Goal: Contribute content: Add original content to the website for others to see

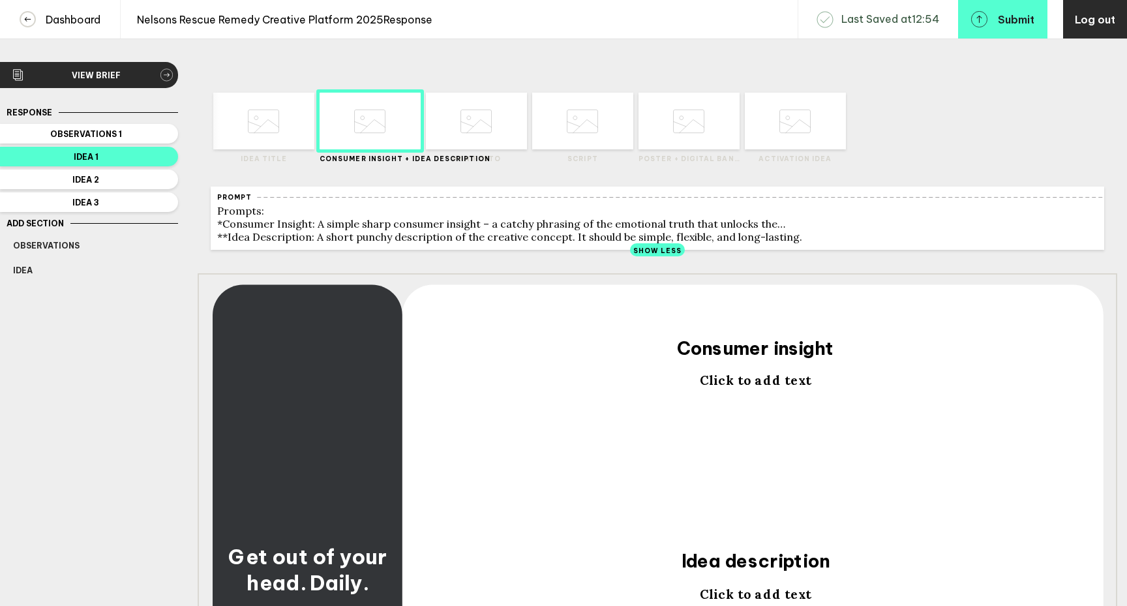
scroll to position [22, 0]
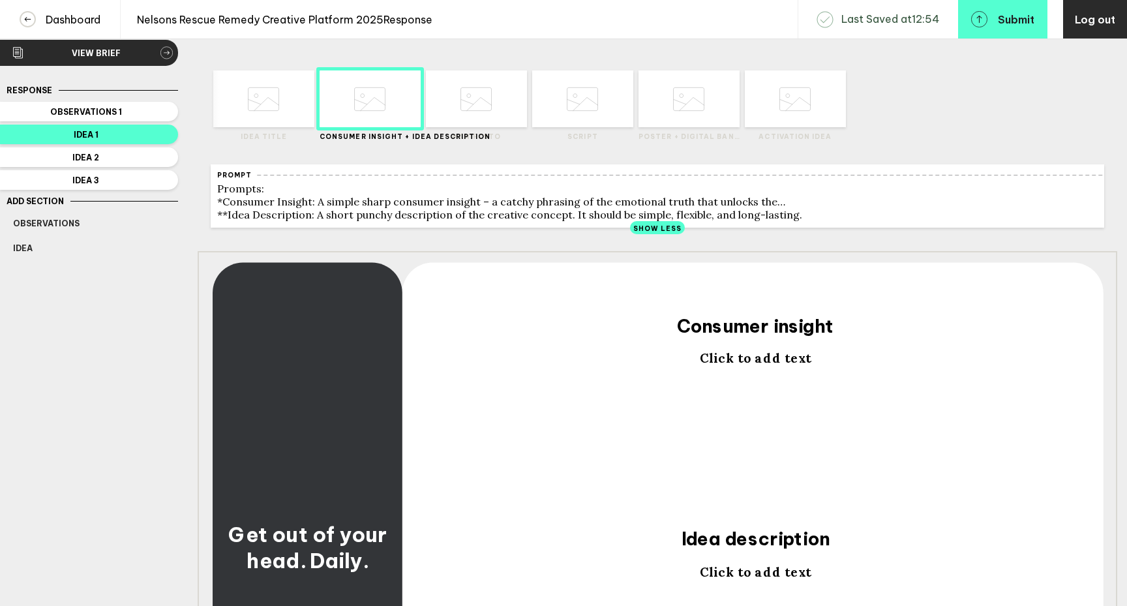
click at [748, 366] on span "Click to add text" at bounding box center [755, 358] width 111 height 16
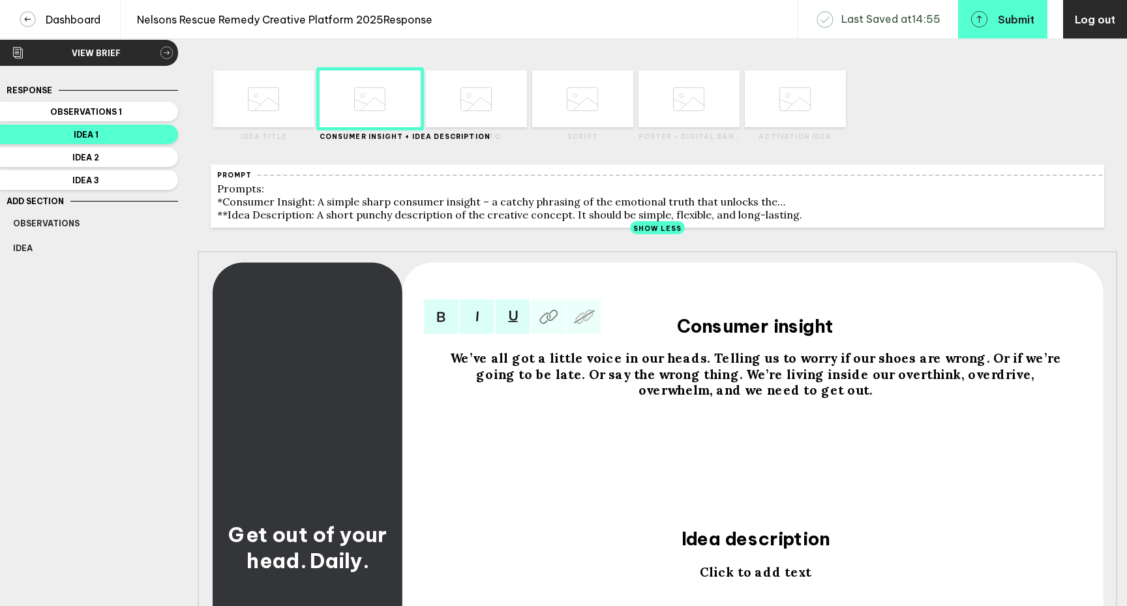
click at [634, 385] on span "We’ve all got a little voice in our heads. Telling us to worry if our shoes are…" at bounding box center [757, 374] width 615 height 48
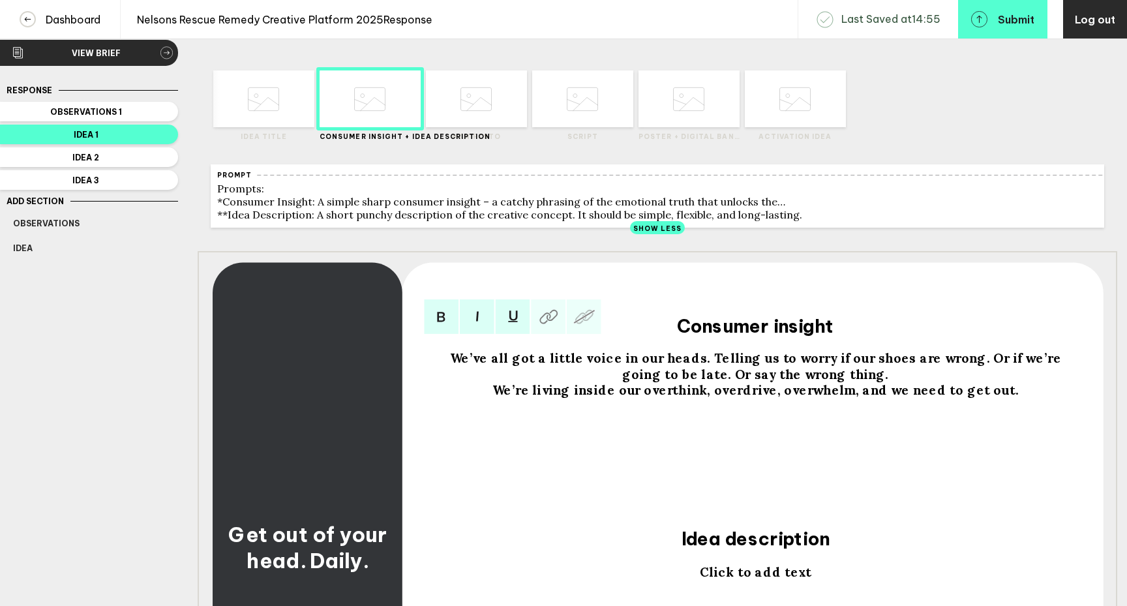
click at [949, 366] on span "We’ve all got a little voice in our heads. Telling us to worry if our shoes are…" at bounding box center [757, 366] width 615 height 32
click at [745, 366] on span "We’ve all got a little voice in our heads. Telling us to worry if our shoes are…" at bounding box center [755, 358] width 540 height 16
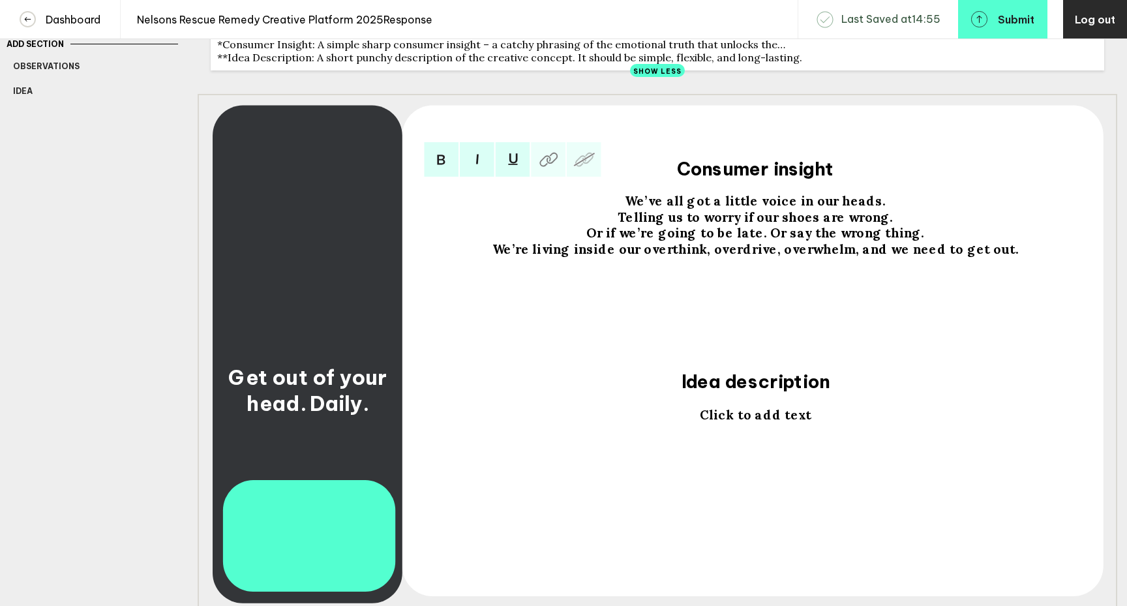
scroll to position [189, 0]
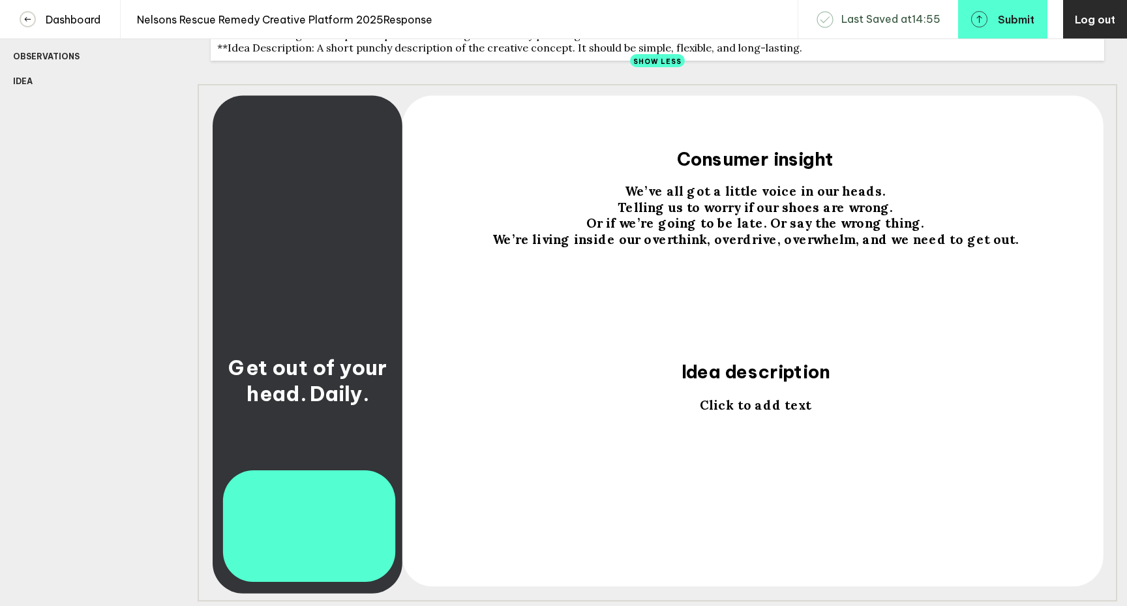
click at [763, 413] on span "Click to add text" at bounding box center [755, 404] width 111 height 16
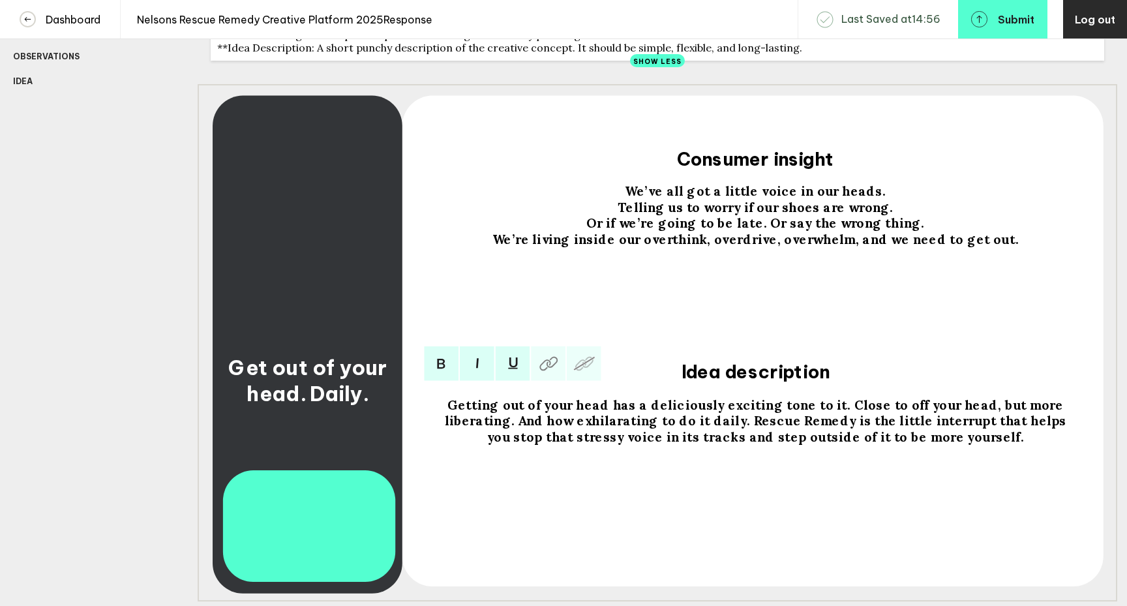
click at [812, 413] on span "Getting out of your head has a deliciously exciting tone to it. Close to off yo…" at bounding box center [757, 420] width 625 height 48
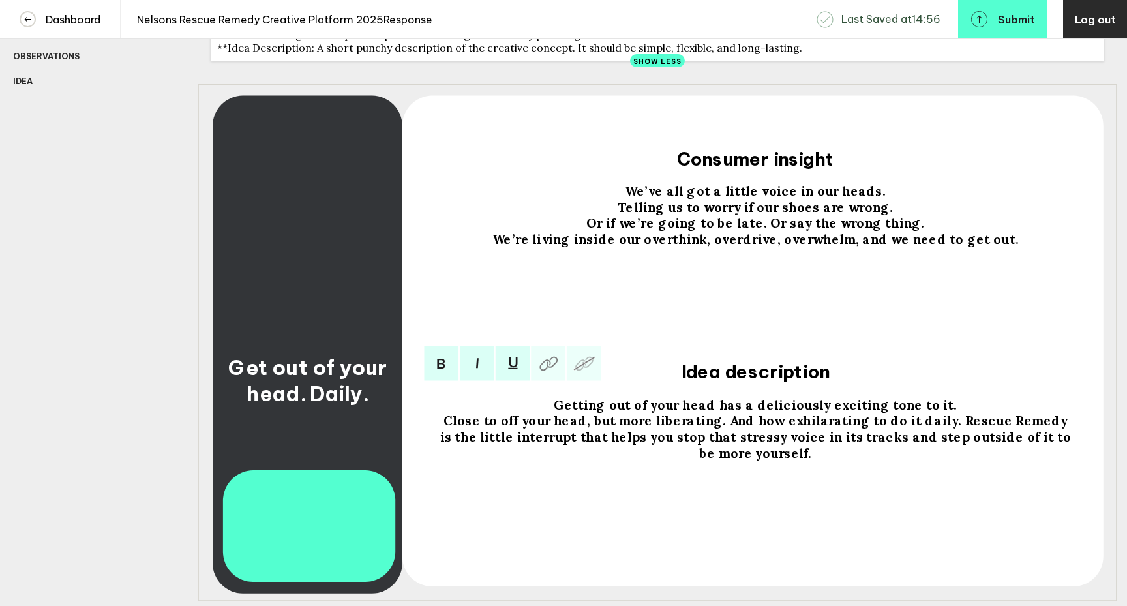
click at [930, 430] on span "Close to off your head, but more liberating. And how exhilarating to do it dail…" at bounding box center [757, 436] width 634 height 48
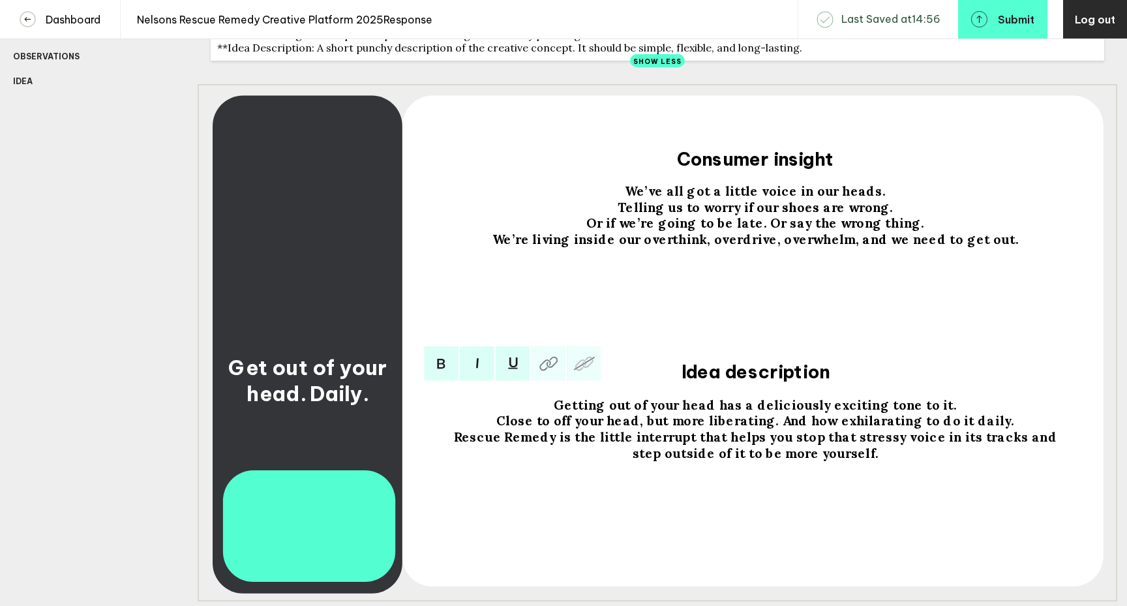
click at [992, 448] on span "Rescue Remedy is the little interrupt that helps you stop that stressy voice in…" at bounding box center [757, 444] width 606 height 32
click at [893, 504] on div "Getting out of your head has a deliciously exciting tone to it. Close to off yo…" at bounding box center [755, 471] width 643 height 159
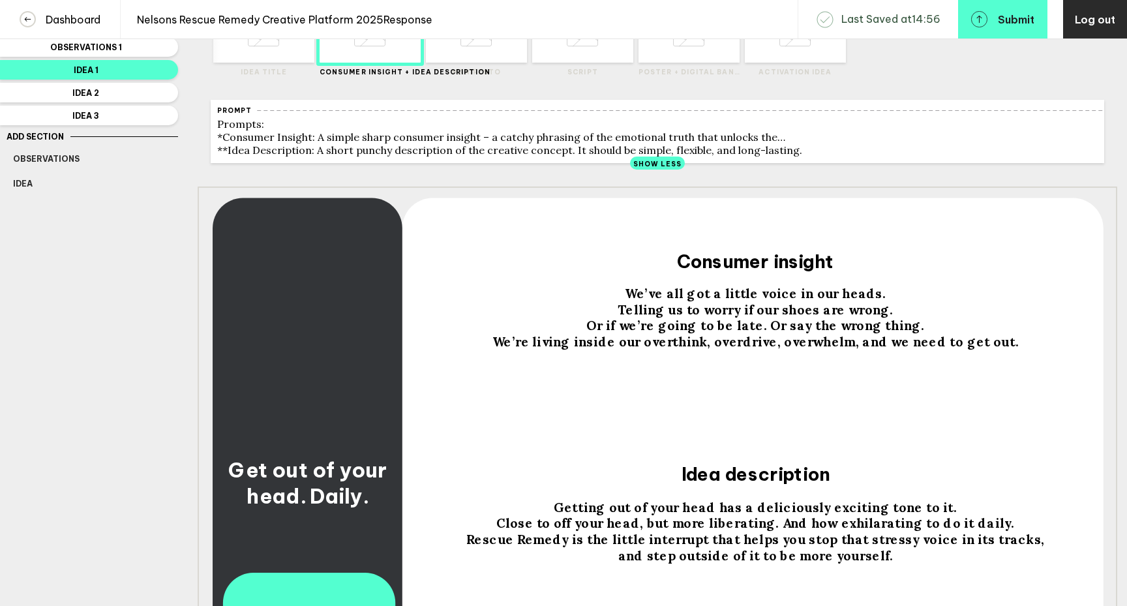
scroll to position [0, 0]
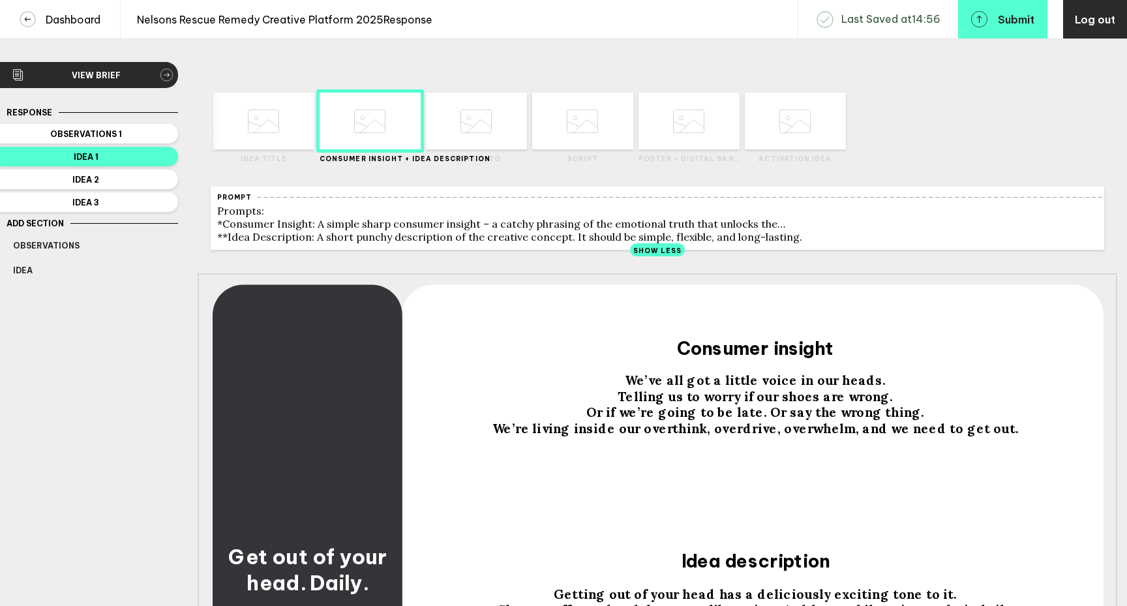
click at [477, 136] on icon at bounding box center [475, 121] width 31 height 50
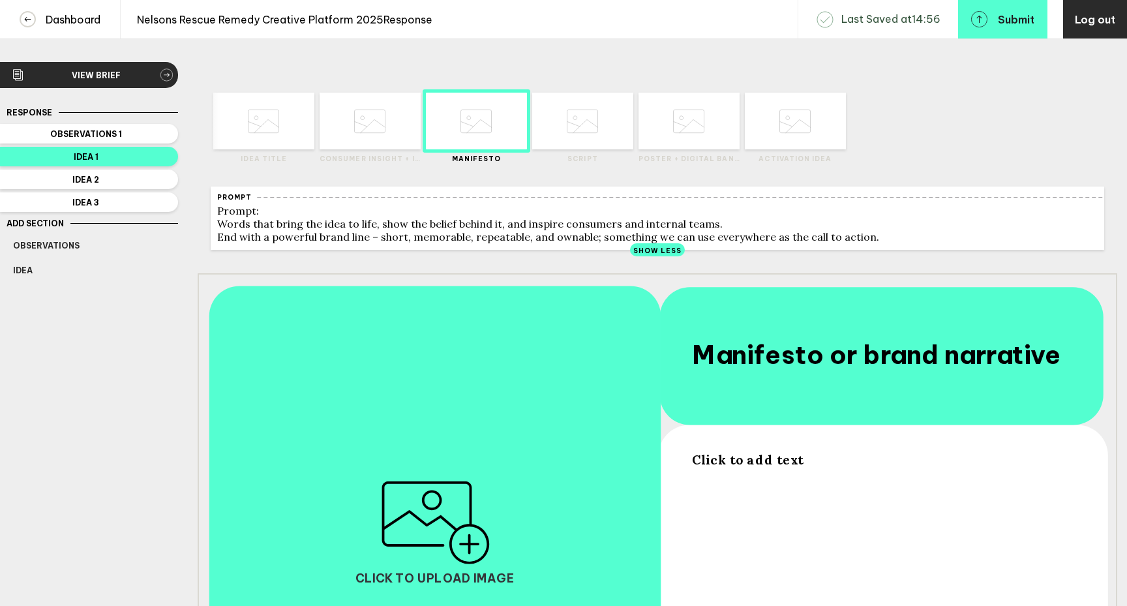
click at [763, 467] on span "Click to add text" at bounding box center [747, 459] width 111 height 16
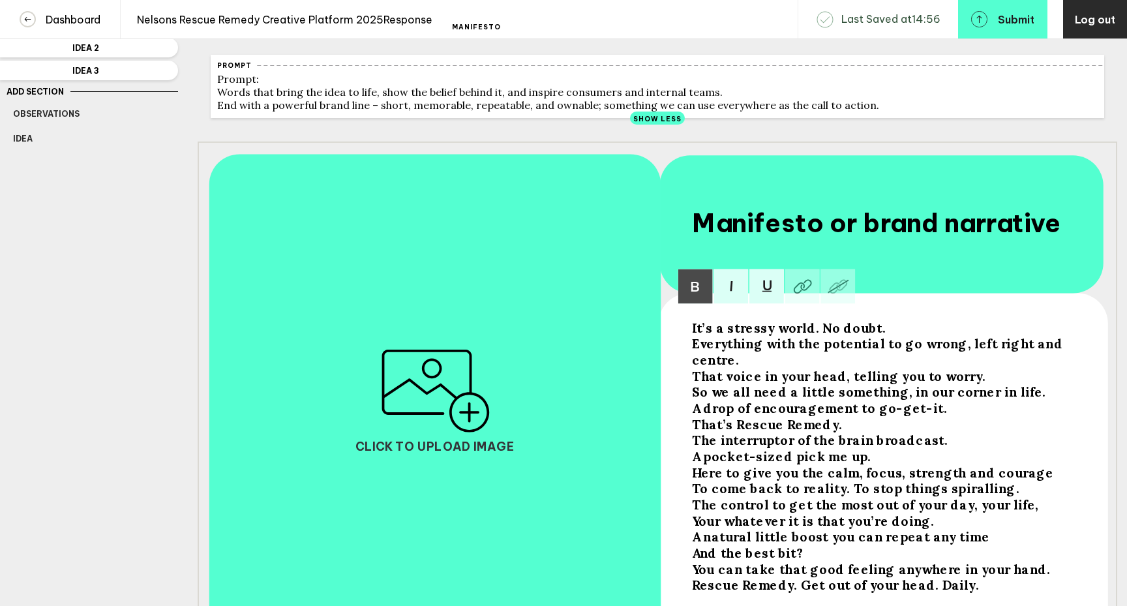
scroll to position [134, 0]
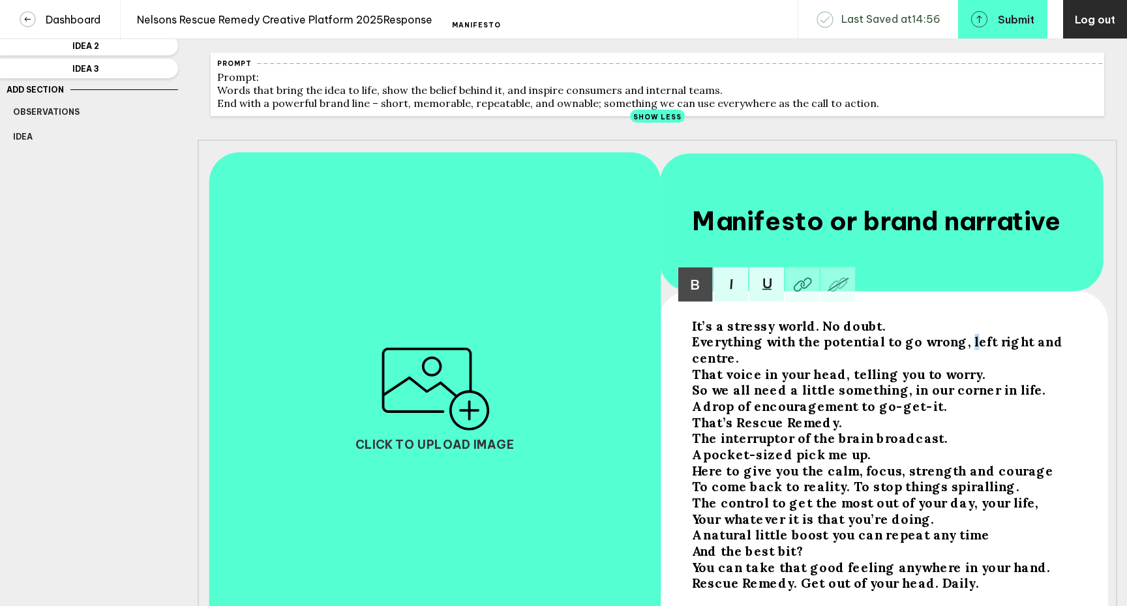
click at [954, 349] on span "Everything with the potential to go wrong, left right and centre." at bounding box center [879, 349] width 374 height 32
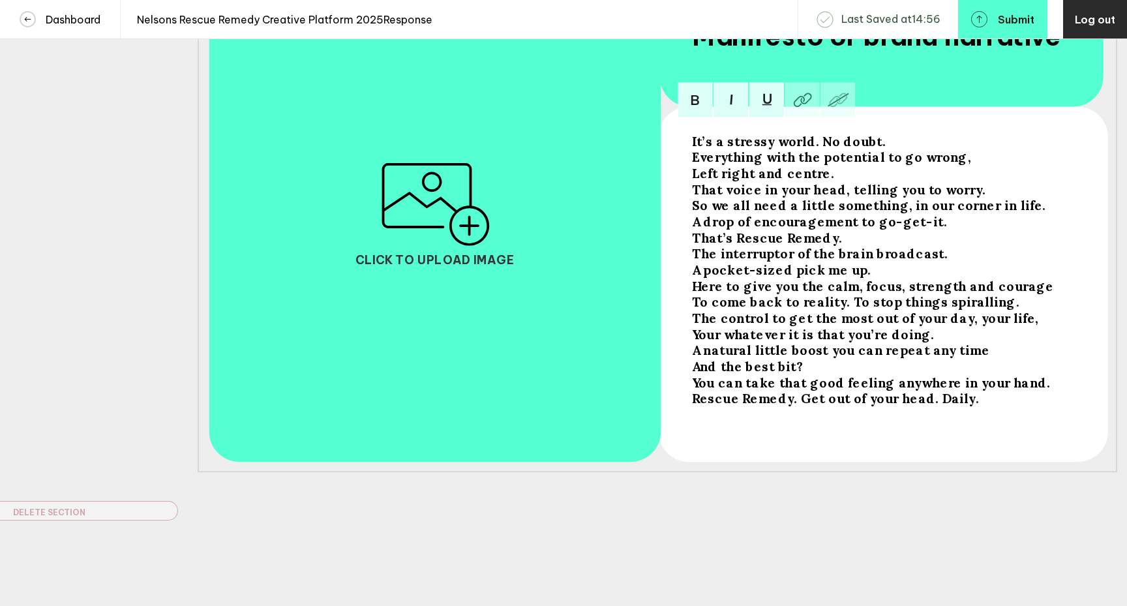
scroll to position [326, 0]
click at [693, 399] on span "Rescue Remedy. Get out of your head. Daily." at bounding box center [836, 398] width 288 height 16
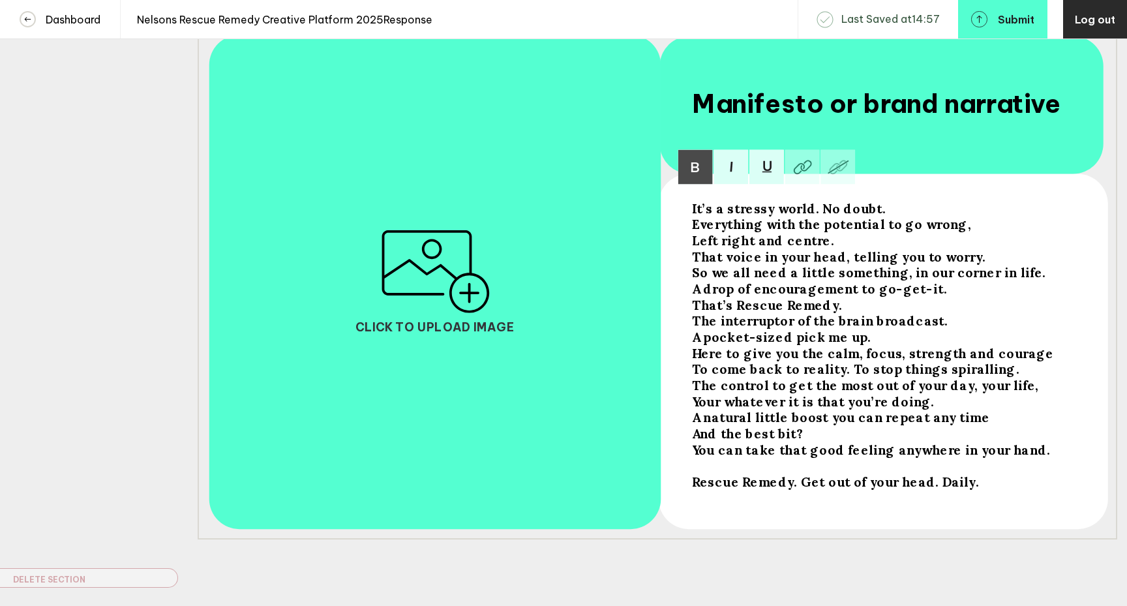
scroll to position [232, 0]
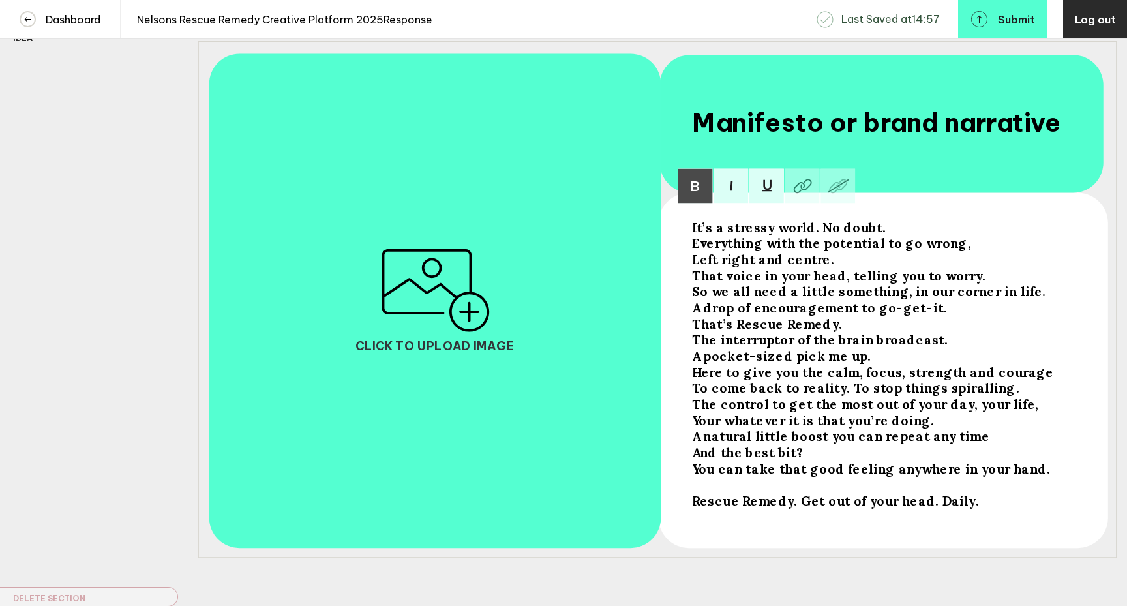
click at [715, 267] on span "Left right and centre." at bounding box center [763, 259] width 143 height 16
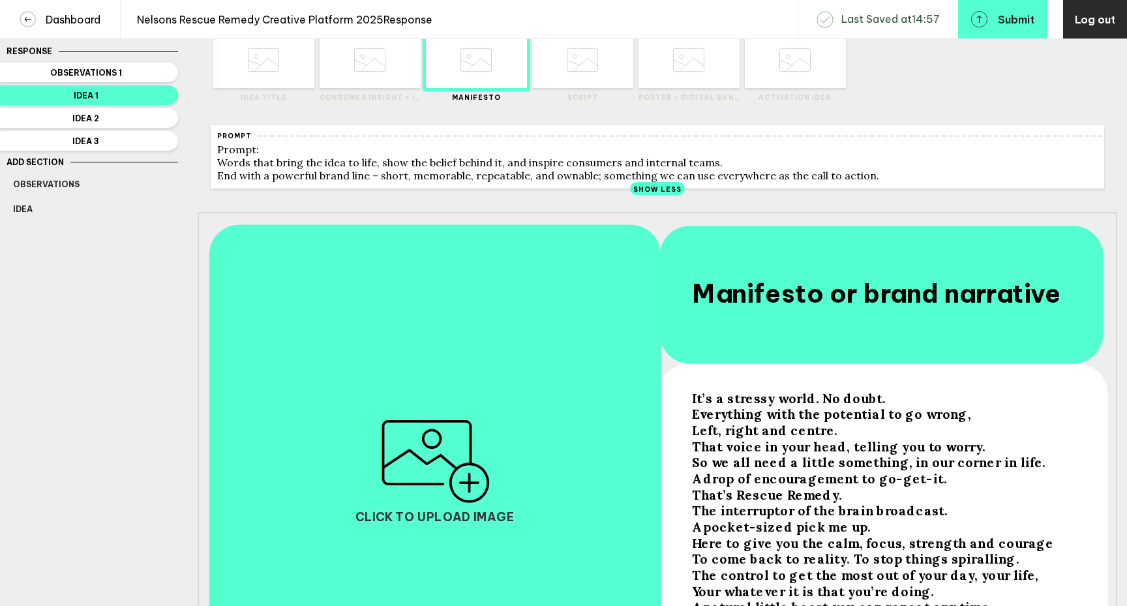
scroll to position [0, 0]
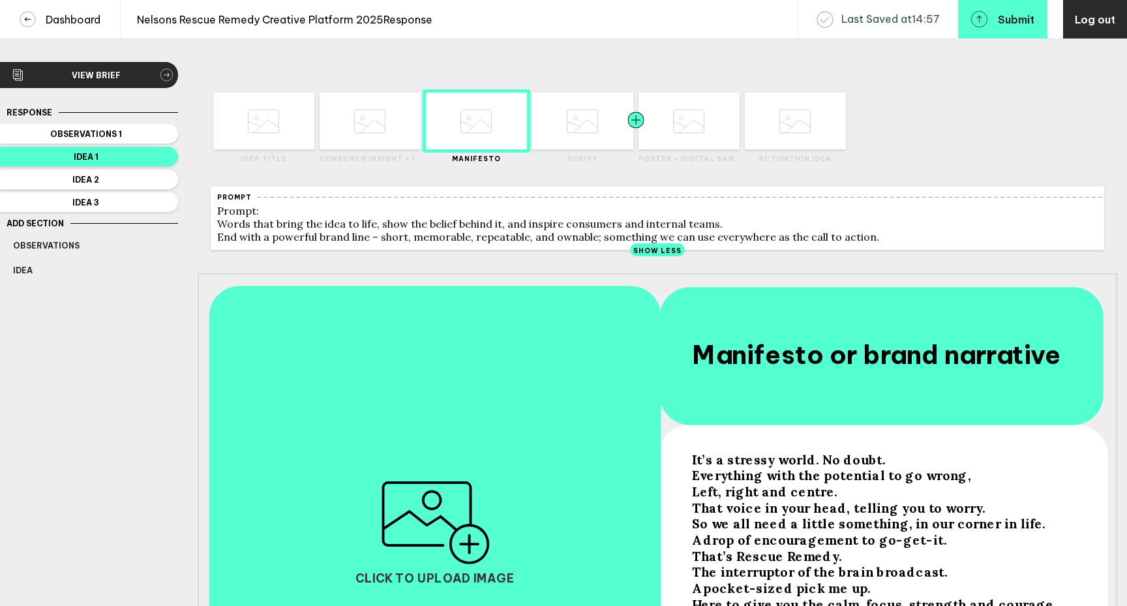
click at [608, 132] on div at bounding box center [610, 121] width 51 height 57
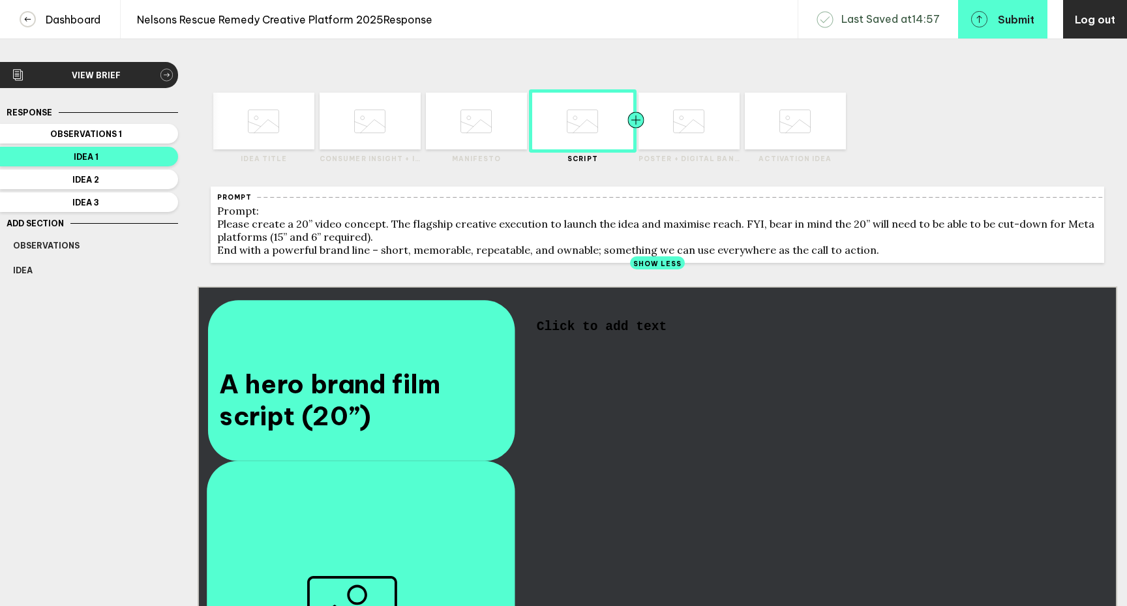
click at [676, 142] on div at bounding box center [661, 121] width 51 height 57
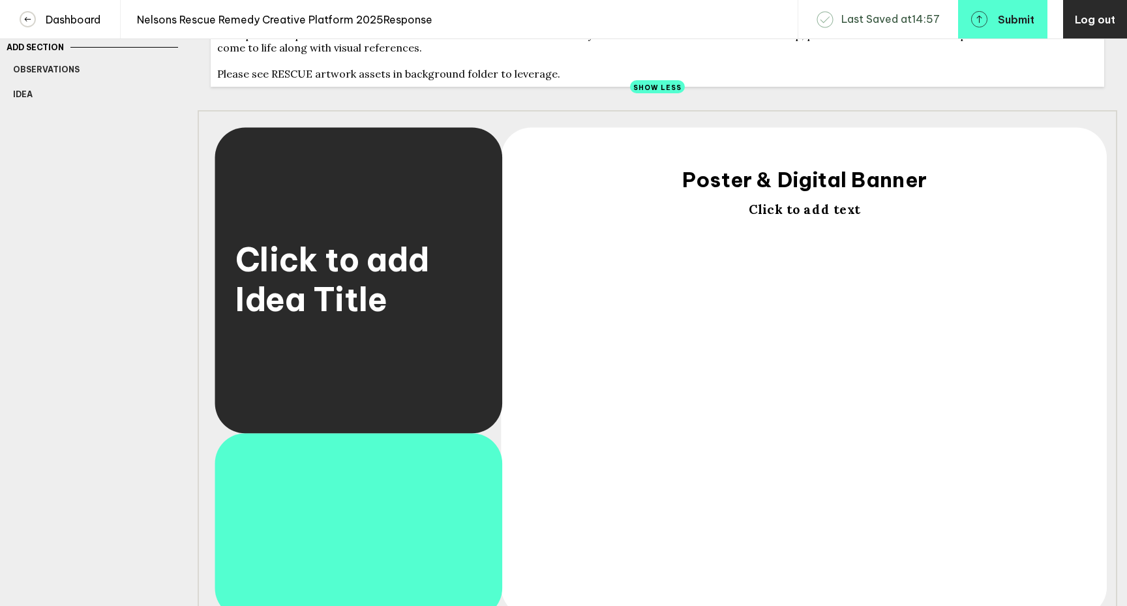
scroll to position [165, 0]
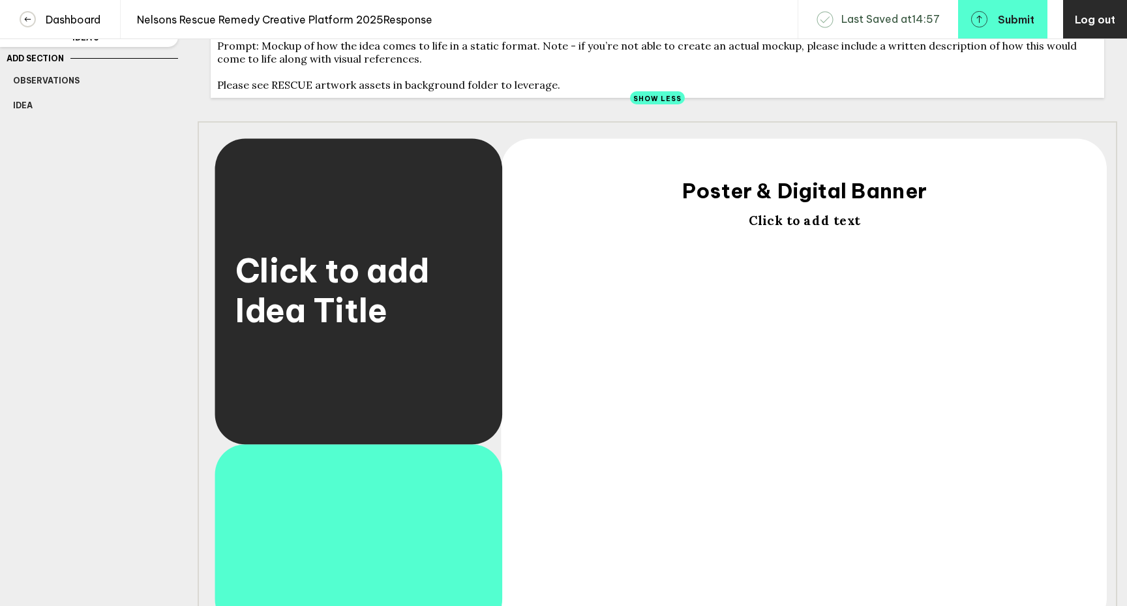
click at [374, 343] on div "Click to add Idea Title" at bounding box center [357, 290] width 245 height 298
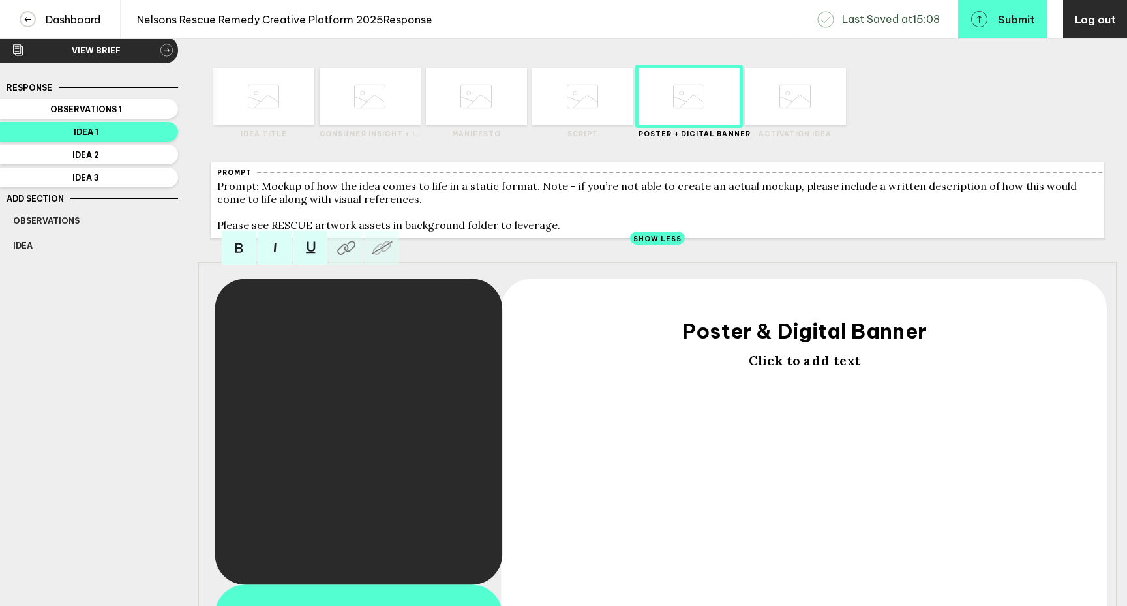
scroll to position [0, 0]
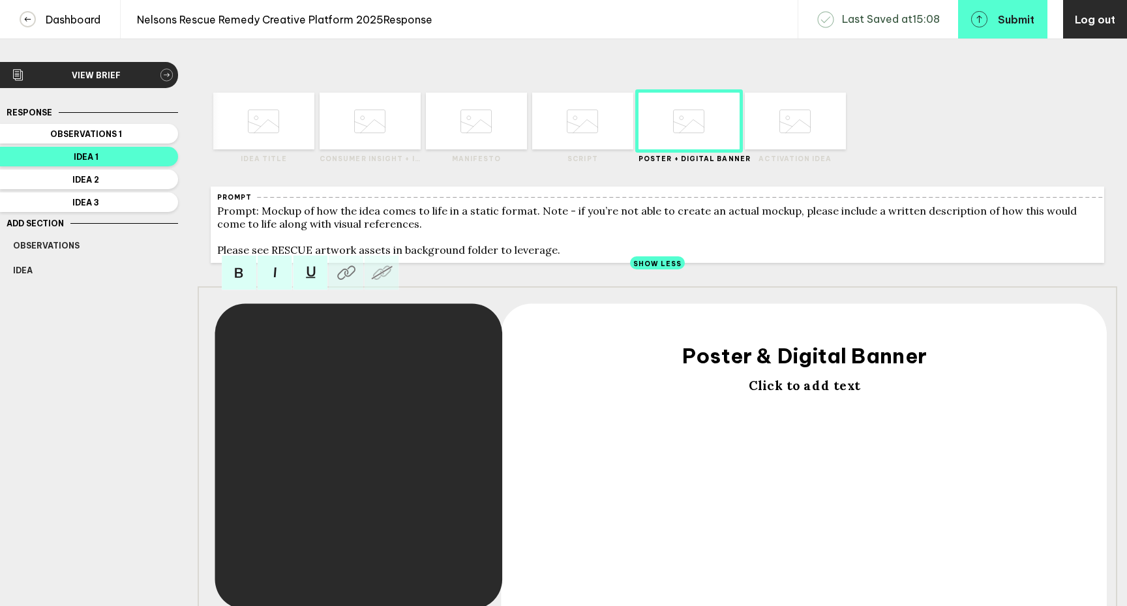
click at [27, 229] on div "Add Section" at bounding box center [89, 223] width 178 height 16
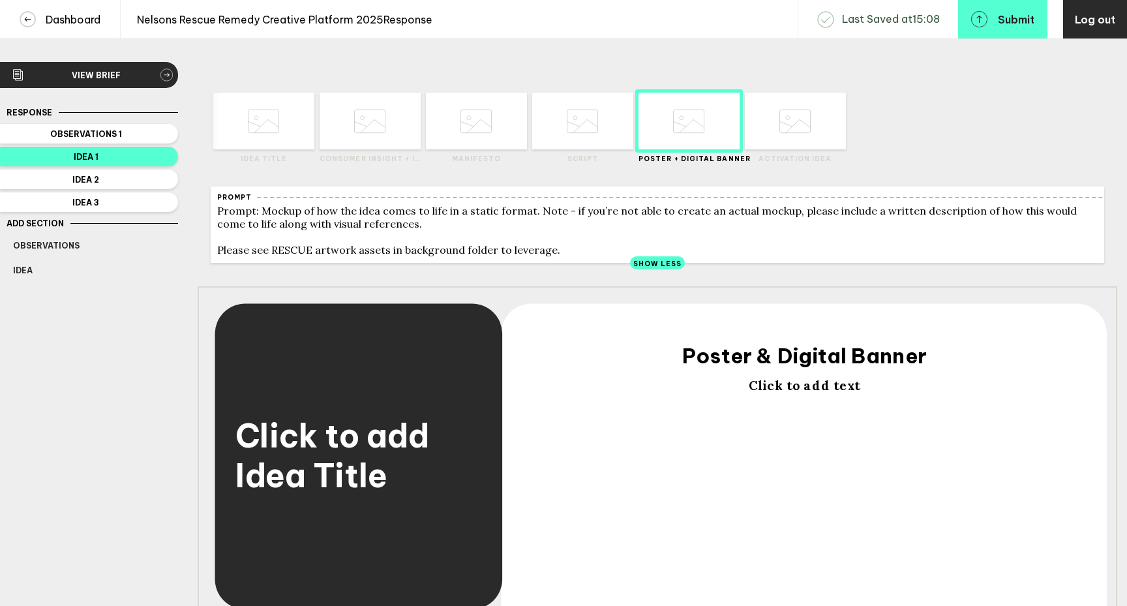
click at [38, 222] on span "Add Section" at bounding box center [35, 223] width 57 height 10
click at [32, 223] on span "Add Section" at bounding box center [35, 223] width 57 height 10
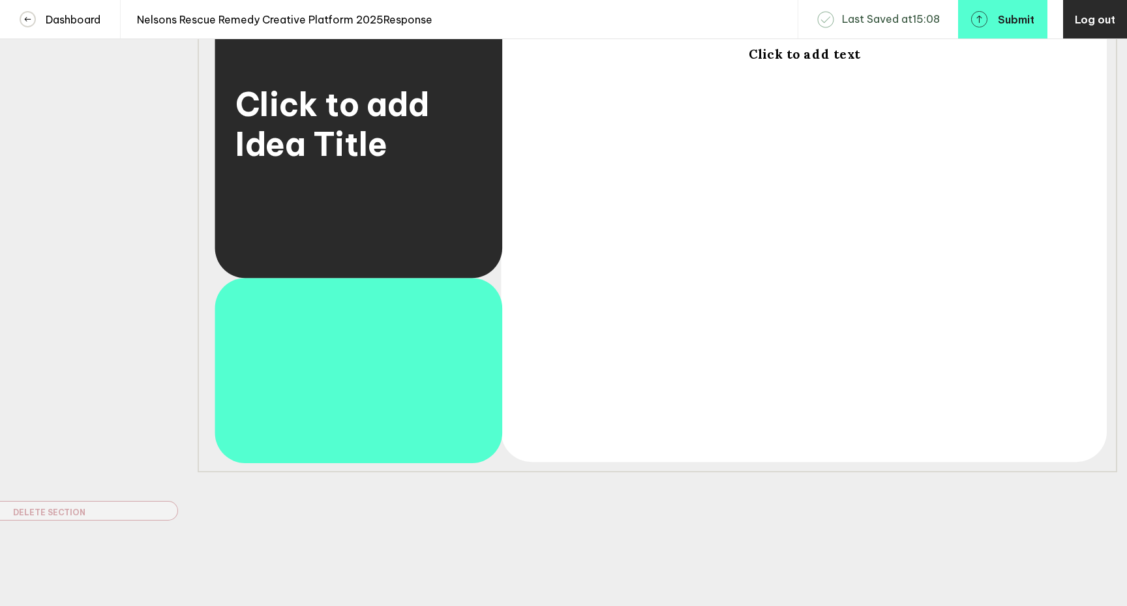
scroll to position [340, 0]
click at [320, 394] on div at bounding box center [357, 371] width 125 height 136
click at [876, 295] on div "Click to add text" at bounding box center [804, 241] width 537 height 391
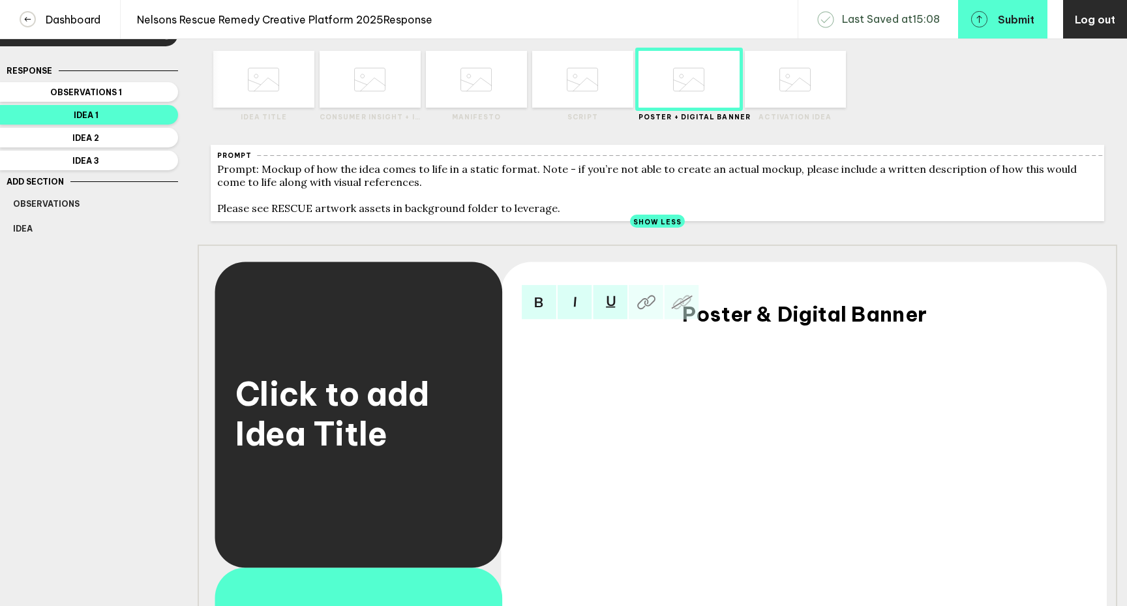
scroll to position [26, 0]
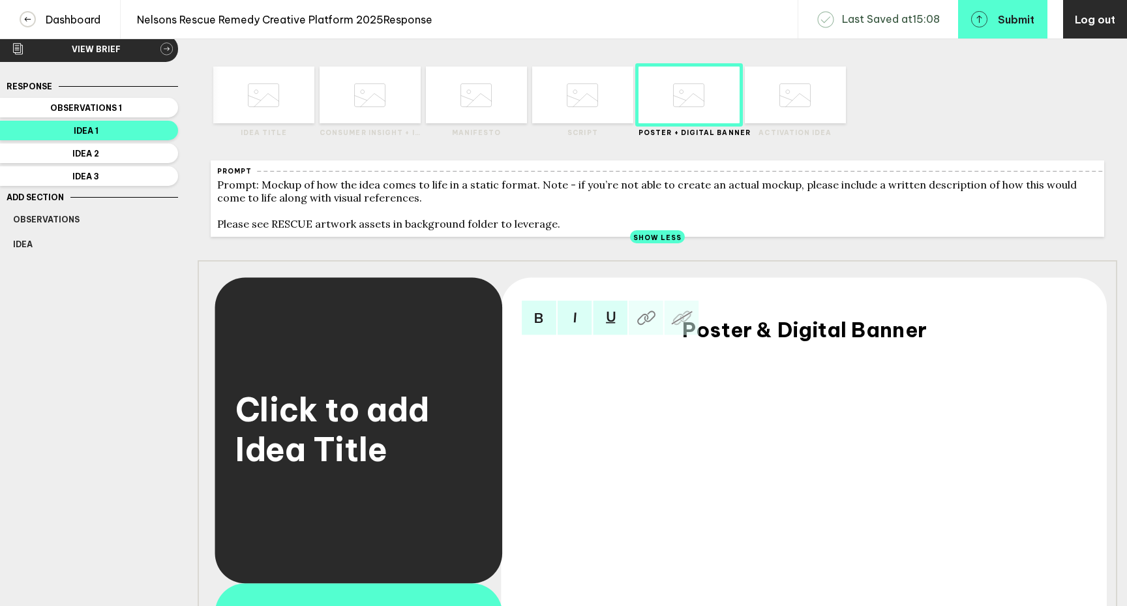
click at [385, 411] on span "Click to add Idea Title" at bounding box center [357, 429] width 245 height 80
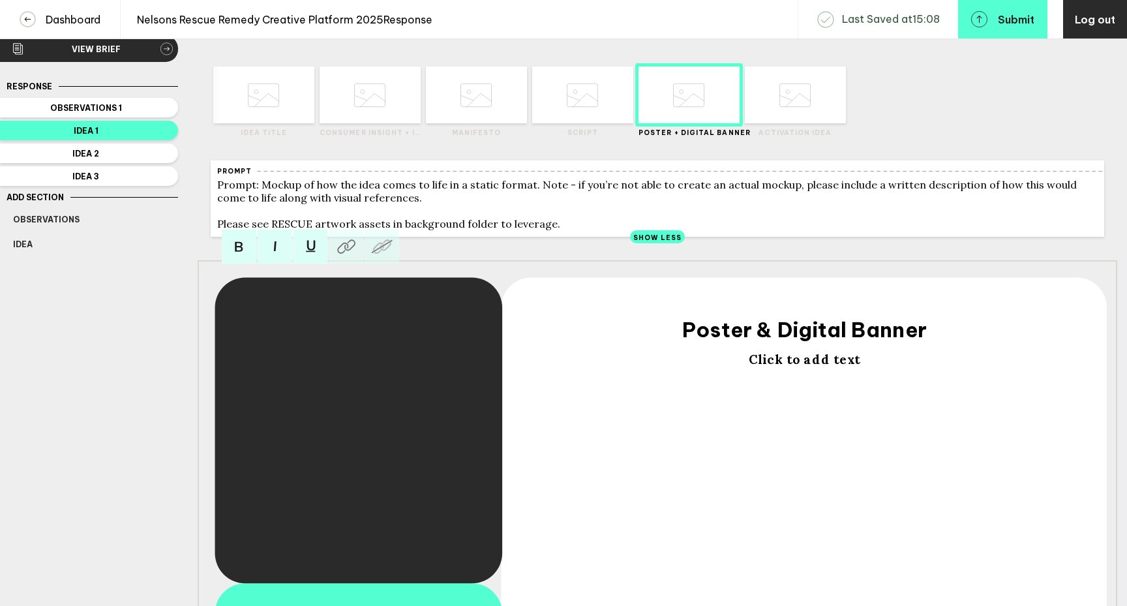
click at [361, 202] on div "Prompt: Mockup of how the idea comes to life in a static format. Note - if you’…" at bounding box center [657, 204] width 880 height 52
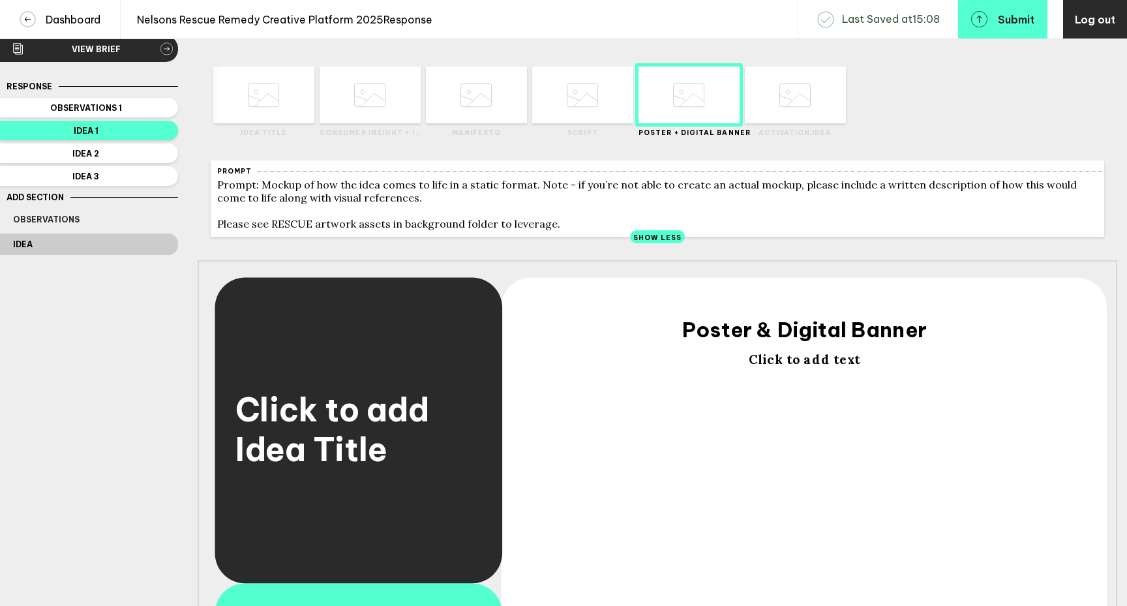
click at [33, 237] on button "Idea" at bounding box center [89, 244] width 178 height 22
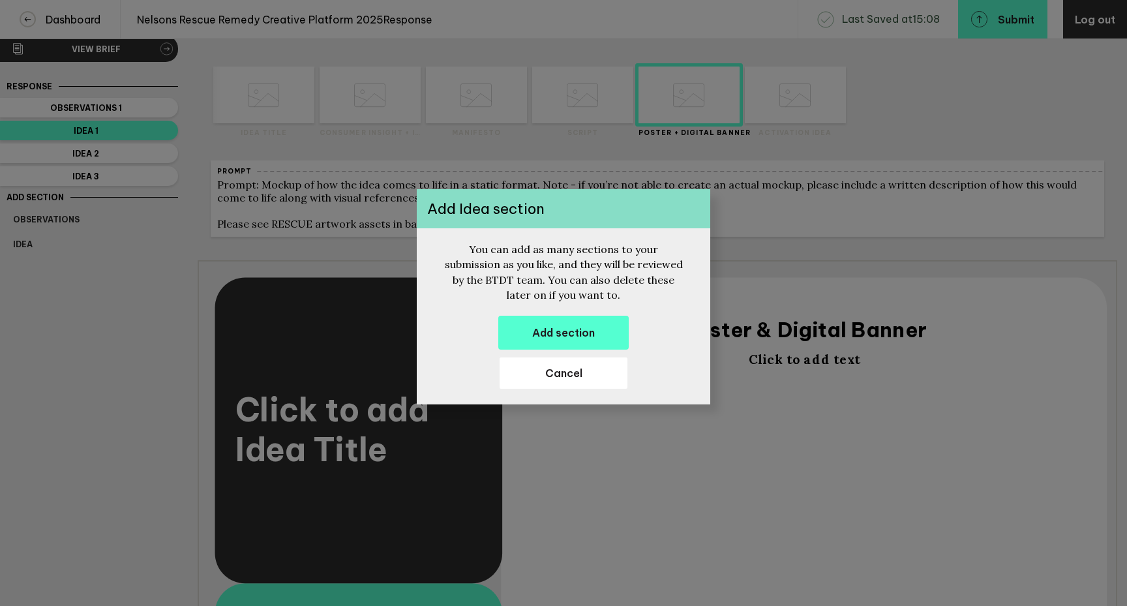
click at [27, 209] on div at bounding box center [563, 303] width 1127 height 606
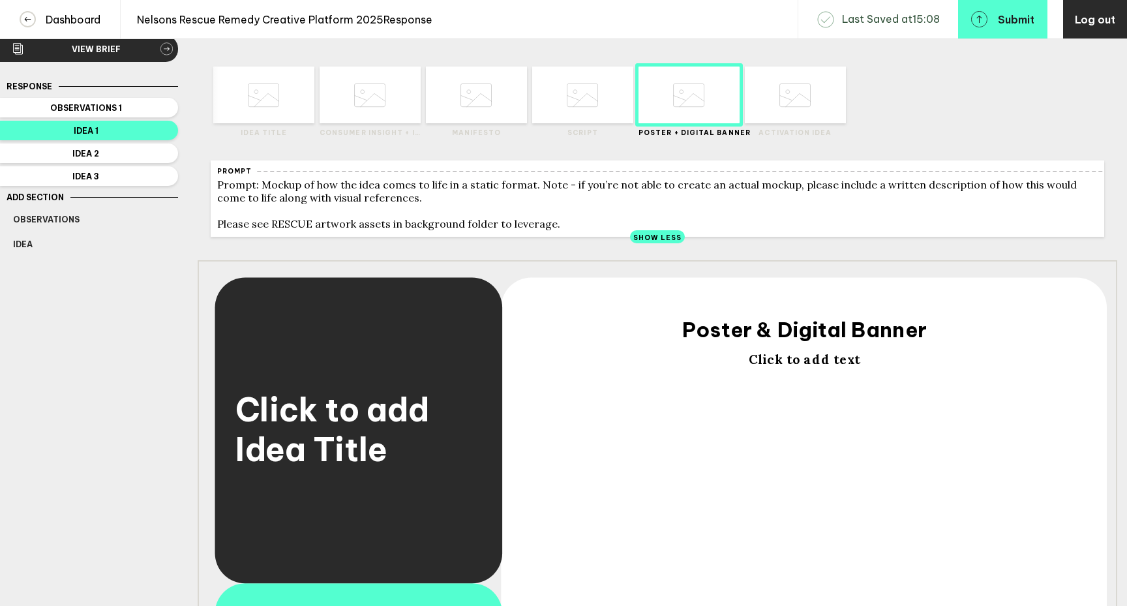
click at [33, 198] on span "Add Section" at bounding box center [35, 197] width 57 height 10
click at [743, 97] on rect "button" at bounding box center [741, 93] width 16 height 16
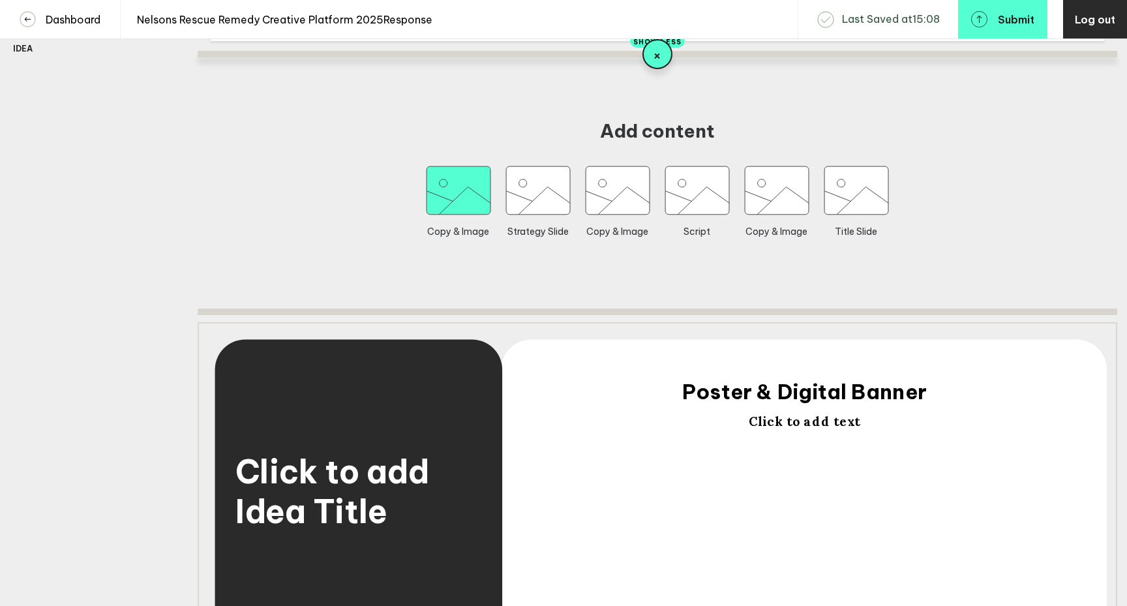
scroll to position [228, 0]
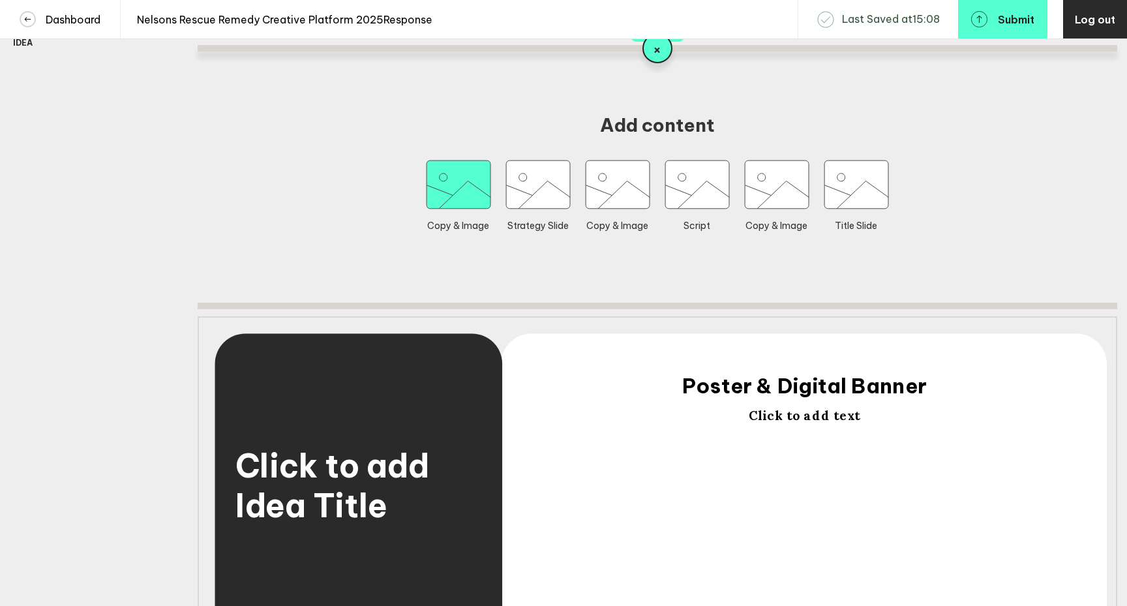
click at [481, 207] on icon "button" at bounding box center [458, 184] width 64 height 48
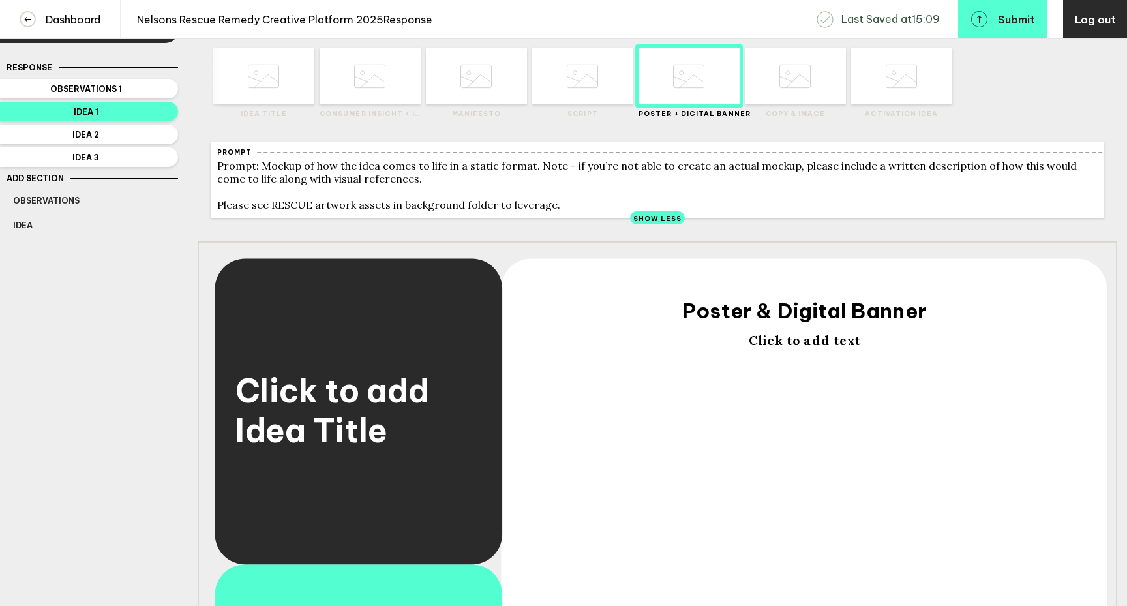
scroll to position [0, 0]
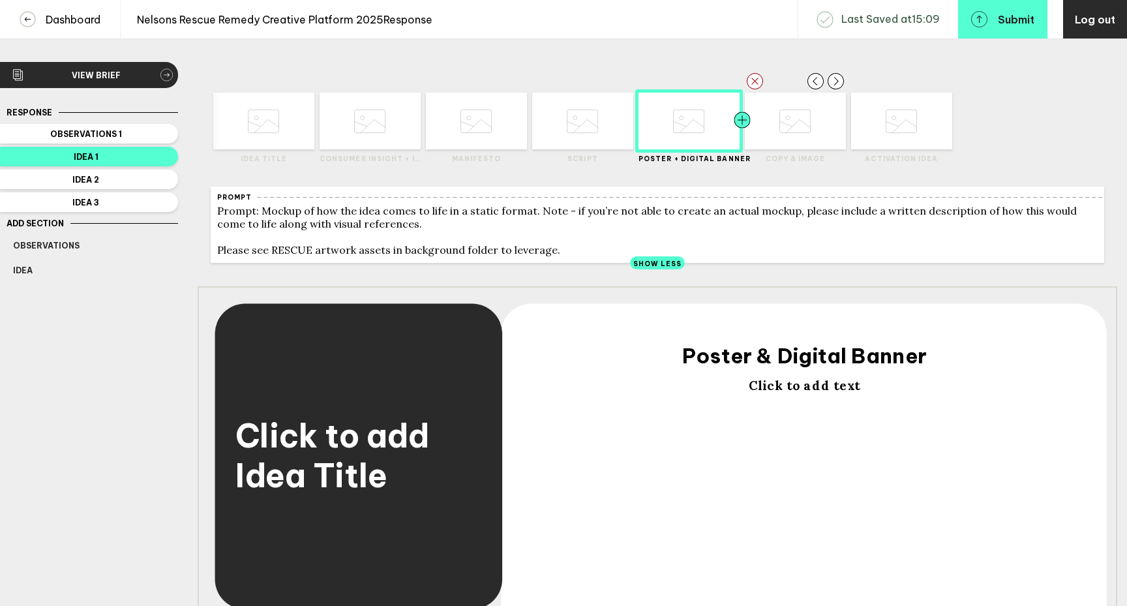
click at [791, 132] on div at bounding box center [767, 121] width 51 height 57
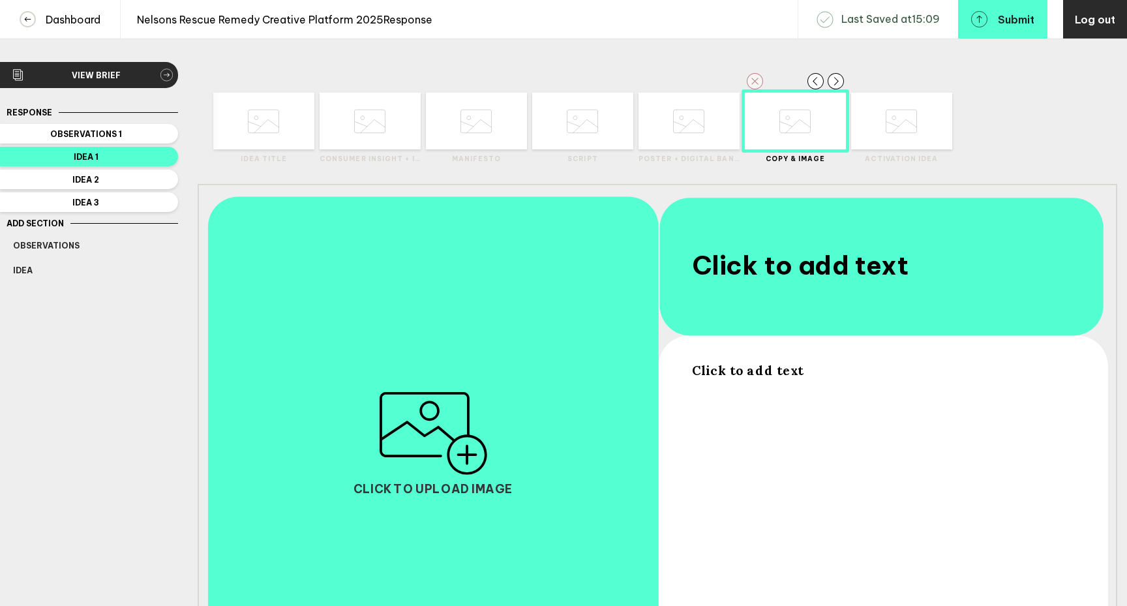
click at [754, 81] on icon "button" at bounding box center [755, 81] width 16 height 16
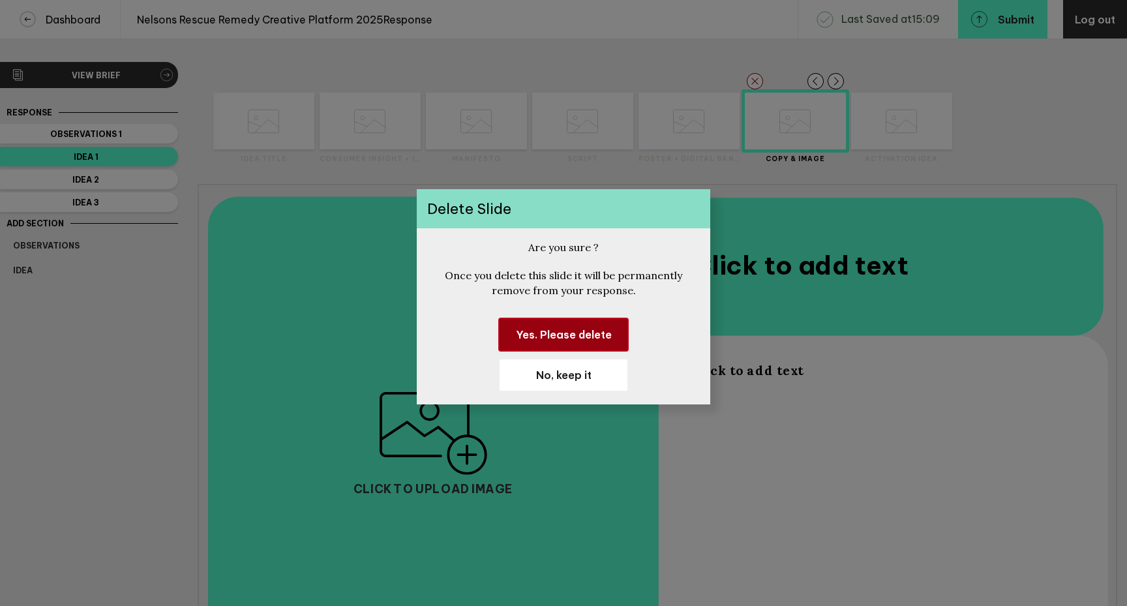
click at [555, 335] on span "Yes. Please delete" at bounding box center [564, 334] width 96 height 13
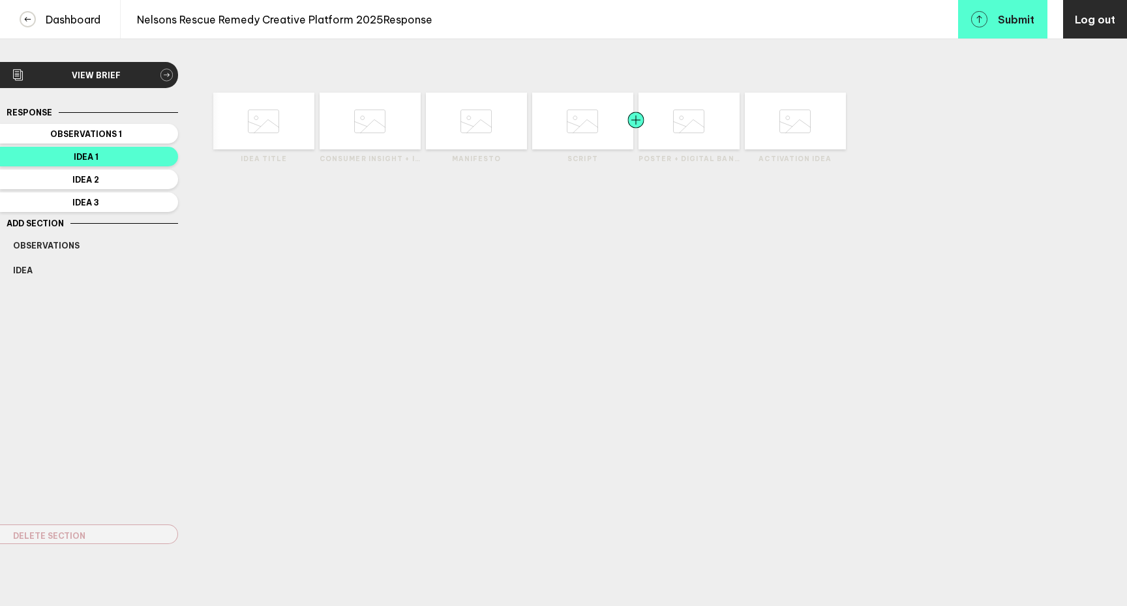
click at [679, 127] on div at bounding box center [661, 121] width 51 height 57
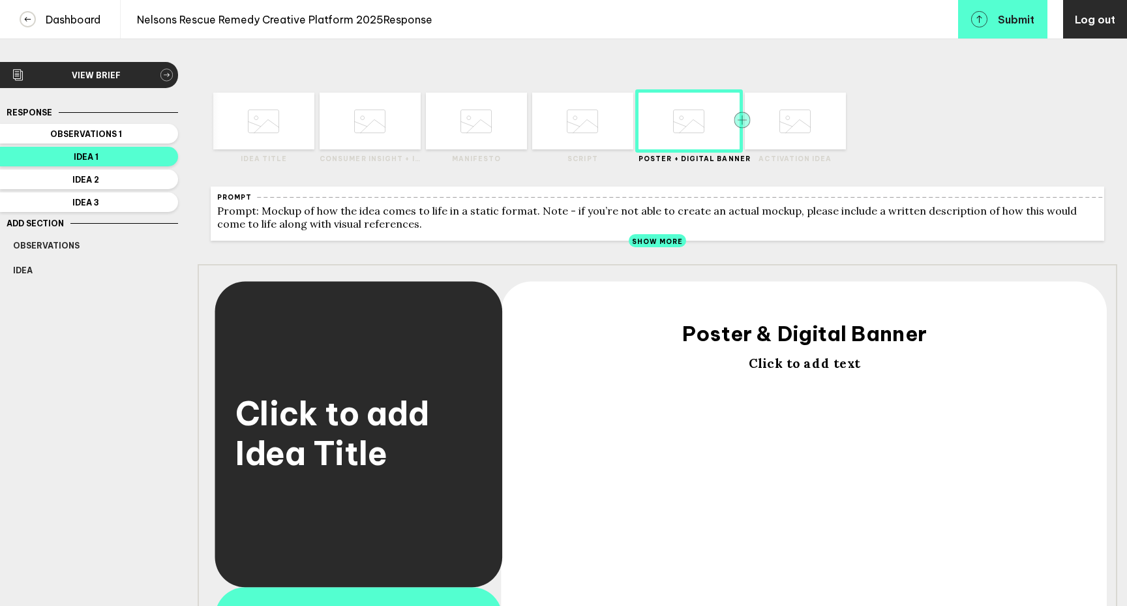
click at [743, 125] on rect "button" at bounding box center [741, 119] width 16 height 16
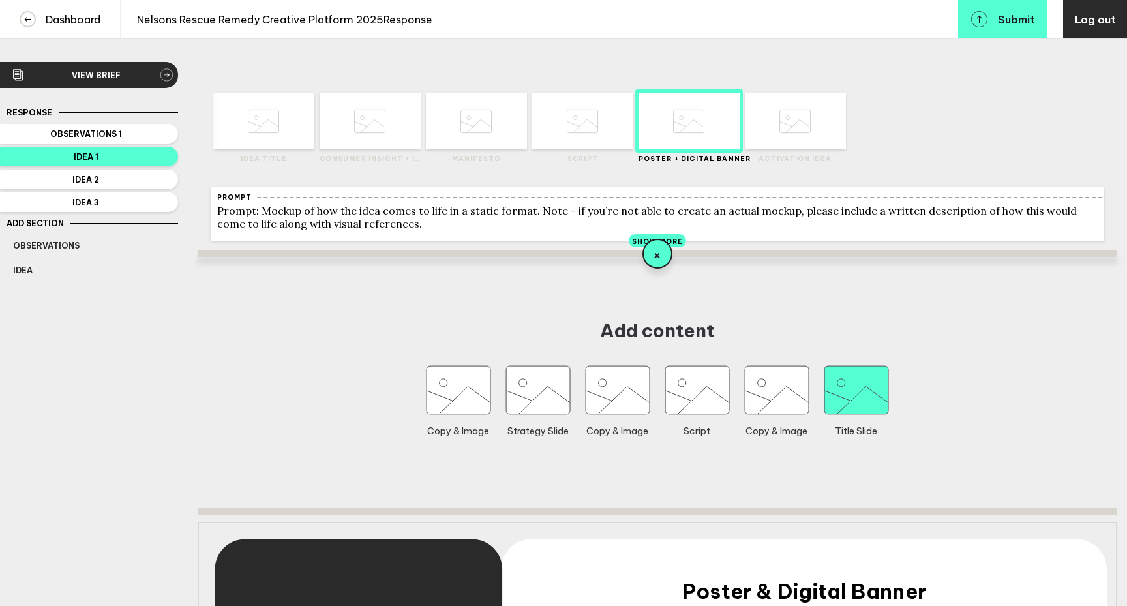
click at [853, 397] on icon "button" at bounding box center [856, 390] width 64 height 48
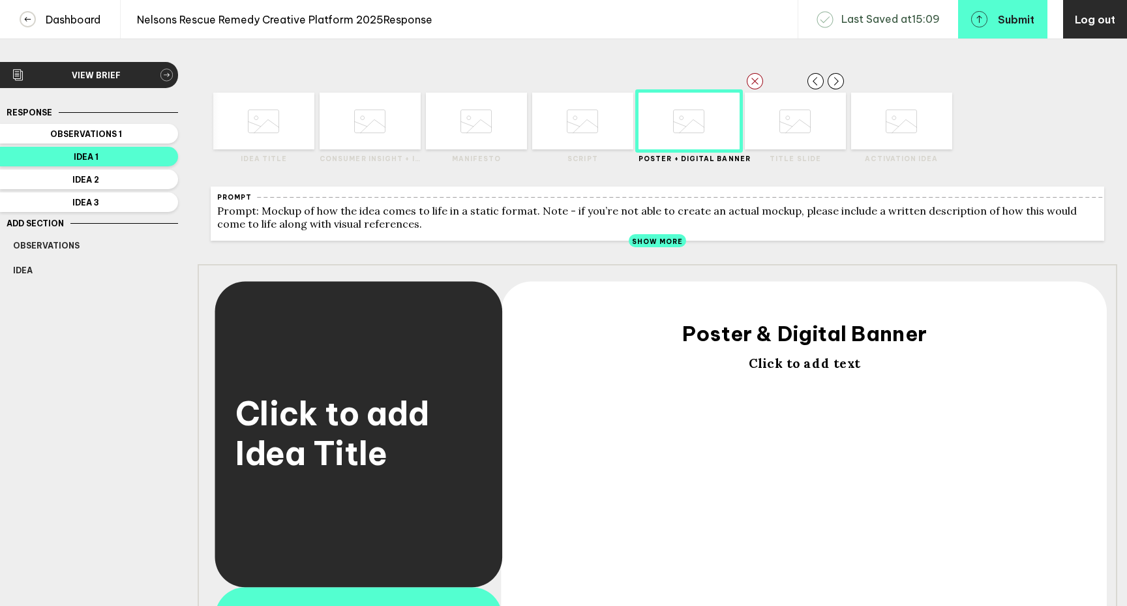
click at [796, 136] on icon at bounding box center [794, 121] width 31 height 50
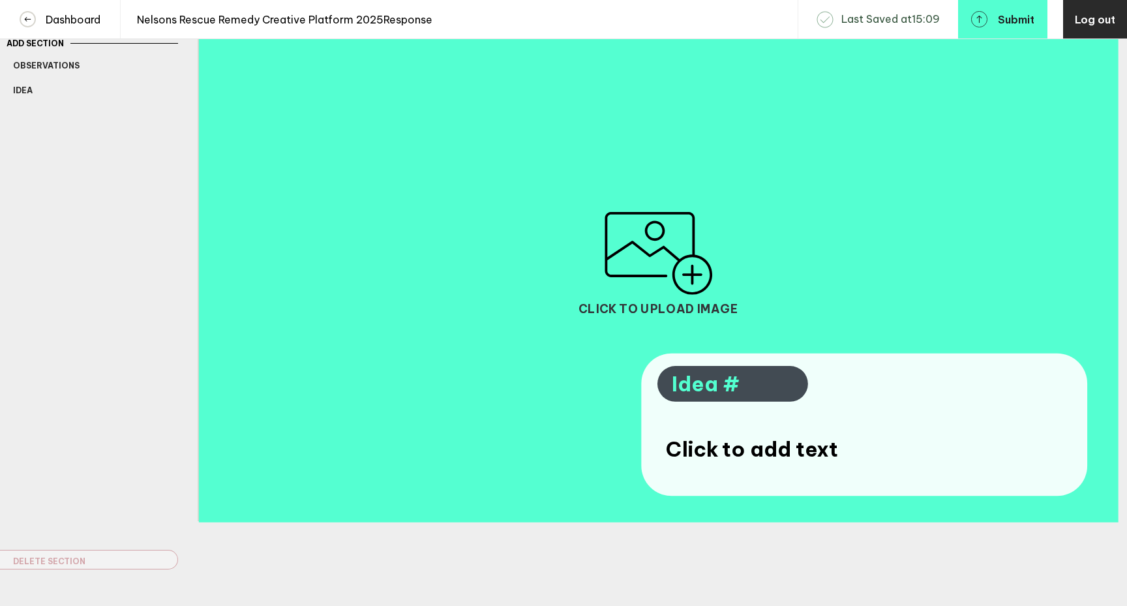
scroll to position [192, 0]
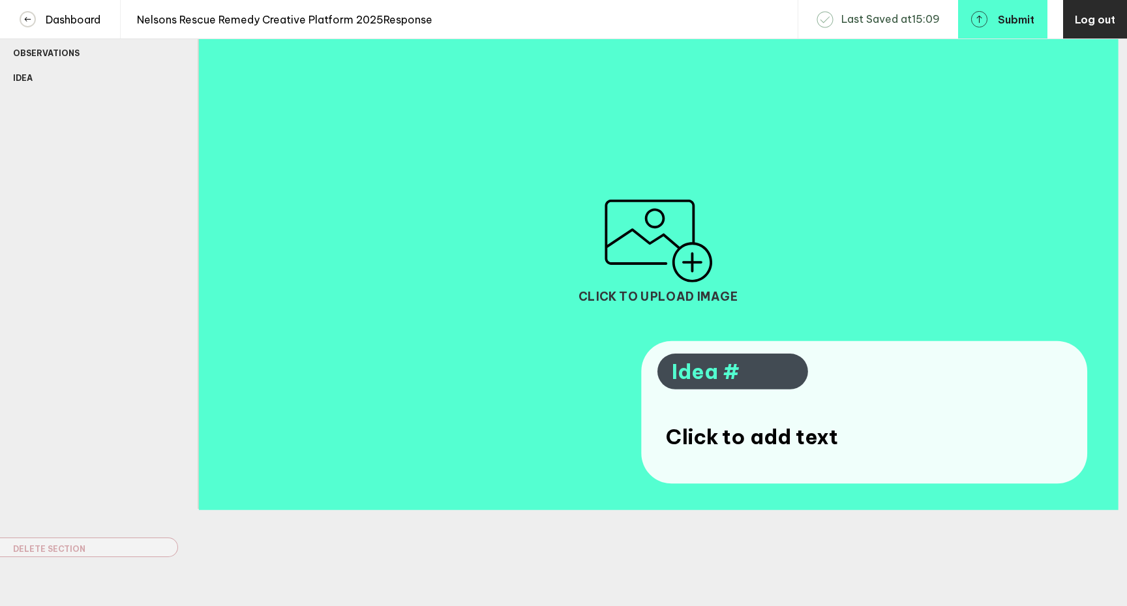
click at [690, 381] on span "Idea #" at bounding box center [732, 372] width 121 height 27
click at [674, 445] on span "Click to add text" at bounding box center [752, 436] width 172 height 27
click at [432, 344] on div "Click to upload image" at bounding box center [658, 251] width 919 height 517
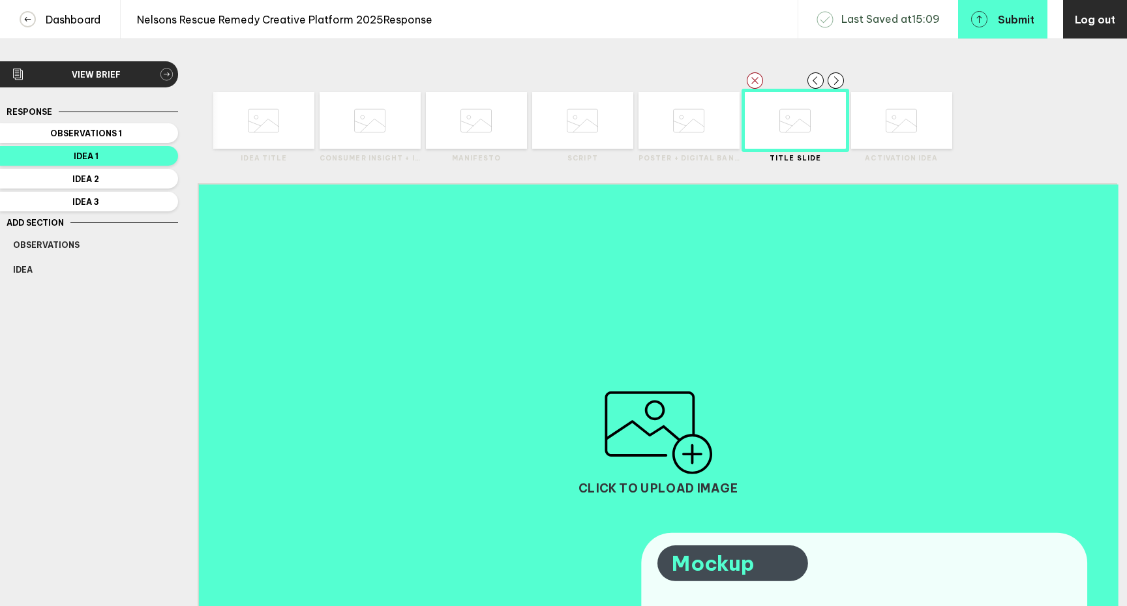
scroll to position [0, 0]
click at [685, 144] on div at bounding box center [661, 121] width 51 height 57
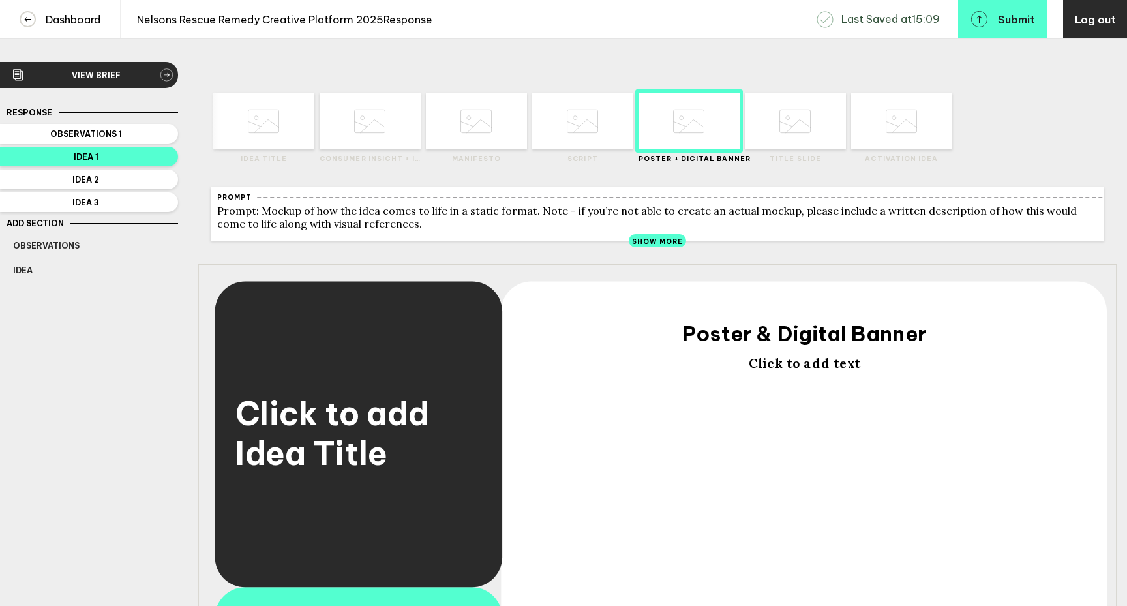
click at [790, 372] on span "Click to add text" at bounding box center [803, 363] width 111 height 16
click at [190, 460] on div "Delete Created with Sketch. Move Left Created with Sketch. Move Right Created w…" at bounding box center [657, 438] width 939 height 752
click at [301, 437] on span "Click to add Idea Title" at bounding box center [357, 432] width 245 height 80
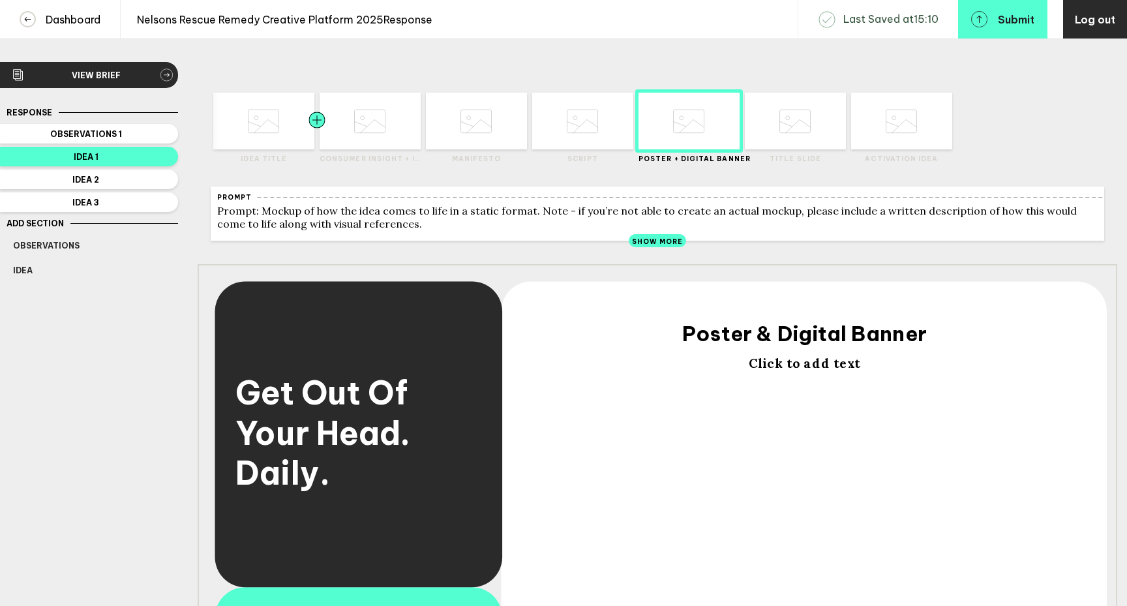
click at [275, 138] on div at bounding box center [291, 121] width 51 height 57
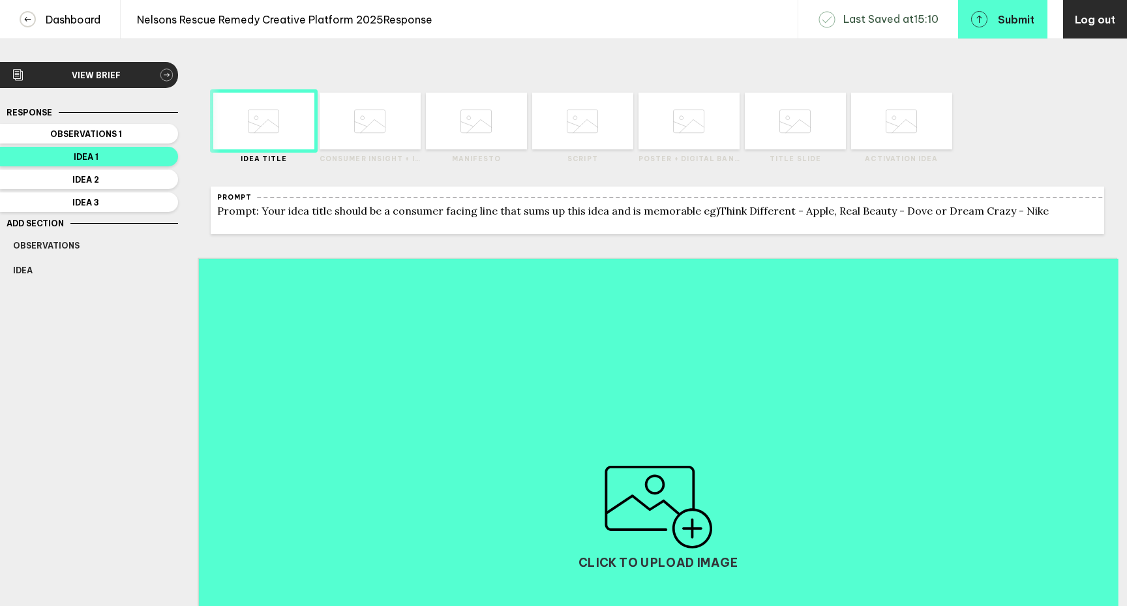
click at [582, 125] on icon at bounding box center [582, 121] width 31 height 50
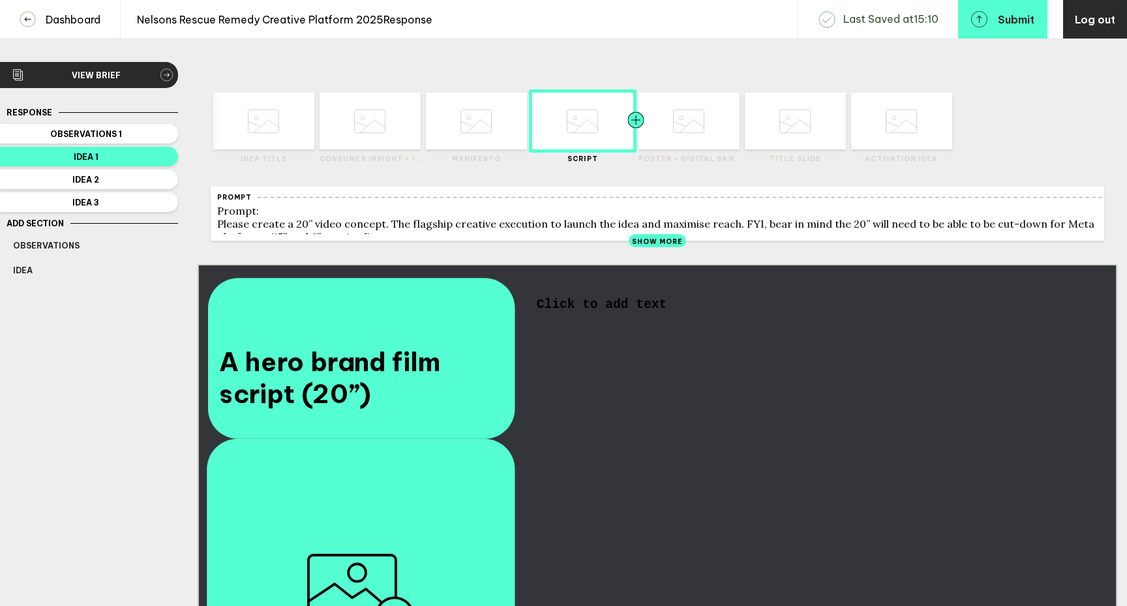
click at [679, 130] on div at bounding box center [661, 121] width 51 height 57
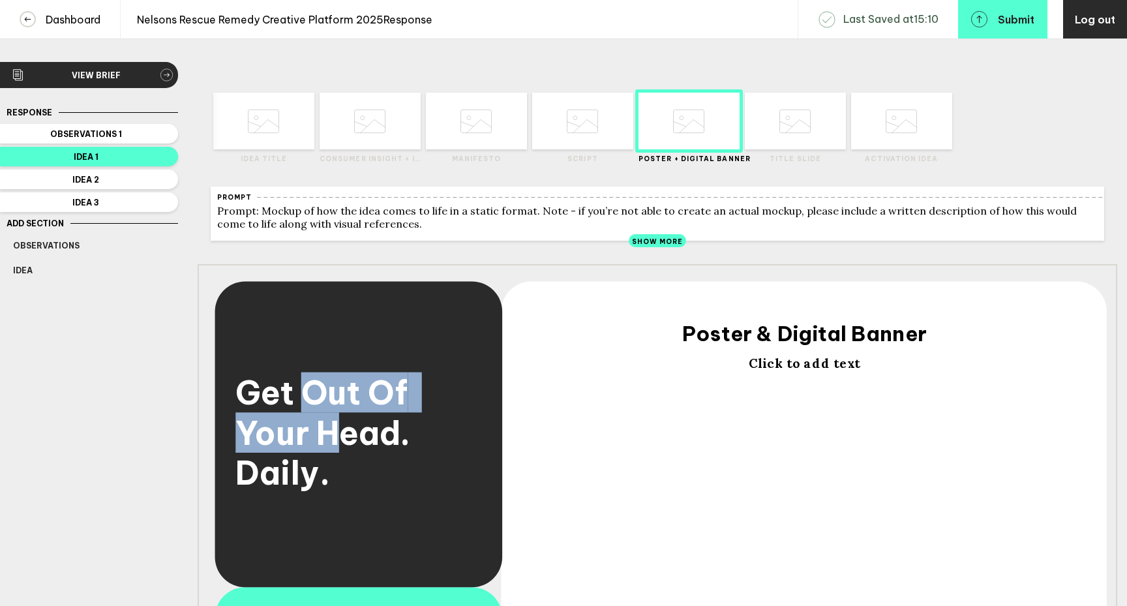
drag, startPoint x: 305, startPoint y: 402, endPoint x: 328, endPoint y: 437, distance: 42.0
click at [328, 437] on span "Get Out Of Your Head. Daily." at bounding box center [325, 432] width 181 height 121
drag, startPoint x: 338, startPoint y: 447, endPoint x: 312, endPoint y: 401, distance: 52.2
click at [312, 401] on span "Get Out Of Your Head. Daily." at bounding box center [325, 432] width 181 height 121
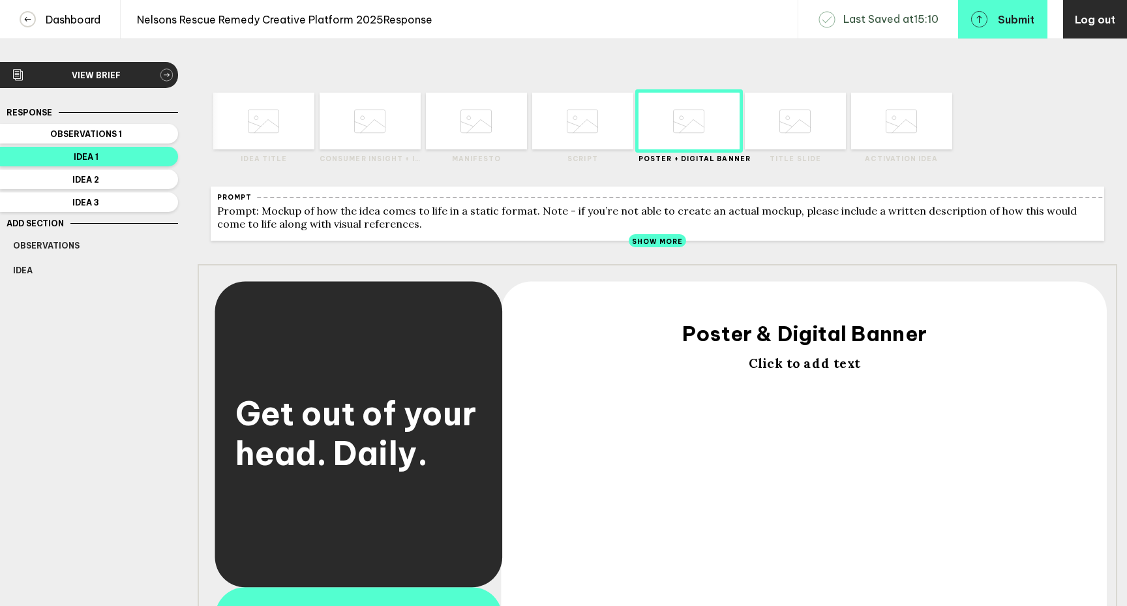
click at [782, 370] on span "Click to add text" at bounding box center [803, 363] width 111 height 16
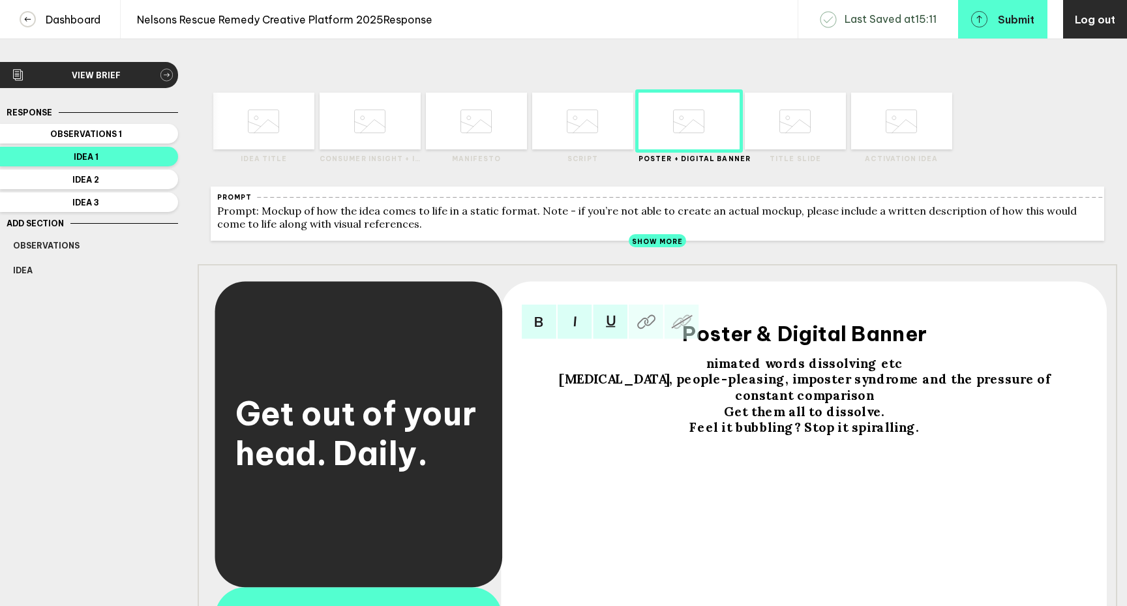
click at [717, 372] on span "nimated words dissolving etc" at bounding box center [804, 363] width 196 height 16
drag, startPoint x: 875, startPoint y: 372, endPoint x: 906, endPoint y: 372, distance: 30.6
click at [906, 372] on div "Animated words dissolving etc" at bounding box center [804, 363] width 537 height 16
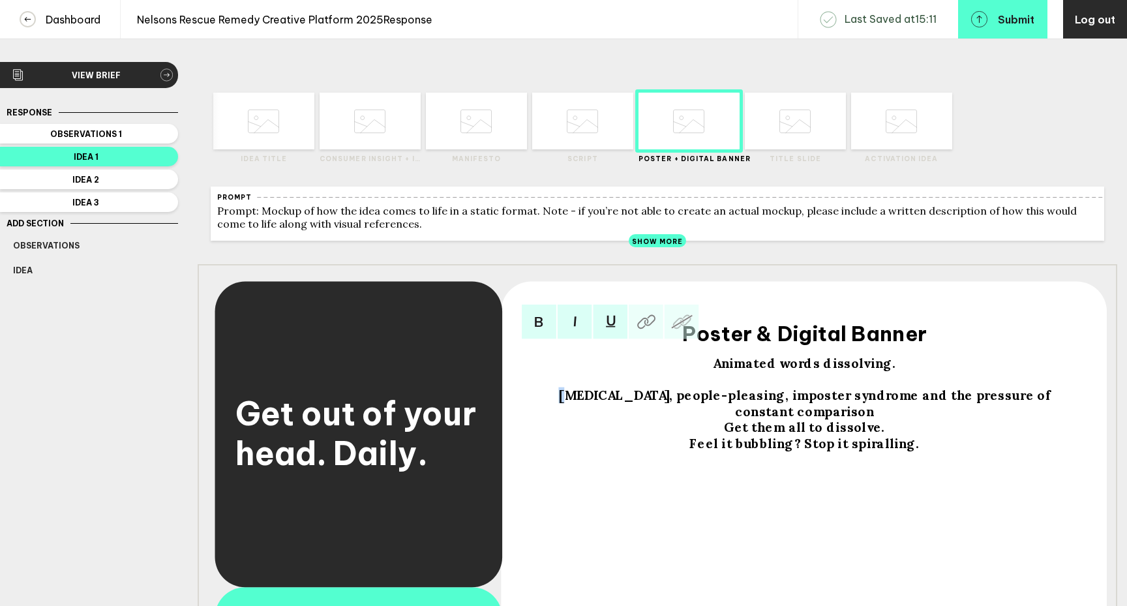
drag, startPoint x: 567, startPoint y: 405, endPoint x: 554, endPoint y: 405, distance: 12.4
click at [554, 405] on div "[MEDICAL_DATA], people-pleasing, imposter syndrome and the pressure of constant…" at bounding box center [804, 403] width 537 height 32
drag, startPoint x: 580, startPoint y: 404, endPoint x: 537, endPoint y: 404, distance: 43.7
click at [537, 404] on div "Things like [MEDICAL_DATA], people-pleasing, imposter syndrome and the pressure…" at bounding box center [804, 403] width 537 height 32
click at [935, 406] on span "Words like [MEDICAL_DATA], people-pleasing, imposter syndrome and the pressure …" at bounding box center [806, 403] width 490 height 32
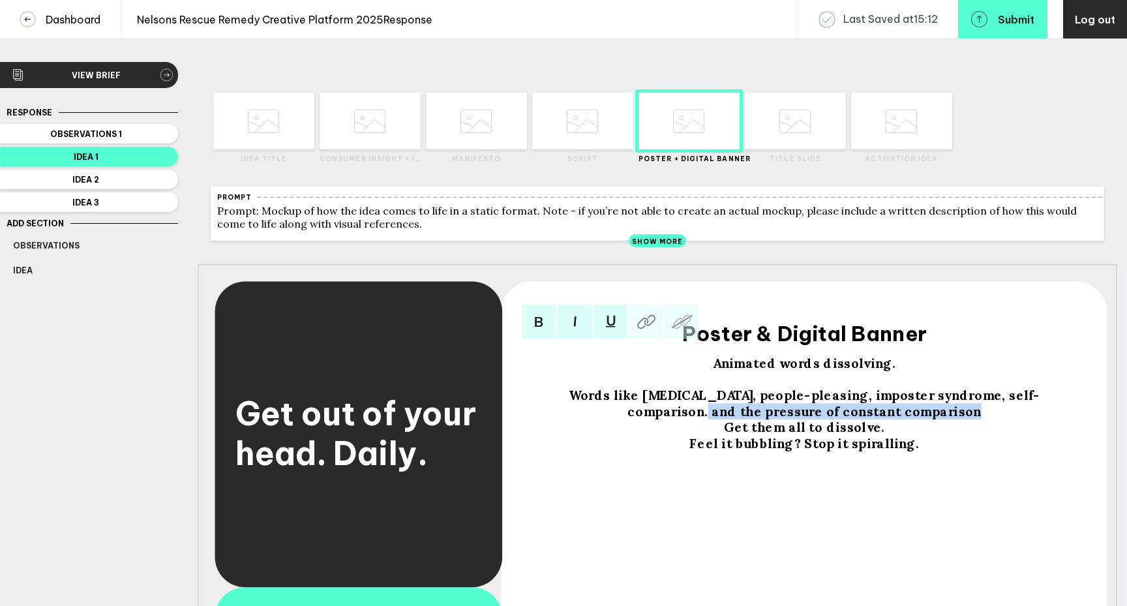
drag, startPoint x: 1041, startPoint y: 406, endPoint x: 1052, endPoint y: 426, distance: 23.1
click at [1052, 426] on div "Animated words dissolving. Words like [MEDICAL_DATA], people-pleasing, imposter…" at bounding box center [804, 403] width 537 height 96
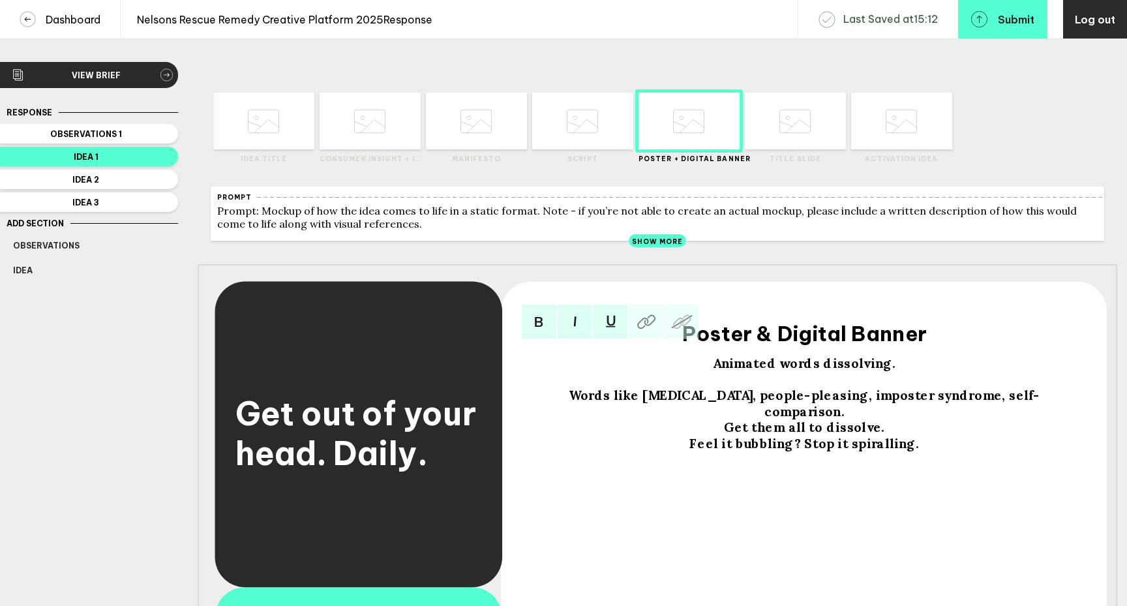
click at [1054, 406] on div "Words like [MEDICAL_DATA], people-pleasing, imposter syndrome, self-comparison." at bounding box center [804, 403] width 537 height 32
click at [894, 420] on div "Get them all to dissolve." at bounding box center [804, 427] width 537 height 16
drag, startPoint x: 792, startPoint y: 373, endPoint x: 756, endPoint y: 373, distance: 36.5
click at [756, 372] on span "Animated words dissolving." at bounding box center [804, 363] width 183 height 16
click at [731, 372] on span "Animated words dissolving." at bounding box center [804, 363] width 183 height 16
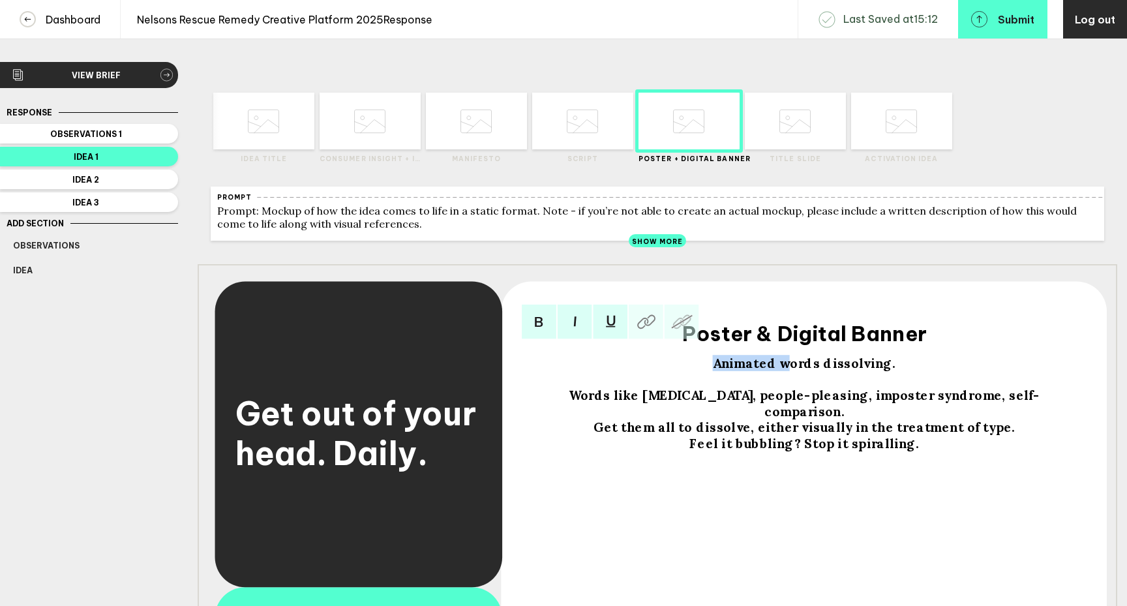
drag, startPoint x: 790, startPoint y: 372, endPoint x: 708, endPoint y: 372, distance: 81.5
click at [708, 372] on div "Animated words dissolving." at bounding box center [804, 363] width 537 height 16
click at [939, 372] on span "Our visual world can be comprised of the kind of words dissolving." at bounding box center [804, 363] width 439 height 16
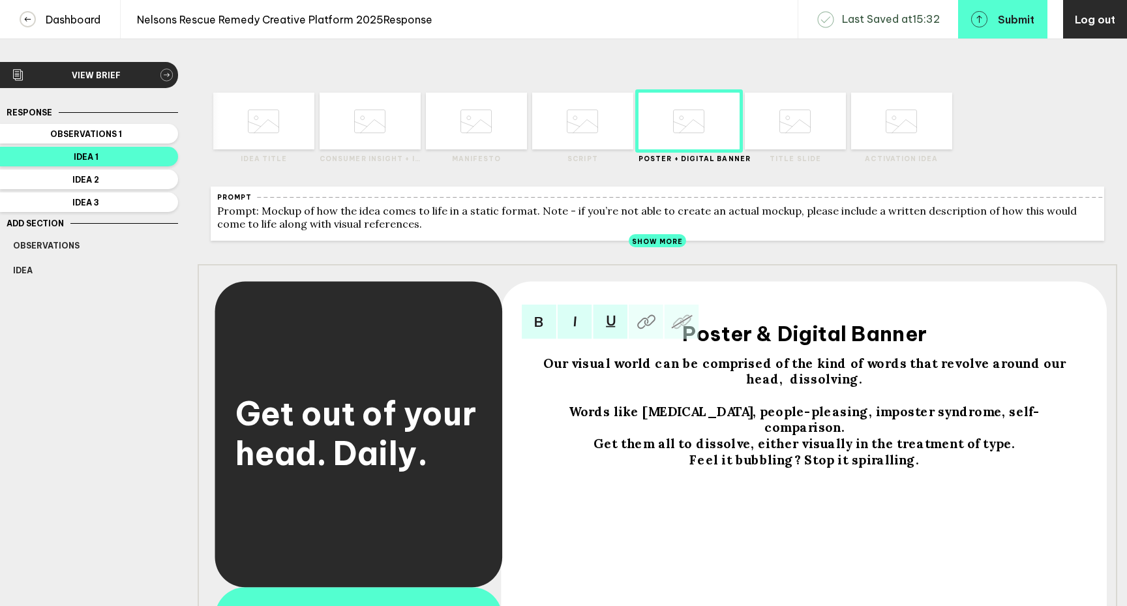
click at [1007, 372] on span "Our visual world can be comprised of the kind of words that revolve around our …" at bounding box center [805, 371] width 525 height 32
click at [876, 387] on div "Our visual world can be comprised of the kind of words that revolve around in s…" at bounding box center [804, 371] width 537 height 32
click at [854, 387] on span "Our visual world can be comprised of the kind of words that revolve around in s…" at bounding box center [806, 371] width 516 height 32
click at [610, 437] on span "Get them all to dissolve, either visually in the treatment of type." at bounding box center [804, 444] width 422 height 16
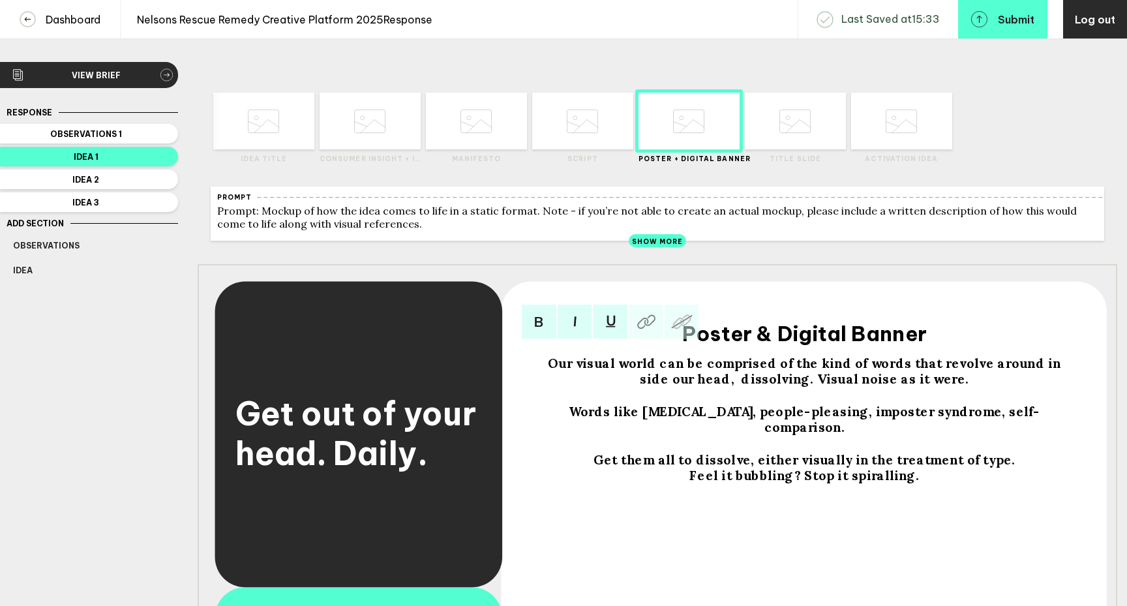
click at [713, 387] on span "Our visual world can be comprised of the kind of words that revolve around in s…" at bounding box center [806, 371] width 516 height 32
drag, startPoint x: 790, startPoint y: 386, endPoint x: 710, endPoint y: 391, distance: 79.7
click at [710, 387] on span "Our visual world can be comprised of the kind of words that revolve around in s…" at bounding box center [806, 371] width 516 height 32
click at [1054, 422] on div "Words like [MEDICAL_DATA], people-pleasing, imposter syndrome, self-comparison." at bounding box center [804, 420] width 537 height 32
drag, startPoint x: 617, startPoint y: 452, endPoint x: 606, endPoint y: 452, distance: 10.4
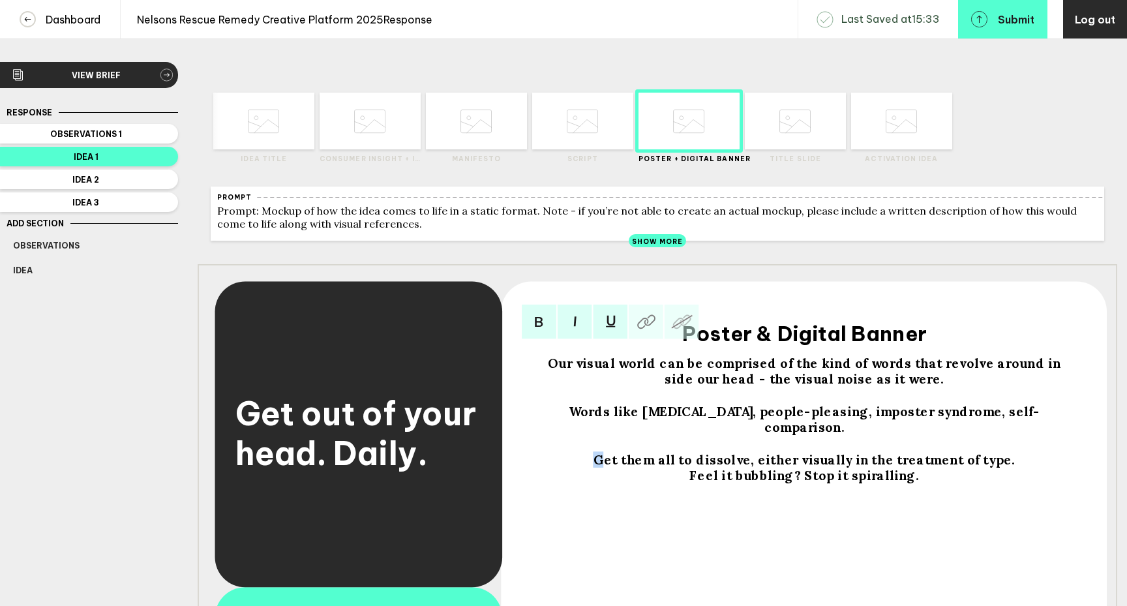
click at [606, 452] on div "Get them all to dissolve, either visually in the treatment of type." at bounding box center [804, 460] width 537 height 16
drag, startPoint x: 677, startPoint y: 451, endPoint x: 664, endPoint y: 451, distance: 12.4
click at [664, 452] on span "We get them all to dissolve, either visually in the treatment of type." at bounding box center [803, 460] width 443 height 16
drag, startPoint x: 725, startPoint y: 450, endPoint x: 696, endPoint y: 450, distance: 29.3
click at [696, 452] on span "We get these words to all to dissolve, either visually in the treatment of type." at bounding box center [804, 460] width 508 height 16
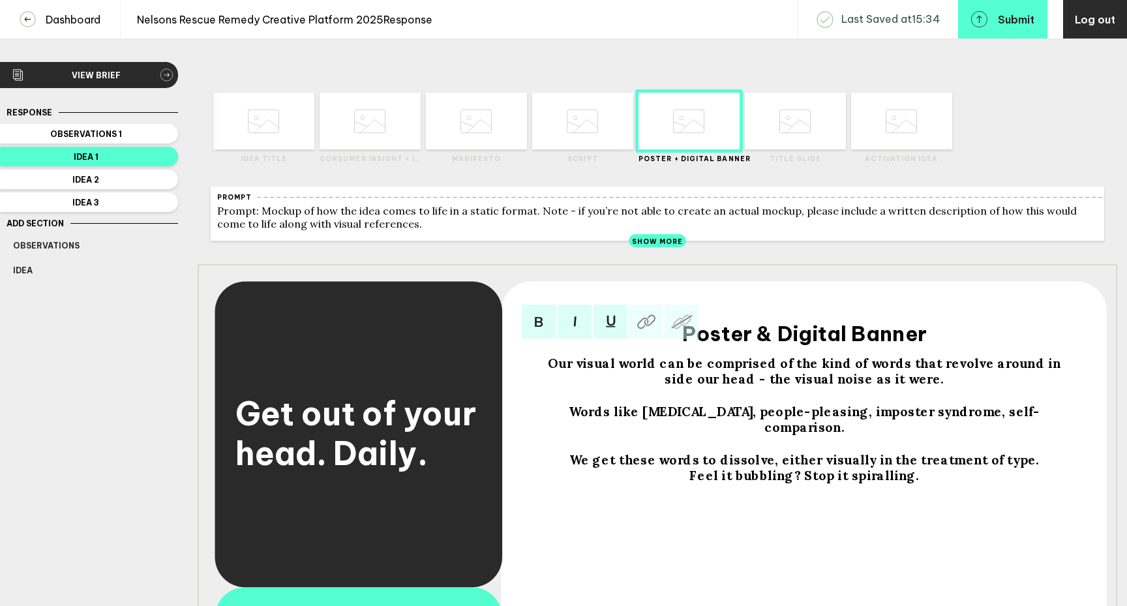
click at [727, 452] on span "We get these words to dissolve, either visually in the treatment of type." at bounding box center [804, 460] width 470 height 16
drag, startPoint x: 867, startPoint y: 451, endPoint x: 823, endPoint y: 452, distance: 44.3
click at [823, 452] on span "We get these words to dissolve, either visually in the treatment of type." at bounding box center [804, 460] width 470 height 16
click at [968, 454] on span "We get these words to dissolve, either in the treatment of type." at bounding box center [804, 460] width 416 height 16
click at [1004, 453] on span "We get these words to dissolve, either in the treatment of the type." at bounding box center [804, 460] width 441 height 16
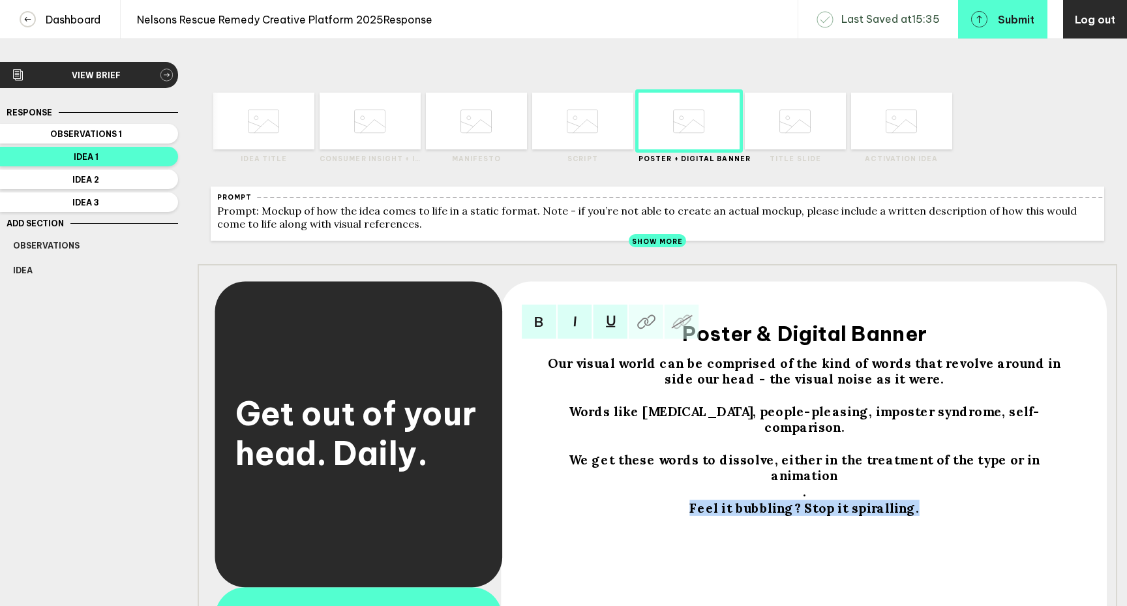
drag, startPoint x: 912, startPoint y: 482, endPoint x: 702, endPoint y: 481, distance: 209.9
click at [702, 500] on div "Feel it bubbling? Stop it spiralling." at bounding box center [804, 508] width 537 height 16
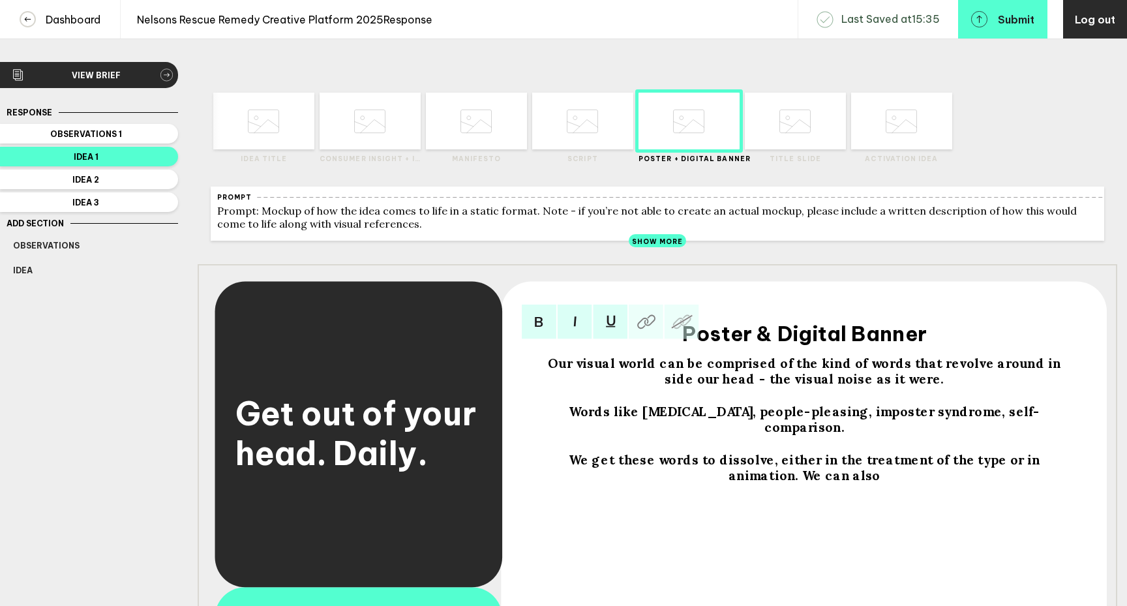
click at [840, 370] on span "Our visual world can be comprised of the kind of words that revolve around in s…" at bounding box center [806, 371] width 516 height 32
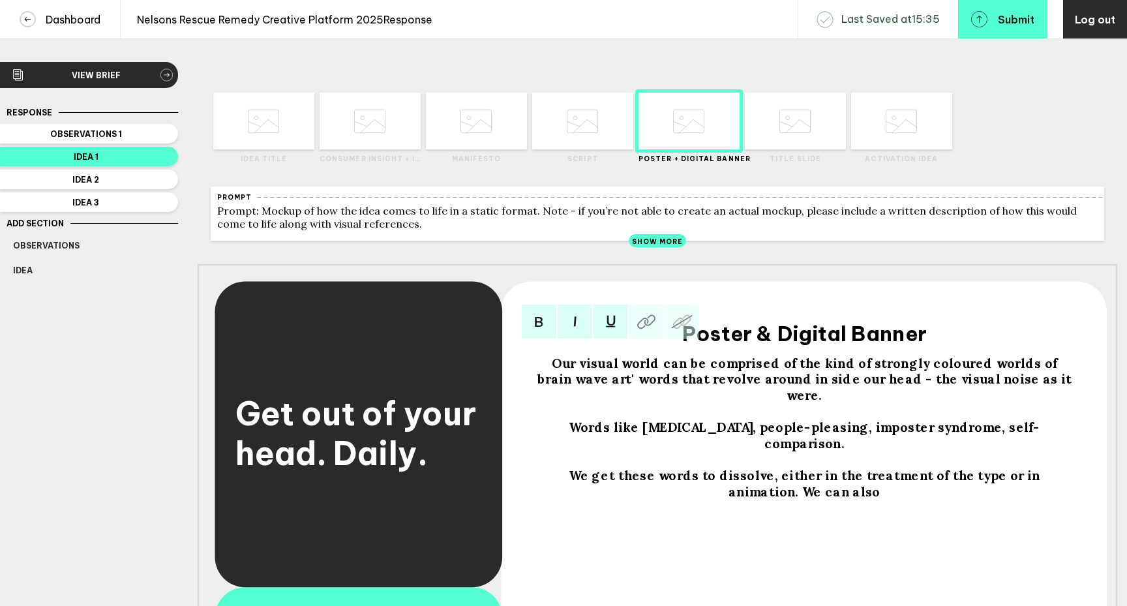
click at [1007, 374] on span "Our visual world can be comprised of the kind of strongly coloured worlds of br…" at bounding box center [806, 379] width 538 height 48
drag, startPoint x: 962, startPoint y: 373, endPoint x: 1002, endPoint y: 372, distance: 40.4
click at [1002, 372] on span "Our visual world can be comprised of the kind of strongly coloured worlds of 'b…" at bounding box center [805, 379] width 527 height 48
click at [635, 388] on span "Our visual world can be comprised of the kind of strongly coloured backgrounds …" at bounding box center [805, 379] width 535 height 48
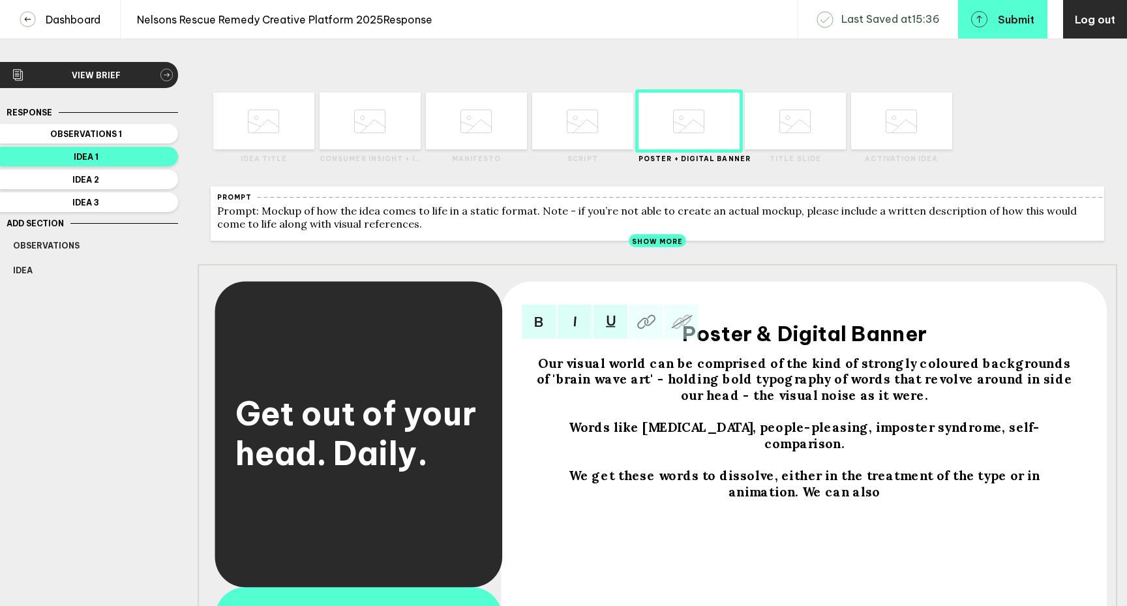
click at [846, 391] on span "Our visual world can be comprised of the kind of strongly coloured backgrounds …" at bounding box center [806, 379] width 539 height 48
click at [1046, 389] on span "Our visual world can be comprised of the kind of strongly coloured backgrounds …" at bounding box center [805, 379] width 535 height 48
click at [743, 403] on span "Our visual world can be comprised of the kind of strongly coloured backgrounds …" at bounding box center [805, 379] width 535 height 48
click at [853, 404] on span "Our visual world can be comprised of the kind of strongly coloured backgrounds …" at bounding box center [805, 379] width 535 height 48
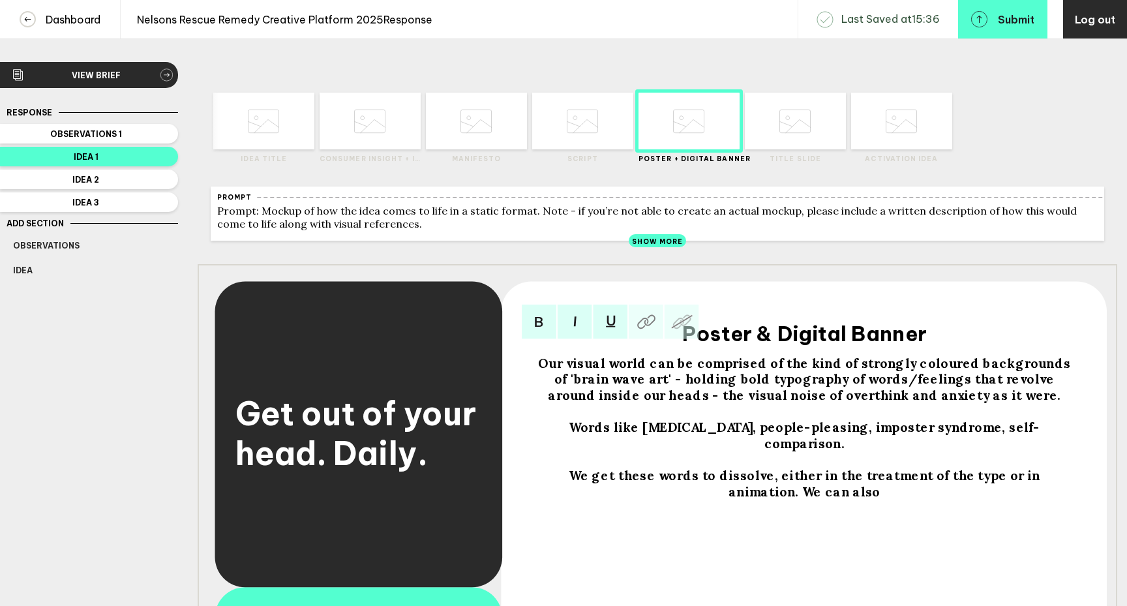
click at [1043, 468] on span "We get these words to dissolve, either in the treatment of the type or in anima…" at bounding box center [806, 483] width 475 height 32
click at [857, 500] on div "We can also" at bounding box center [804, 508] width 537 height 16
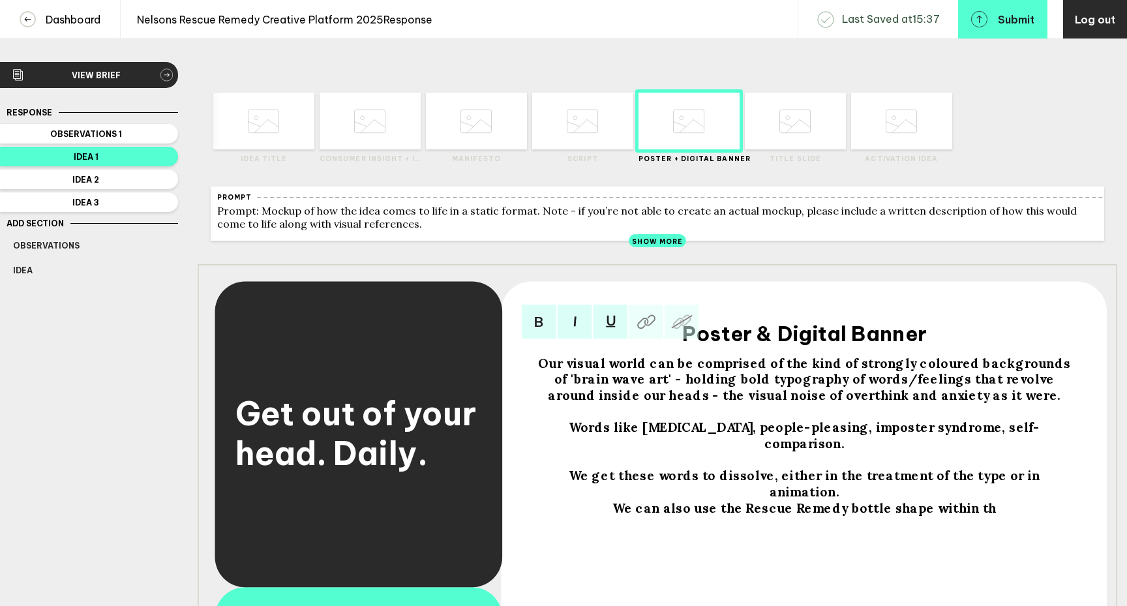
click at [846, 500] on span "We can also use the Rescue Remedy bottle shape within th" at bounding box center [804, 508] width 384 height 16
drag, startPoint x: 947, startPoint y: 486, endPoint x: 919, endPoint y: 486, distance: 28.0
click at [919, 500] on span "We can also use the Rescue Remedy dropper bottle shape within th" at bounding box center [804, 508] width 440 height 16
click at [1021, 500] on div "We can also use the Rescue Remedy dropper bottle silhouette within th" at bounding box center [804, 508] width 537 height 16
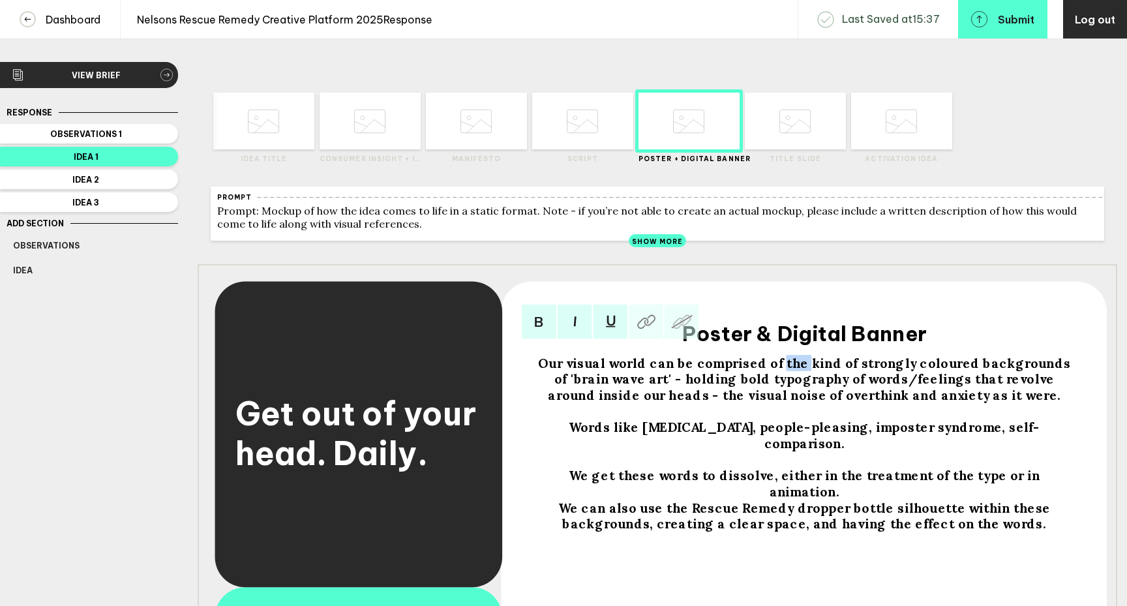
drag, startPoint x: 805, startPoint y: 374, endPoint x: 783, endPoint y: 374, distance: 22.2
click at [783, 374] on span "Our visual world can be comprised of the kind of strongly coloured backgrounds …" at bounding box center [805, 379] width 535 height 48
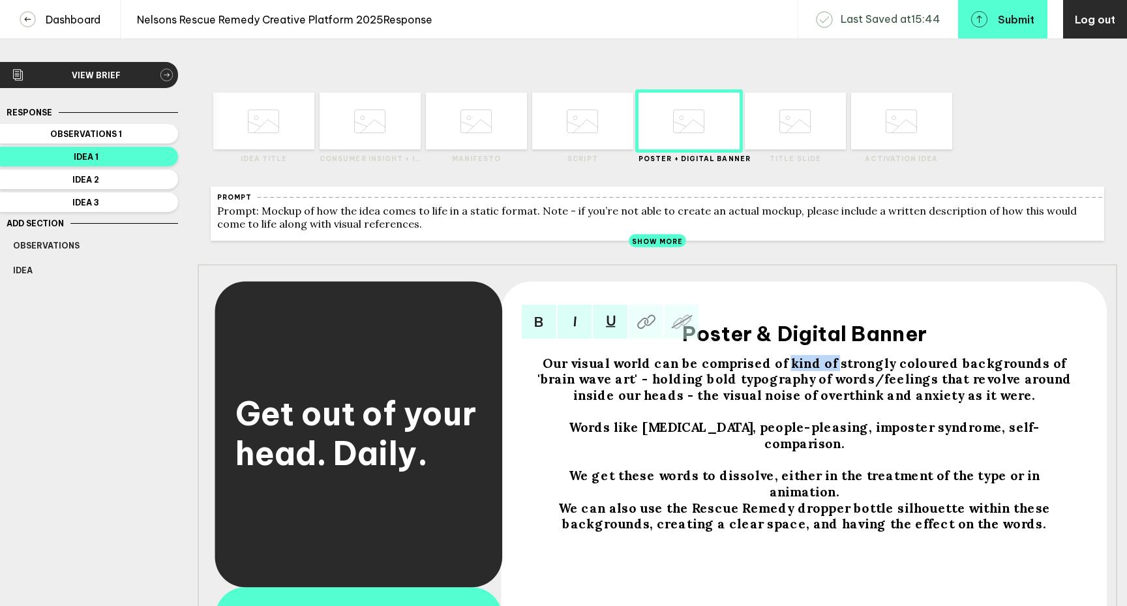
drag, startPoint x: 822, startPoint y: 373, endPoint x: 776, endPoint y: 372, distance: 46.3
click at [776, 372] on span "Our visual world can be comprised of kind of strongly coloured backgrounds of '…" at bounding box center [806, 379] width 538 height 48
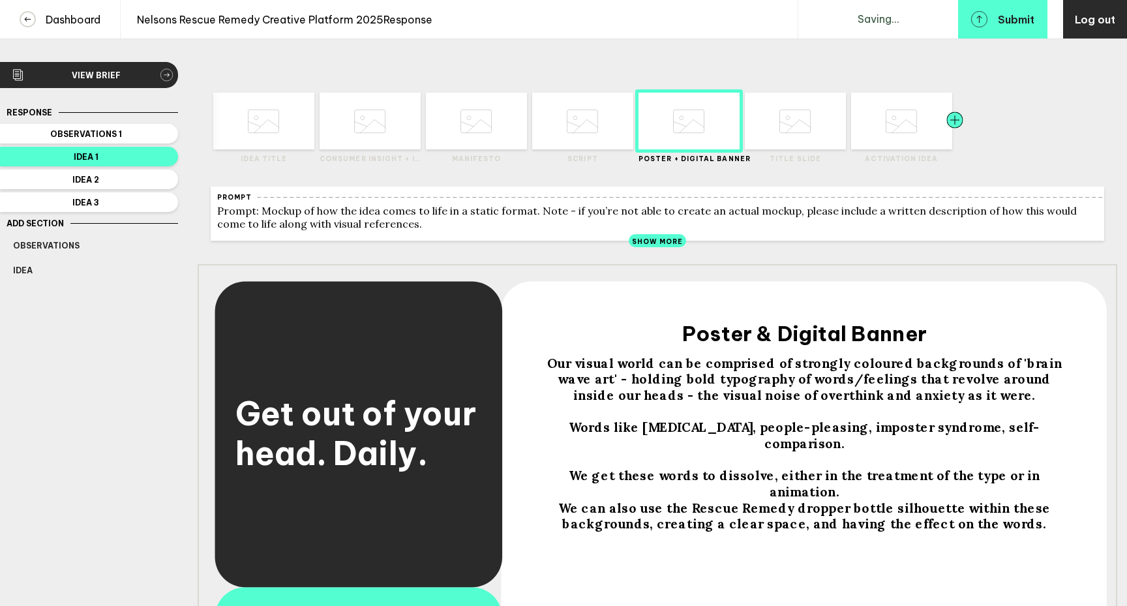
click at [915, 126] on div at bounding box center [929, 121] width 51 height 57
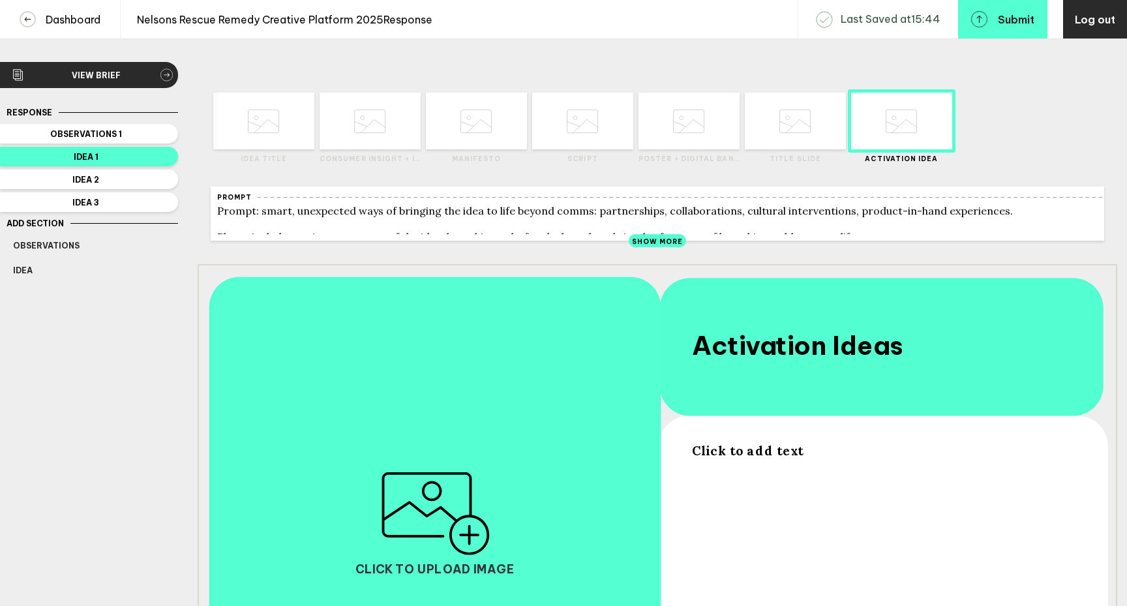
click at [745, 456] on span "Click to add text" at bounding box center [747, 450] width 111 height 16
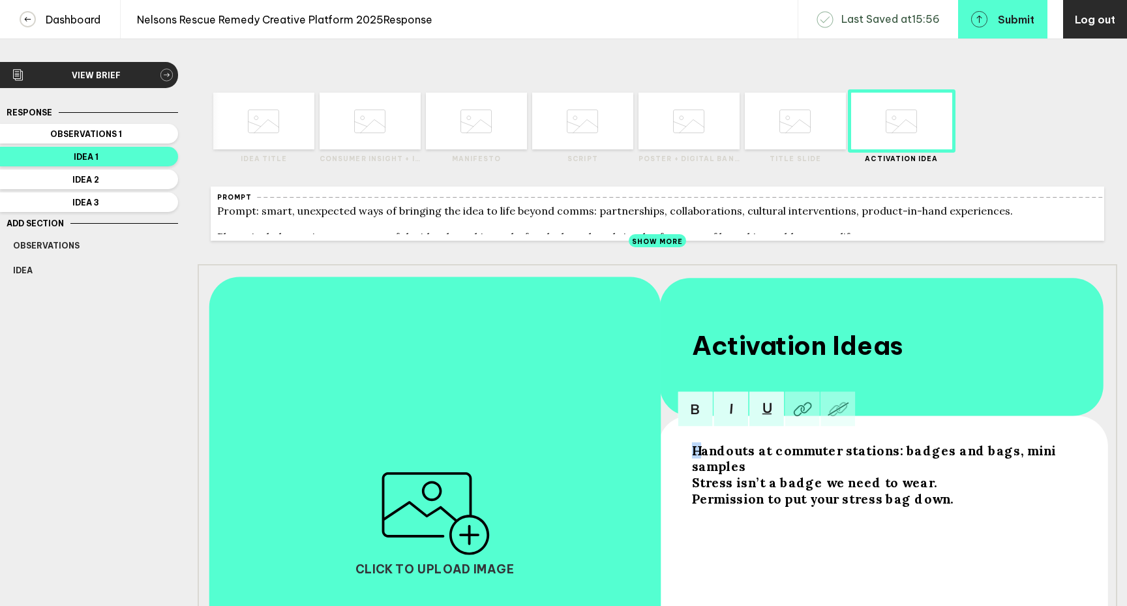
drag, startPoint x: 701, startPoint y: 458, endPoint x: 688, endPoint y: 458, distance: 13.0
click at [688, 458] on div "Handouts at commuter stations: badges and bags, mini samples Stress isn’t a bad…" at bounding box center [881, 596] width 389 height 318
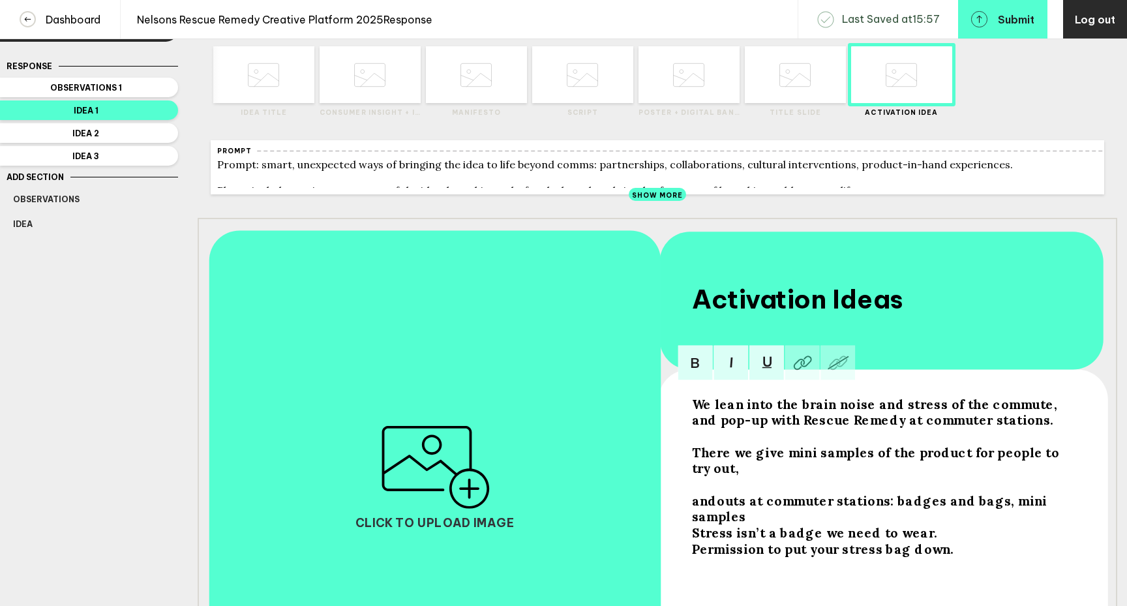
scroll to position [57, 0]
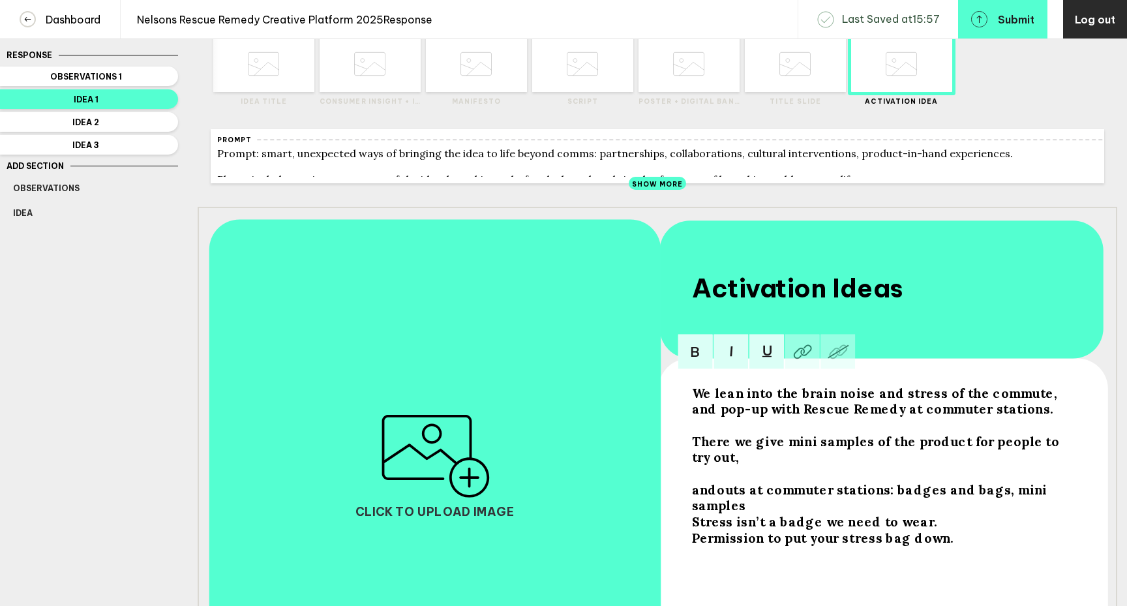
click at [954, 529] on div "Permission to put your stress bag down." at bounding box center [882, 537] width 380 height 16
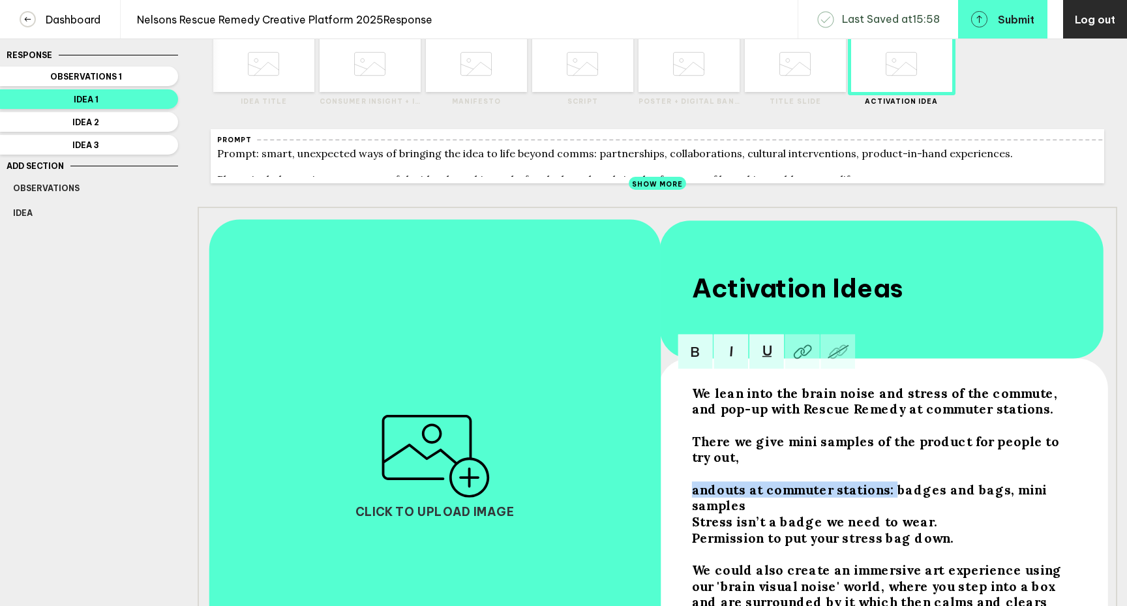
drag, startPoint x: 881, startPoint y: 496, endPoint x: 662, endPoint y: 490, distance: 218.5
click at [662, 490] on div "We lean into the brain noise and stress of the commute, and pop-up with Rescue …" at bounding box center [657, 465] width 919 height 517
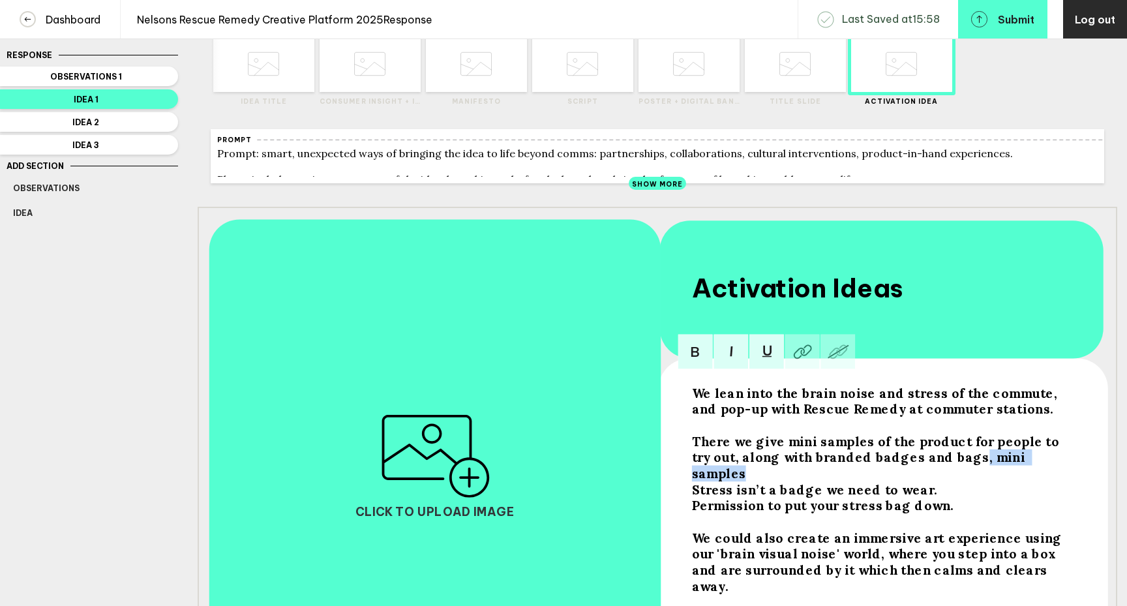
drag, startPoint x: 1024, startPoint y: 468, endPoint x: 935, endPoint y: 467, distance: 89.3
click at [935, 467] on span "There we give mini samples of the product for people to try out, along with bra…" at bounding box center [877, 457] width 371 height 48
click at [693, 513] on span "Permission to put your stress bag down." at bounding box center [823, 505] width 262 height 16
click at [911, 465] on span "There we give mini samples of the product for people to try out, along with bra…" at bounding box center [877, 449] width 371 height 32
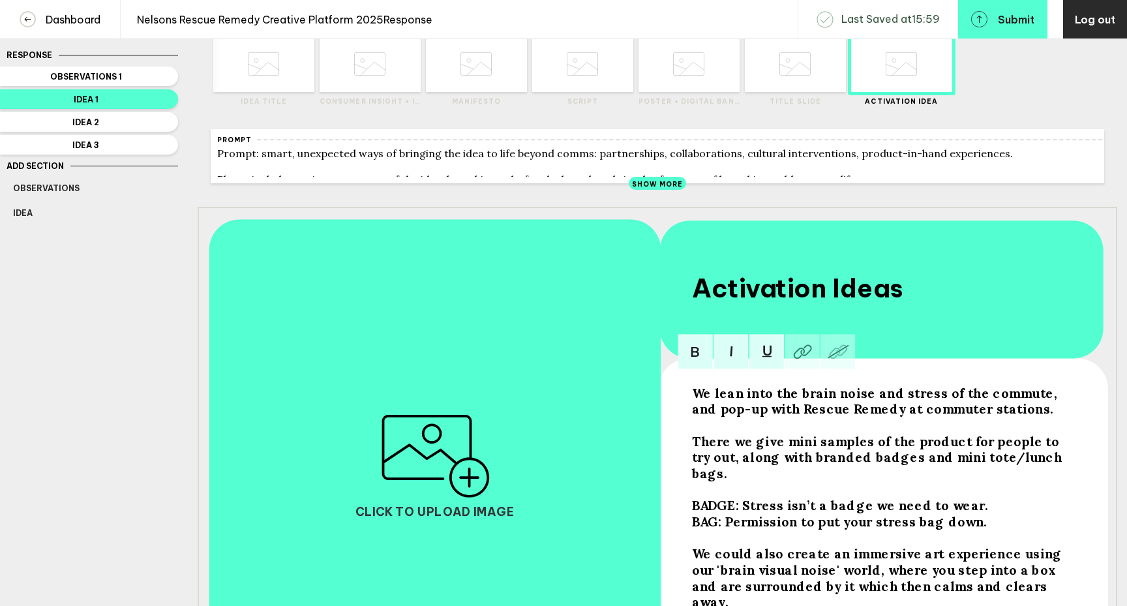
click at [840, 465] on span "There we give mini samples of the product for people to try out, along with bra…" at bounding box center [879, 457] width 374 height 48
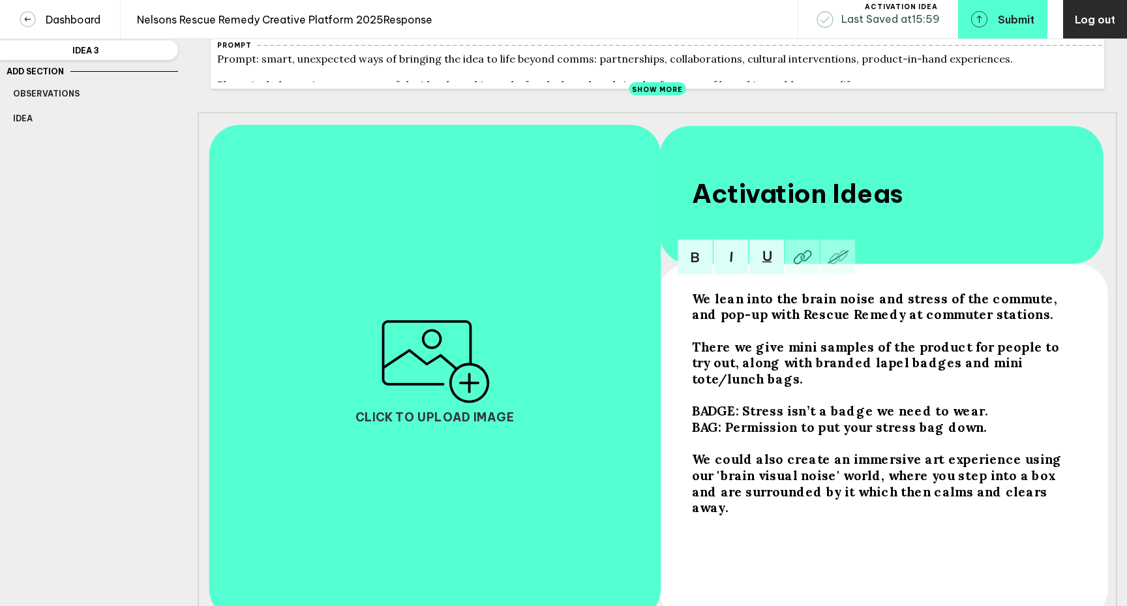
scroll to position [155, 0]
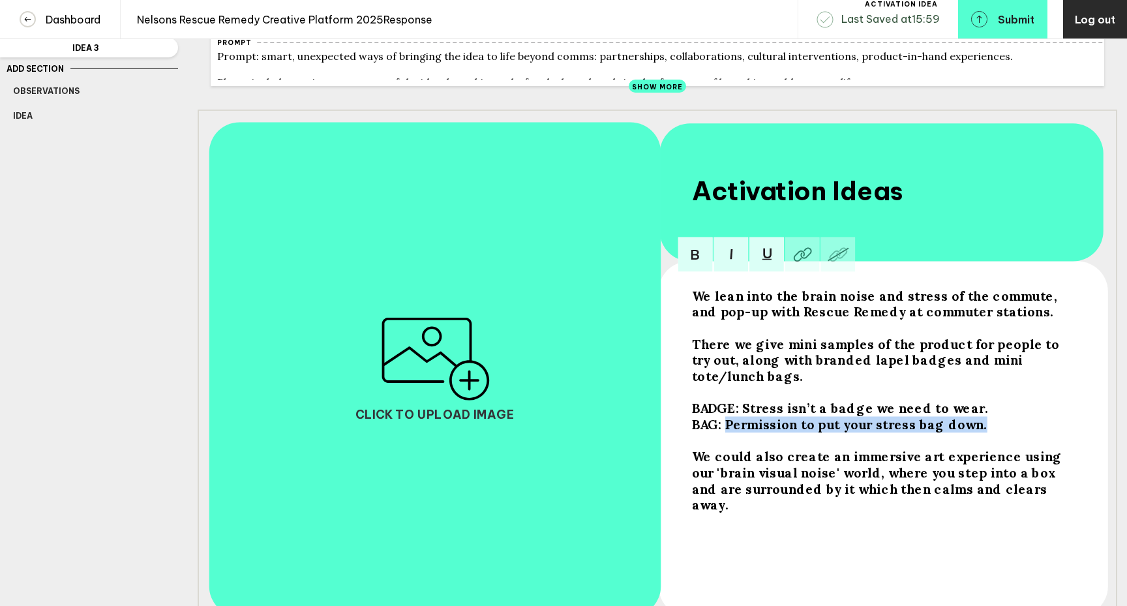
drag, startPoint x: 971, startPoint y: 434, endPoint x: 726, endPoint y: 435, distance: 245.8
click at [726, 432] on div "BAG: Permission to put your stress bag down." at bounding box center [882, 424] width 380 height 16
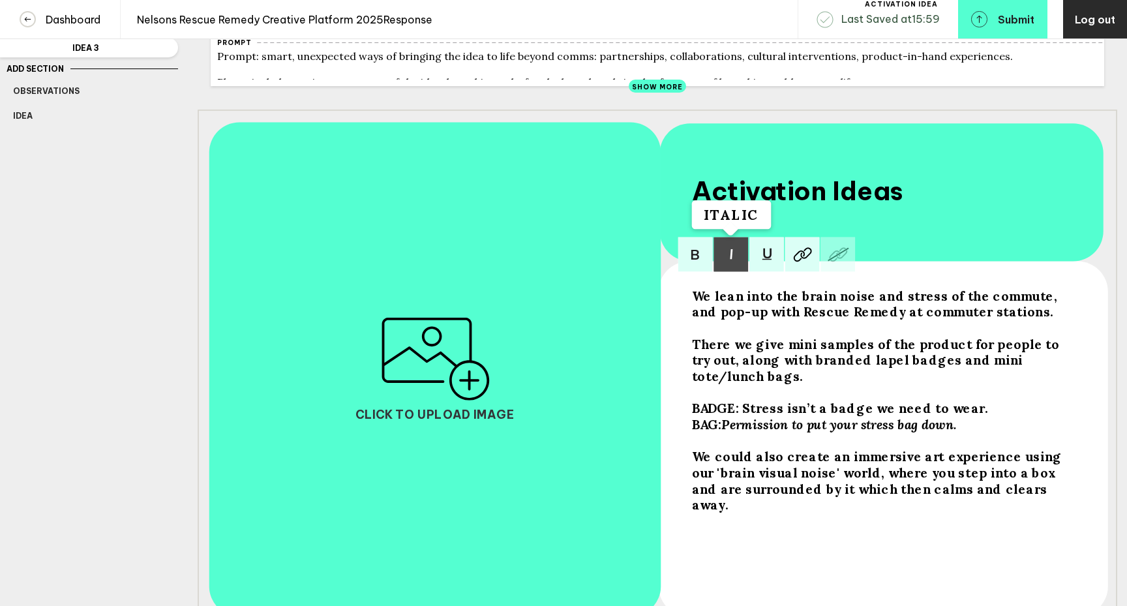
click at [728, 259] on img at bounding box center [730, 254] width 35 height 35
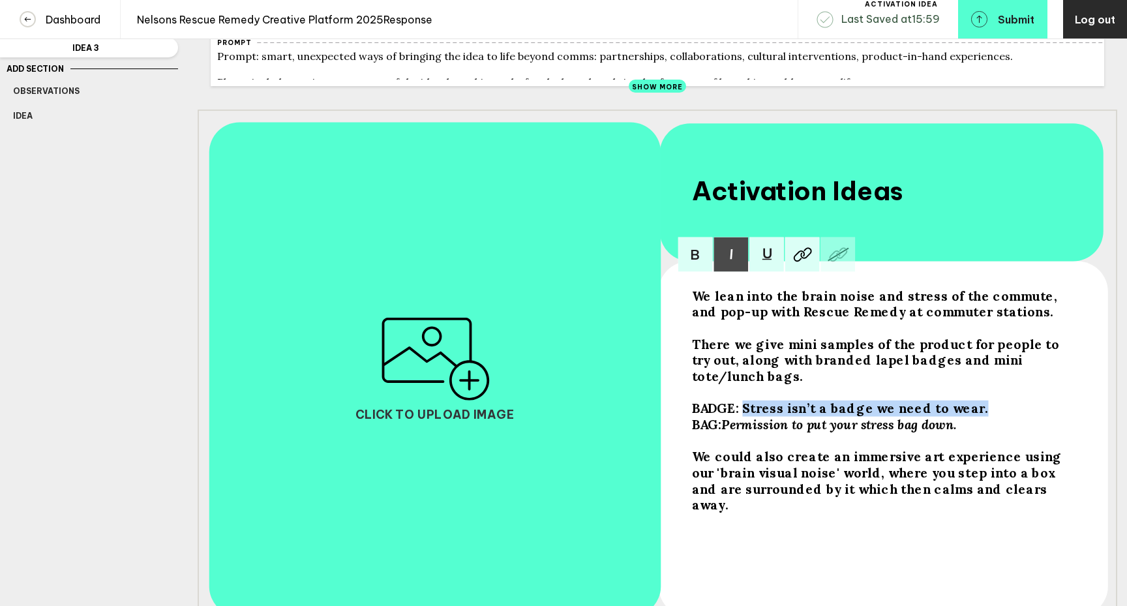
drag, startPoint x: 968, startPoint y: 419, endPoint x: 745, endPoint y: 415, distance: 223.7
click at [745, 415] on div "BADGE: Stress isn’t a badge we need to wear." at bounding box center [882, 408] width 380 height 16
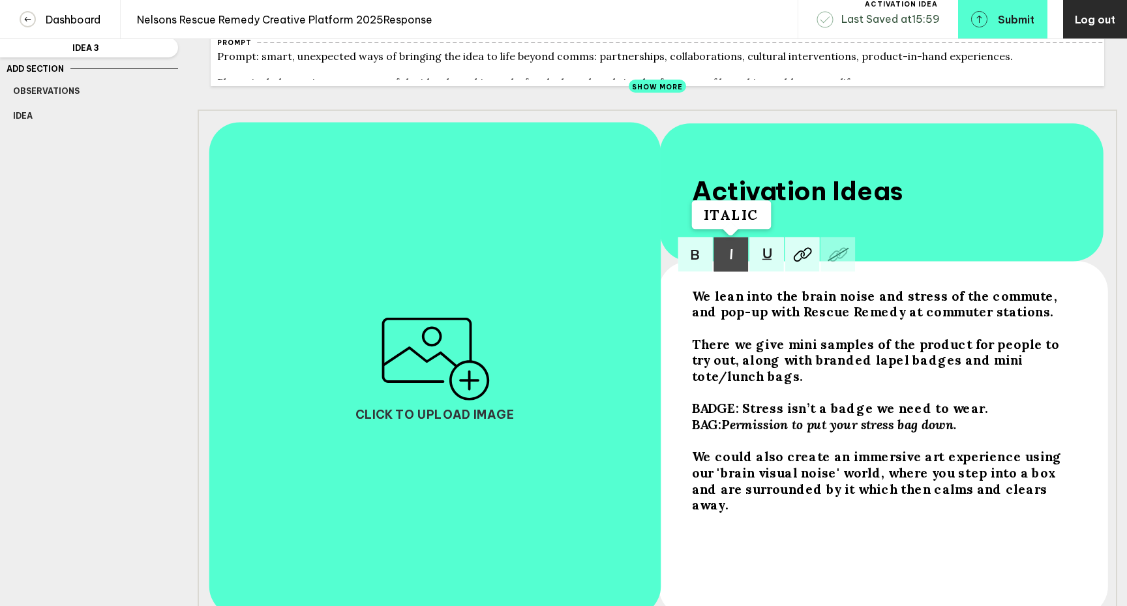
click at [733, 254] on img at bounding box center [730, 254] width 35 height 35
drag, startPoint x: 1004, startPoint y: 481, endPoint x: 983, endPoint y: 481, distance: 21.5
click at [983, 481] on span "We could also create an immersive art experience using our 'brain visual noise'…" at bounding box center [879, 480] width 374 height 65
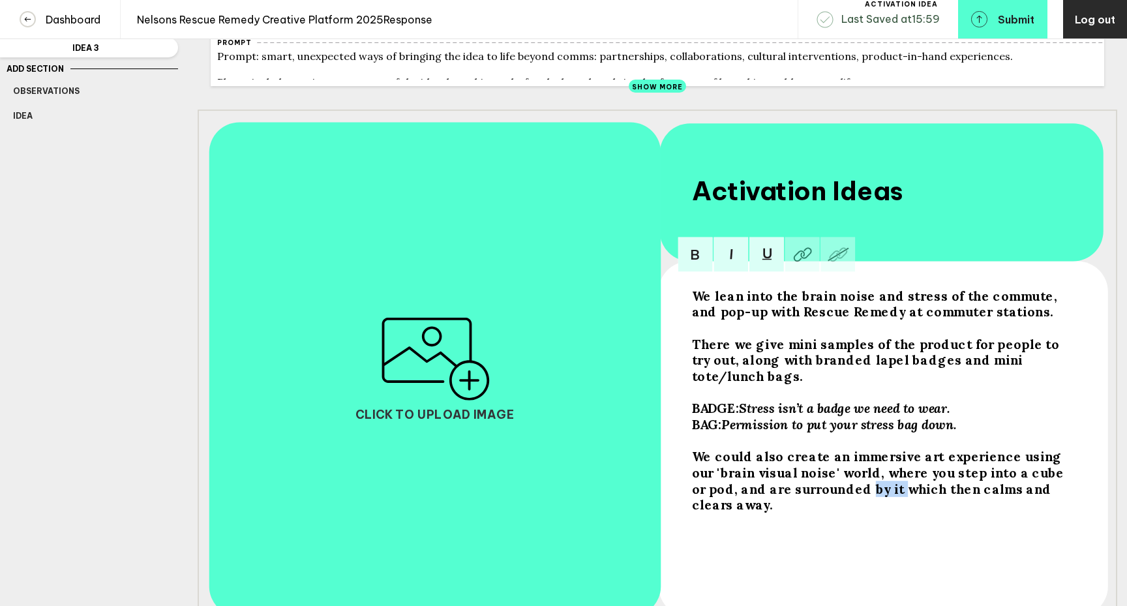
drag, startPoint x: 846, startPoint y: 497, endPoint x: 818, endPoint y: 497, distance: 28.0
click at [818, 497] on span "We could also create an immersive art experience using our 'brain visual noise'…" at bounding box center [880, 480] width 376 height 65
click at [743, 500] on span "We could also create an immersive art experience using our 'brain visual noise'…" at bounding box center [880, 480] width 376 height 65
drag, startPoint x: 889, startPoint y: 499, endPoint x: 926, endPoint y: 499, distance: 37.8
click at [926, 499] on span "We could also create an immersive art experience using our 'brain visual noise'…" at bounding box center [880, 480] width 376 height 65
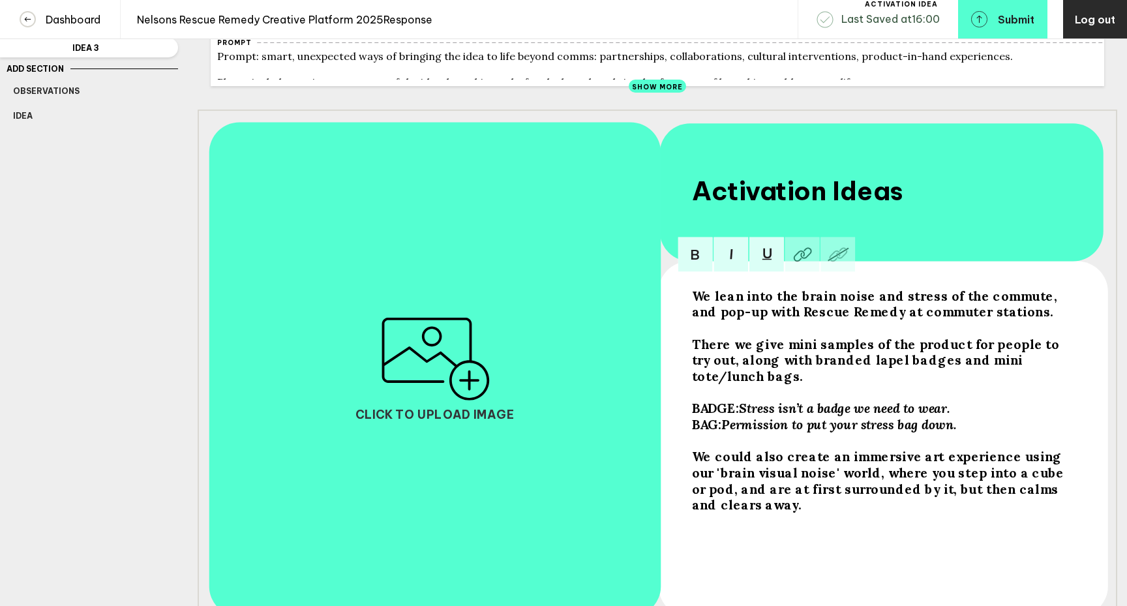
click at [951, 499] on span "We could also create an immersive art experience using our 'brain visual noise'…" at bounding box center [880, 480] width 376 height 65
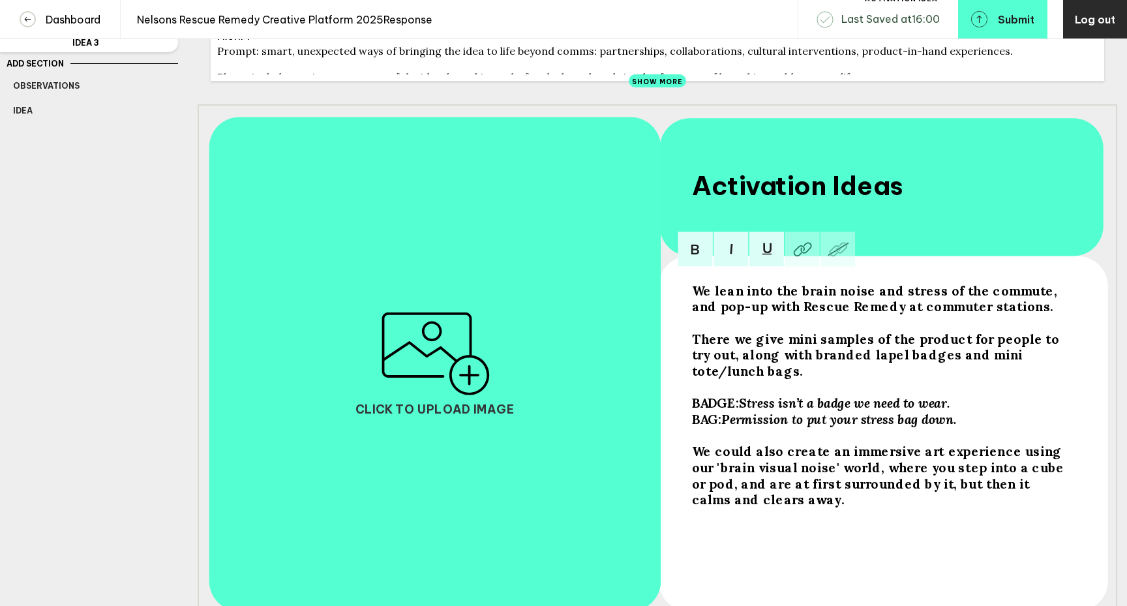
click at [782, 347] on span "There we give mini samples of the product for people to try out, along with bra…" at bounding box center [877, 355] width 371 height 48
click at [835, 348] on span "There we give out mini samples of the product for people to try out, along with…" at bounding box center [881, 355] width 379 height 48
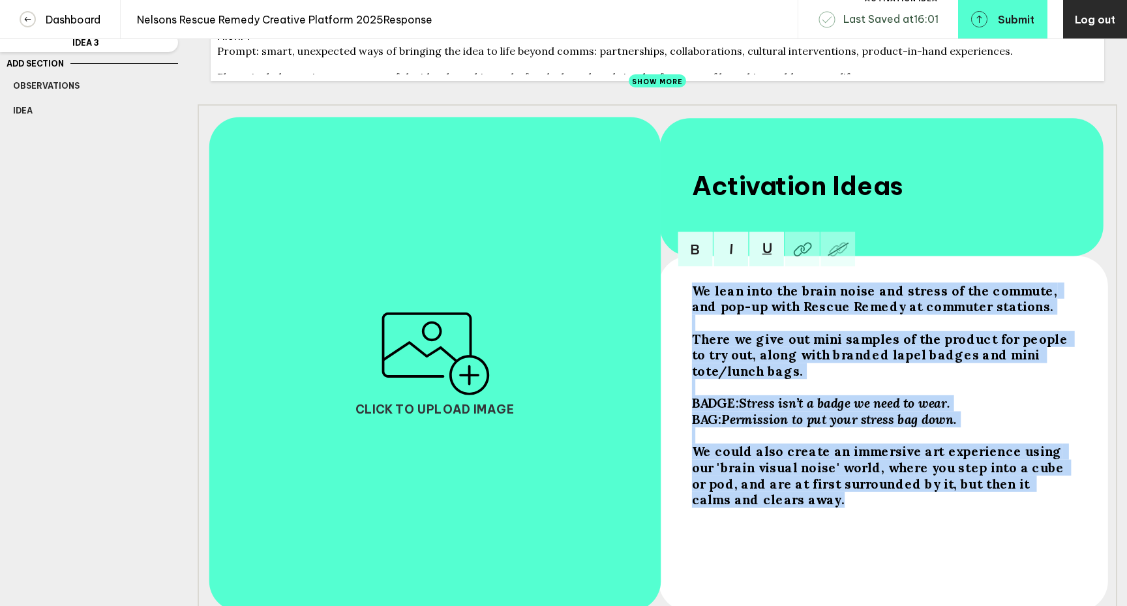
drag, startPoint x: 725, startPoint y: 509, endPoint x: 687, endPoint y: 298, distance: 214.1
click at [687, 298] on div "We lean into the brain noise and stress of the commute, and pop-up with Rescue …" at bounding box center [881, 437] width 389 height 318
copy div "We lean into the brain noise and stress of the commute, and pop-up with Rescue …"
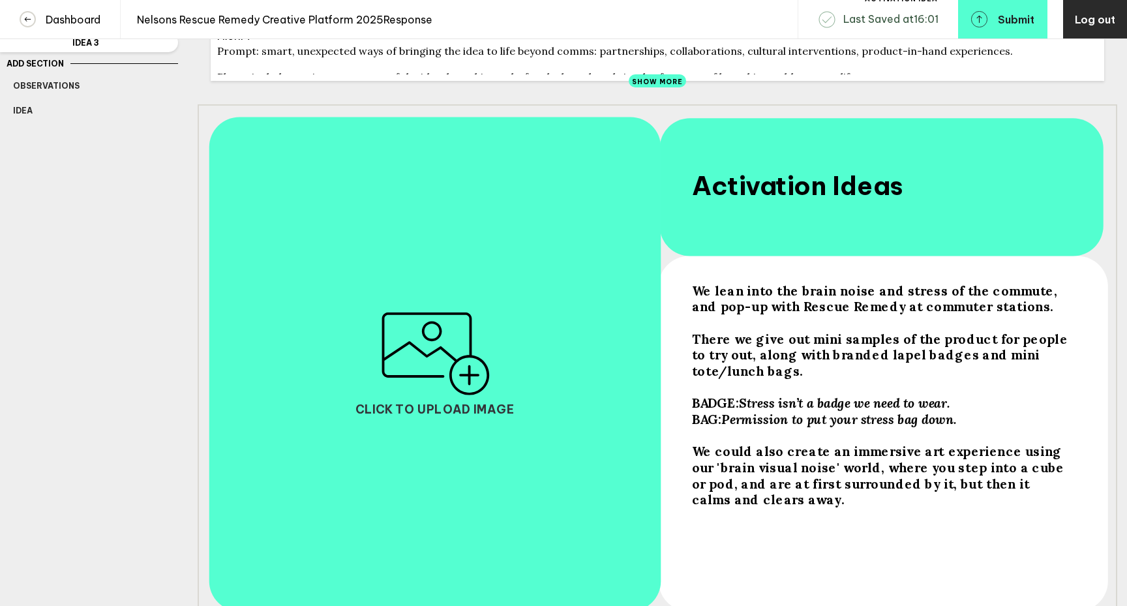
scroll to position [0, 0]
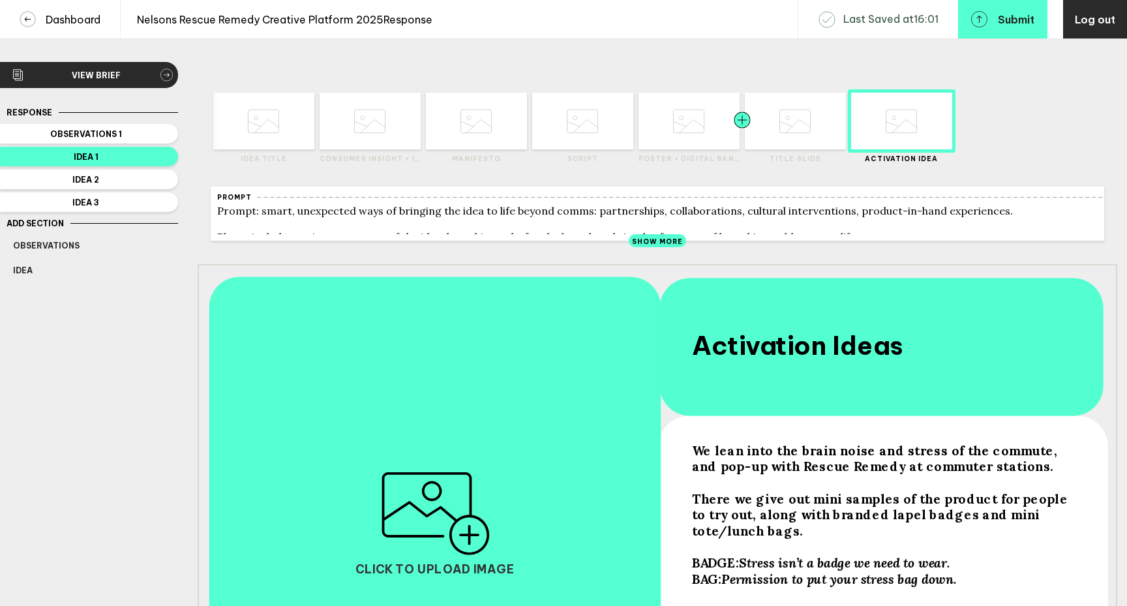
click at [700, 144] on div at bounding box center [716, 121] width 51 height 57
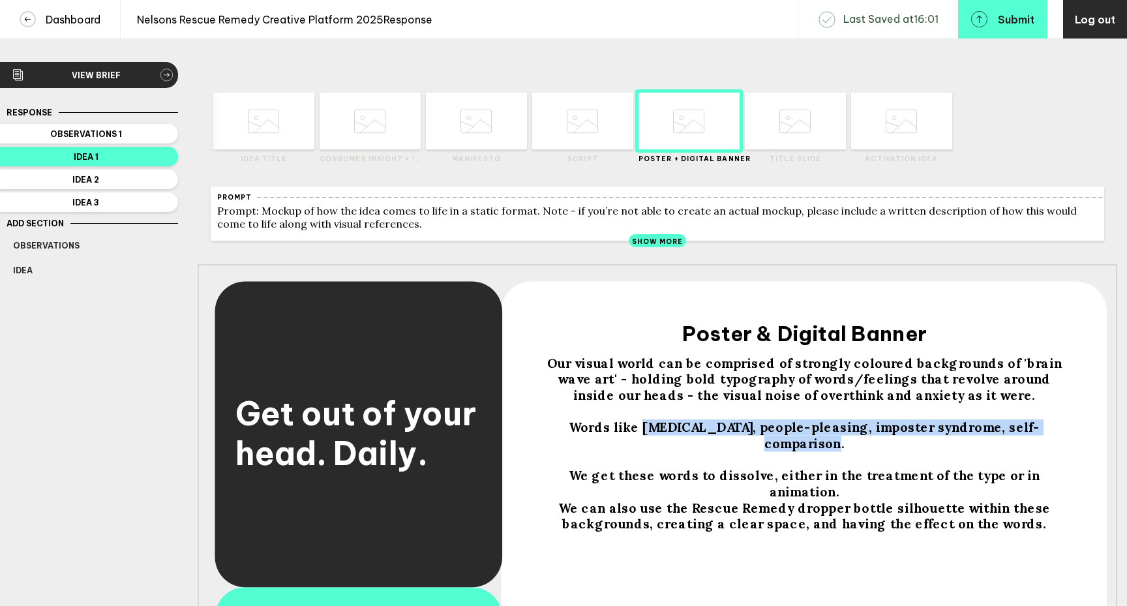
drag, startPoint x: 627, startPoint y: 439, endPoint x: 1047, endPoint y: 436, distance: 420.5
click at [1040, 436] on span "Words like [MEDICAL_DATA], people-pleasing, imposter syndrome, self-comparison." at bounding box center [804, 435] width 471 height 32
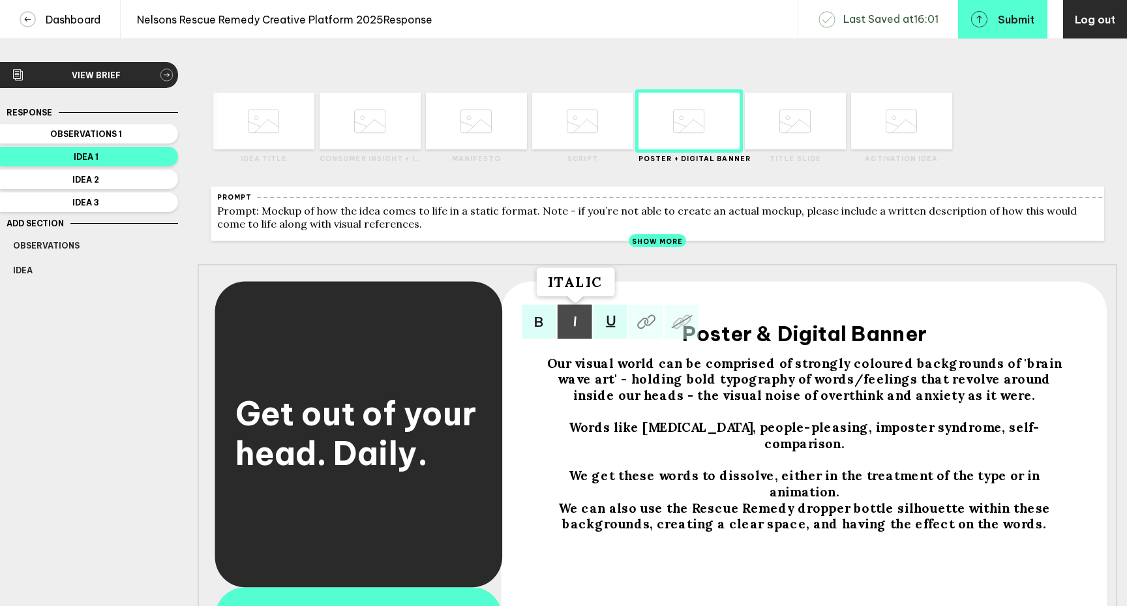
click at [573, 335] on img at bounding box center [574, 321] width 35 height 35
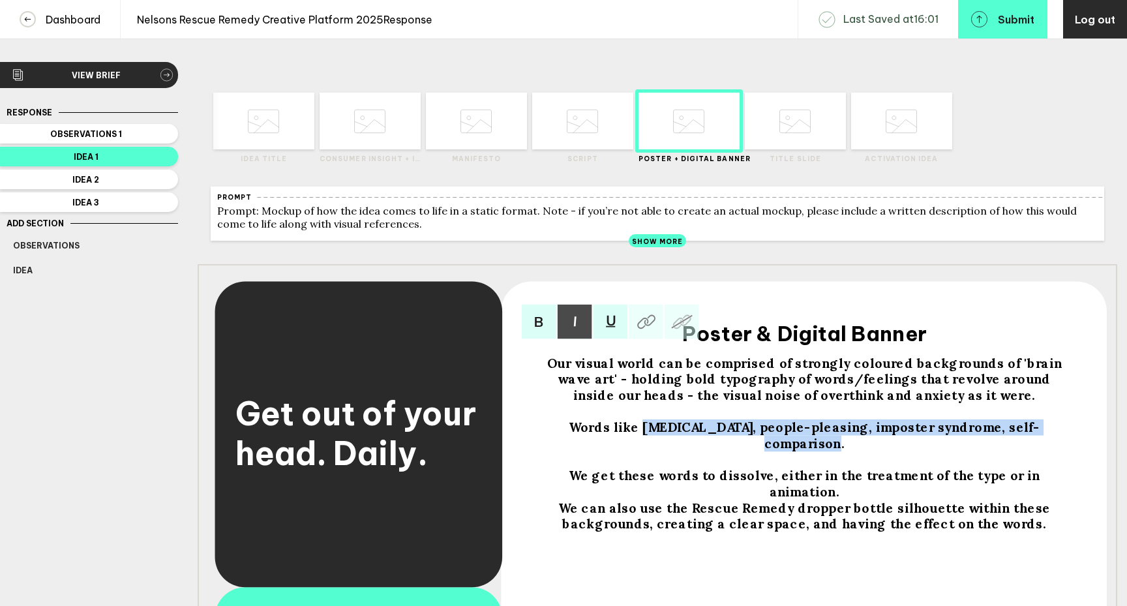
drag, startPoint x: 626, startPoint y: 436, endPoint x: 1050, endPoint y: 436, distance: 423.8
click at [1040, 436] on span "Words like [MEDICAL_DATA], people-pleasing, imposter syndrome, self-comparison." at bounding box center [804, 435] width 471 height 32
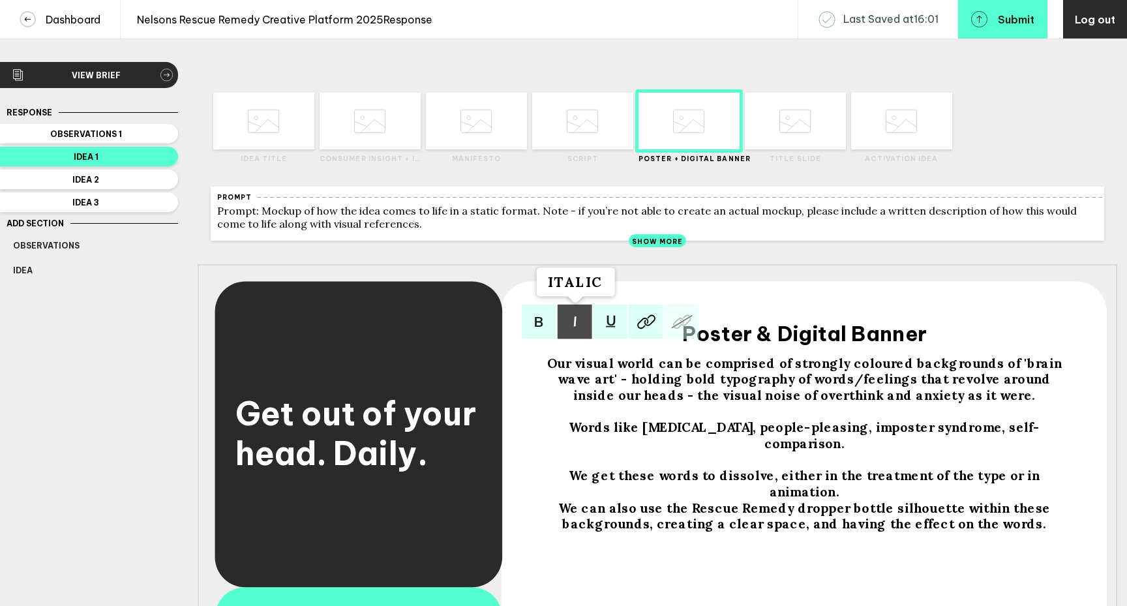
click at [578, 332] on img at bounding box center [574, 321] width 35 height 35
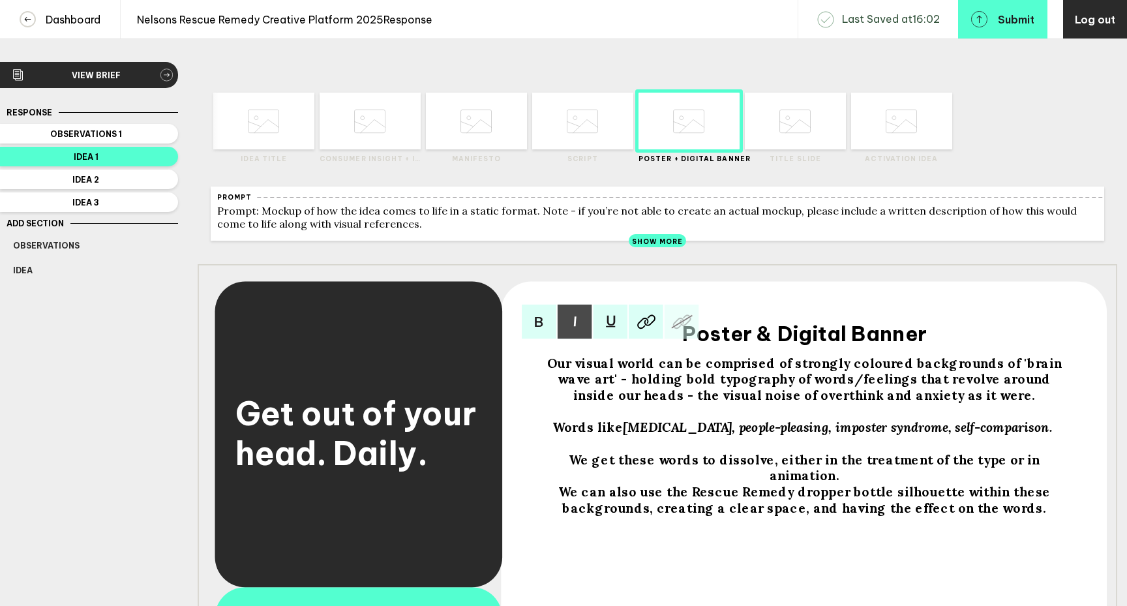
click at [1030, 499] on div "We can also use the Rescue Remedy dropper bottle silhouette within these backgr…" at bounding box center [804, 500] width 537 height 32
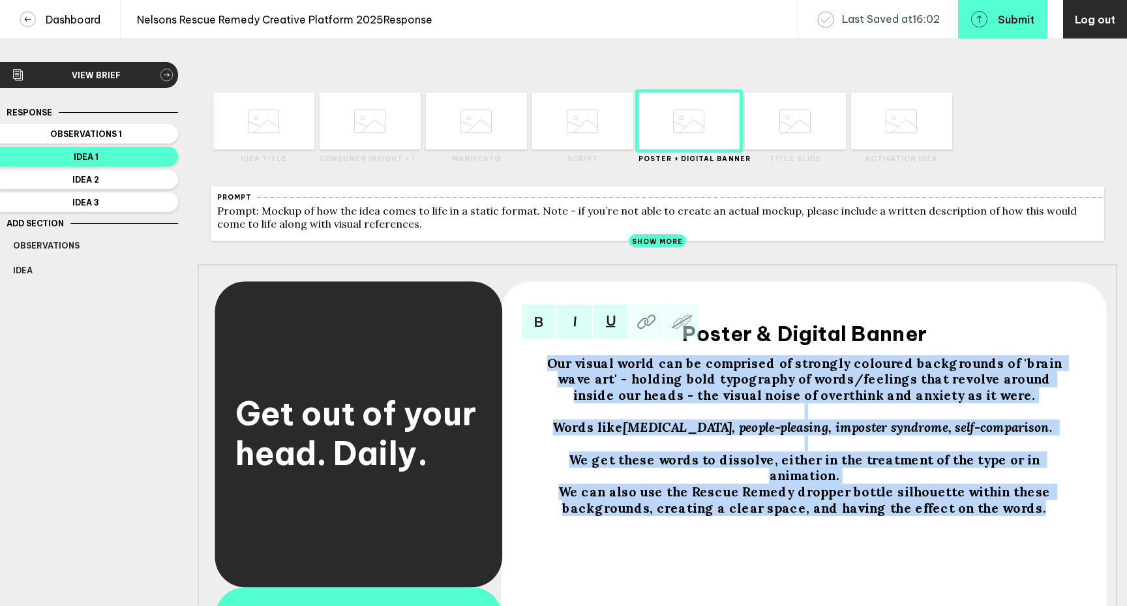
drag, startPoint x: 1030, startPoint y: 499, endPoint x: 527, endPoint y: 366, distance: 520.1
click at [527, 366] on div "Get out of your head. Daily. Our visual world can be comprised of strongly colo…" at bounding box center [657, 522] width 919 height 517
copy div "Our visual world can be comprised of strongly coloured backgrounds of 'brain wa…"
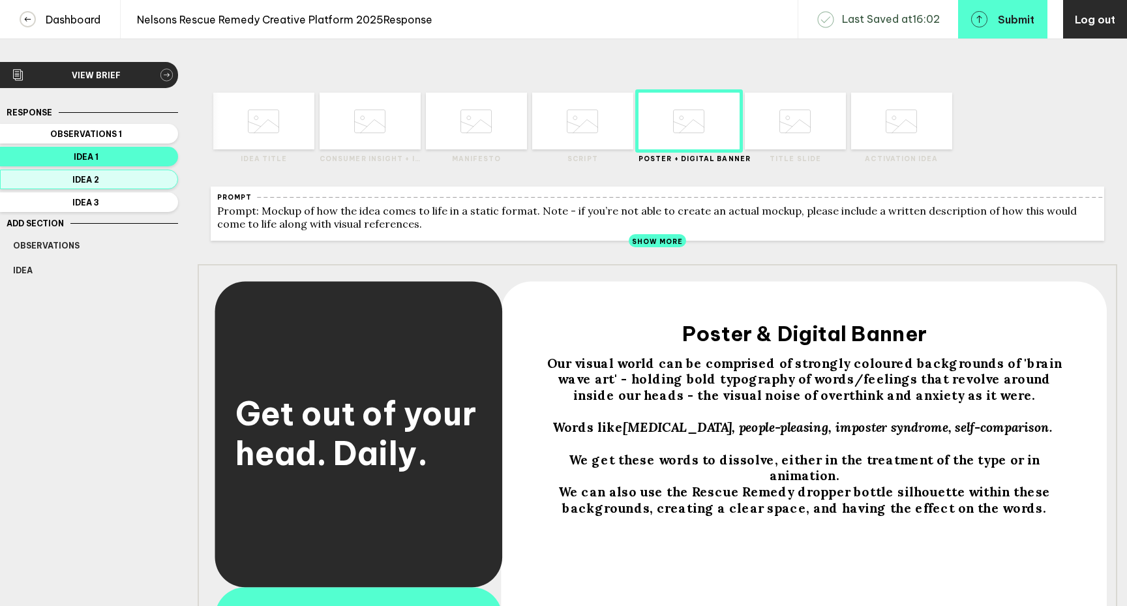
click at [146, 181] on span "Idea 2" at bounding box center [86, 180] width 146 height 10
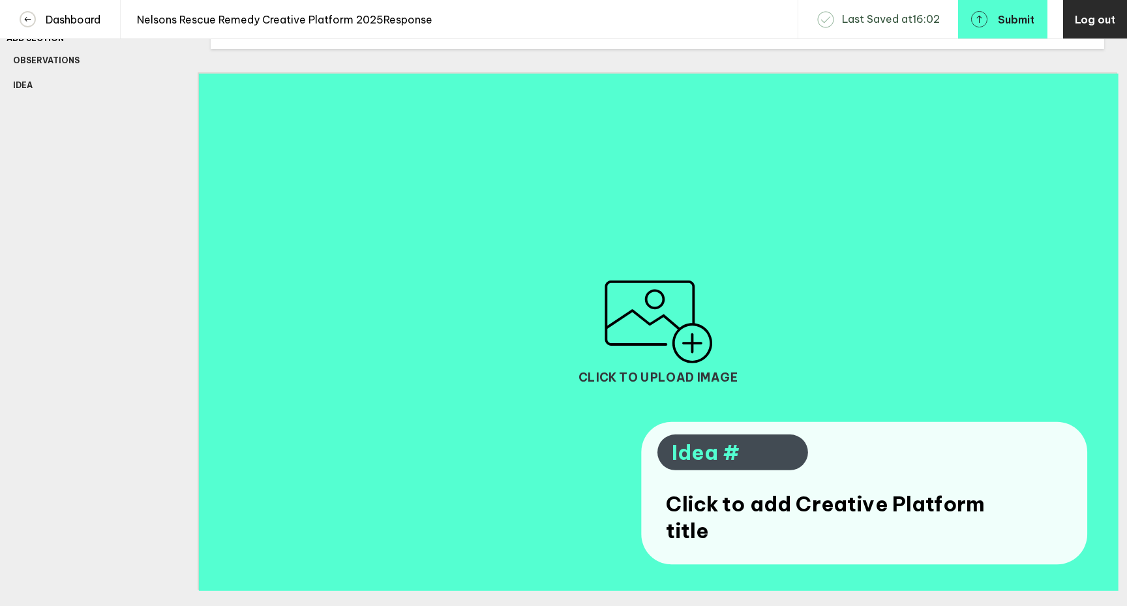
scroll to position [310, 0]
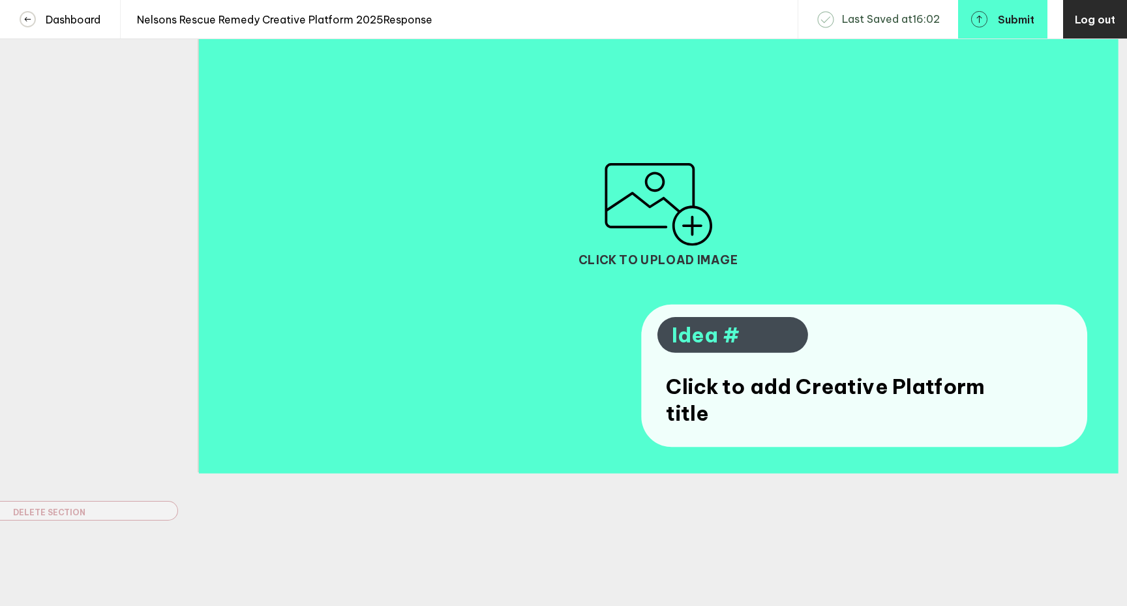
click at [739, 338] on span "Idea #" at bounding box center [732, 335] width 121 height 27
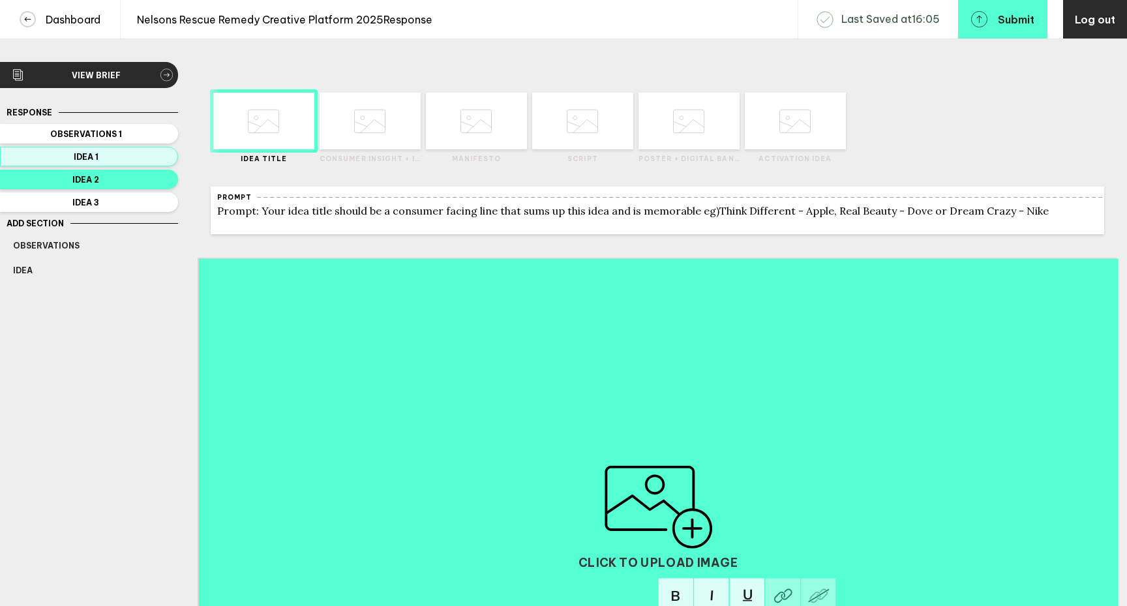
click at [124, 155] on span "Idea 1" at bounding box center [86, 157] width 146 height 10
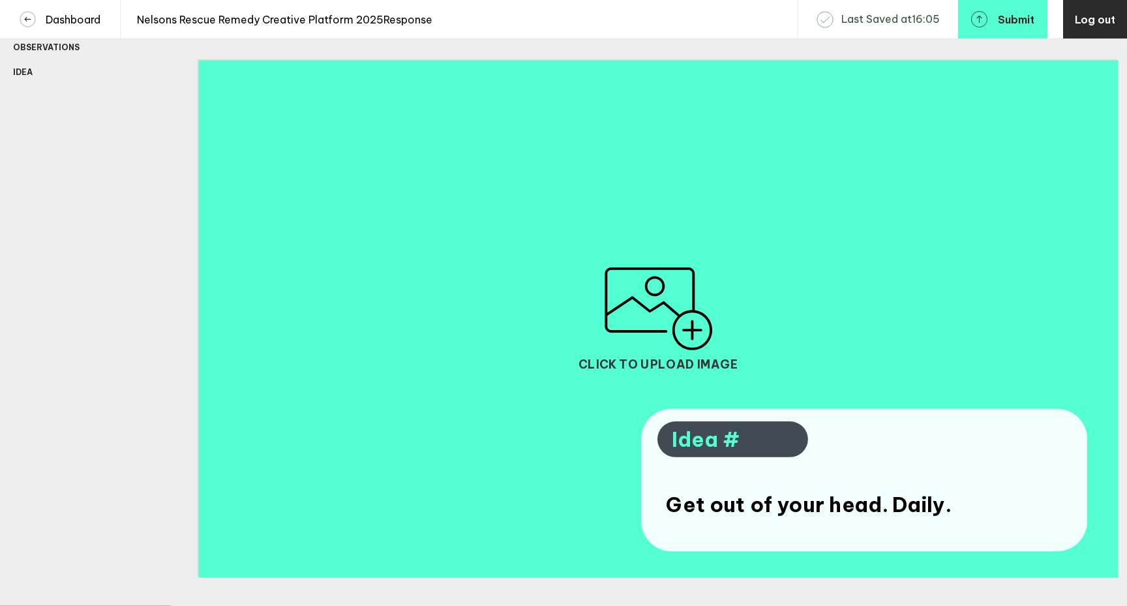
scroll to position [310, 0]
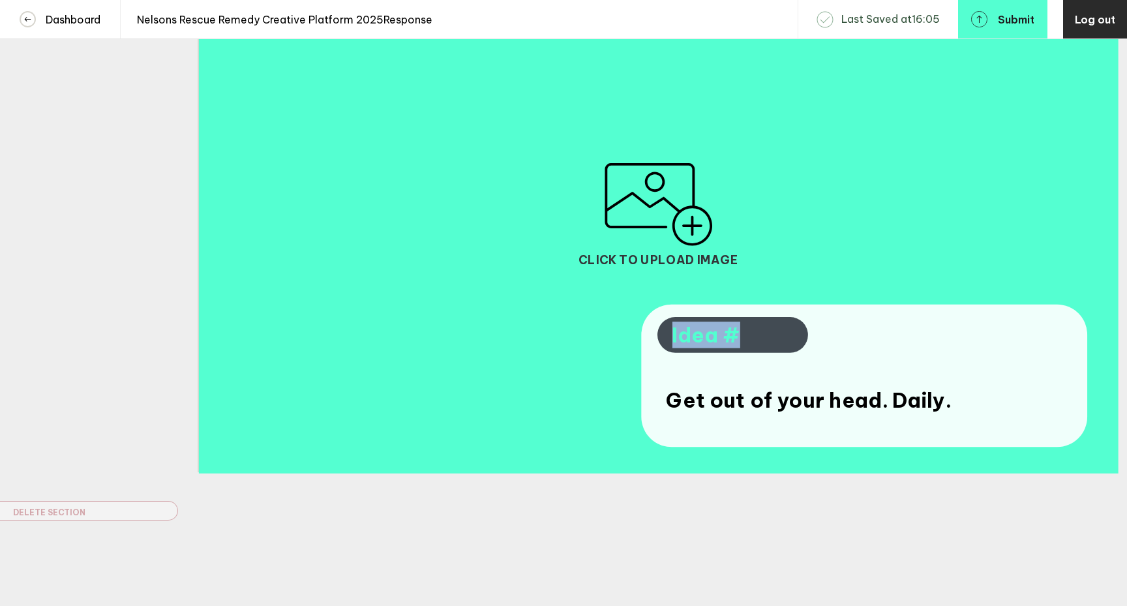
drag, startPoint x: 739, startPoint y: 338, endPoint x: 659, endPoint y: 338, distance: 79.5
click at [659, 338] on div "Click to upload image Get out of your head. Daily. Idea #" at bounding box center [657, 213] width 919 height 517
click at [733, 338] on span "Idea #" at bounding box center [732, 335] width 121 height 27
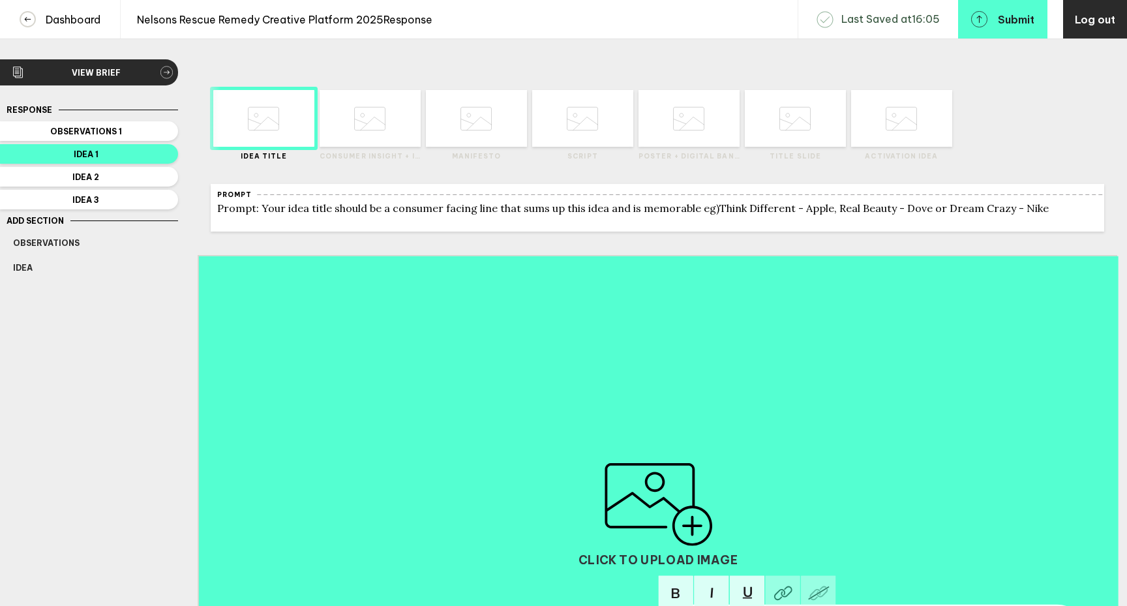
scroll to position [0, 0]
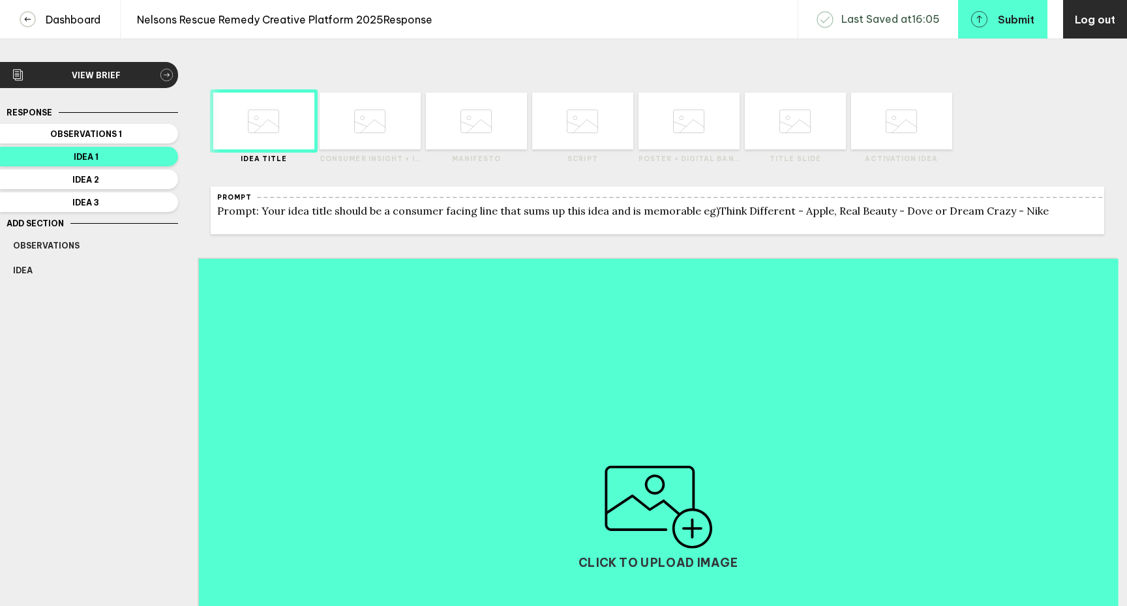
click at [361, 151] on div "Delete Created with Sketch. Move Left Created with Sketch. Move Right Created w…" at bounding box center [369, 118] width 101 height 90
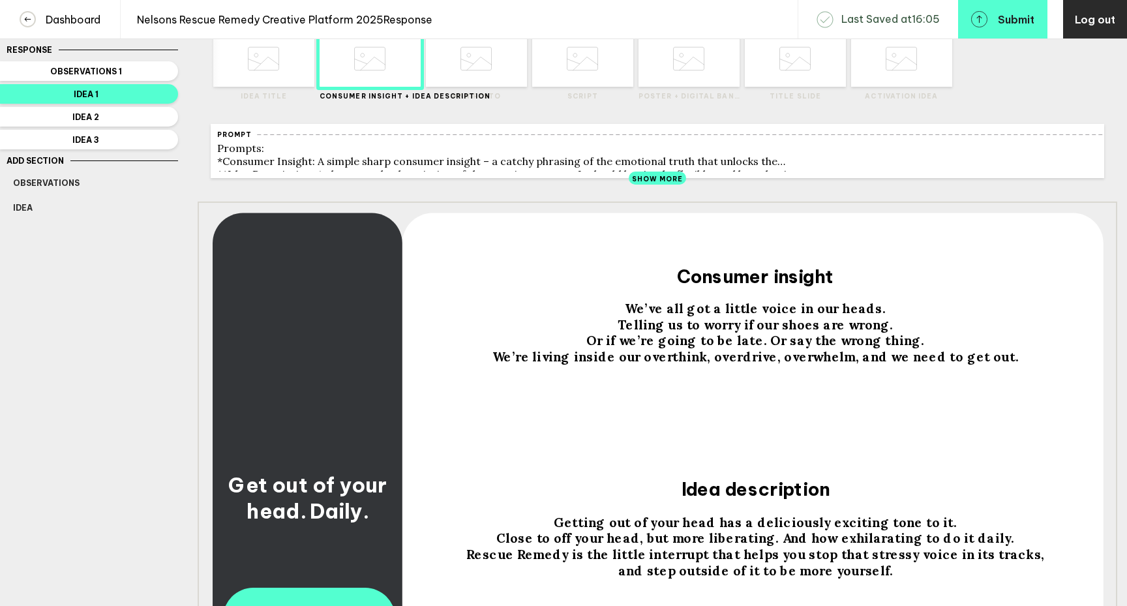
scroll to position [61, 0]
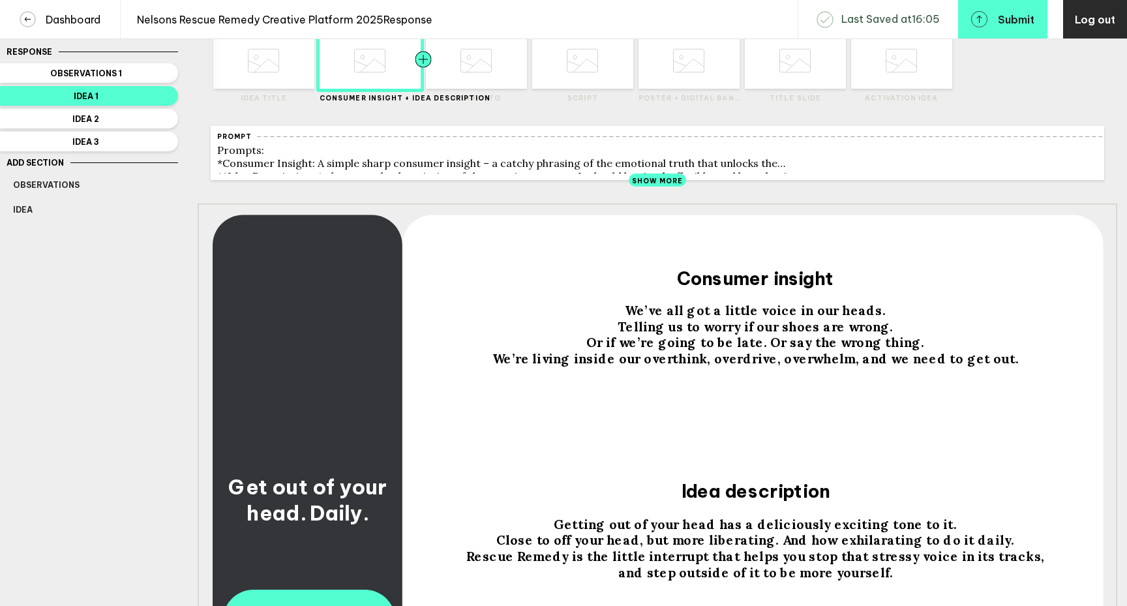
click at [459, 72] on div at bounding box center [448, 60] width 51 height 57
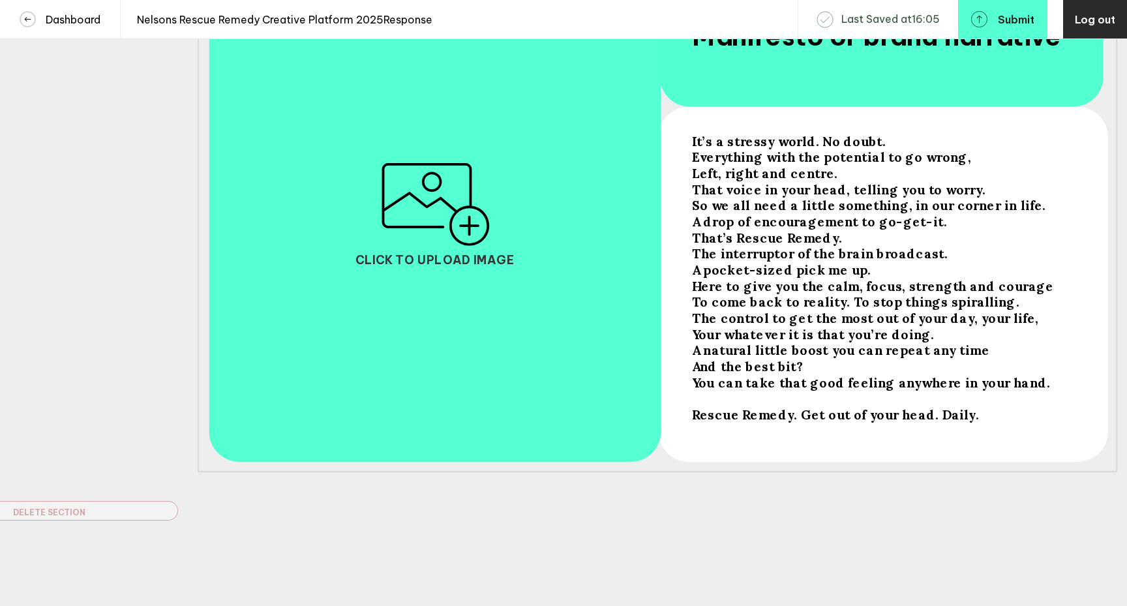
scroll to position [0, 0]
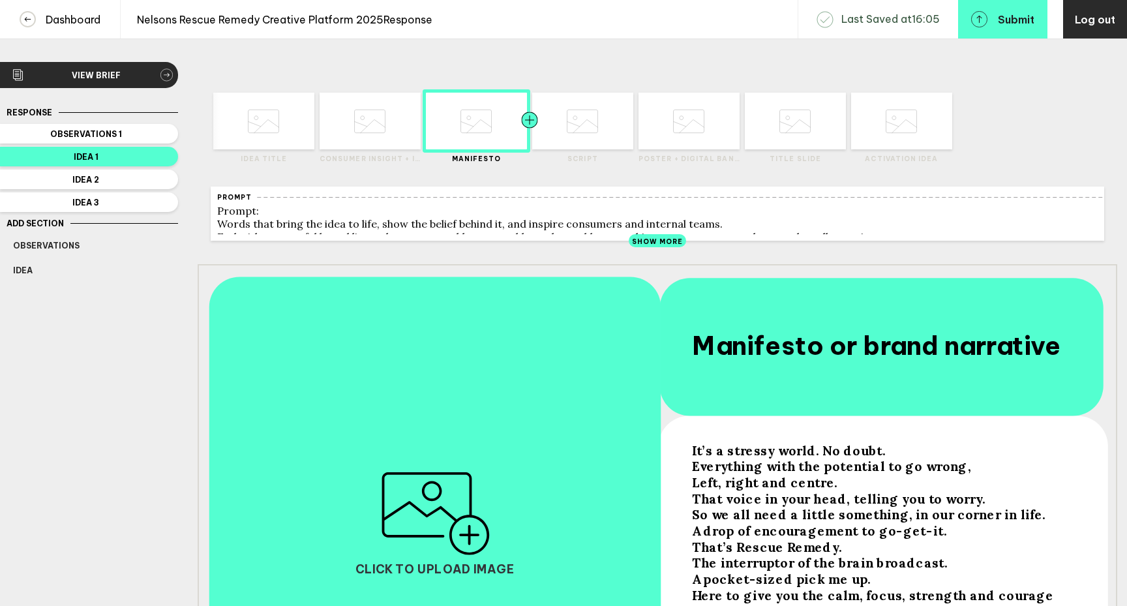
click at [569, 142] on div at bounding box center [554, 121] width 51 height 57
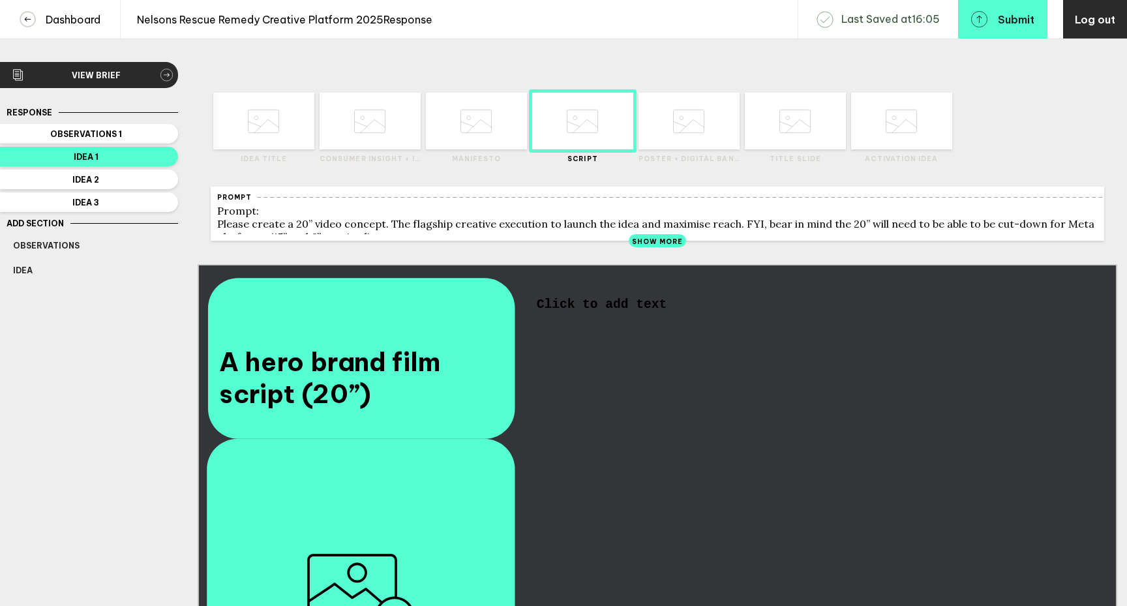
click at [367, 371] on span "A hero brand film script (20”)" at bounding box center [330, 378] width 222 height 65
click at [321, 417] on div "A hero brand film script (20”)" at bounding box center [342, 378] width 256 height 122
click at [333, 408] on span "A hero brand film script (20”)" at bounding box center [330, 378] width 222 height 65
click at [696, 132] on div at bounding box center [716, 121] width 51 height 57
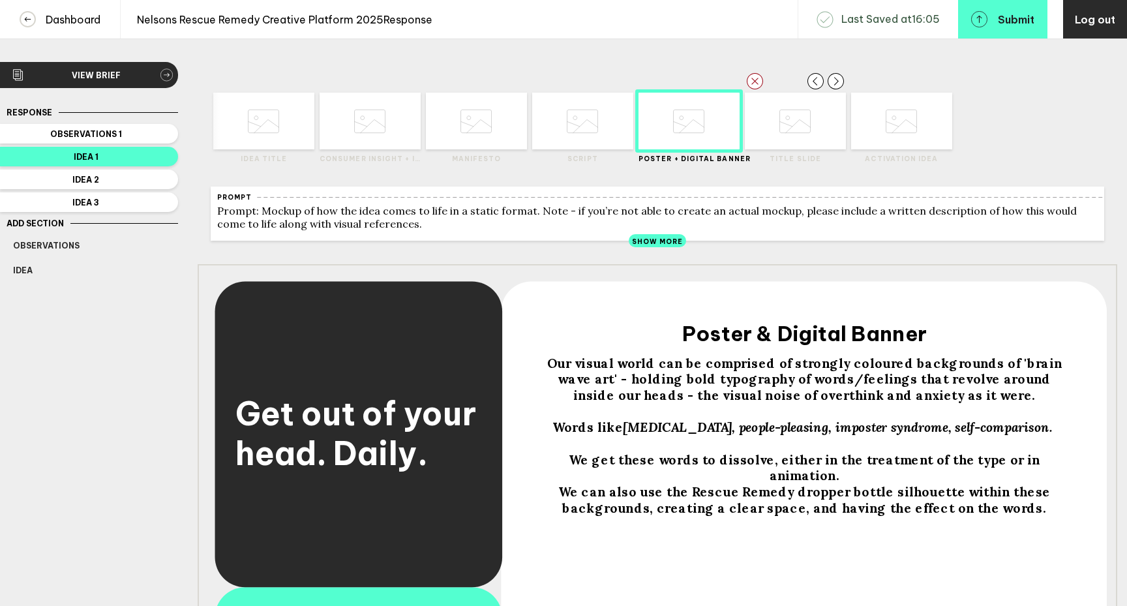
click at [793, 141] on icon at bounding box center [794, 121] width 31 height 50
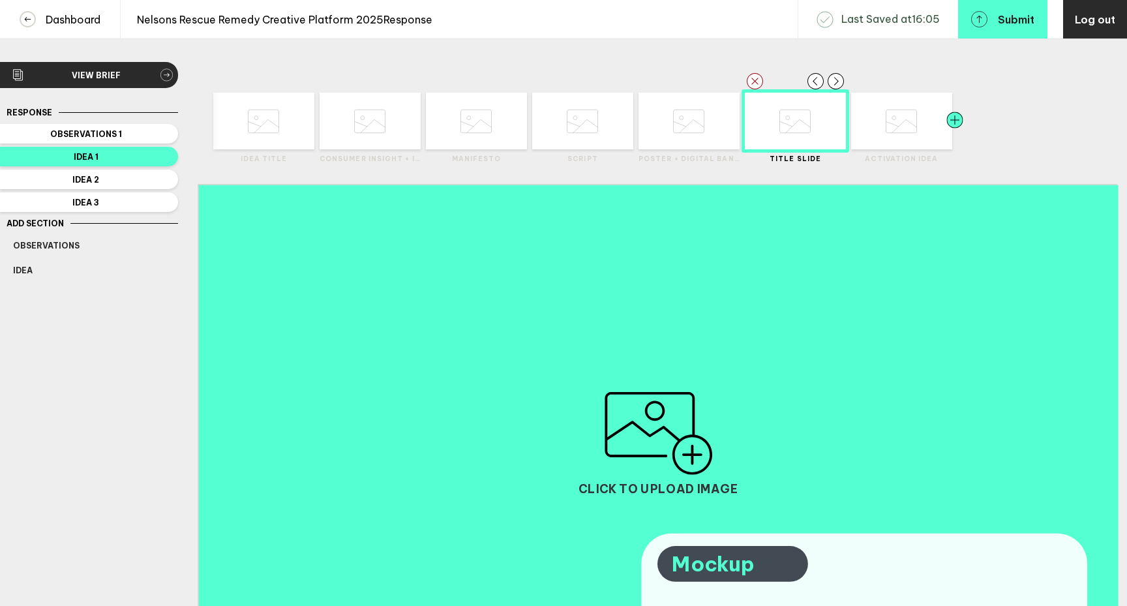
click at [910, 126] on div at bounding box center [929, 121] width 51 height 57
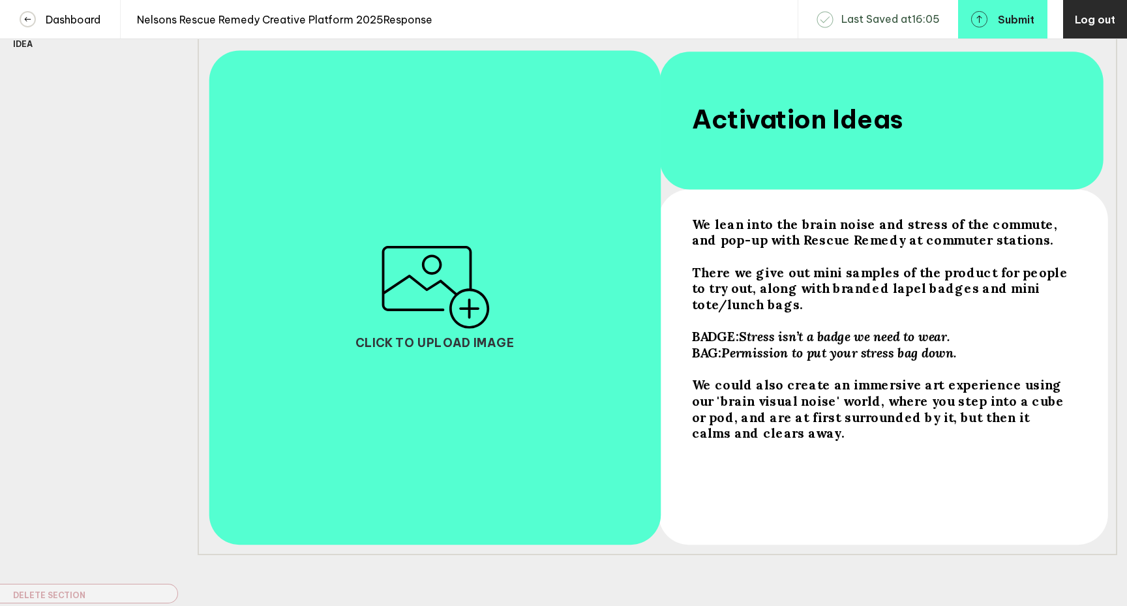
scroll to position [225, 0]
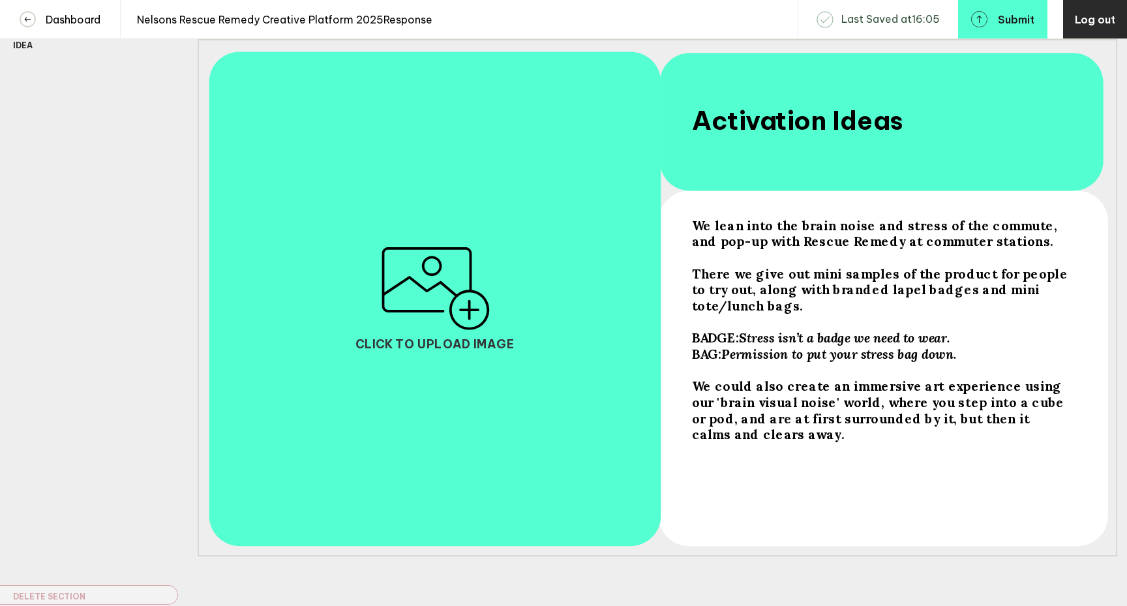
click at [796, 234] on span "We lean into the brain noise and stress of the commute, and pop-up with Rescue …" at bounding box center [876, 233] width 369 height 32
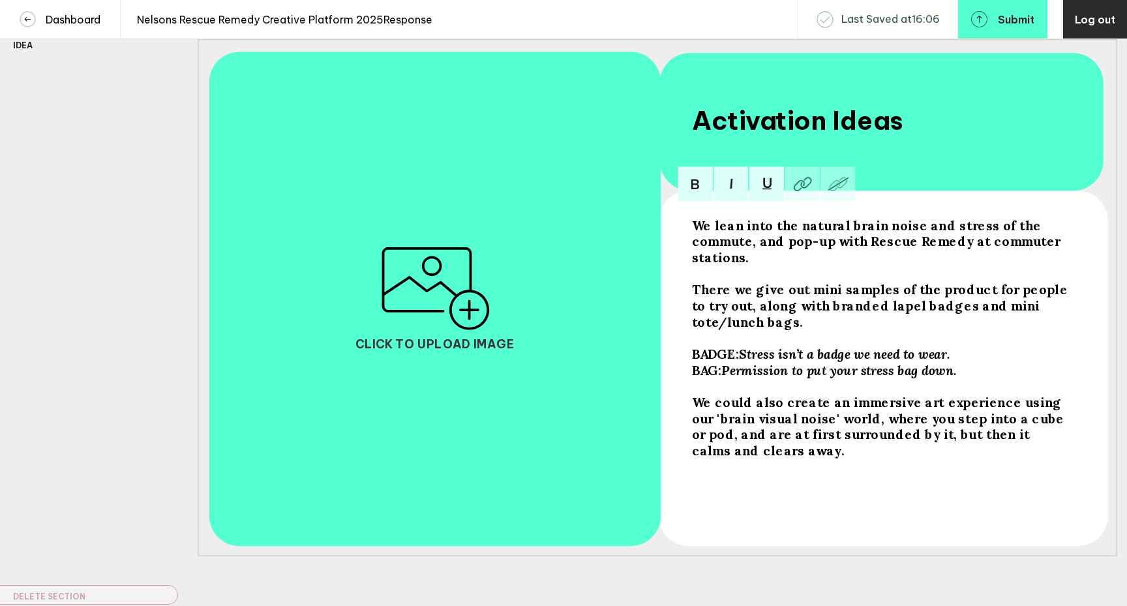
click at [980, 232] on span "We lean into the natural brain noise and stress of the commute, and pop-up with…" at bounding box center [878, 241] width 372 height 48
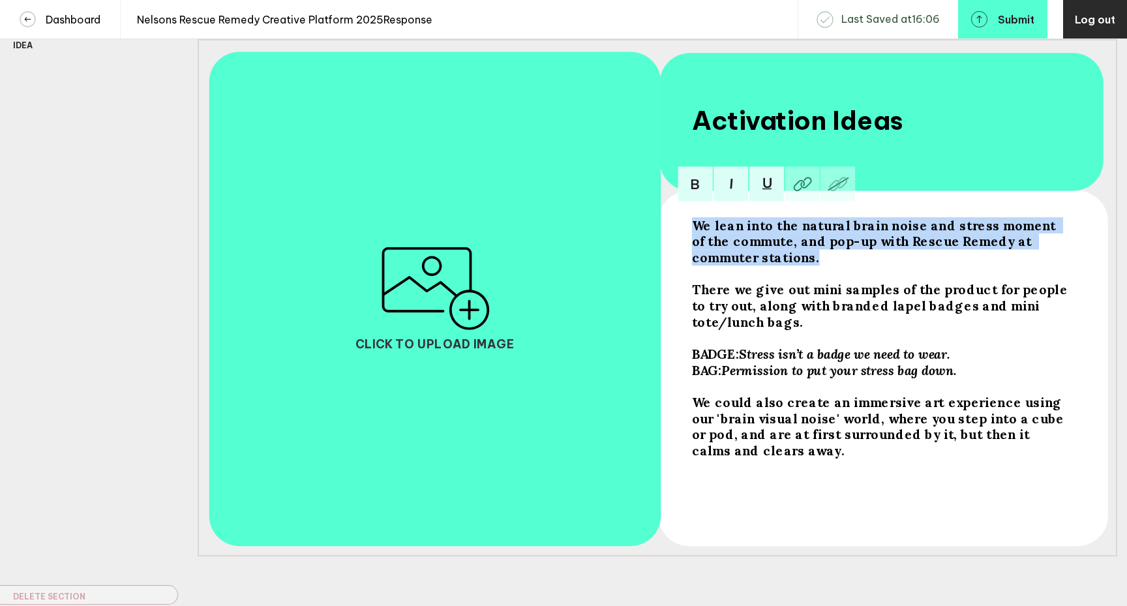
drag, startPoint x: 761, startPoint y: 270, endPoint x: 646, endPoint y: 233, distance: 120.4
click at [646, 233] on div "We lean into the natural brain noise and stress moment of the commute, and pop-…" at bounding box center [657, 297] width 919 height 517
copy span "We lean into the natural brain noise and stress moment of the commute, and pop-…"
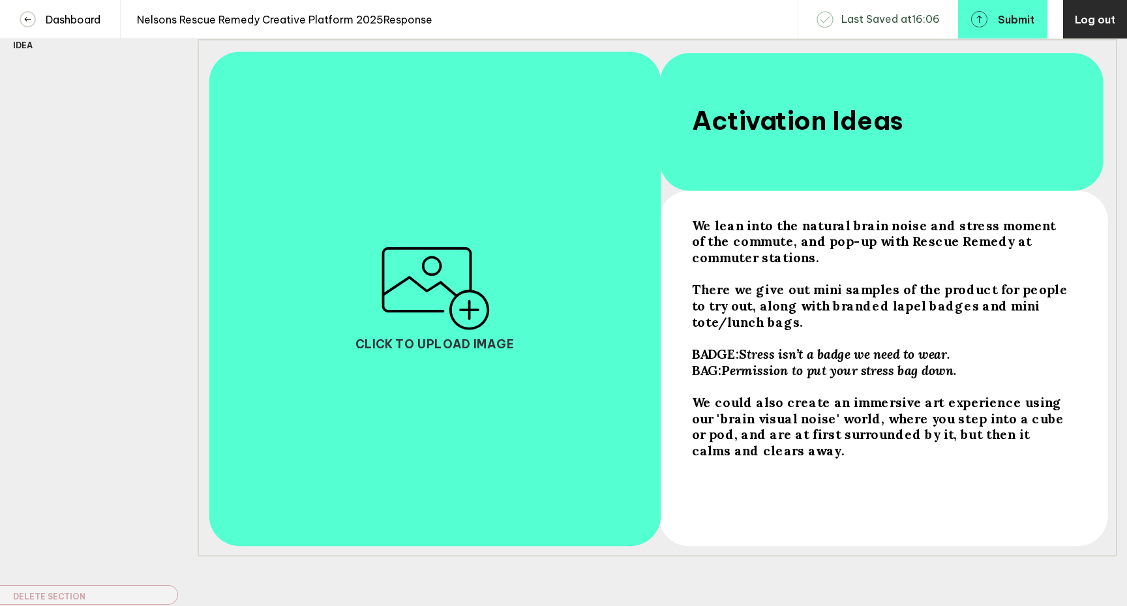
scroll to position [0, 0]
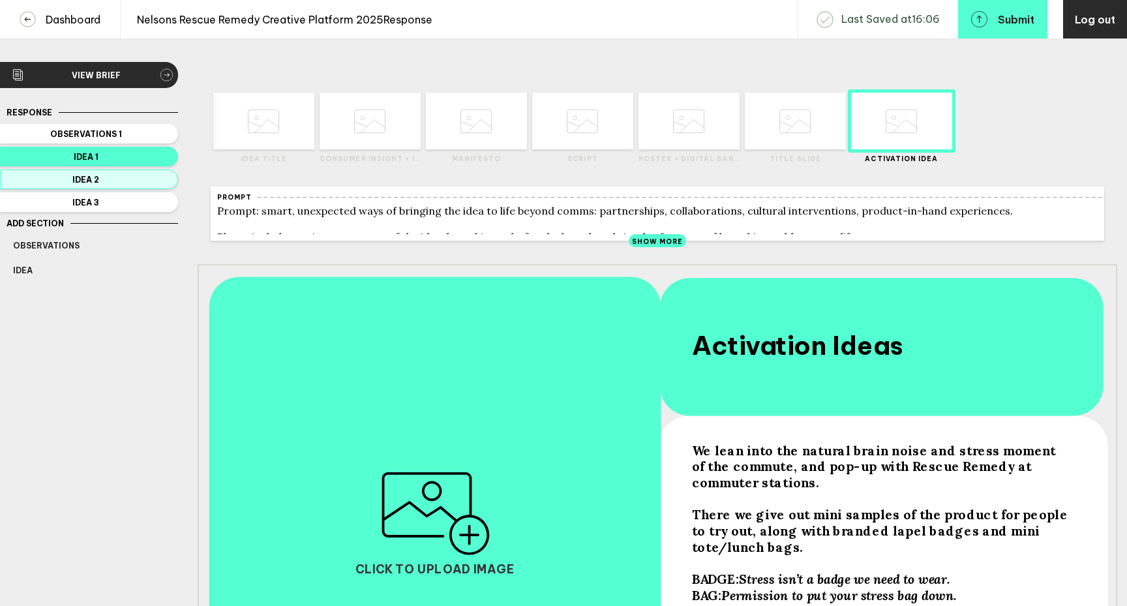
click at [148, 183] on span "Idea 2" at bounding box center [86, 180] width 146 height 10
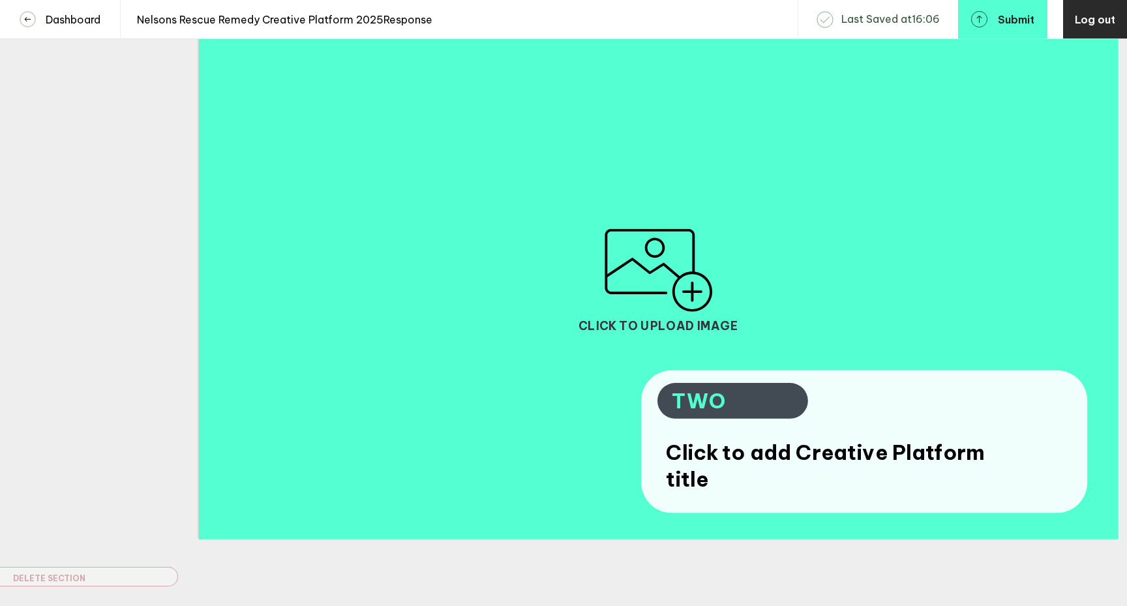
scroll to position [310, 0]
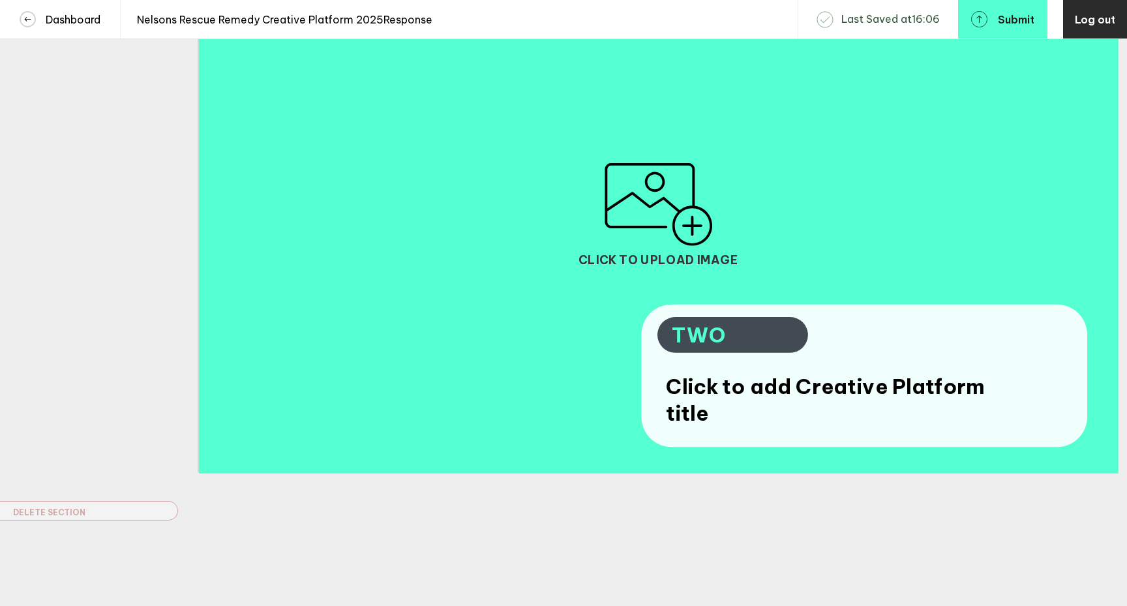
click at [707, 407] on span "Click to add Creative Platform title" at bounding box center [826, 400] width 321 height 53
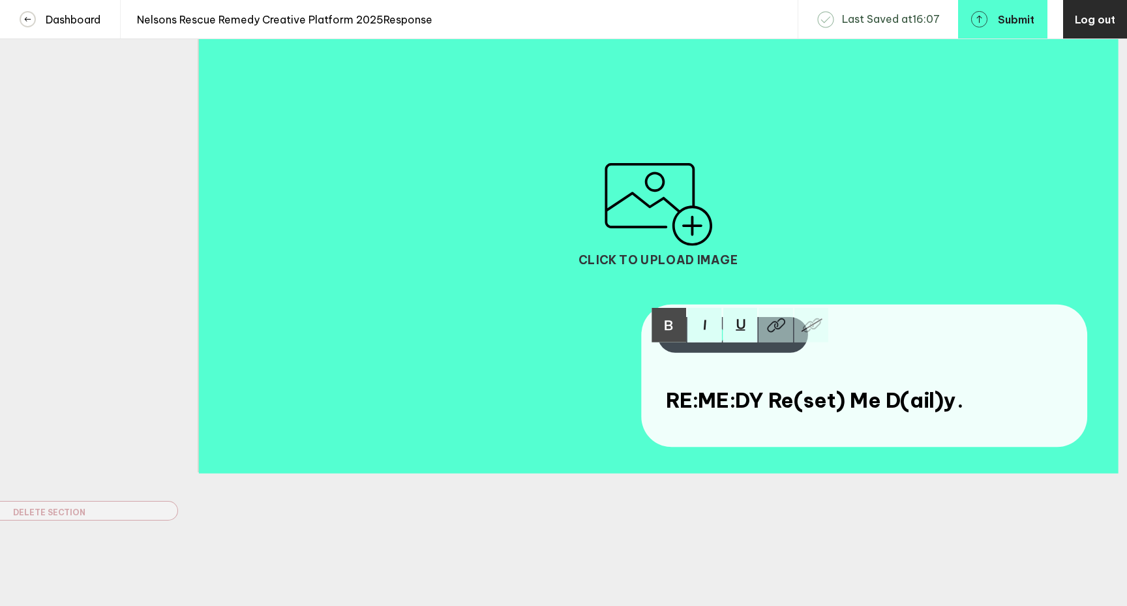
click at [584, 388] on div "Click to upload image" at bounding box center [658, 214] width 919 height 517
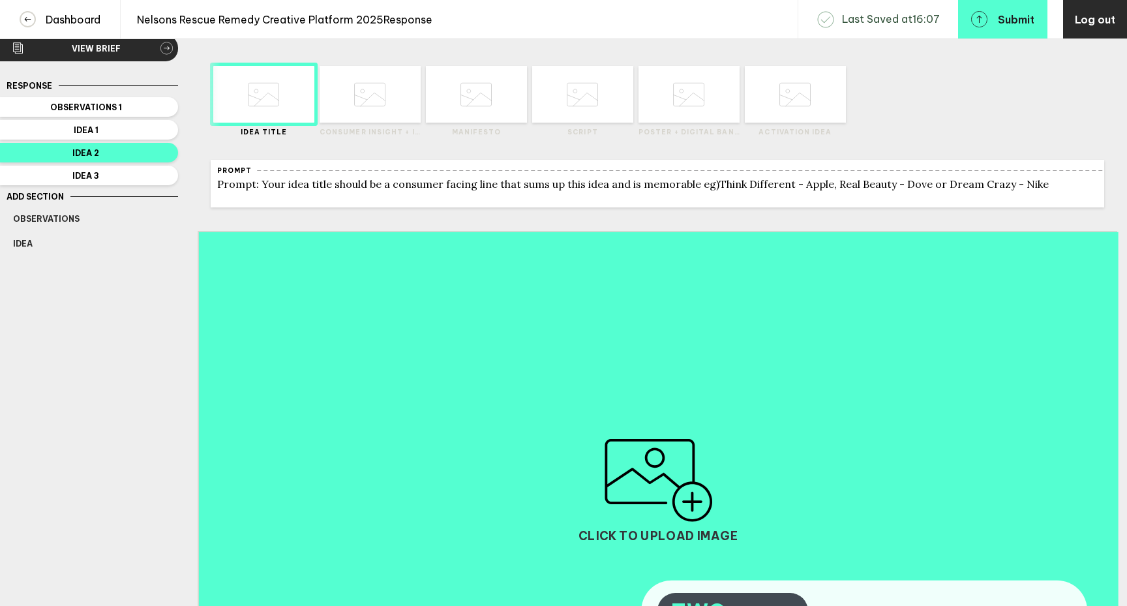
scroll to position [0, 0]
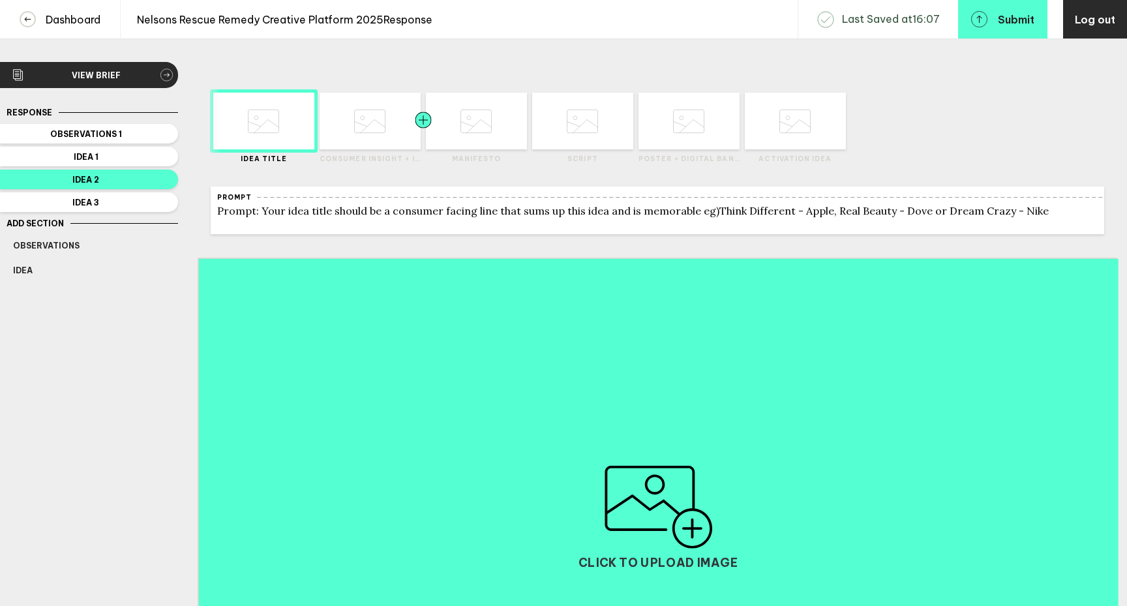
click at [398, 134] on div at bounding box center [397, 121] width 51 height 57
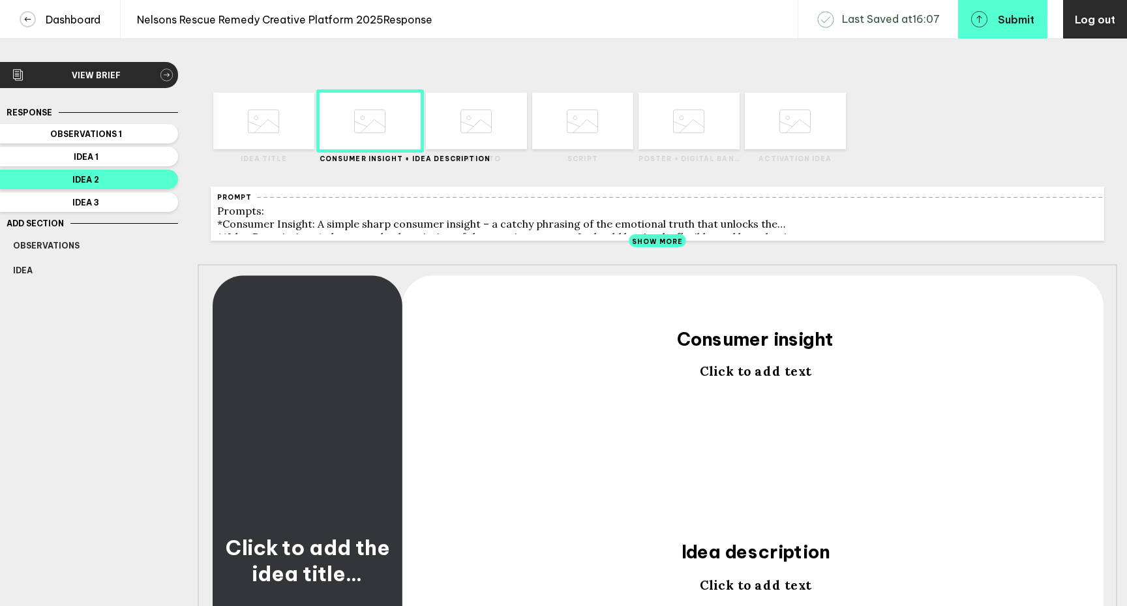
click at [334, 572] on span "Click to add the idea title…" at bounding box center [307, 560] width 181 height 53
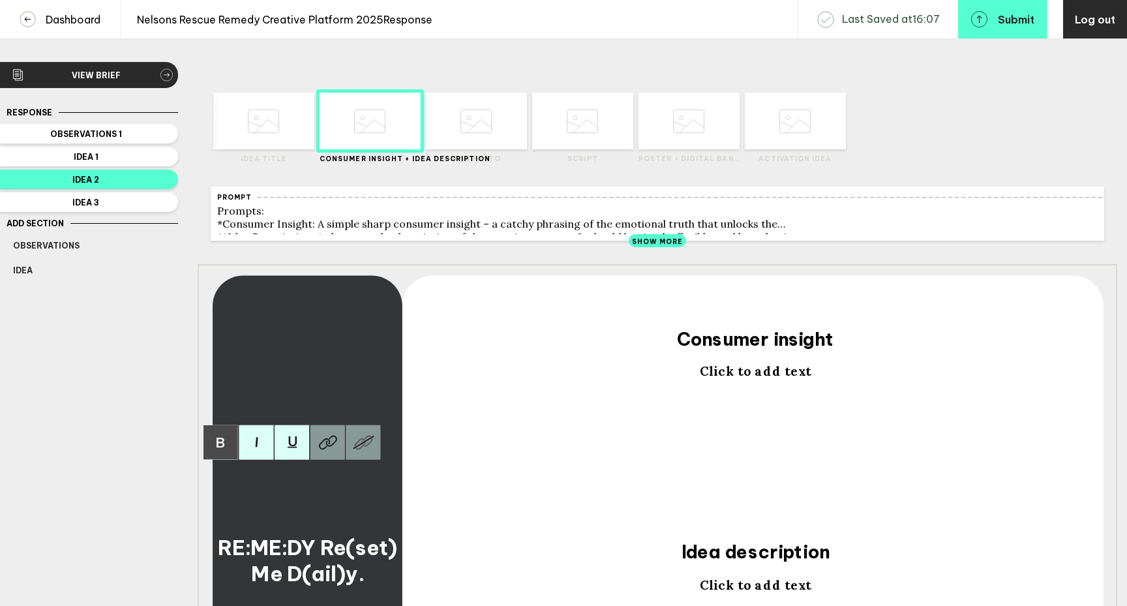
click at [474, 143] on icon at bounding box center [475, 121] width 31 height 50
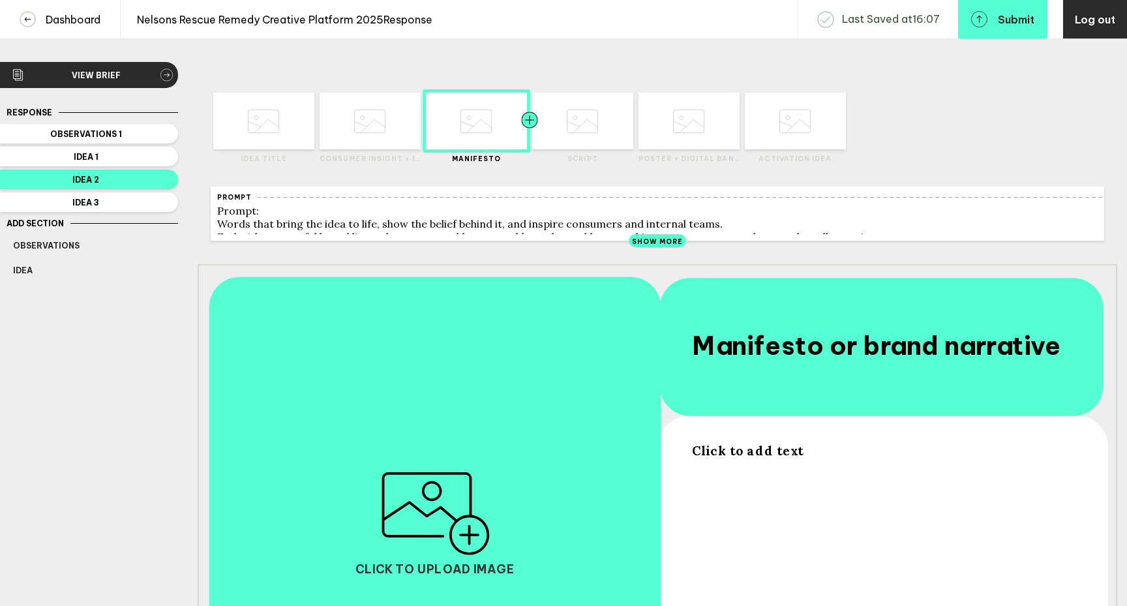
click at [566, 144] on div at bounding box center [554, 121] width 51 height 57
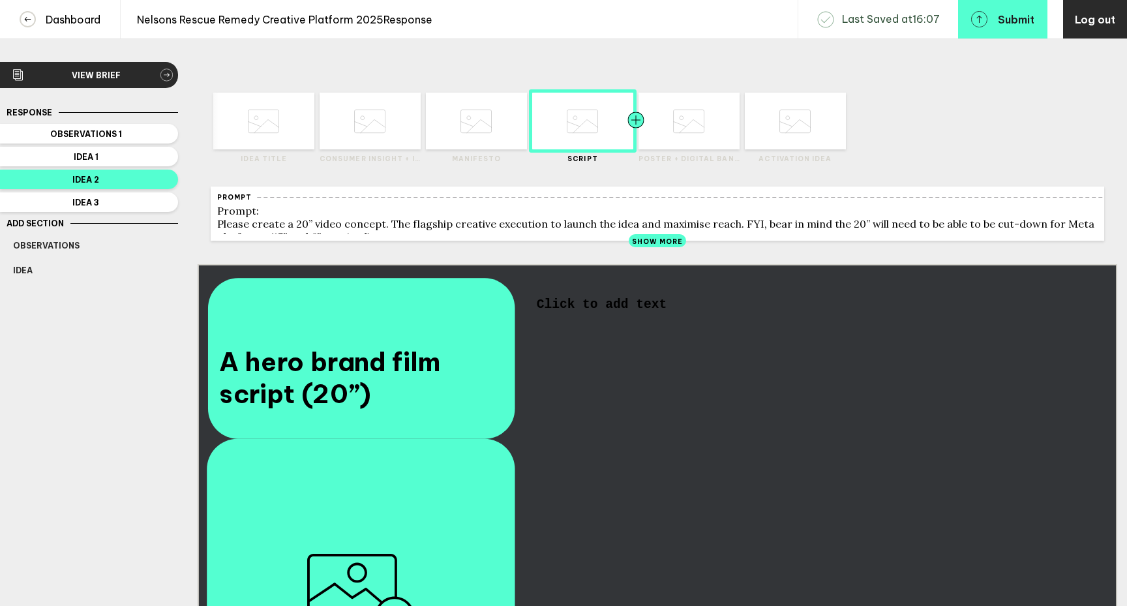
click at [680, 119] on div at bounding box center [661, 121] width 51 height 57
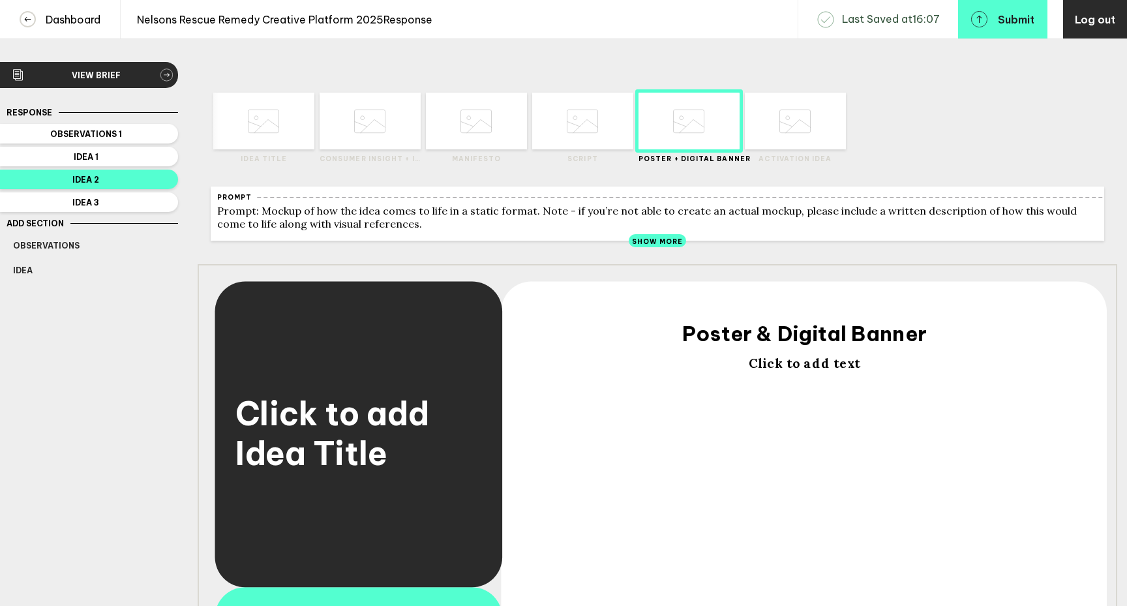
click at [334, 461] on span "Click to add Idea Title" at bounding box center [357, 432] width 245 height 80
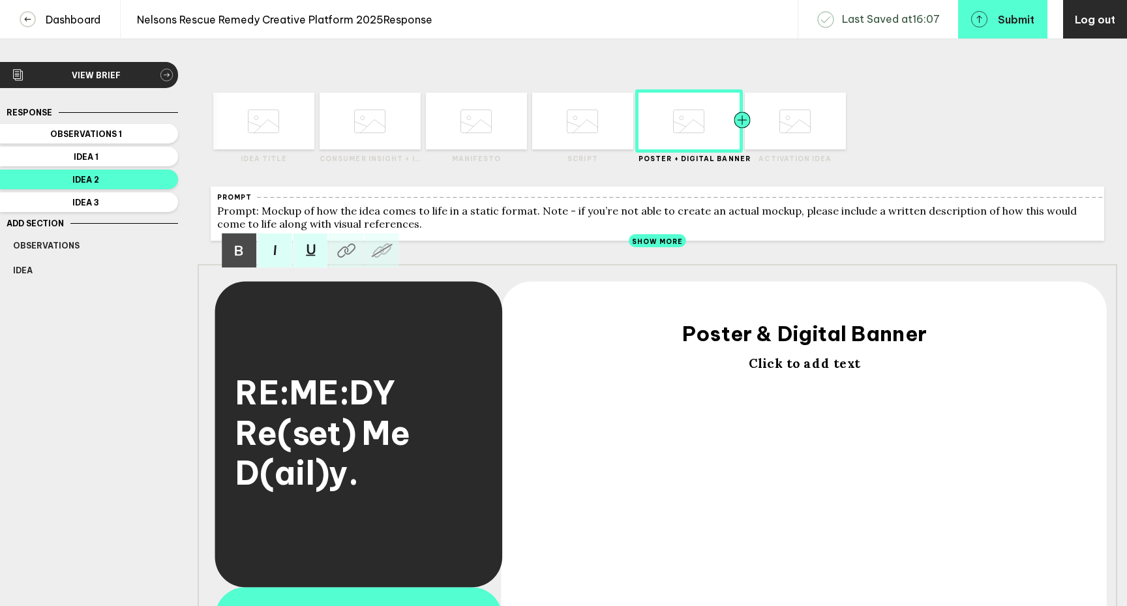
click at [789, 123] on div at bounding box center [767, 121] width 51 height 57
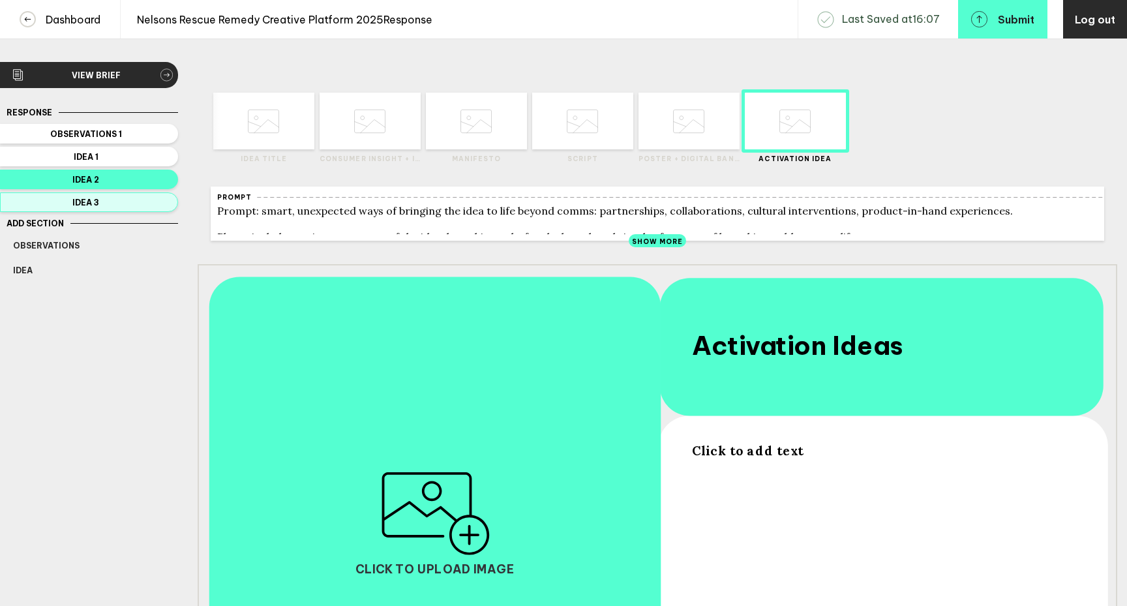
click at [98, 204] on span "Idea 3" at bounding box center [86, 203] width 146 height 10
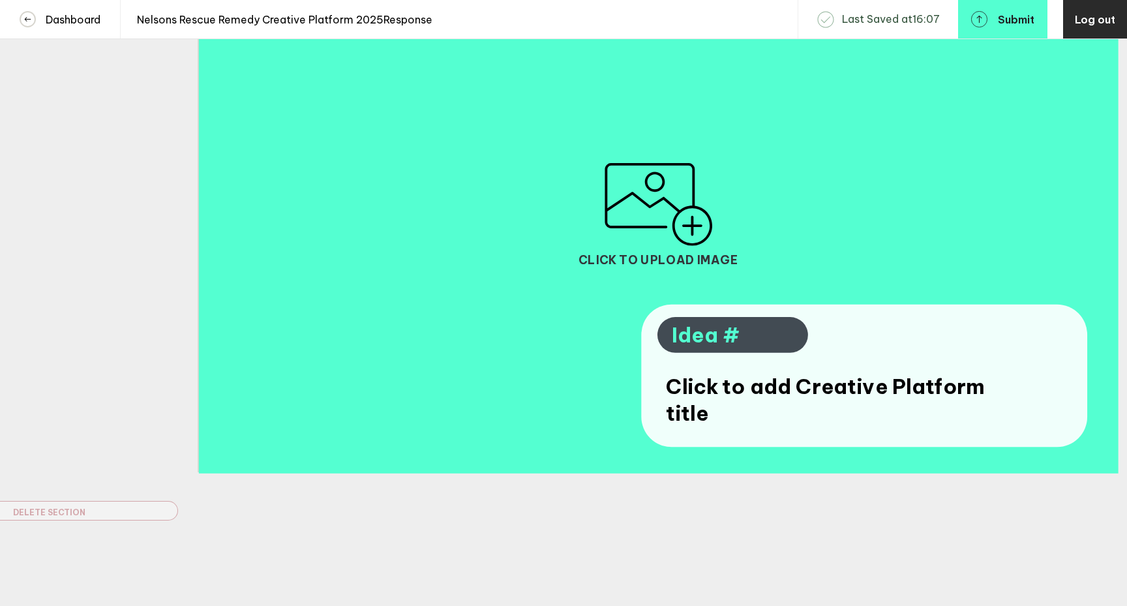
scroll to position [310, 0]
click at [714, 342] on span "Idea #" at bounding box center [732, 335] width 121 height 27
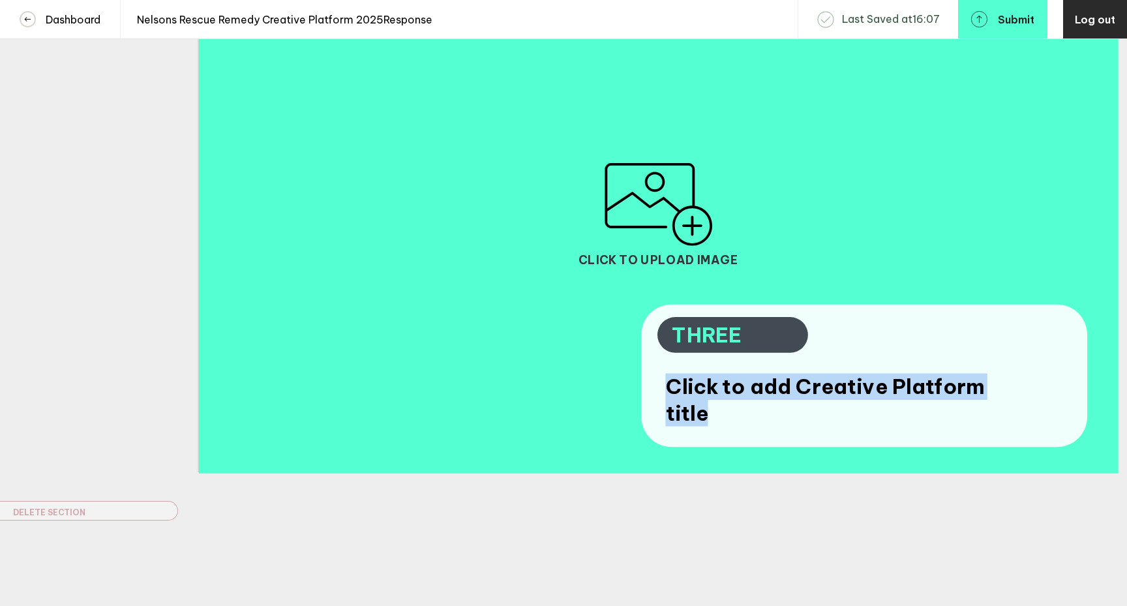
drag, startPoint x: 711, startPoint y: 417, endPoint x: 655, endPoint y: 383, distance: 65.5
click at [655, 383] on div "Click to upload image Click to add Creative Platform title THREE" at bounding box center [657, 213] width 919 height 517
click at [691, 402] on span "Click to add Creative Platform title" at bounding box center [826, 400] width 321 height 53
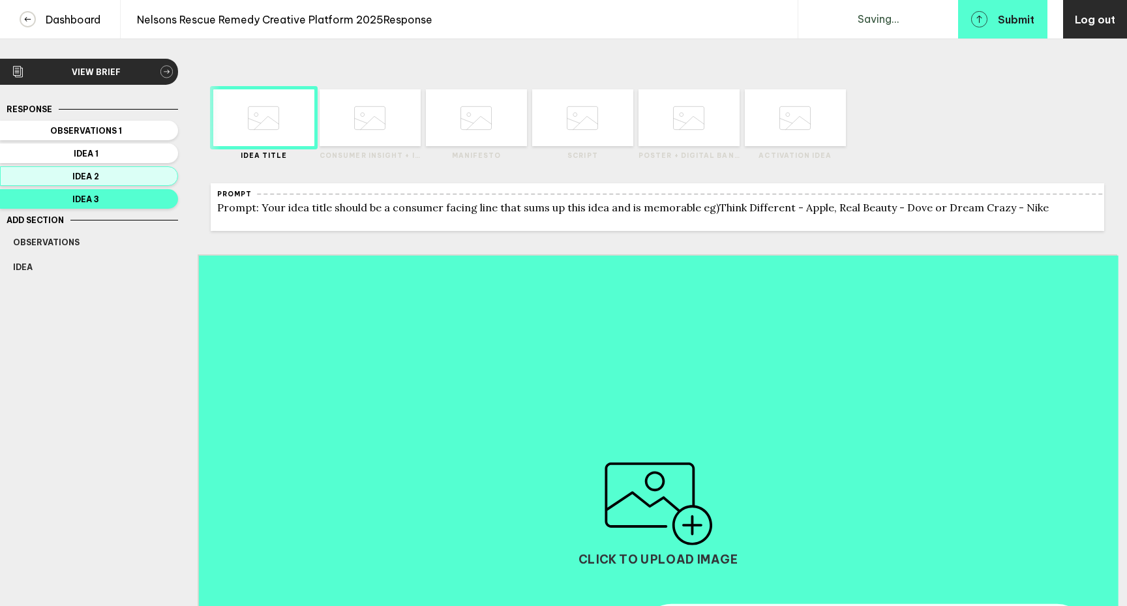
scroll to position [0, 0]
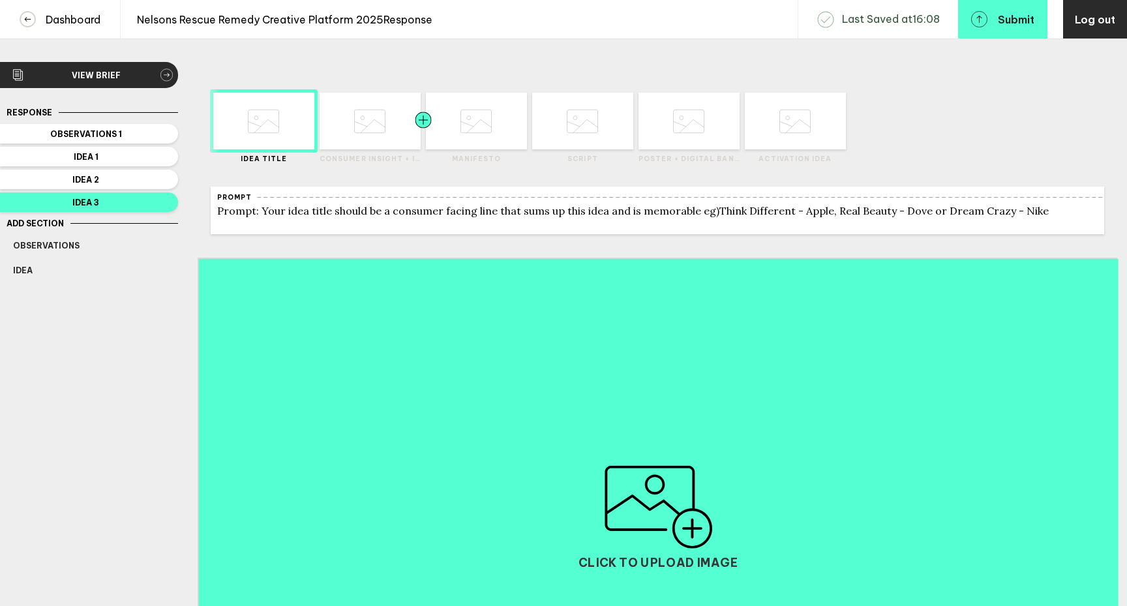
click at [386, 137] on div at bounding box center [397, 121] width 51 height 57
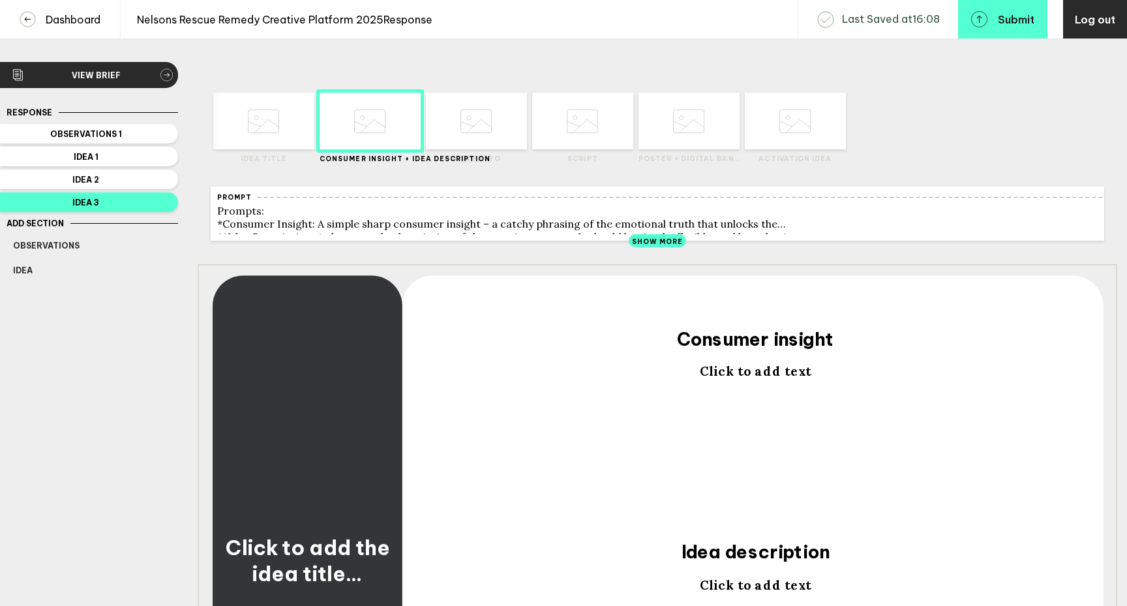
click at [288, 556] on span "Click to add the idea title…" at bounding box center [307, 560] width 181 height 53
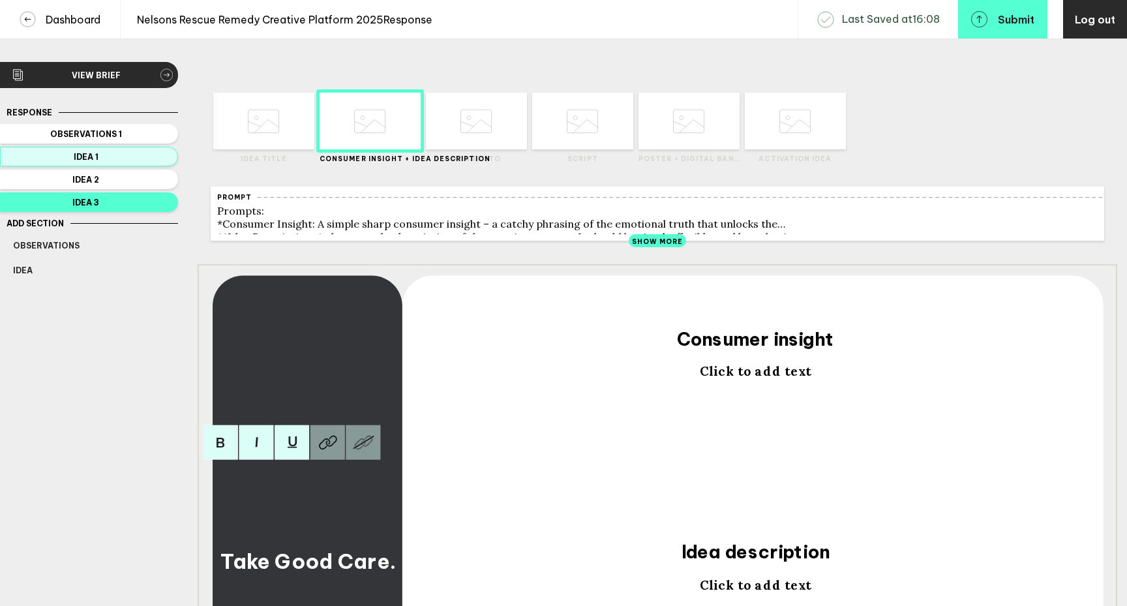
click at [116, 157] on span "Idea 1" at bounding box center [86, 157] width 146 height 10
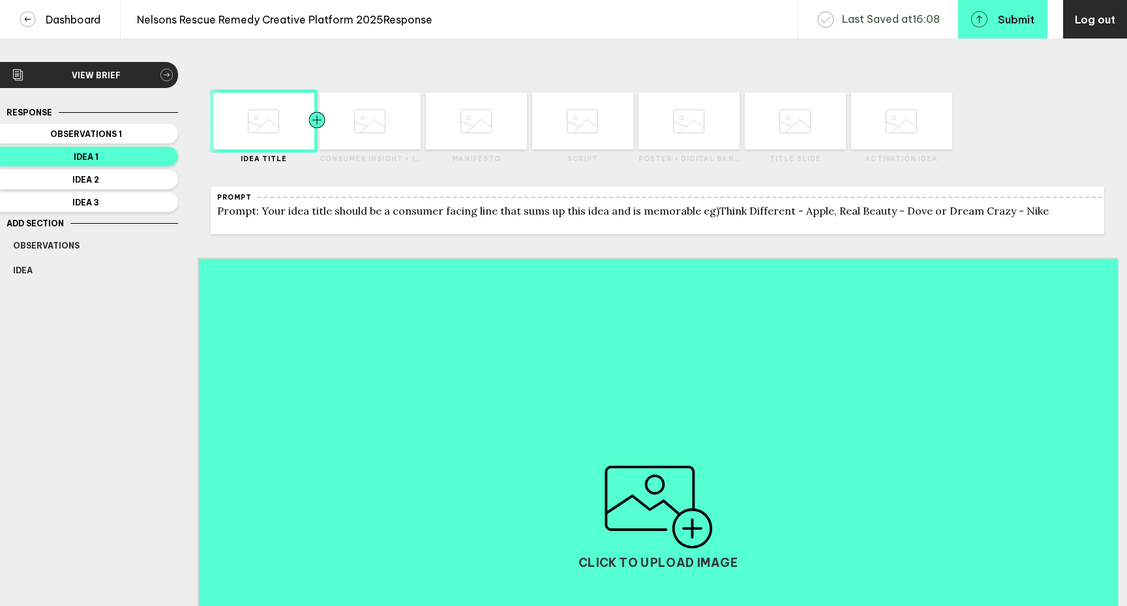
click at [360, 132] on div at bounding box center [342, 121] width 51 height 57
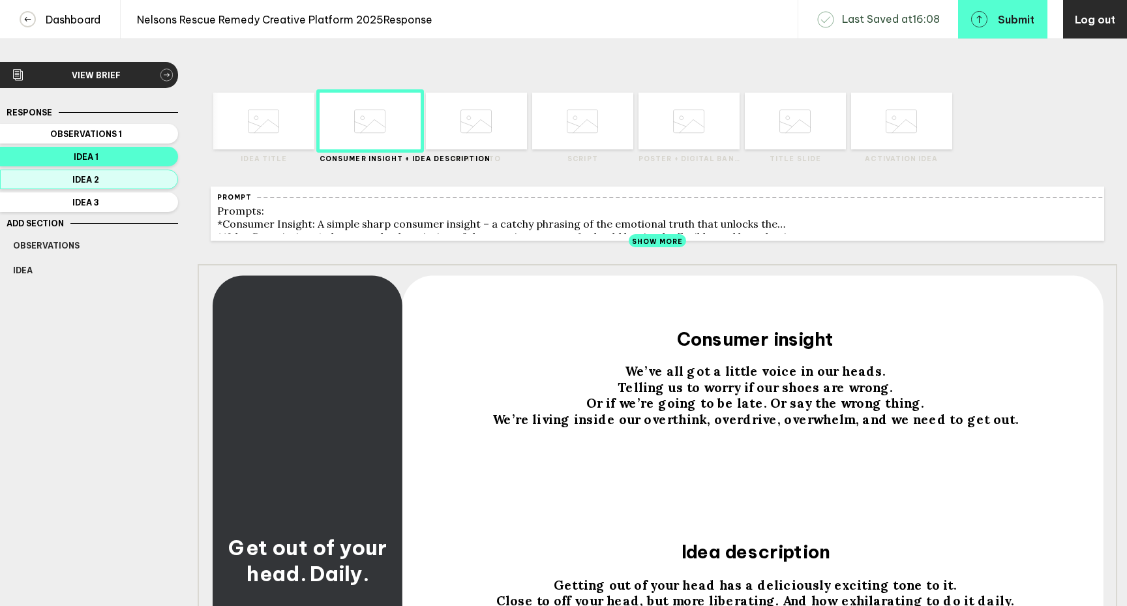
click at [122, 177] on span "Idea 2" at bounding box center [86, 180] width 146 height 10
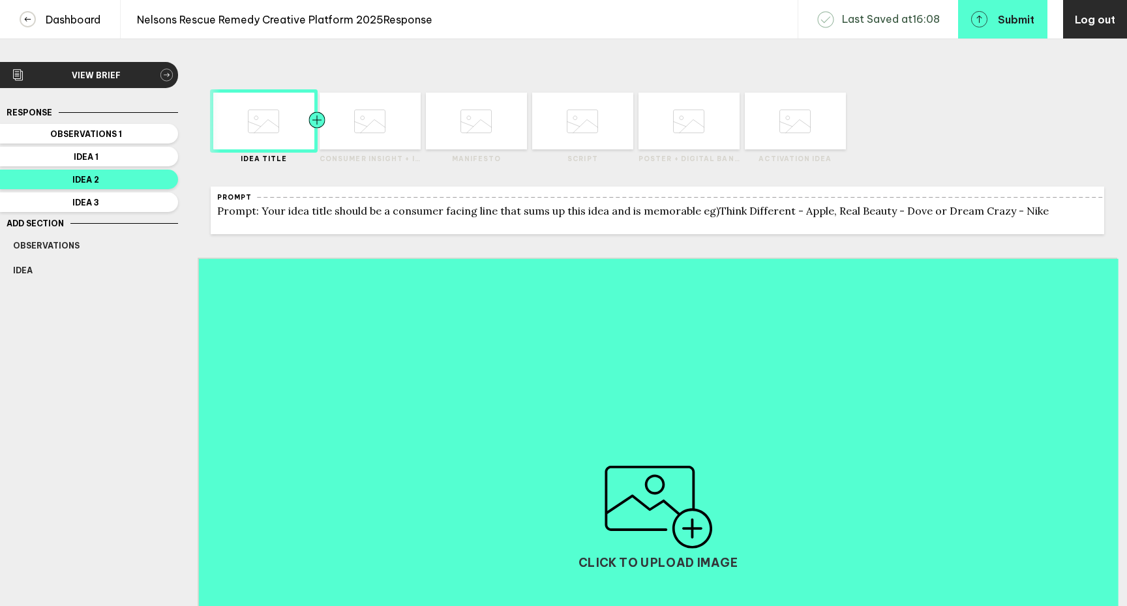
click at [364, 121] on div at bounding box center [342, 121] width 51 height 57
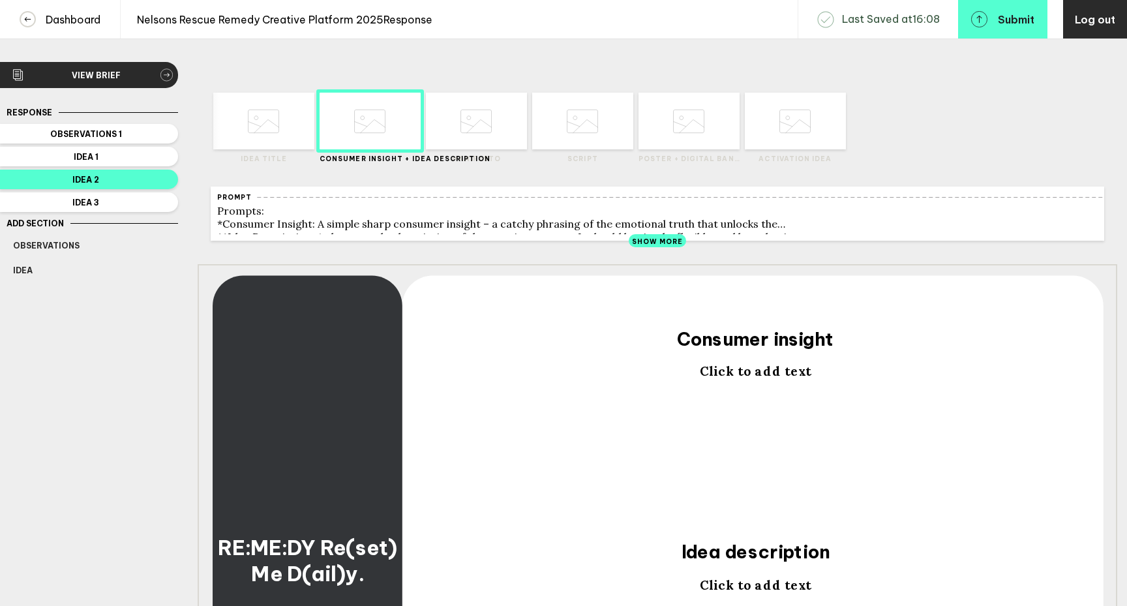
click at [712, 379] on span "Click to add text" at bounding box center [755, 371] width 111 height 16
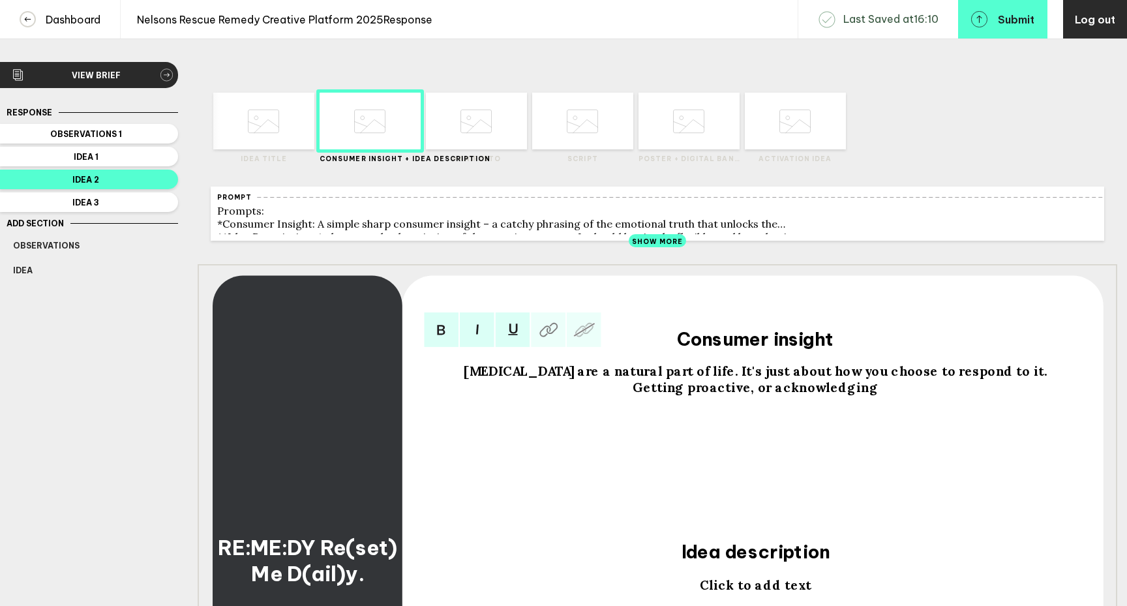
click at [1027, 379] on span "[MEDICAL_DATA] are a natural part of life. It's just about how you choose to re…" at bounding box center [756, 371] width 584 height 16
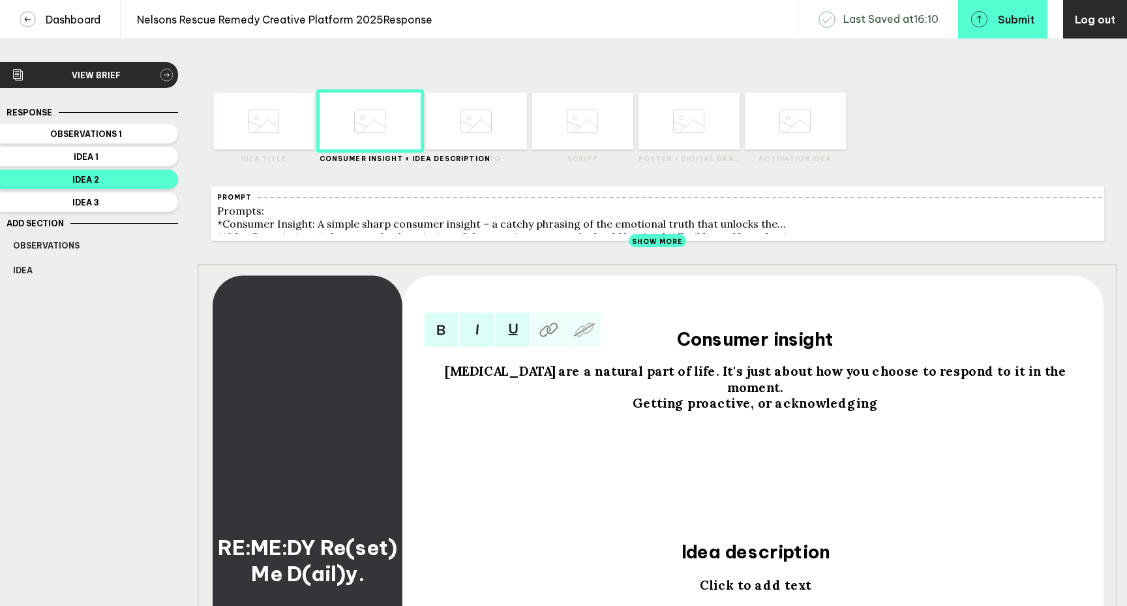
click at [801, 402] on span "Getting proactive, or acknowledging" at bounding box center [755, 403] width 246 height 16
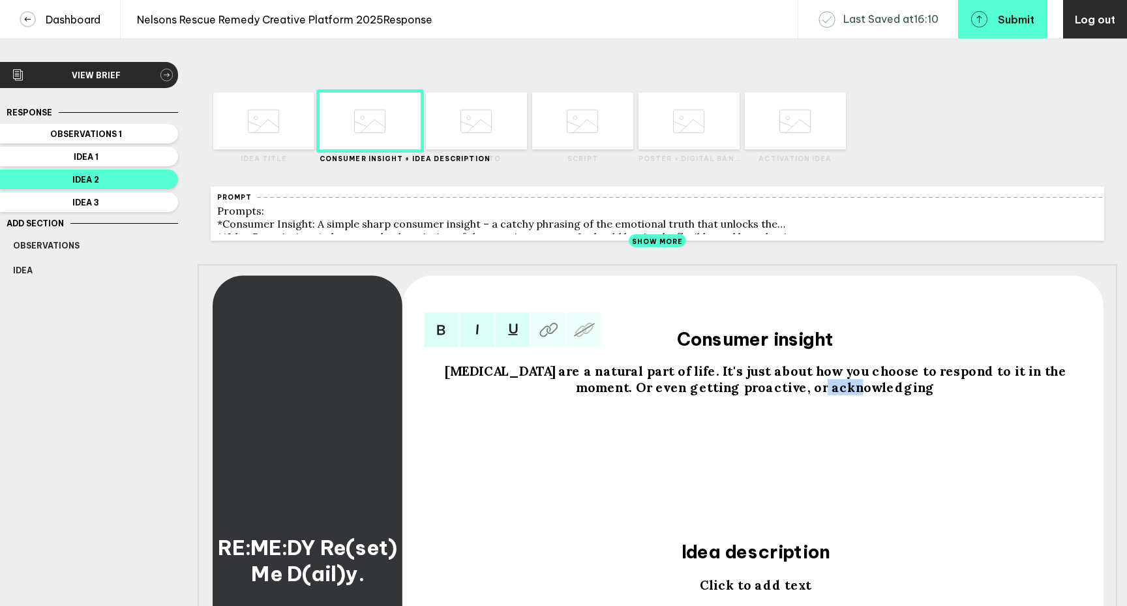
drag, startPoint x: 829, startPoint y: 398, endPoint x: 804, endPoint y: 398, distance: 24.8
click at [804, 395] on span "[MEDICAL_DATA] are a natural part of life. It's just about how you choose to re…" at bounding box center [757, 379] width 625 height 32
click at [925, 395] on div "[MEDICAL_DATA] are a natural part of life. It's just about how you choose to re…" at bounding box center [755, 379] width 634 height 32
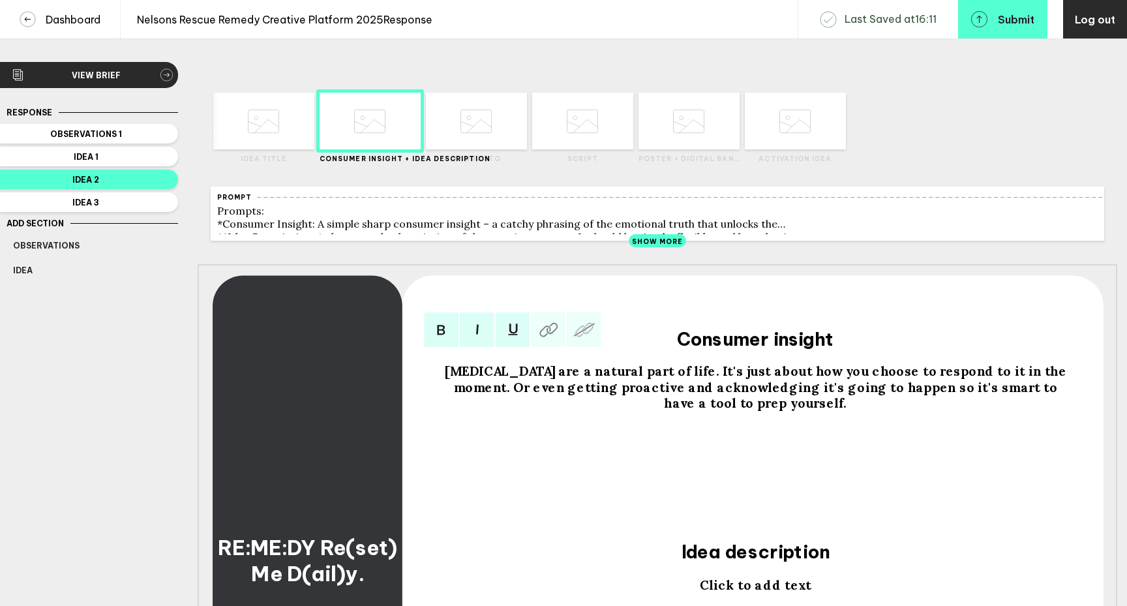
click at [497, 394] on span "[MEDICAL_DATA] are a natural part of life. It's just about how you choose to re…" at bounding box center [757, 387] width 625 height 48
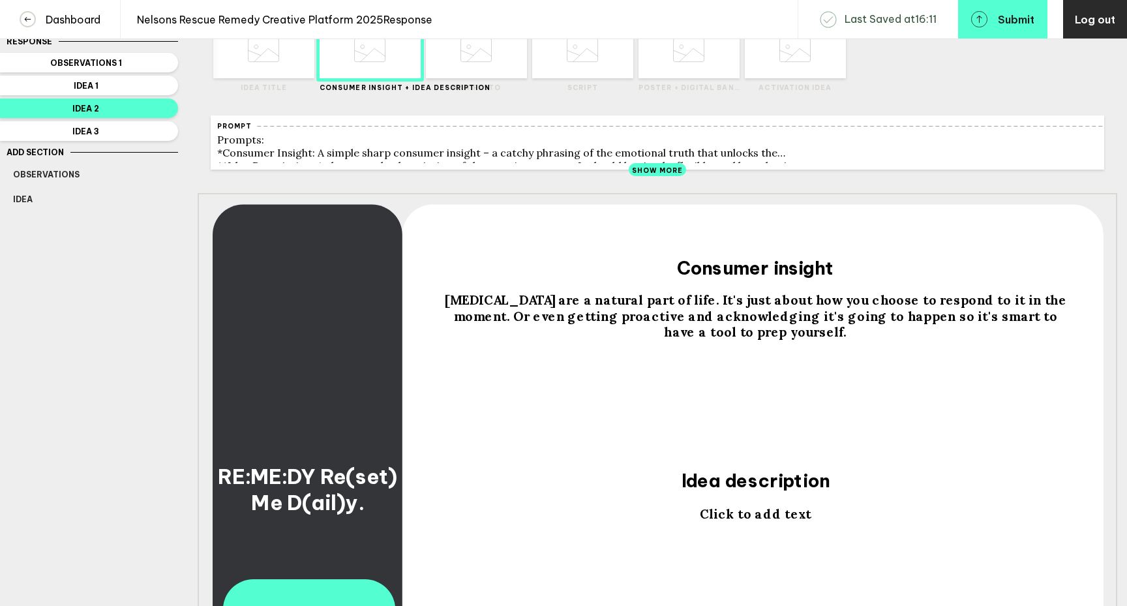
scroll to position [73, 0]
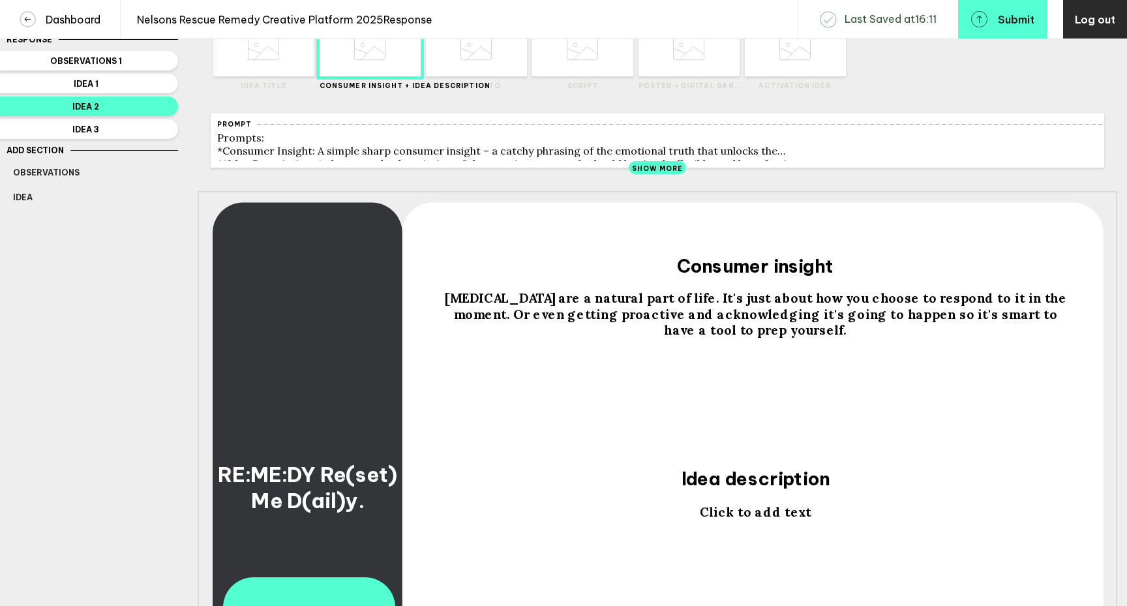
click at [720, 520] on span "Click to add text" at bounding box center [755, 511] width 111 height 16
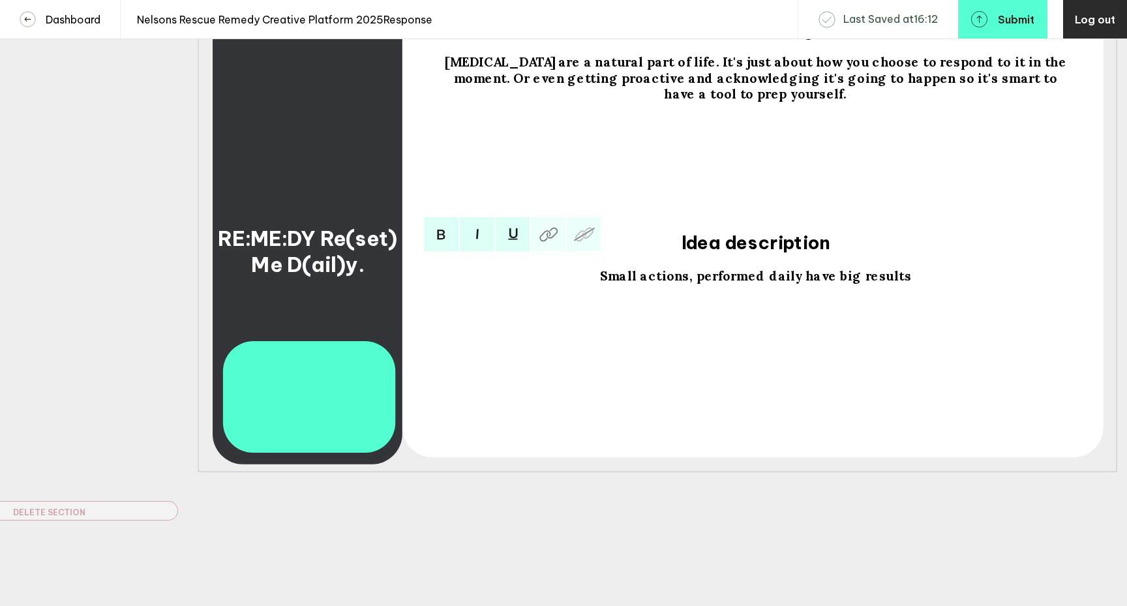
scroll to position [0, 0]
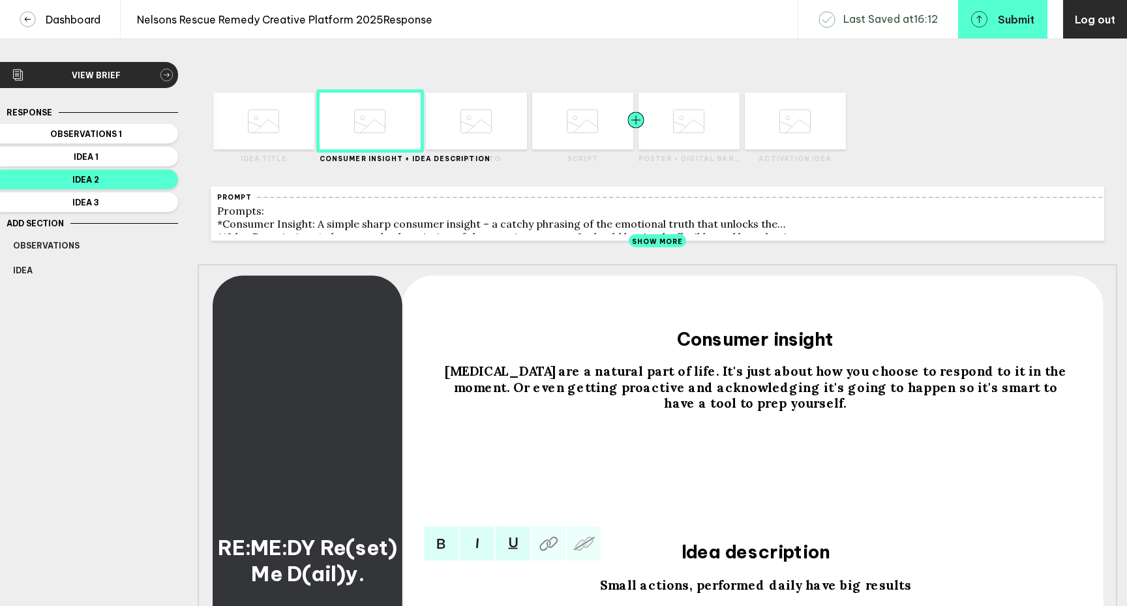
click at [666, 125] on div at bounding box center [661, 121] width 51 height 57
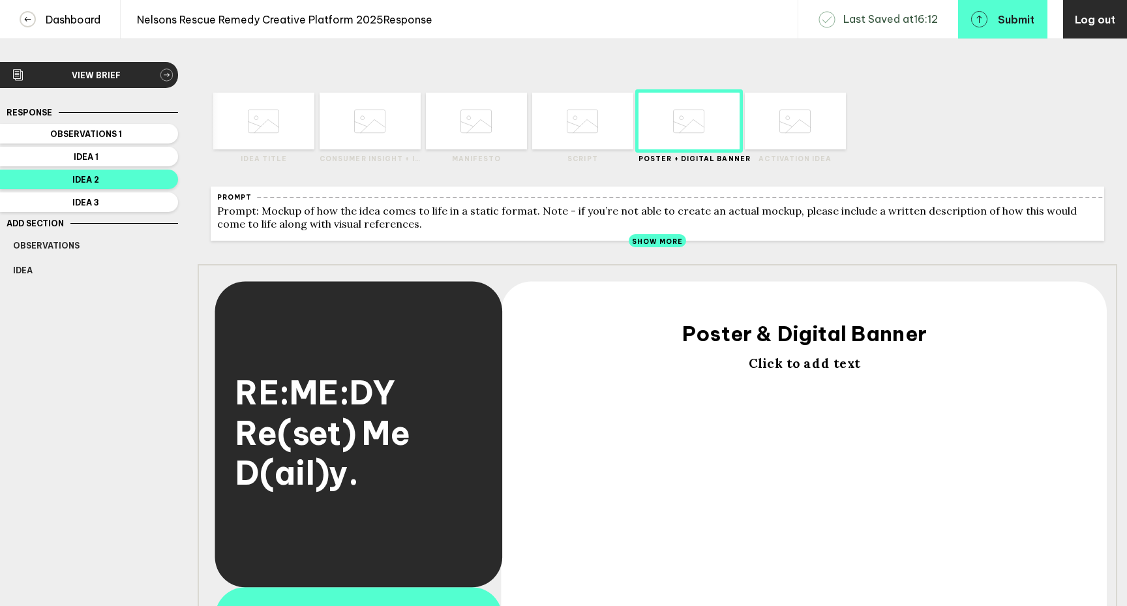
click at [811, 372] on span "Click to add text" at bounding box center [803, 363] width 111 height 16
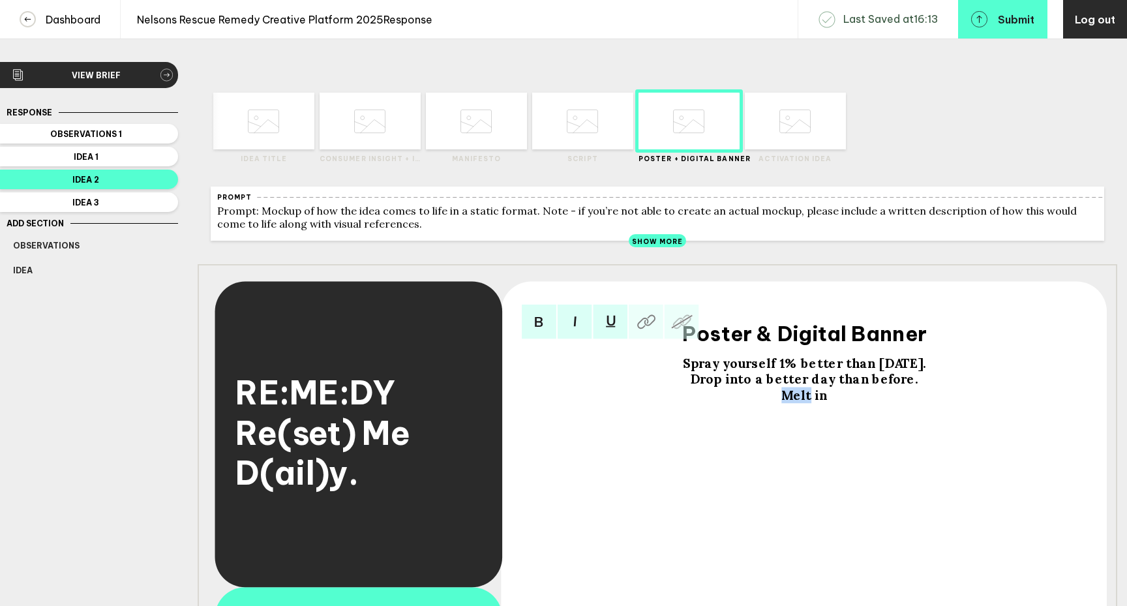
drag, startPoint x: 812, startPoint y: 404, endPoint x: 764, endPoint y: 404, distance: 47.6
click at [764, 404] on div "Melt in" at bounding box center [804, 395] width 537 height 16
copy span "Melt"
drag, startPoint x: 728, startPoint y: 387, endPoint x: 662, endPoint y: 387, distance: 65.2
click at [662, 387] on div "Drop into a better day than before." at bounding box center [804, 379] width 537 height 16
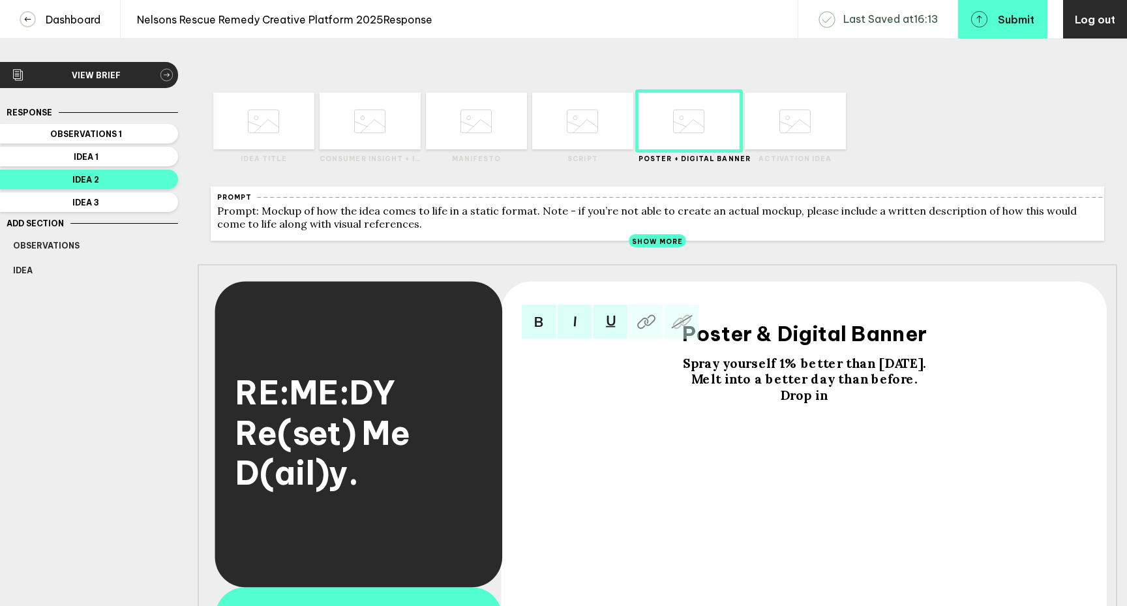
click at [812, 404] on span "Drop in" at bounding box center [803, 395] width 47 height 16
drag, startPoint x: 812, startPoint y: 385, endPoint x: 862, endPoint y: 387, distance: 50.2
click at [862, 387] on span "Melt into a better day than before." at bounding box center [804, 379] width 226 height 16
drag, startPoint x: 924, startPoint y: 372, endPoint x: 866, endPoint y: 373, distance: 58.0
click at [866, 372] on span "Spray yourself 1% better than [DATE]." at bounding box center [805, 363] width 244 height 16
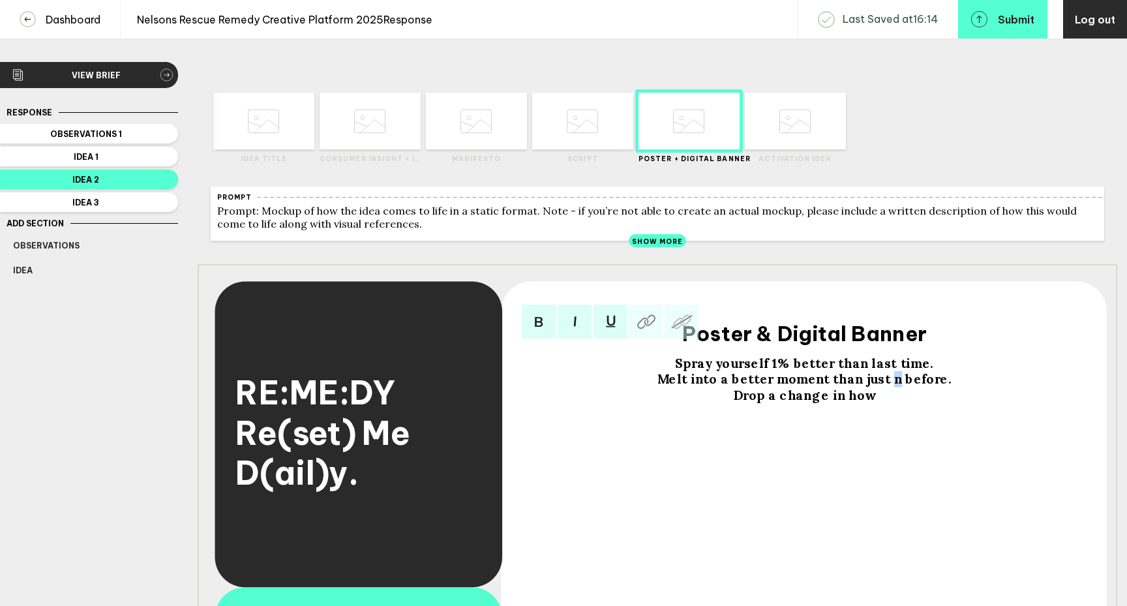
click at [890, 387] on span "Melt into a better moment than just n before." at bounding box center [804, 379] width 294 height 16
click at [876, 404] on div "Drop a change in how" at bounding box center [804, 395] width 537 height 16
click at [874, 404] on span "Drop a change in how you see things." at bounding box center [805, 395] width 244 height 16
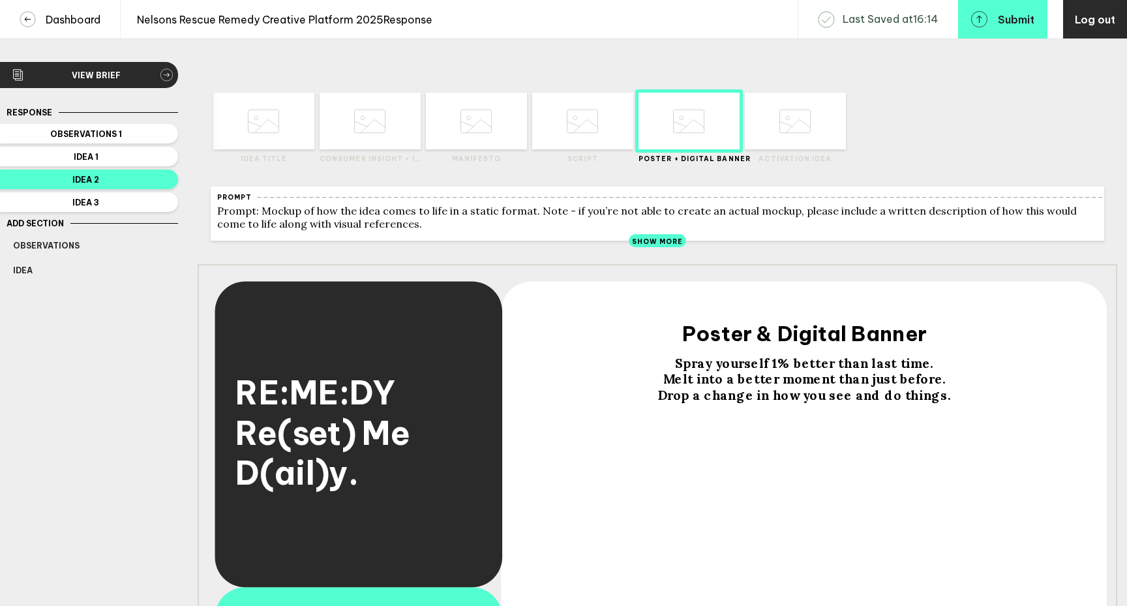
click at [685, 371] on span "Spray yourself 1% better than last time." at bounding box center [804, 363] width 258 height 16
click at [687, 368] on span "Spray yourself 1% better than last time." at bounding box center [804, 363] width 258 height 16
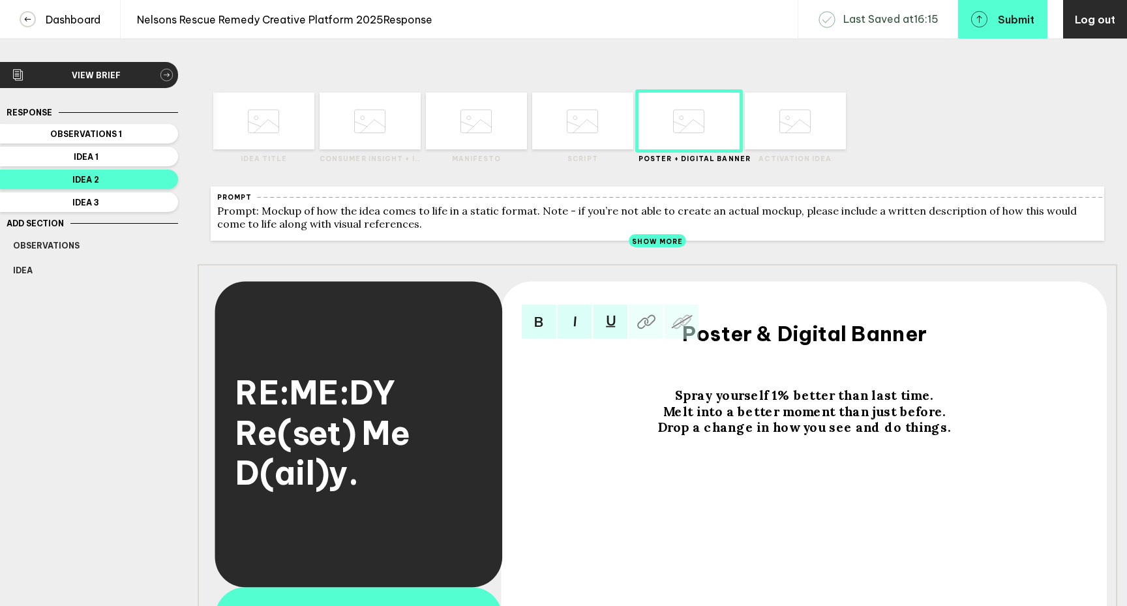
click at [688, 387] on div at bounding box center [804, 379] width 537 height 16
drag, startPoint x: 762, startPoint y: 389, endPoint x: 747, endPoint y: 389, distance: 15.6
click at [747, 387] on div "Reinvent Me Daily" at bounding box center [804, 379] width 537 height 16
drag, startPoint x: 805, startPoint y: 386, endPoint x: 764, endPoint y: 387, distance: 41.1
click at [764, 387] on span "Reinvent Me Daily" at bounding box center [803, 379] width 117 height 16
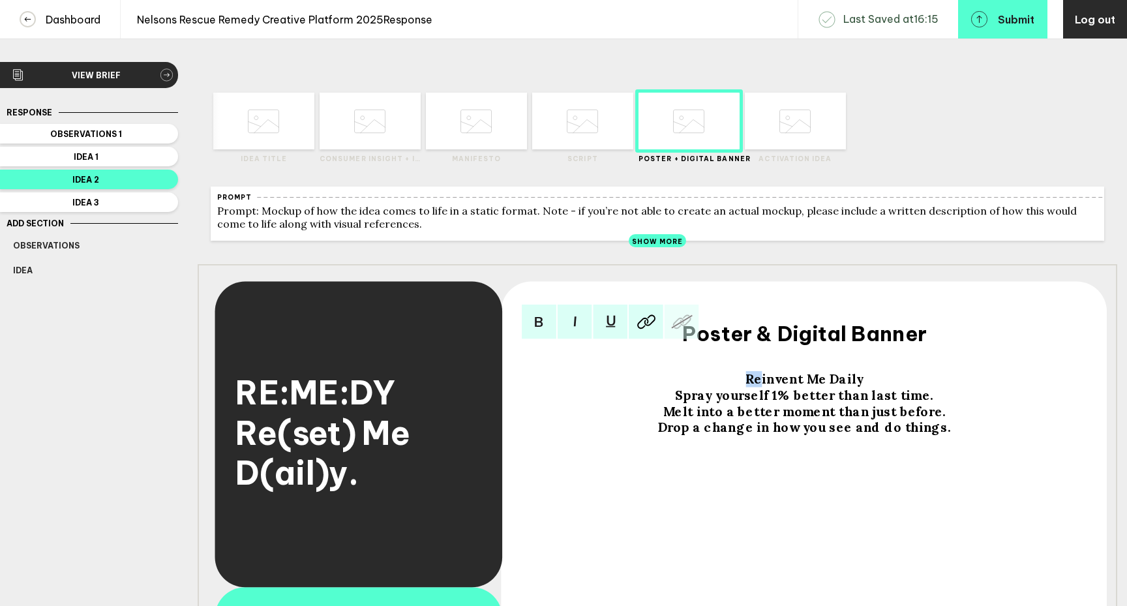
drag, startPoint x: 762, startPoint y: 388, endPoint x: 747, endPoint y: 387, distance: 15.0
click at [747, 387] on div "Reinvent Me Daily" at bounding box center [804, 379] width 537 height 16
click at [570, 327] on img at bounding box center [574, 321] width 35 height 35
drag, startPoint x: 823, startPoint y: 387, endPoint x: 808, endPoint y: 388, distance: 15.1
click at [808, 387] on span "invent Me Daily" at bounding box center [811, 379] width 101 height 16
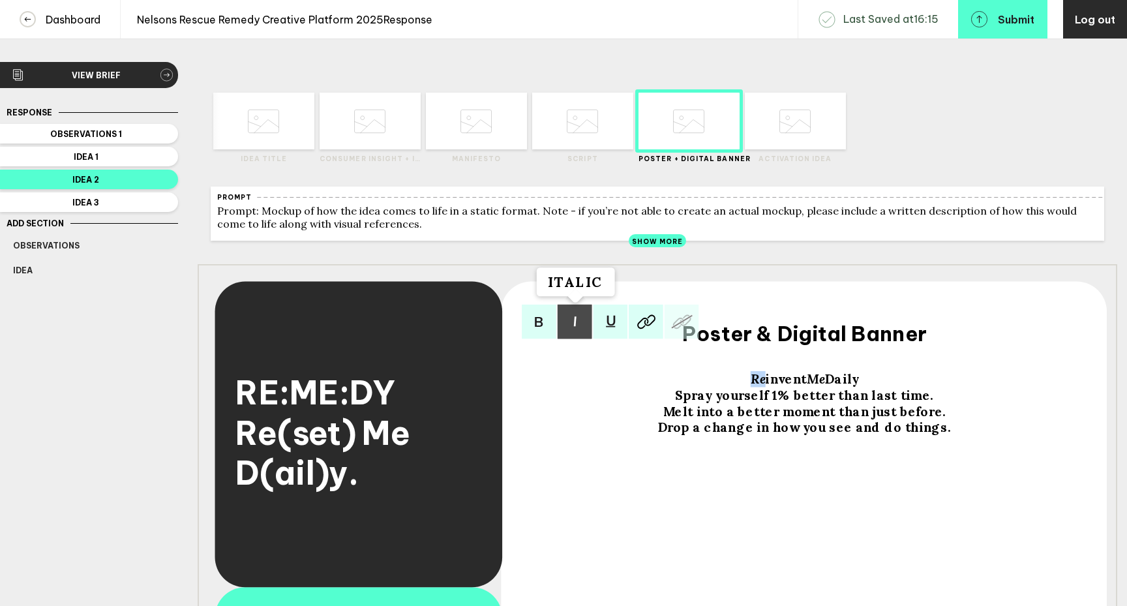
click at [579, 330] on img at bounding box center [574, 321] width 35 height 35
drag, startPoint x: 838, startPoint y: 387, endPoint x: 831, endPoint y: 387, distance: 7.8
click at [831, 387] on span "Daily" at bounding box center [841, 379] width 33 height 16
click at [578, 327] on img at bounding box center [574, 321] width 35 height 35
drag, startPoint x: 859, startPoint y: 391, endPoint x: 852, endPoint y: 391, distance: 7.2
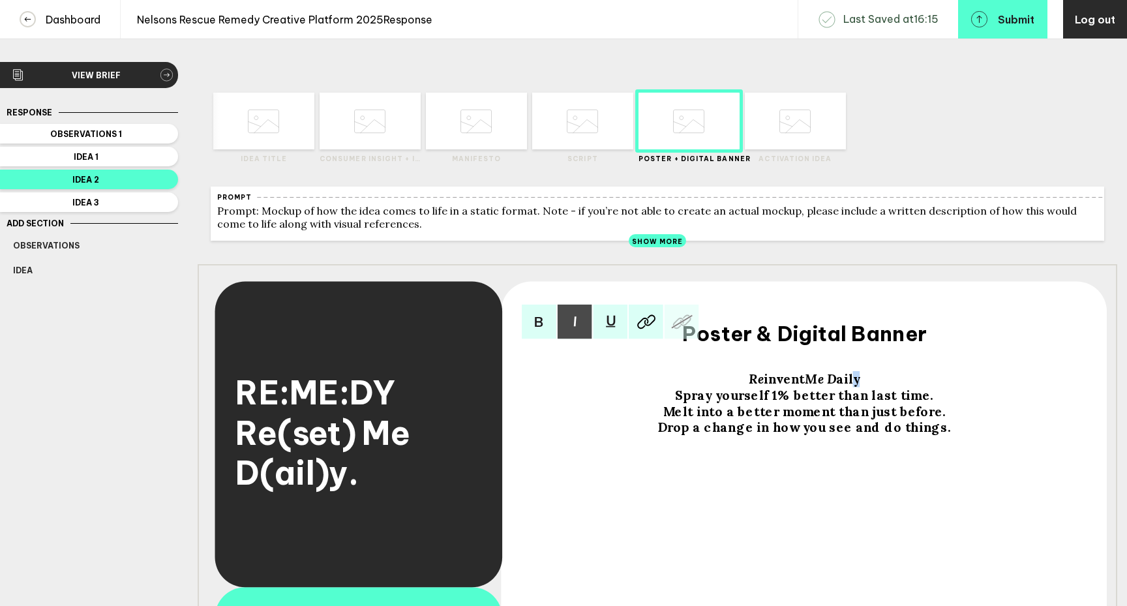
click at [852, 387] on div "Re invent Me D aily" at bounding box center [804, 379] width 537 height 16
click at [579, 336] on img at bounding box center [574, 321] width 35 height 35
click at [928, 404] on div "Spray yourself 1% better than last time." at bounding box center [804, 395] width 537 height 16
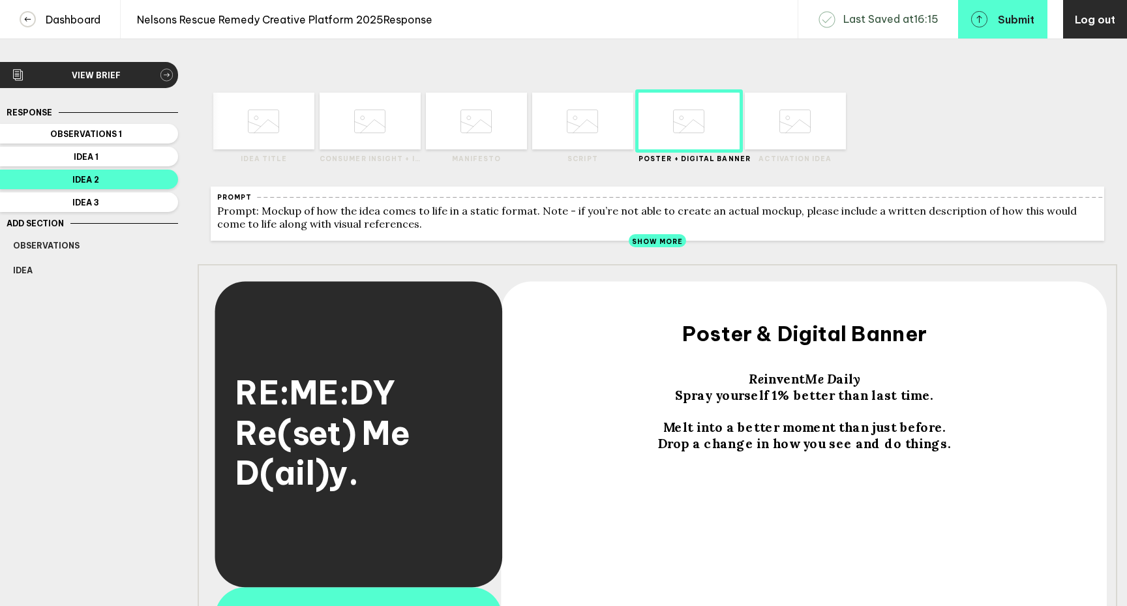
click at [939, 434] on div "Melt into a better moment than just before." at bounding box center [804, 427] width 537 height 16
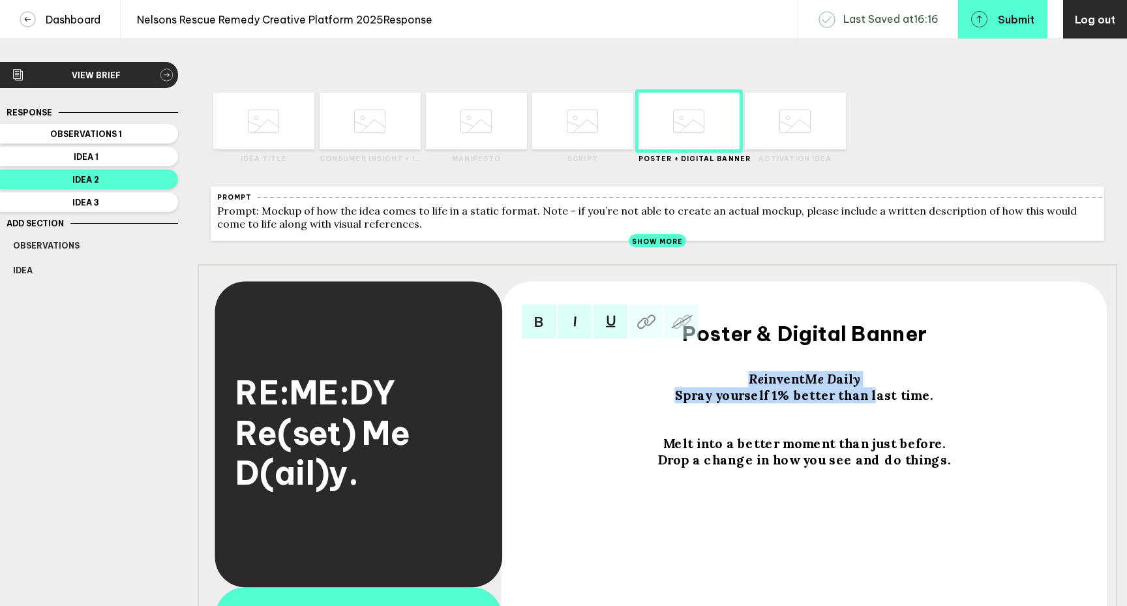
drag, startPoint x: 872, startPoint y: 396, endPoint x: 749, endPoint y: 385, distance: 123.7
click at [748, 385] on div "Re invent Me D ail y Spray yourself 1% better than last time. Melt into a bette…" at bounding box center [804, 411] width 537 height 113
click at [795, 387] on span "invent" at bounding box center [783, 379] width 41 height 16
drag, startPoint x: 864, startPoint y: 389, endPoint x: 743, endPoint y: 389, distance: 121.3
click at [743, 387] on div "Re invent Me D ail y" at bounding box center [804, 379] width 537 height 16
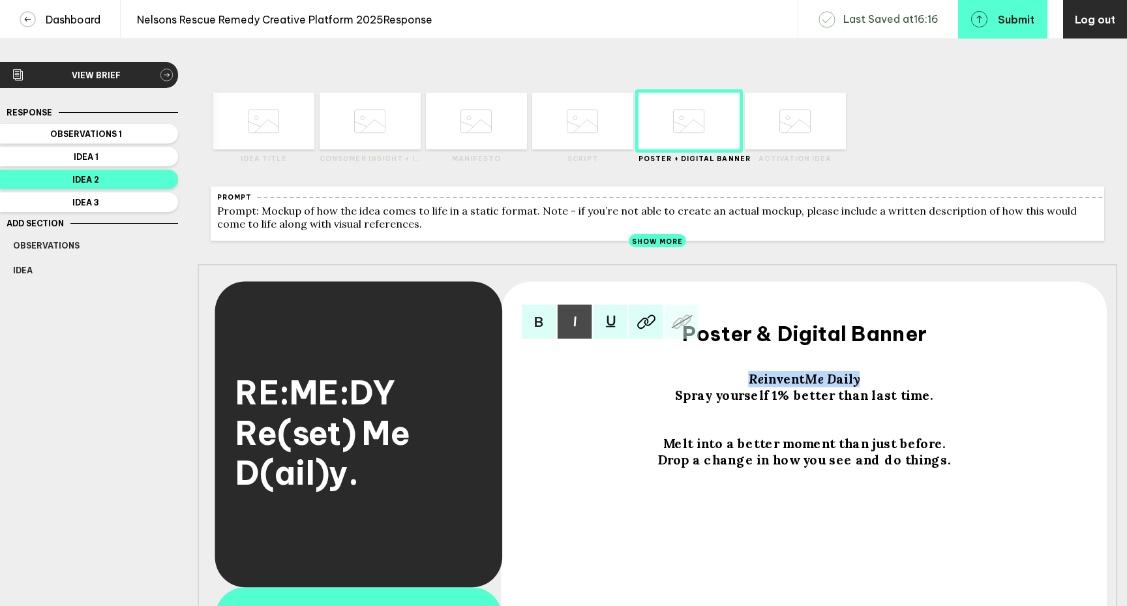
copy div "Re invent Me D ail y"
click at [793, 436] on div at bounding box center [804, 427] width 537 height 16
click at [945, 452] on div "Melt into a better moment than just before." at bounding box center [804, 444] width 537 height 16
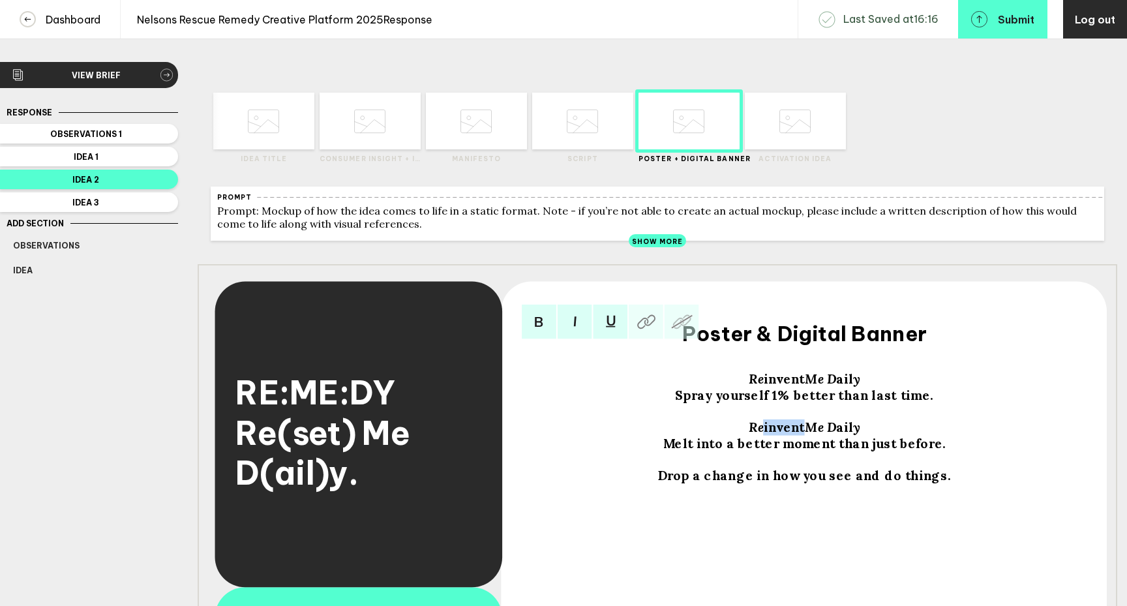
drag, startPoint x: 765, startPoint y: 437, endPoint x: 802, endPoint y: 436, distance: 36.5
click at [802, 436] on span "invent" at bounding box center [783, 427] width 41 height 16
click at [812, 468] on div at bounding box center [804, 460] width 537 height 16
drag, startPoint x: 769, startPoint y: 436, endPoint x: 757, endPoint y: 436, distance: 12.4
click at [757, 436] on span "Re" at bounding box center [763, 427] width 15 height 16
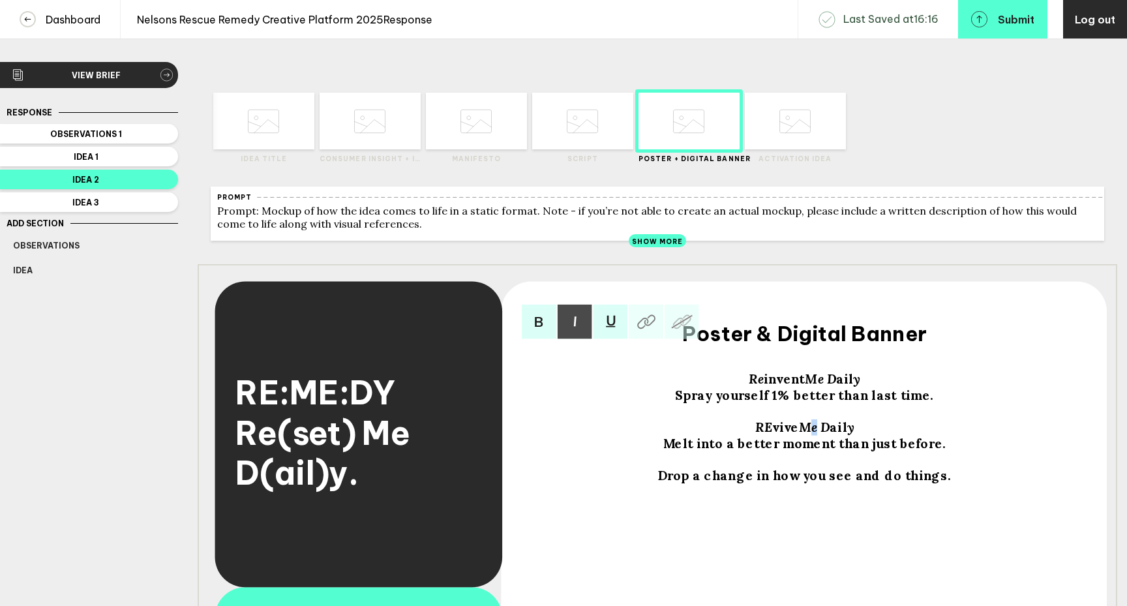
click at [816, 436] on span "Me" at bounding box center [808, 427] width 18 height 16
drag, startPoint x: 856, startPoint y: 438, endPoint x: 847, endPoint y: 438, distance: 9.1
click at [847, 436] on div "RE vive ME D ail y" at bounding box center [804, 427] width 537 height 16
drag, startPoint x: 762, startPoint y: 389, endPoint x: 742, endPoint y: 389, distance: 19.6
click at [742, 387] on div "Re invent Me D ail y" at bounding box center [804, 379] width 537 height 16
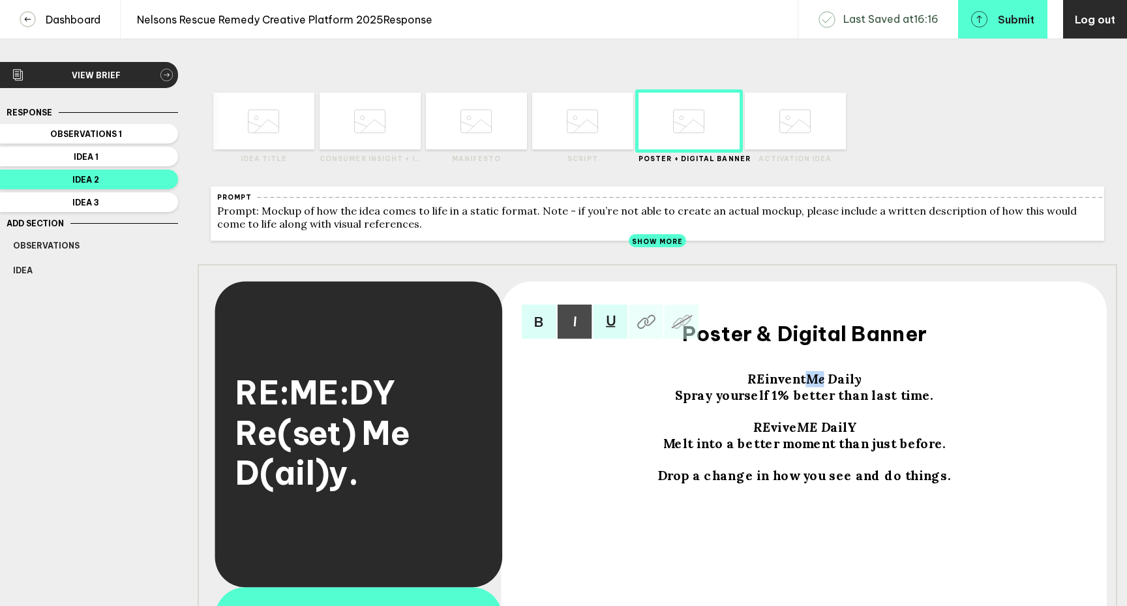
drag, startPoint x: 826, startPoint y: 391, endPoint x: 810, endPoint y: 391, distance: 15.6
click at [810, 387] on div "RE invent Me D ail y" at bounding box center [804, 379] width 537 height 16
click at [855, 387] on span "y" at bounding box center [858, 379] width 7 height 16
click at [818, 475] on span "Drop a change in how you see and do things." at bounding box center [804, 475] width 293 height 16
click at [947, 452] on div "Melt into a better moment than just before." at bounding box center [804, 444] width 537 height 16
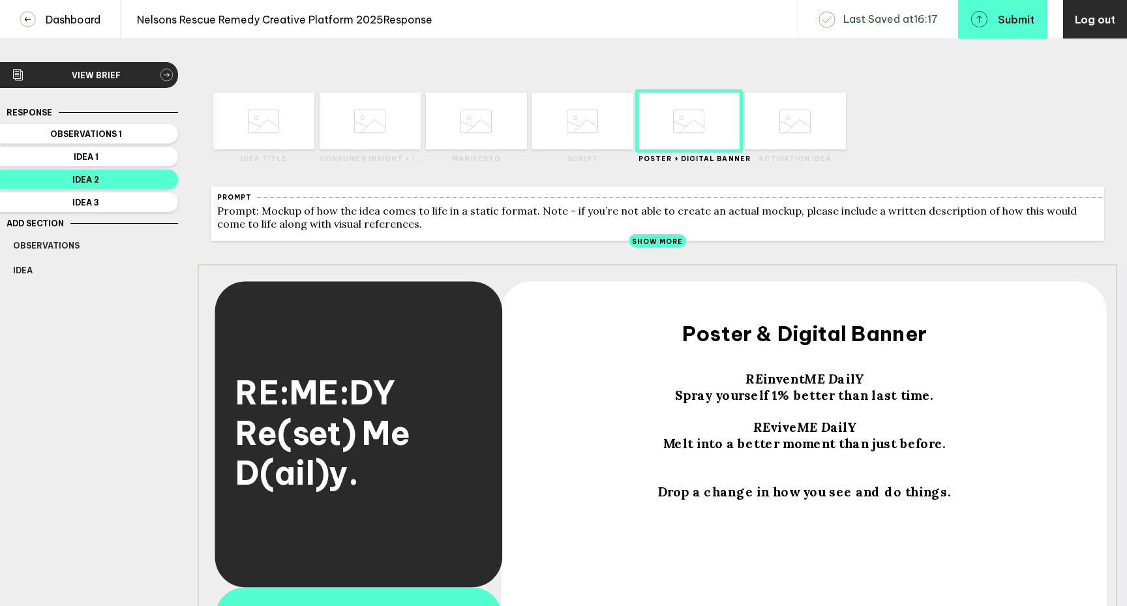
click at [950, 500] on div "Drop a change in how you see and do things." at bounding box center [804, 492] width 537 height 16
drag, startPoint x: 789, startPoint y: 550, endPoint x: 773, endPoint y: 550, distance: 16.3
click at [773, 548] on span "Reactivate" at bounding box center [804, 540] width 71 height 16
drag, startPoint x: 790, startPoint y: 547, endPoint x: 775, endPoint y: 546, distance: 14.4
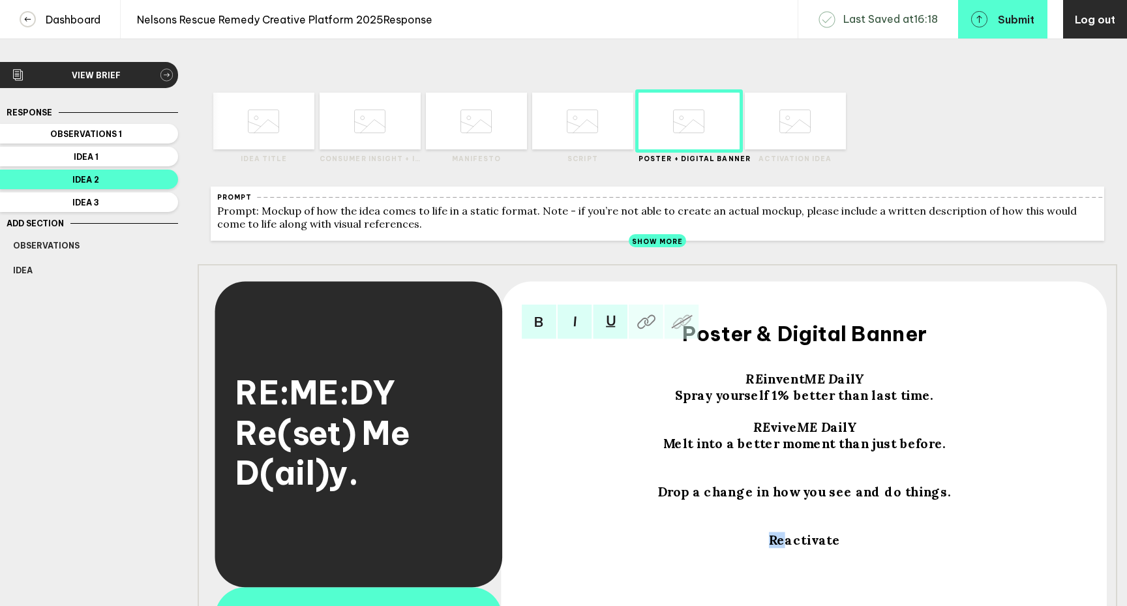
click at [775, 546] on span "Reactivate" at bounding box center [804, 540] width 71 height 16
click at [838, 546] on div "REactivate" at bounding box center [804, 540] width 537 height 16
drag, startPoint x: 840, startPoint y: 545, endPoint x: 770, endPoint y: 545, distance: 70.4
click at [770, 545] on div "REactivate" at bounding box center [804, 540] width 537 height 16
copy span "REactivate"
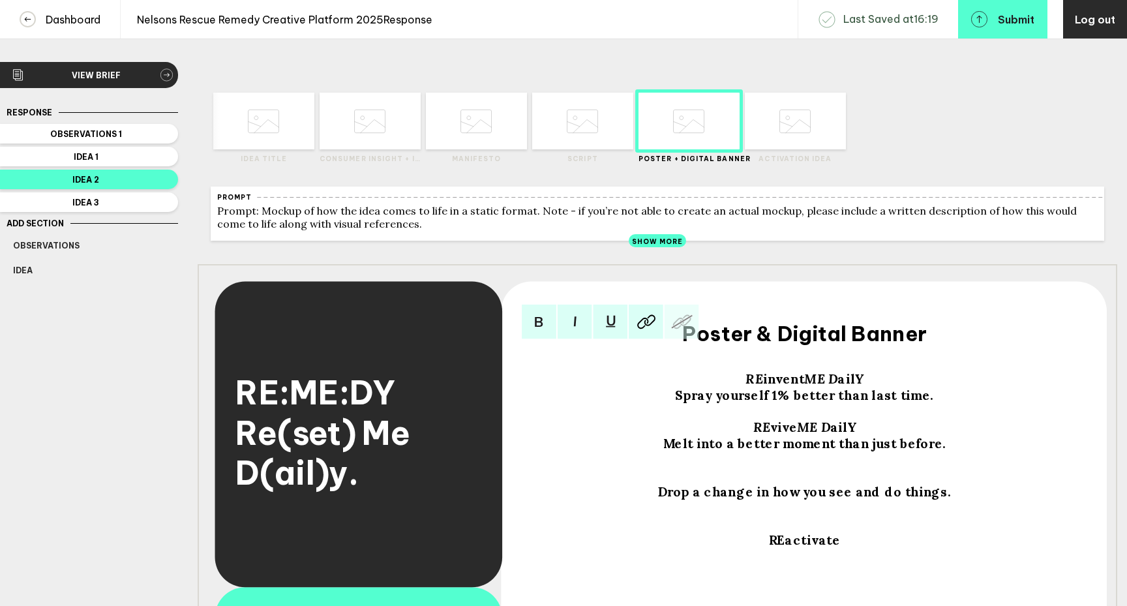
click at [851, 545] on div "REactivate" at bounding box center [804, 540] width 537 height 16
drag, startPoint x: 797, startPoint y: 566, endPoint x: 855, endPoint y: 569, distance: 58.1
click at [855, 565] on div "REactivate" at bounding box center [804, 556] width 537 height 16
drag, startPoint x: 799, startPoint y: 436, endPoint x: 857, endPoint y: 437, distance: 58.0
click at [857, 436] on div "RE vive ME D ailY" at bounding box center [804, 427] width 537 height 16
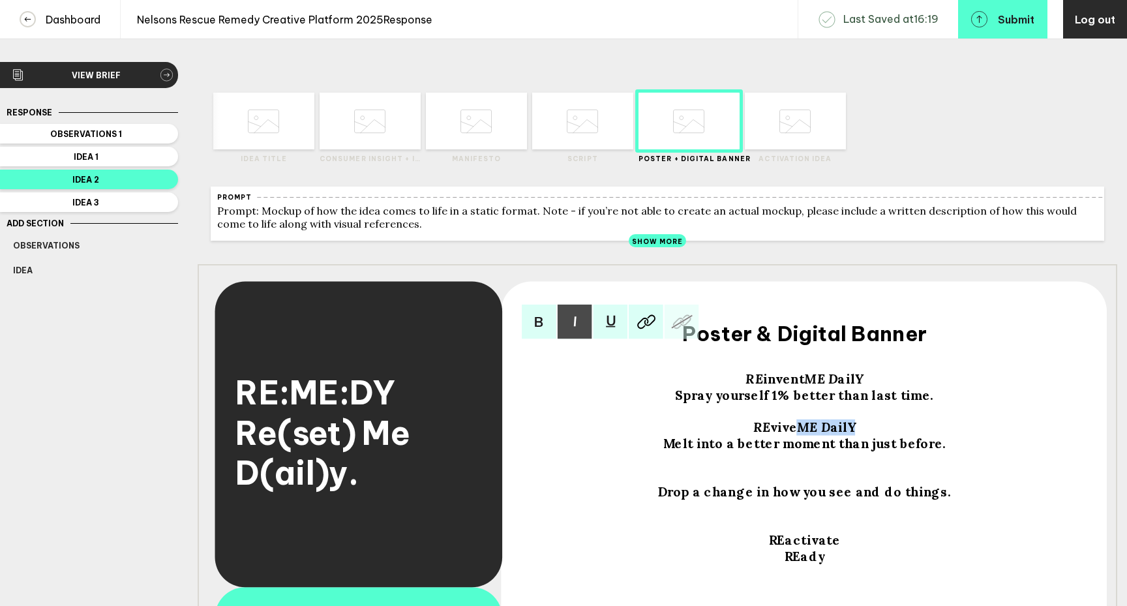
copy div "ME D ailY"
click at [861, 545] on div "REactivate" at bounding box center [804, 540] width 537 height 16
click at [830, 565] on div "REady" at bounding box center [804, 556] width 537 height 16
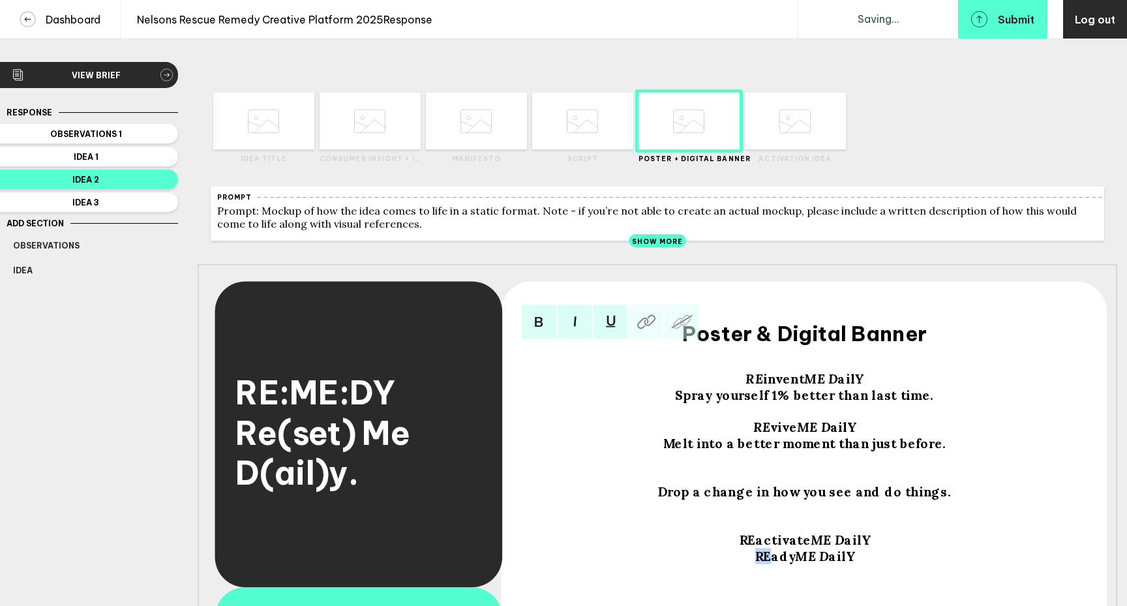
drag, startPoint x: 771, startPoint y: 565, endPoint x: 752, endPoint y: 565, distance: 19.6
click at [752, 565] on div "REady ME D ailY" at bounding box center [804, 556] width 537 height 16
click at [574, 339] on img at bounding box center [574, 321] width 35 height 35
drag, startPoint x: 759, startPoint y: 550, endPoint x: 739, endPoint y: 550, distance: 20.2
click at [739, 548] on div "REactivate ME D ailY" at bounding box center [804, 540] width 537 height 16
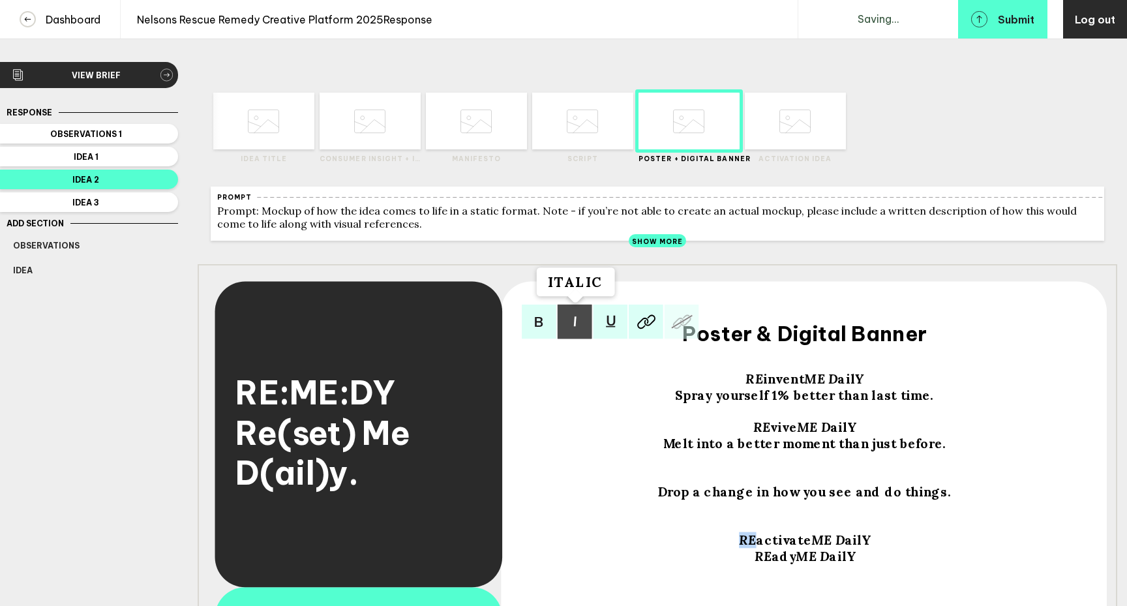
click at [580, 334] on img at bounding box center [574, 321] width 35 height 35
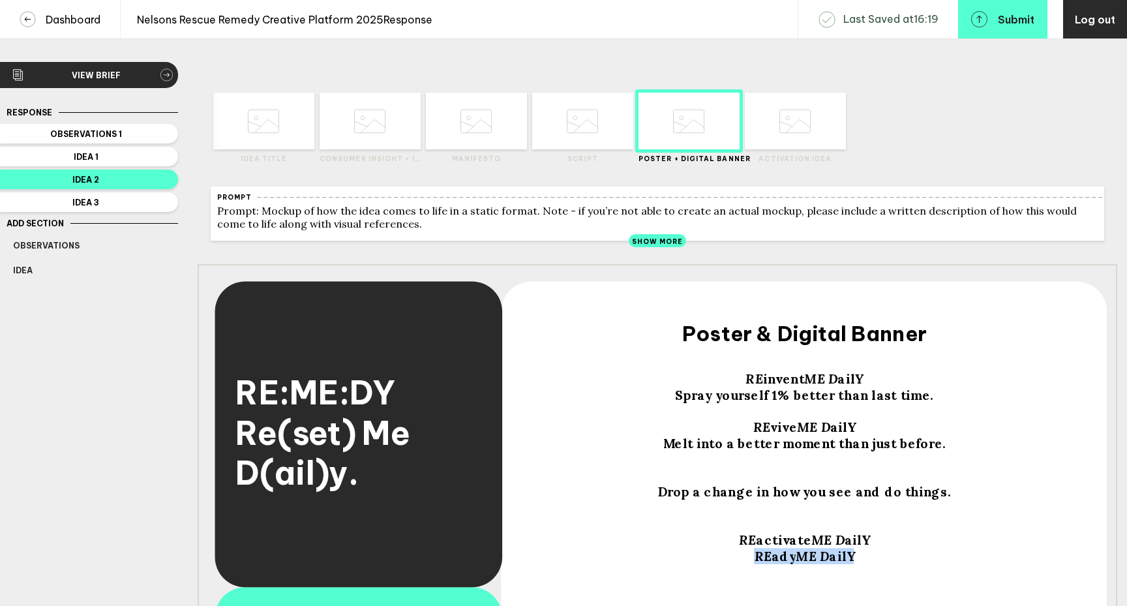
drag, startPoint x: 854, startPoint y: 564, endPoint x: 754, endPoint y: 563, distance: 100.4
click at [754, 563] on div "RE ady ME D ailY" at bounding box center [804, 556] width 537 height 16
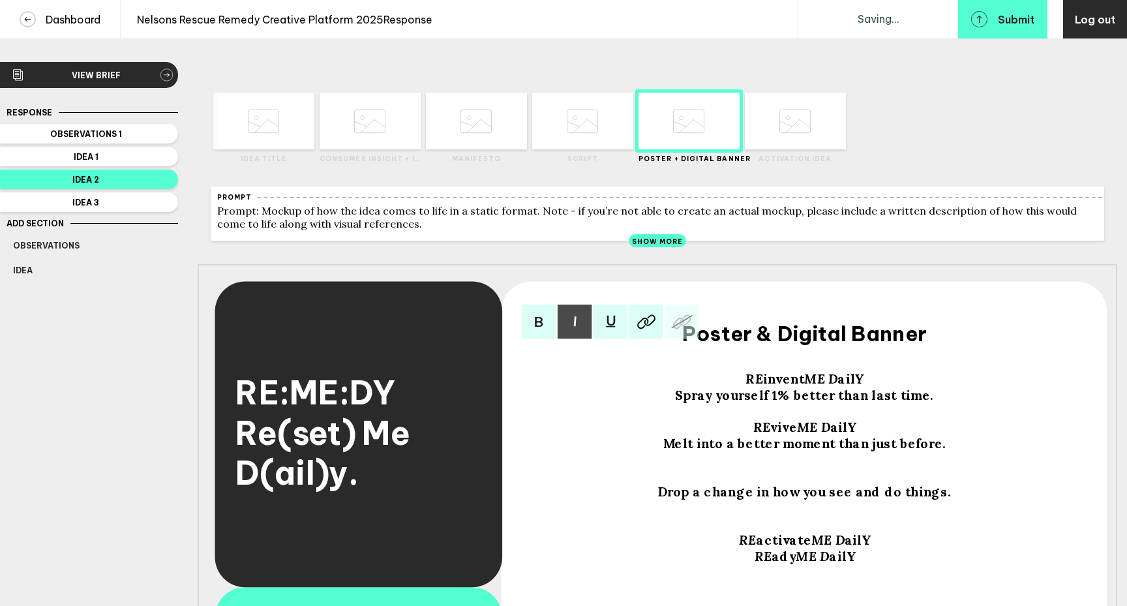
click at [865, 564] on div "RE ady ME D ailY" at bounding box center [804, 556] width 537 height 16
drag, startPoint x: 856, startPoint y: 565, endPoint x: 720, endPoint y: 568, distance: 136.3
click at [720, 565] on div "RE ady ME D ailY" at bounding box center [804, 556] width 537 height 16
copy div "RE ady ME D ailY"
drag, startPoint x: 815, startPoint y: 580, endPoint x: 782, endPoint y: 581, distance: 32.6
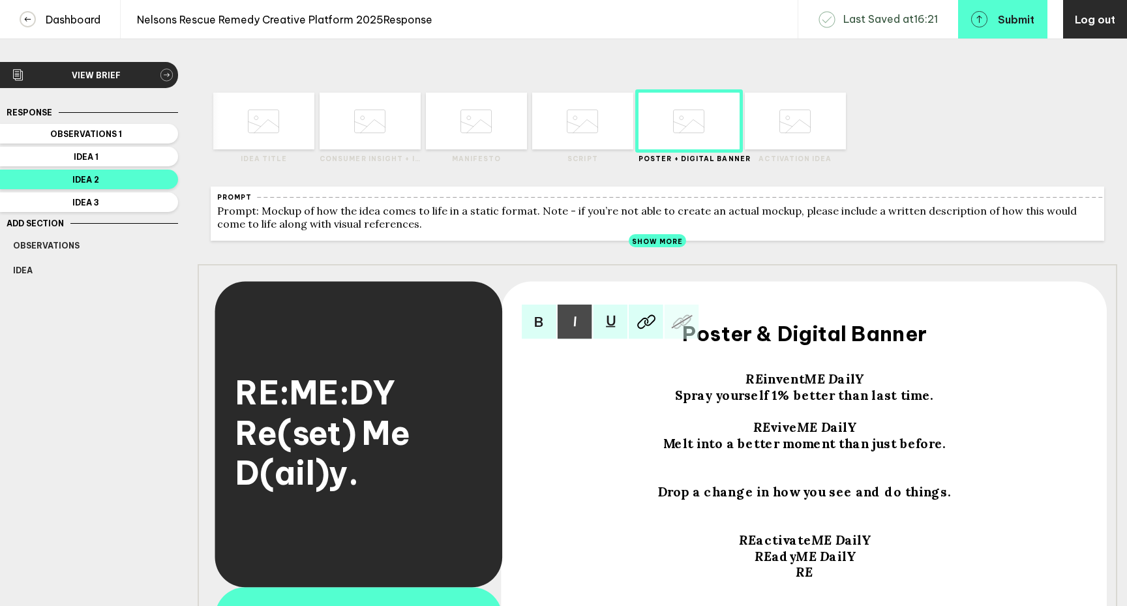
click at [782, 580] on div "RE" at bounding box center [804, 572] width 537 height 16
drag, startPoint x: 810, startPoint y: 582, endPoint x: 797, endPoint y: 581, distance: 12.4
click at [797, 580] on span "RE" at bounding box center [803, 572] width 17 height 16
drag, startPoint x: 794, startPoint y: 581, endPoint x: 778, endPoint y: 582, distance: 15.7
click at [778, 580] on span "ady" at bounding box center [783, 572] width 24 height 16
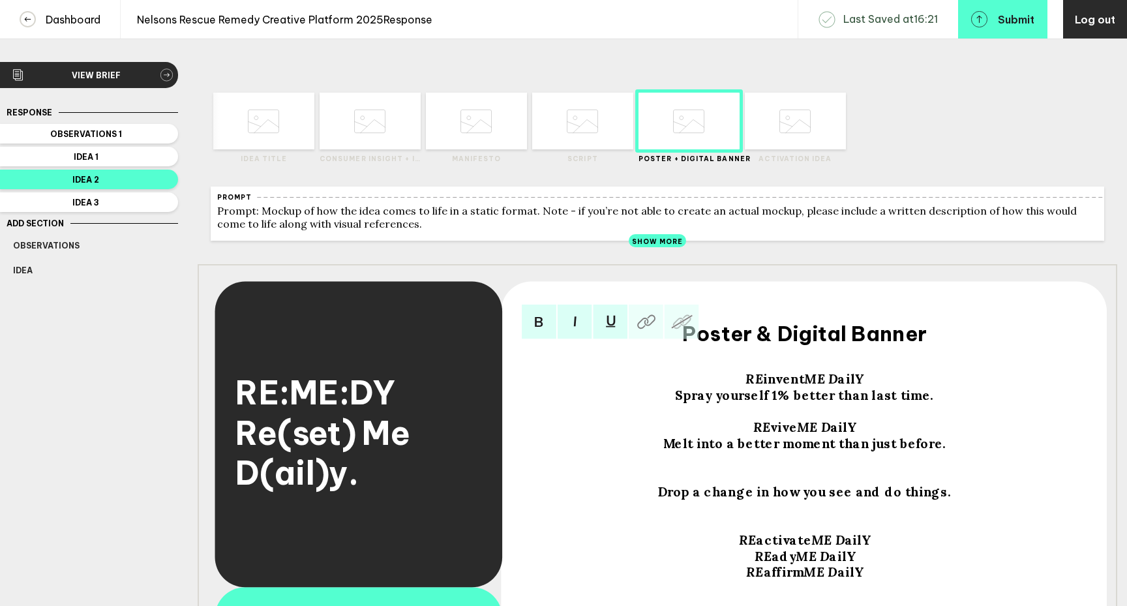
click at [865, 578] on div "RE affirm ME D ailY" at bounding box center [804, 572] width 537 height 16
drag, startPoint x: 793, startPoint y: 593, endPoint x: 780, endPoint y: 593, distance: 13.1
click at [780, 593] on span "ady" at bounding box center [783, 588] width 24 height 16
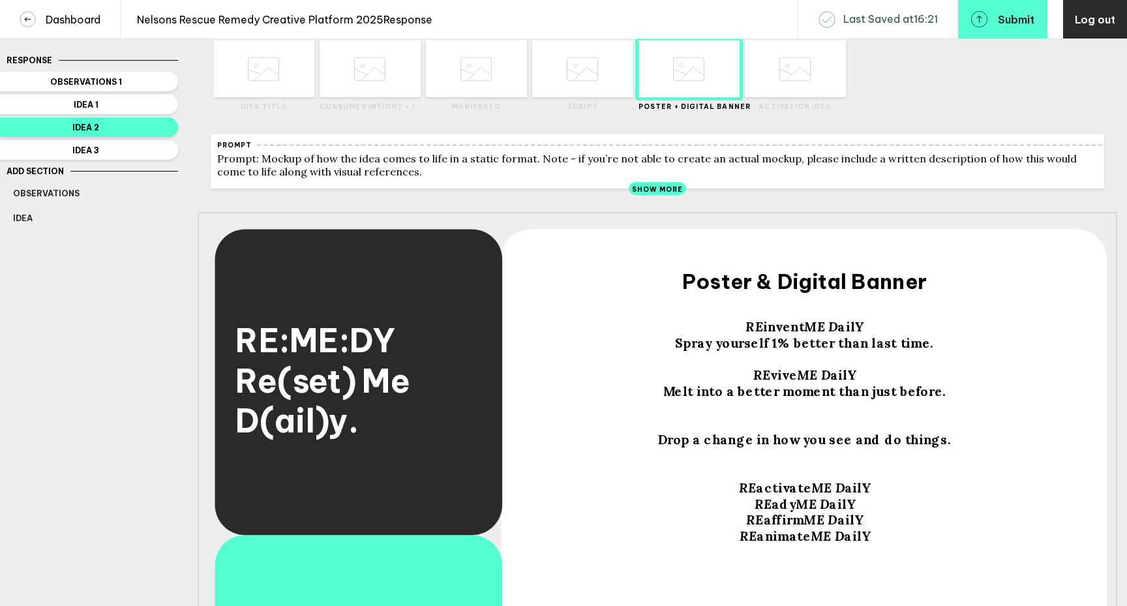
scroll to position [79, 0]
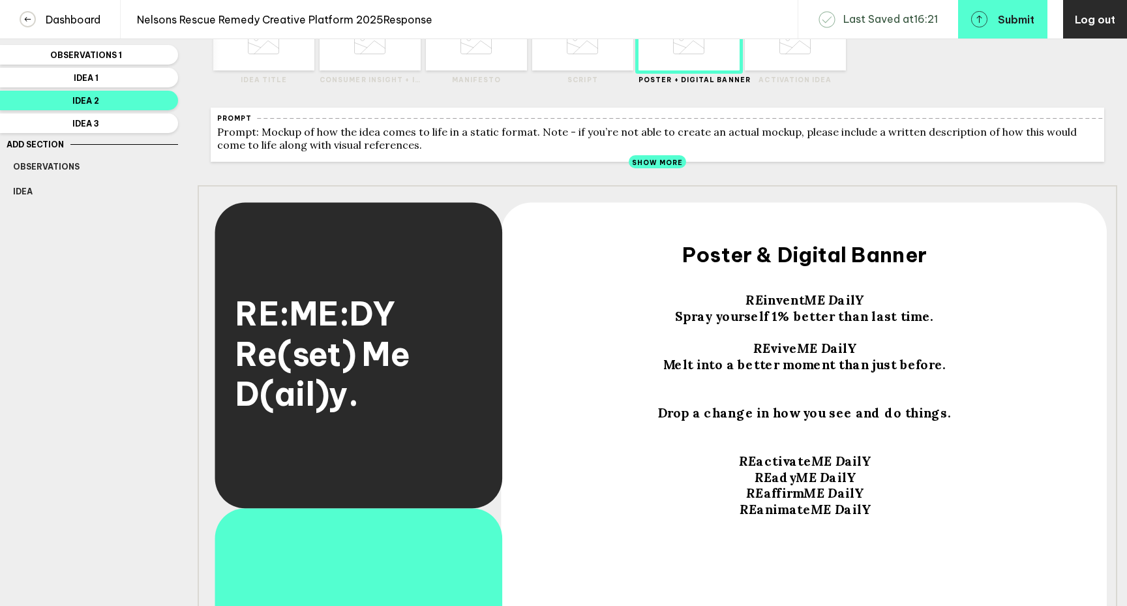
click at [883, 518] on div "RE animate ME D ailY" at bounding box center [804, 509] width 537 height 16
click at [881, 518] on div "RE animate ME D ailY" at bounding box center [804, 509] width 537 height 16
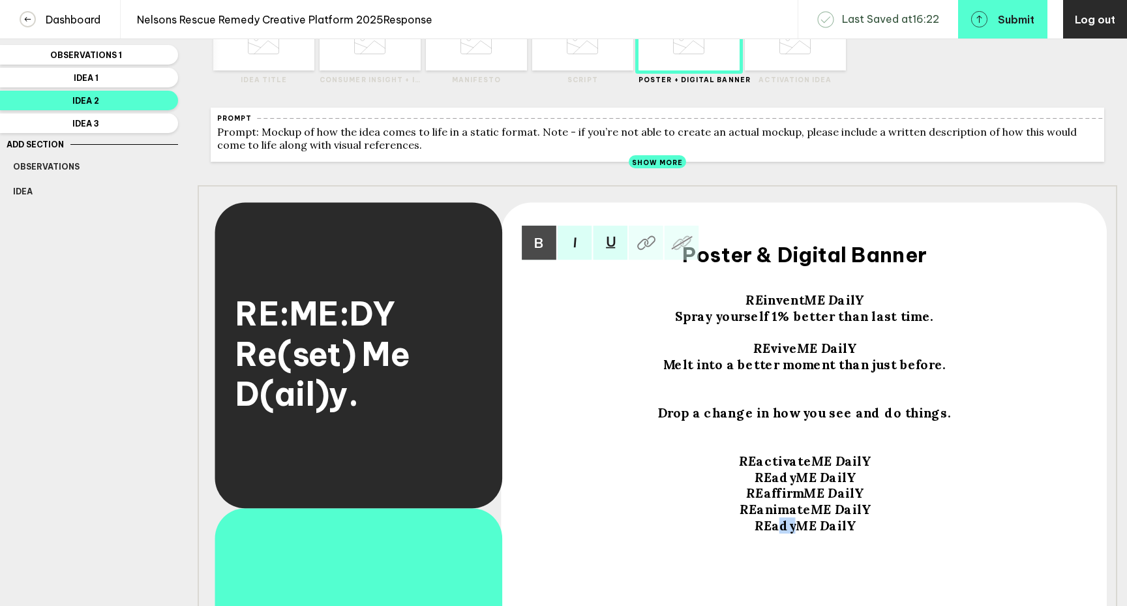
drag, startPoint x: 794, startPoint y: 535, endPoint x: 778, endPoint y: 535, distance: 15.7
click at [778, 534] on span "ady" at bounding box center [783, 526] width 24 height 16
click at [862, 532] on span "ailY" at bounding box center [851, 526] width 25 height 16
drag, startPoint x: 791, startPoint y: 552, endPoint x: 780, endPoint y: 552, distance: 11.7
click at [780, 550] on span "ady" at bounding box center [783, 541] width 24 height 16
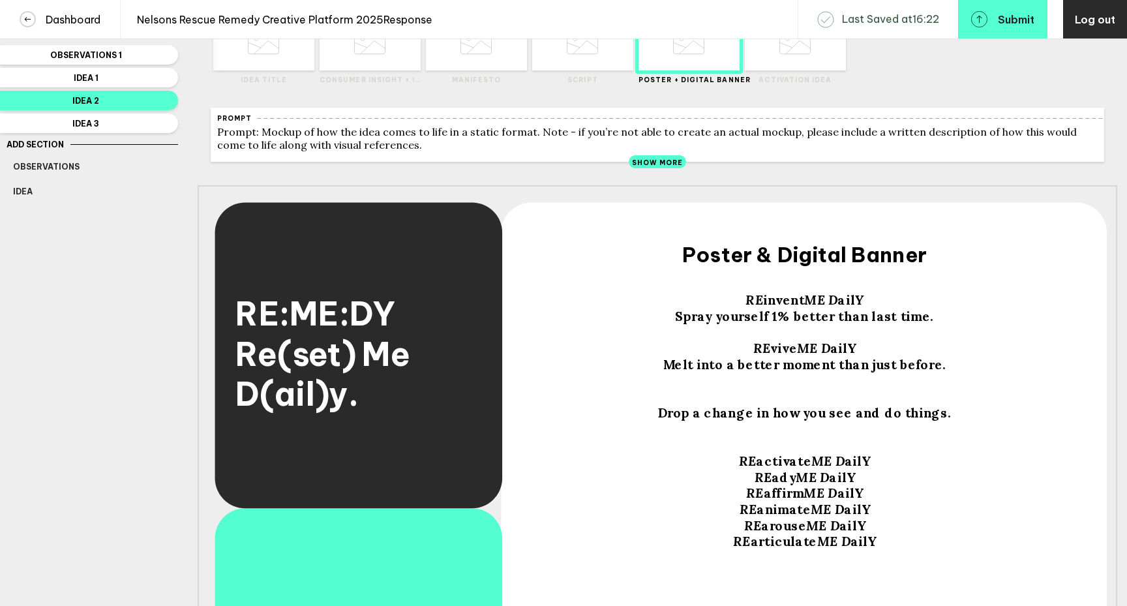
scroll to position [0, 0]
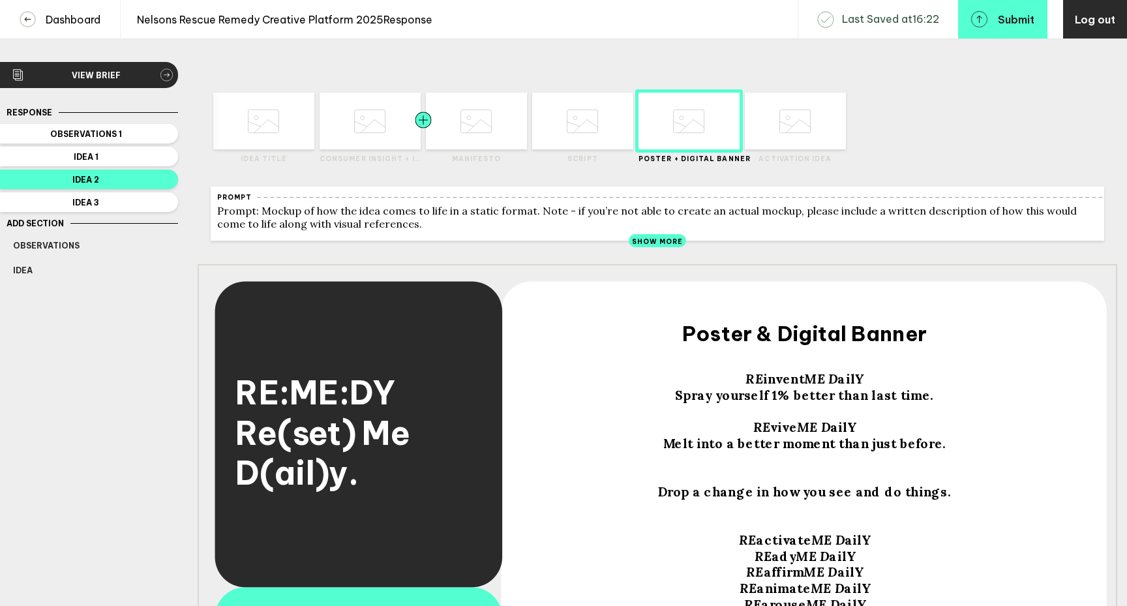
click at [385, 137] on div at bounding box center [397, 121] width 51 height 57
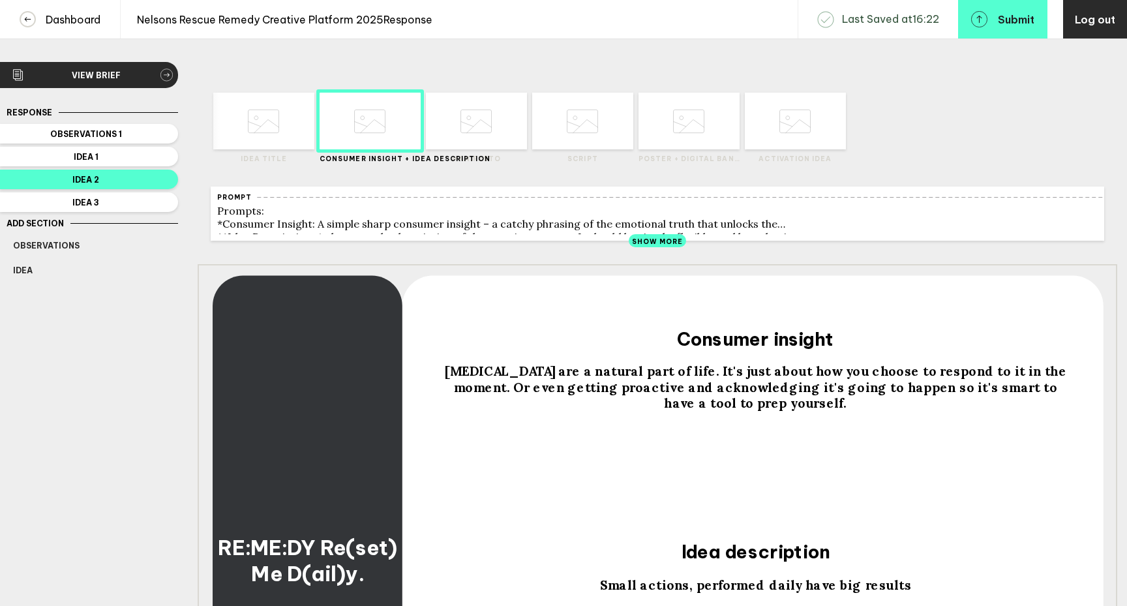
click at [803, 411] on div "[MEDICAL_DATA] are a natural part of life. It's just about how you choose to re…" at bounding box center [755, 387] width 634 height 48
click at [801, 411] on div "[MEDICAL_DATA] are a natural part of life. It's just about how you choose to re…" at bounding box center [755, 387] width 634 height 48
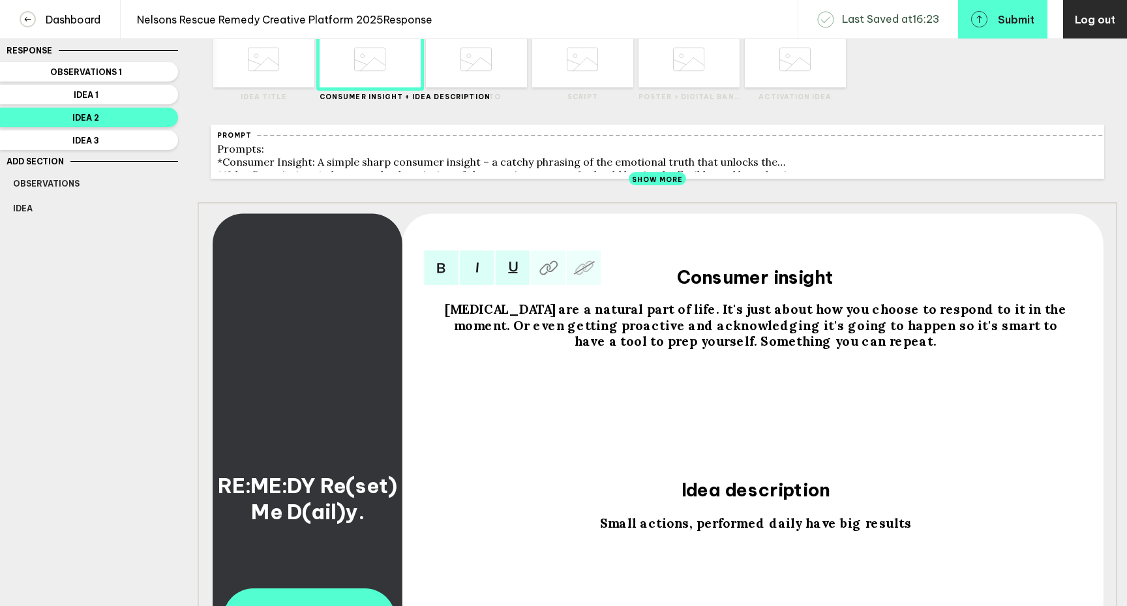
scroll to position [67, 0]
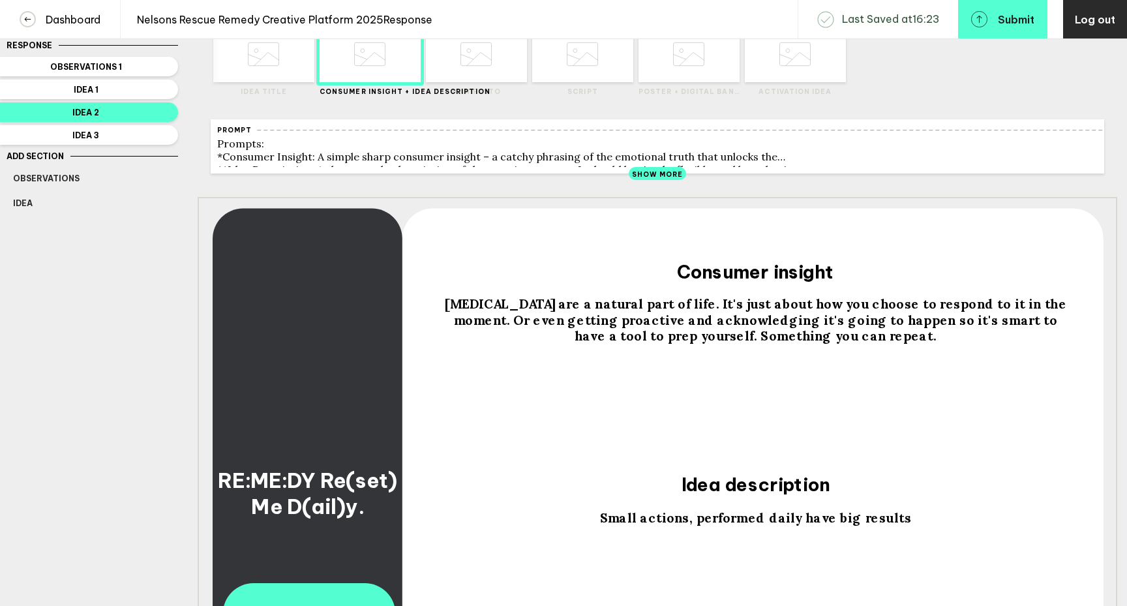
click at [614, 525] on span "Small actions, performed daily have big results" at bounding box center [756, 517] width 312 height 16
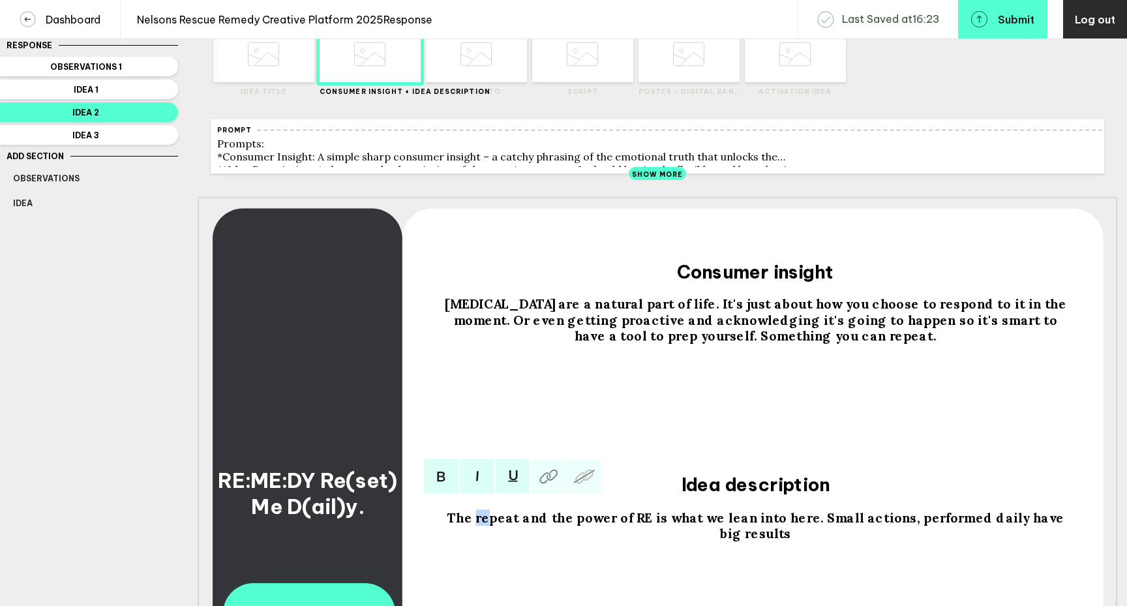
drag, startPoint x: 497, startPoint y: 526, endPoint x: 486, endPoint y: 526, distance: 11.1
click at [486, 526] on span "The repeat and the power of RE is what we lean into here. Small actions, perfor…" at bounding box center [757, 525] width 621 height 32
click at [814, 525] on span "The REpeat and the power of RE is what we lean into here. Small actions, perfor…" at bounding box center [756, 525] width 623 height 32
click at [791, 541] on div "The REpeat and the power of RE is what we lean into here. Small actions, perfor…" at bounding box center [755, 525] width 634 height 32
drag, startPoint x: 857, startPoint y: 540, endPoint x: 813, endPoint y: 539, distance: 43.7
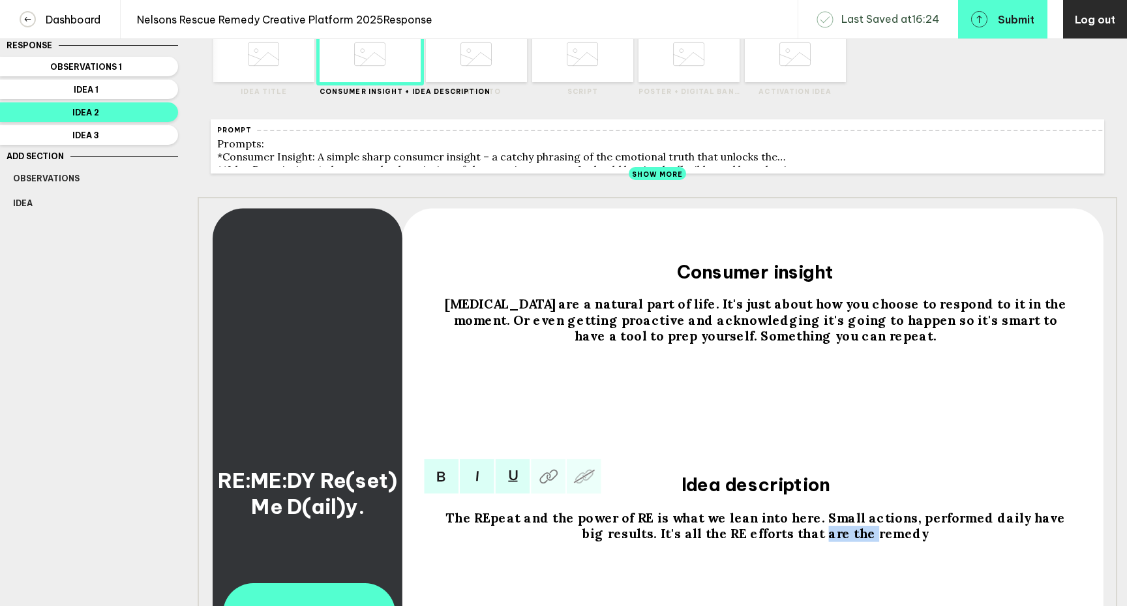
click at [813, 539] on span "The REpeat and the power of RE is what we lean into here. Small actions, perfor…" at bounding box center [756, 525] width 623 height 32
click at [904, 541] on span "The REpeat and the power of RE is what we lean into here. Small actions, perfor…" at bounding box center [756, 525] width 623 height 32
click at [817, 524] on span "The REpeat and the power of RE is what we lean into here. Small actions, perfor…" at bounding box center [756, 525] width 623 height 32
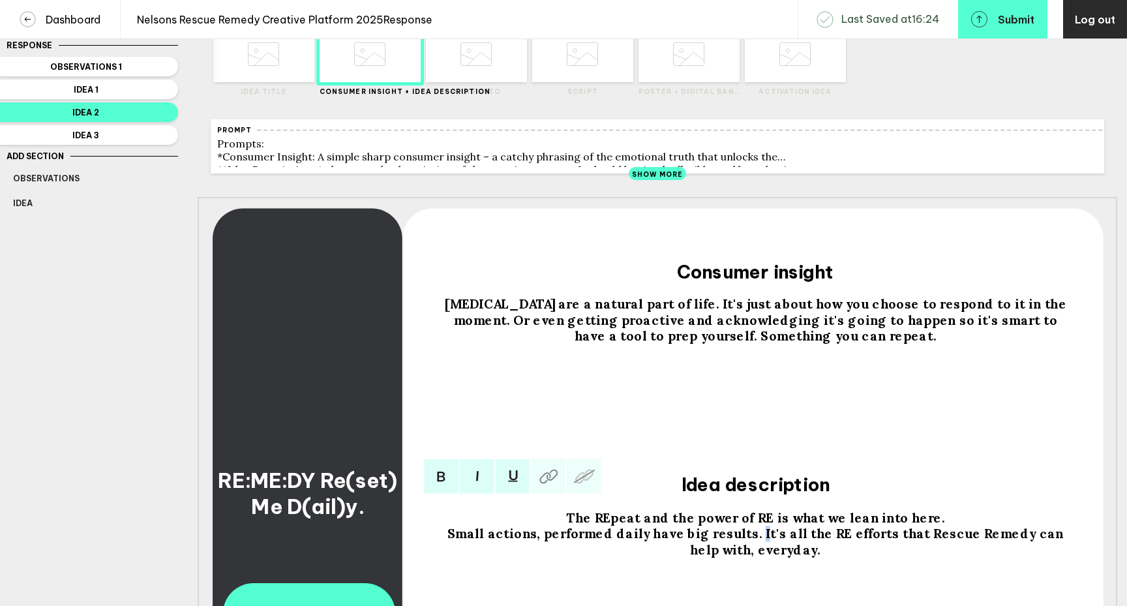
click at [732, 543] on span "Small actions, performed daily have big results. It's all the RE efforts that R…" at bounding box center [756, 541] width 619 height 32
click at [820, 543] on span "Small actions, performed daily have big results. And it's all the RE efforts th…" at bounding box center [757, 541] width 621 height 32
drag, startPoint x: 698, startPoint y: 544, endPoint x: 688, endPoint y: 543, distance: 9.2
click at [688, 543] on span "Small actions, performed daily have big results. And it's all the RE efforts th…" at bounding box center [757, 541] width 621 height 32
drag, startPoint x: 1043, startPoint y: 543, endPoint x: 1017, endPoint y: 543, distance: 26.1
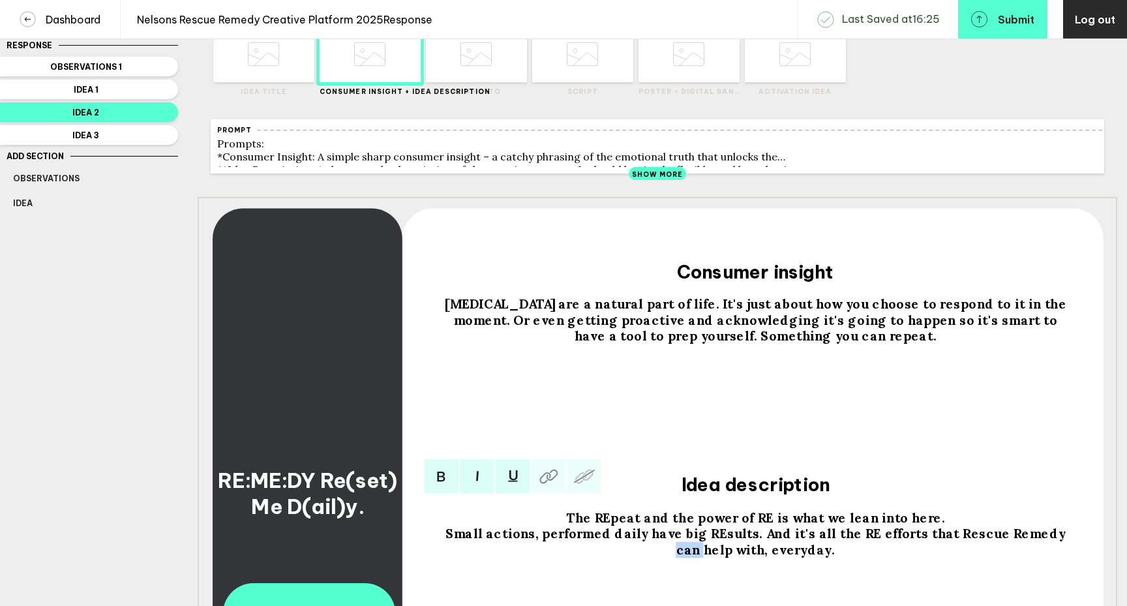
click at [1017, 543] on span "Small actions, performed daily have big REsults. And it's all the RE efforts th…" at bounding box center [756, 541] width 623 height 32
click at [934, 566] on div "The REpeat and the power of RE is what we lean into here. Small actions, perfor…" at bounding box center [755, 584] width 643 height 159
click at [862, 555] on div "Small actions, performed daily have big REsults. And it's all the RE efforts th…" at bounding box center [755, 541] width 634 height 32
click at [850, 556] on div "Small actions, performed daily have big REsults. And it's all the RE efforts th…" at bounding box center [755, 541] width 634 height 32
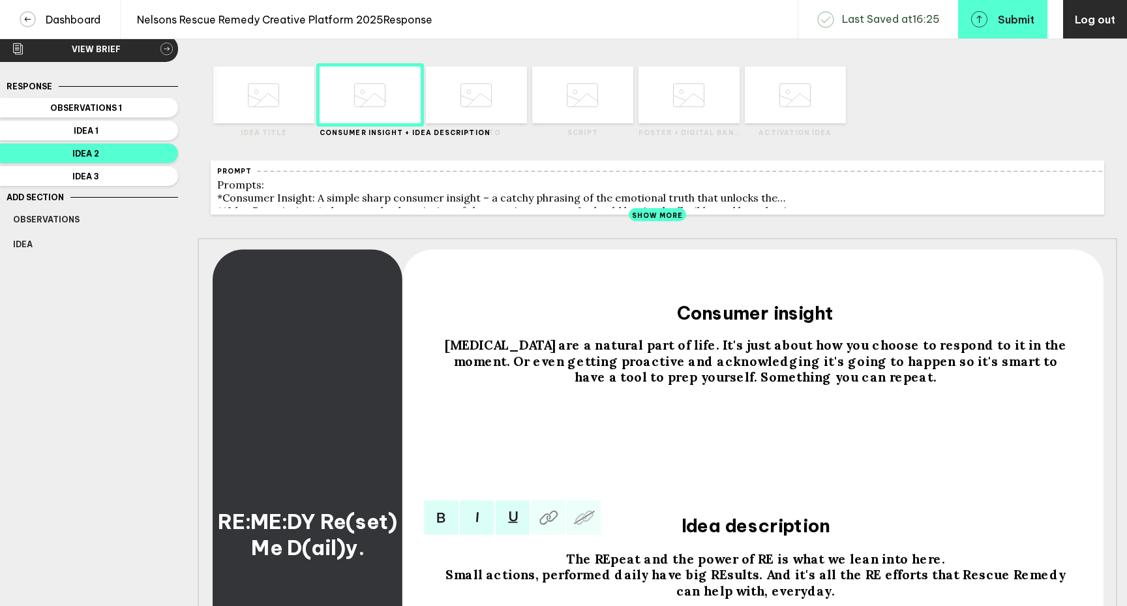
scroll to position [0, 0]
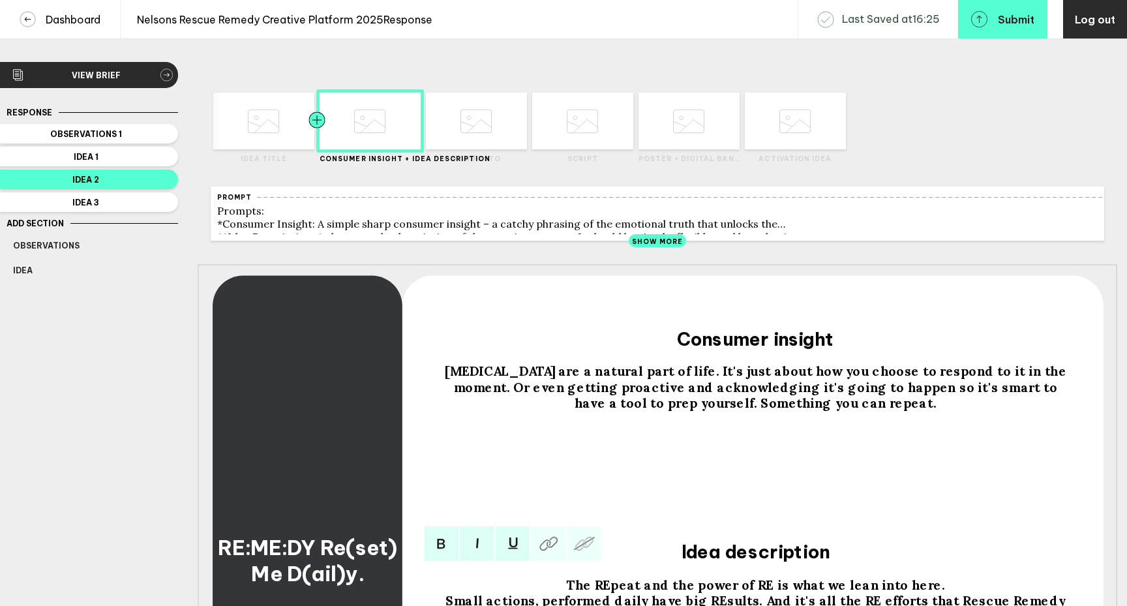
click at [272, 127] on div at bounding box center [291, 121] width 51 height 57
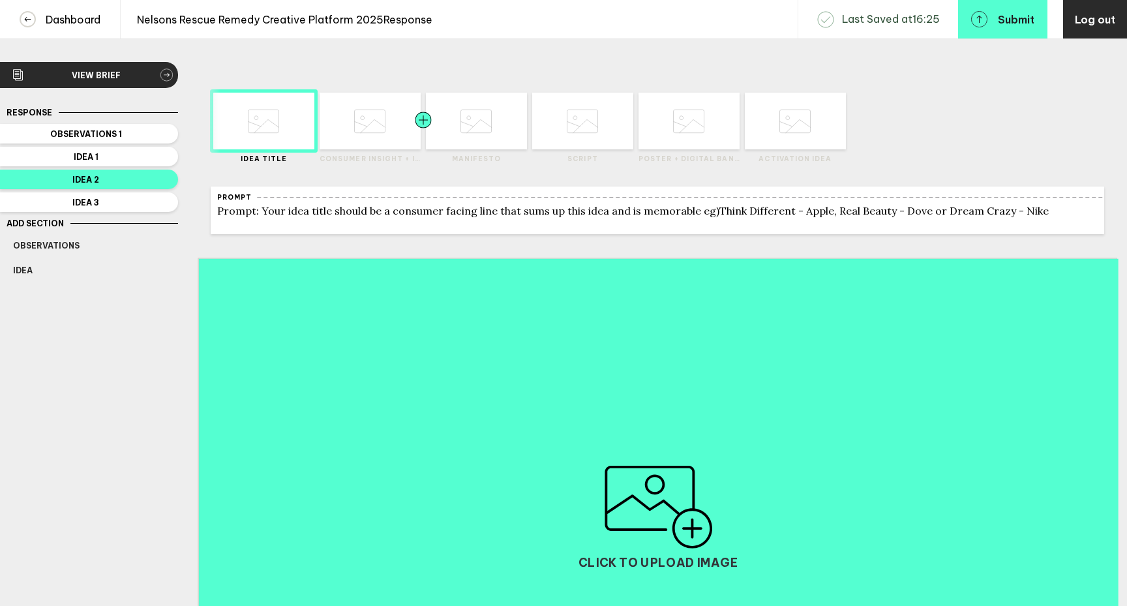
click at [373, 137] on div at bounding box center [397, 121] width 51 height 57
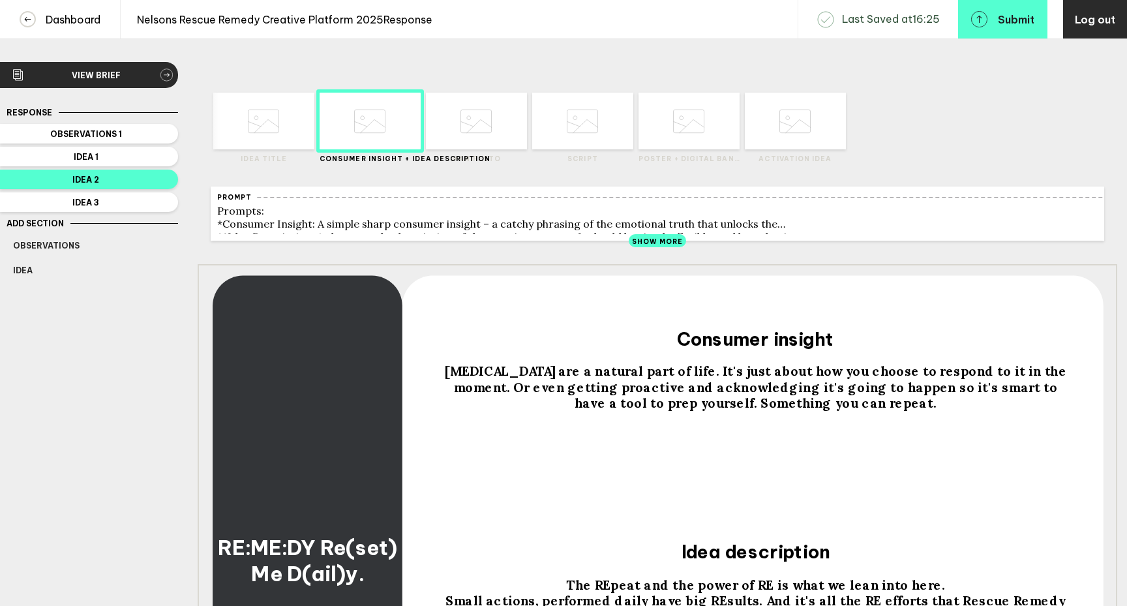
click at [489, 395] on span "[MEDICAL_DATA] are a natural part of life. It's just about how you choose to re…" at bounding box center [757, 387] width 625 height 48
click at [490, 397] on span "[MEDICAL_DATA] are a natural part of life. It's just about how you choose to re…" at bounding box center [757, 387] width 625 height 48
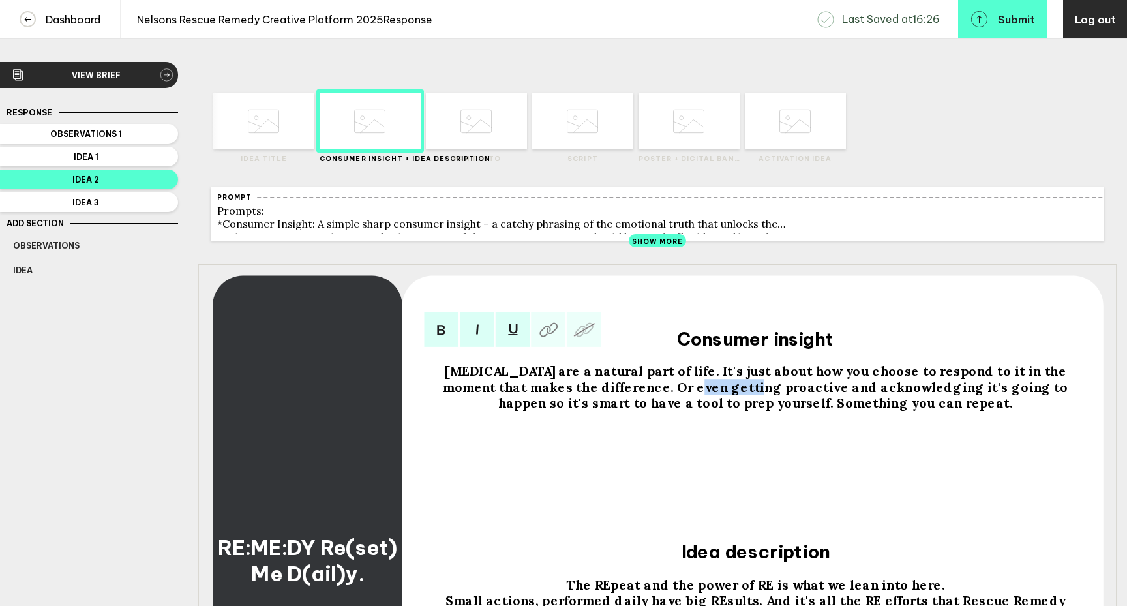
drag, startPoint x: 714, startPoint y: 398, endPoint x: 658, endPoint y: 391, distance: 56.5
click at [658, 391] on span "[MEDICAL_DATA] are a natural part of life. It's just about how you choose to re…" at bounding box center [757, 387] width 629 height 48
click at [730, 380] on span "[MEDICAL_DATA] are a natural part of life. It's just about how you choose to re…" at bounding box center [756, 387] width 627 height 48
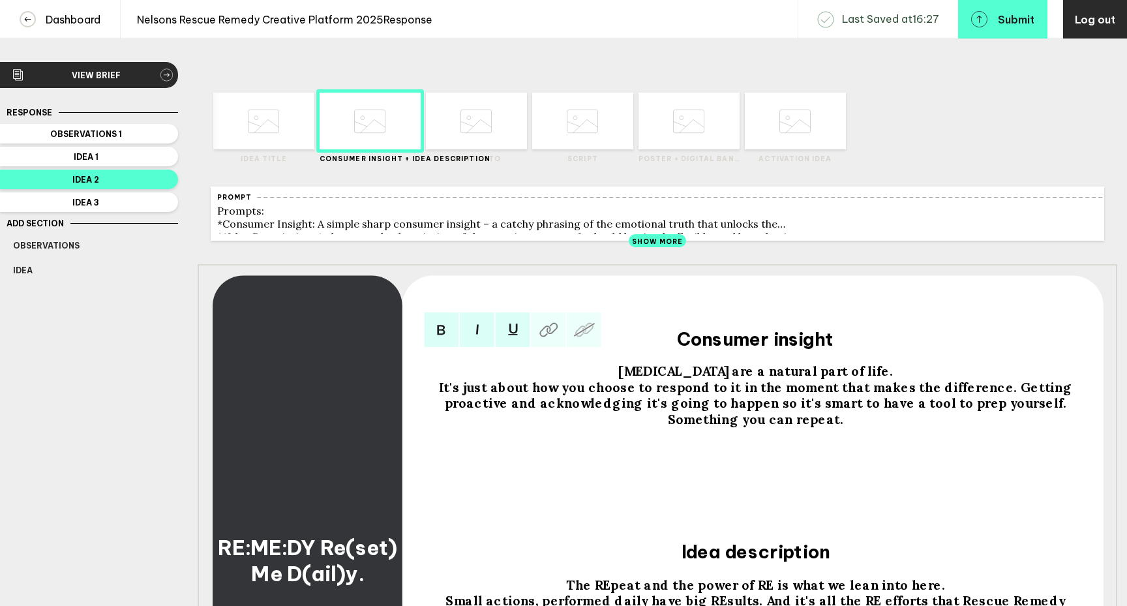
click at [1004, 392] on span "It's just about how you choose to respond to it in the moment that makes the di…" at bounding box center [757, 403] width 636 height 48
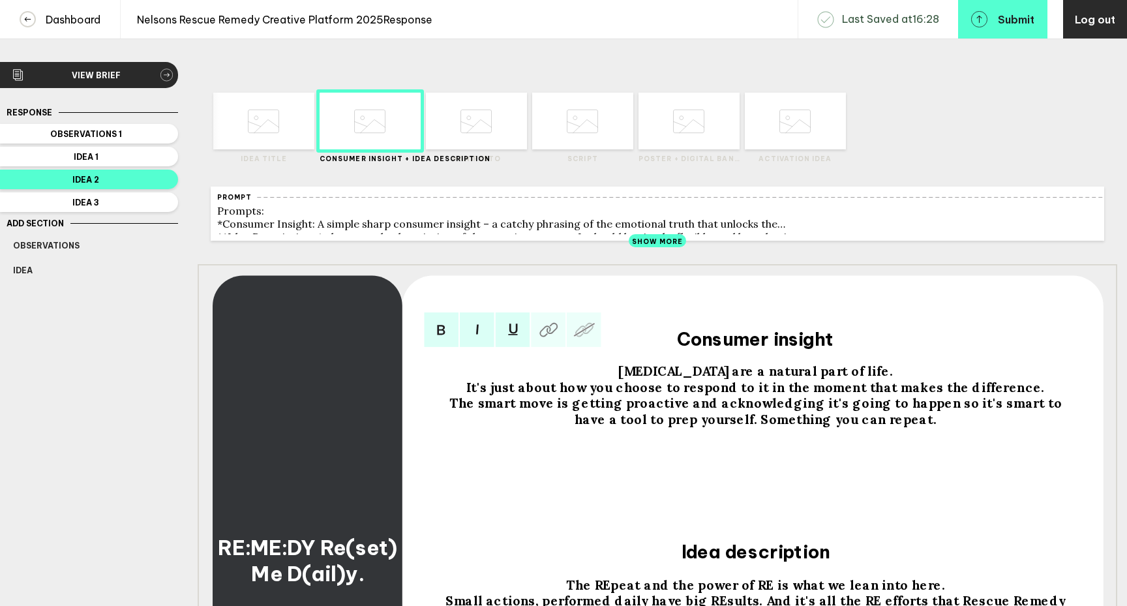
click at [906, 412] on span "The smart move is getting proactive and acknowledging it's going to happen so i…" at bounding box center [757, 411] width 616 height 32
click at [560, 414] on span "The smart move is getting proactive and acknowledging it's going to happen so i…" at bounding box center [757, 411] width 616 height 32
drag, startPoint x: 772, startPoint y: 414, endPoint x: 806, endPoint y: 416, distance: 34.0
click at [806, 416] on span "The smart move is acknowledging getting proactive and acknowledging it's going …" at bounding box center [756, 411] width 621 height 32
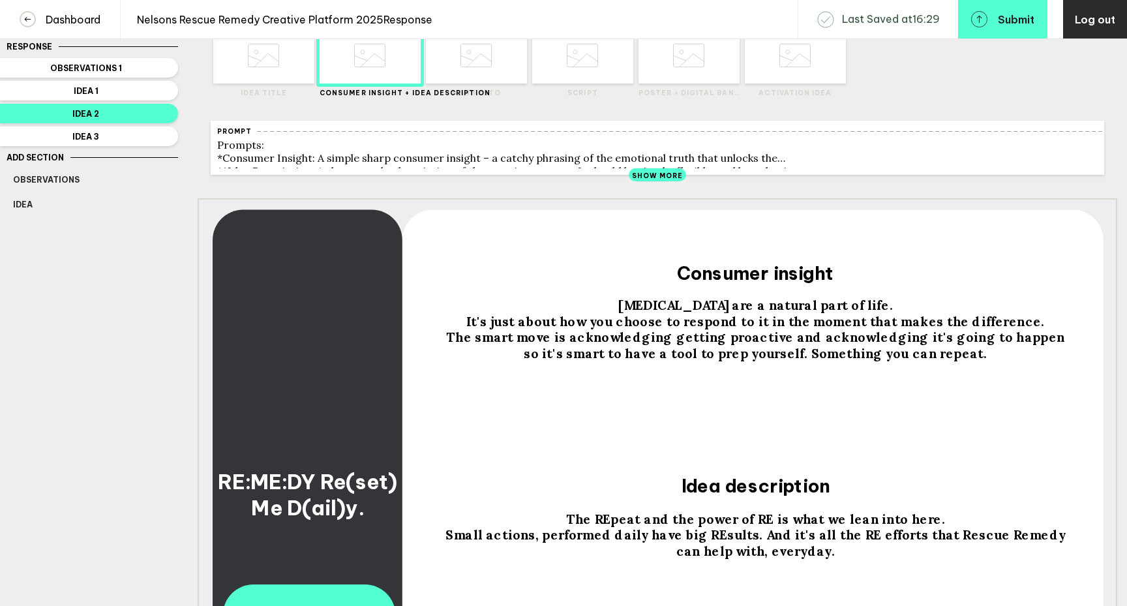
scroll to position [68, 0]
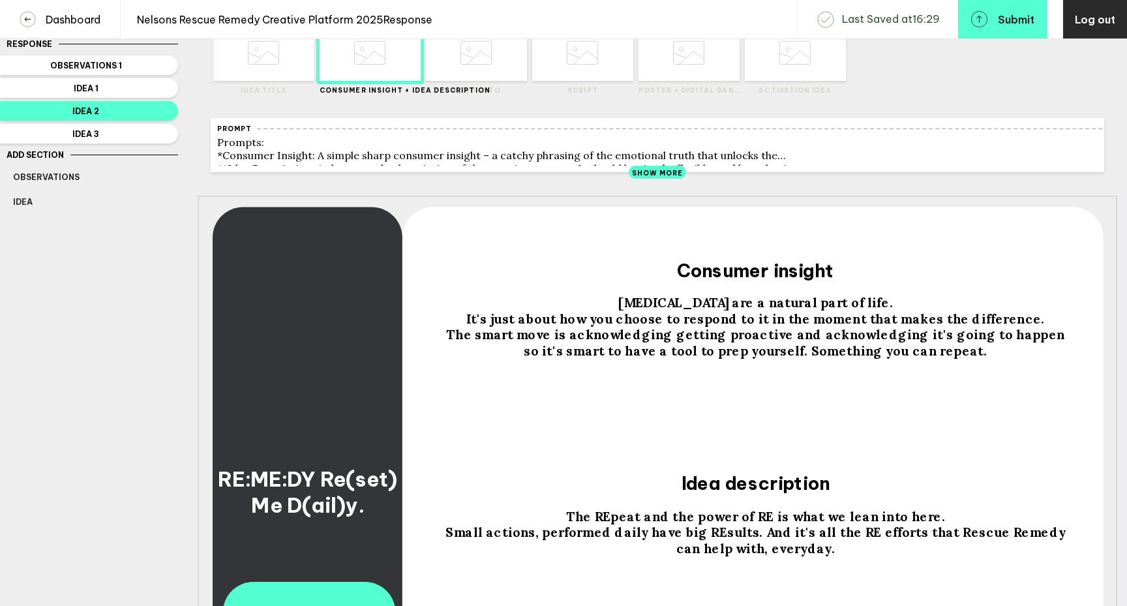
click at [811, 555] on div "Small actions, performed daily have big REsults. And it's all the RE efforts th…" at bounding box center [755, 540] width 634 height 32
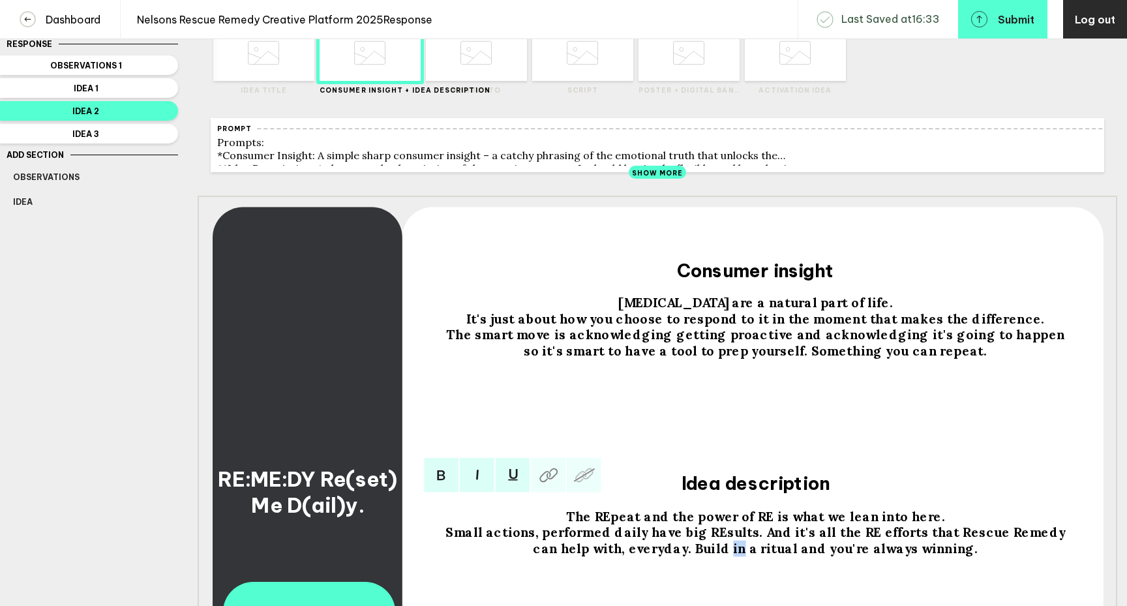
drag, startPoint x: 720, startPoint y: 555, endPoint x: 707, endPoint y: 557, distance: 12.5
click at [707, 555] on span "Small actions, performed daily have big REsults. And it's all the RE efforts th…" at bounding box center [756, 540] width 623 height 32
click at [738, 540] on span "Small actions, performed daily have big REsults. And it's all the RE efforts th…" at bounding box center [756, 540] width 623 height 32
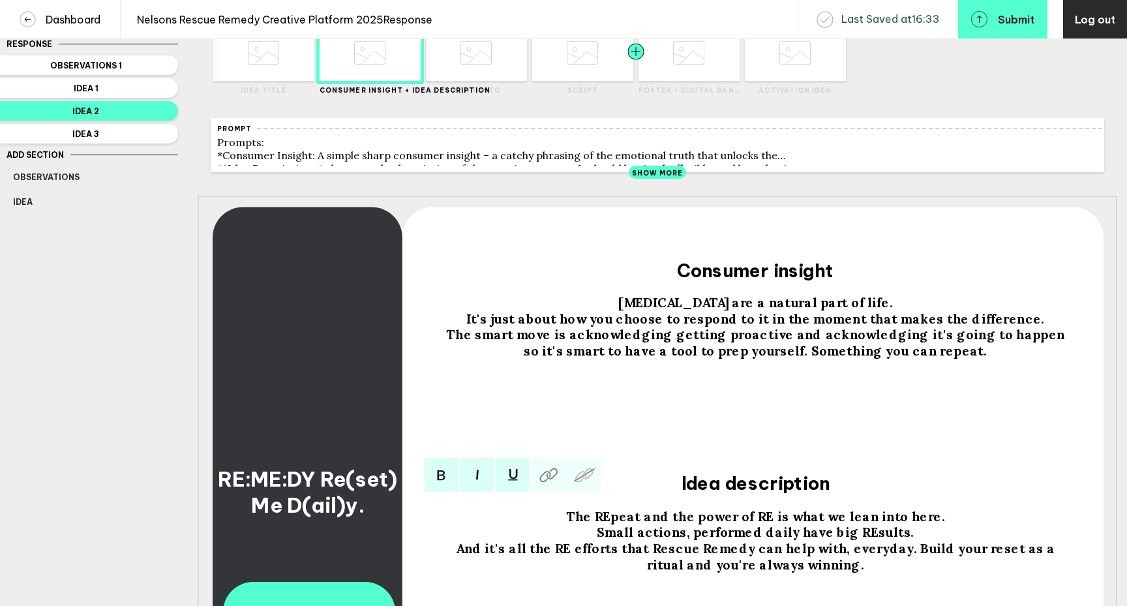
click at [675, 57] on div at bounding box center [661, 52] width 51 height 57
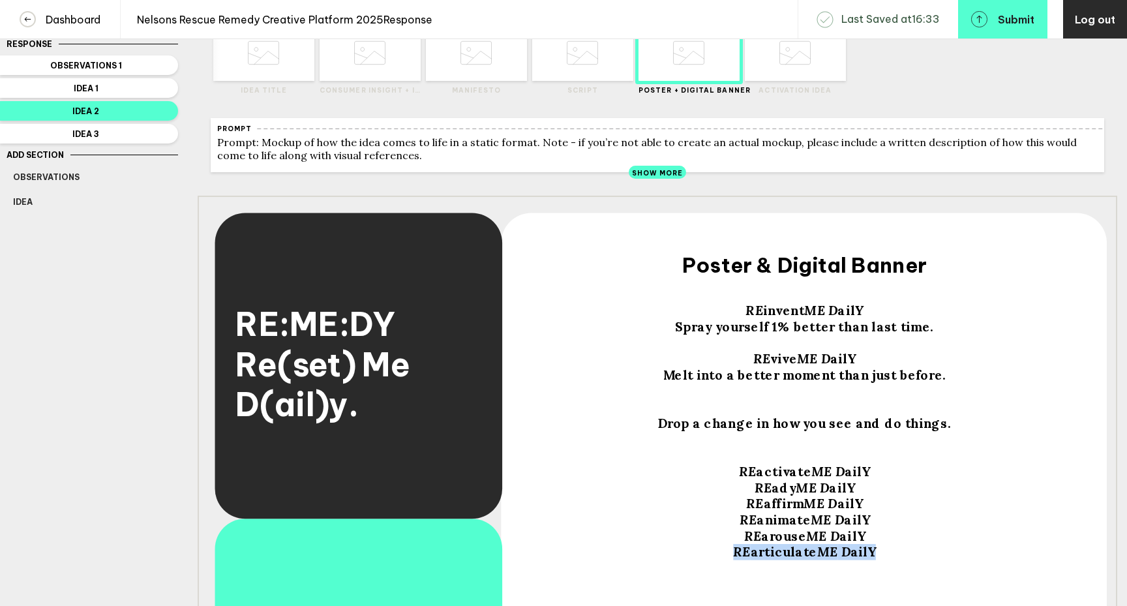
drag, startPoint x: 878, startPoint y: 562, endPoint x: 736, endPoint y: 559, distance: 142.2
click at [736, 559] on div "RE articulate ME D ailY" at bounding box center [804, 552] width 537 height 16
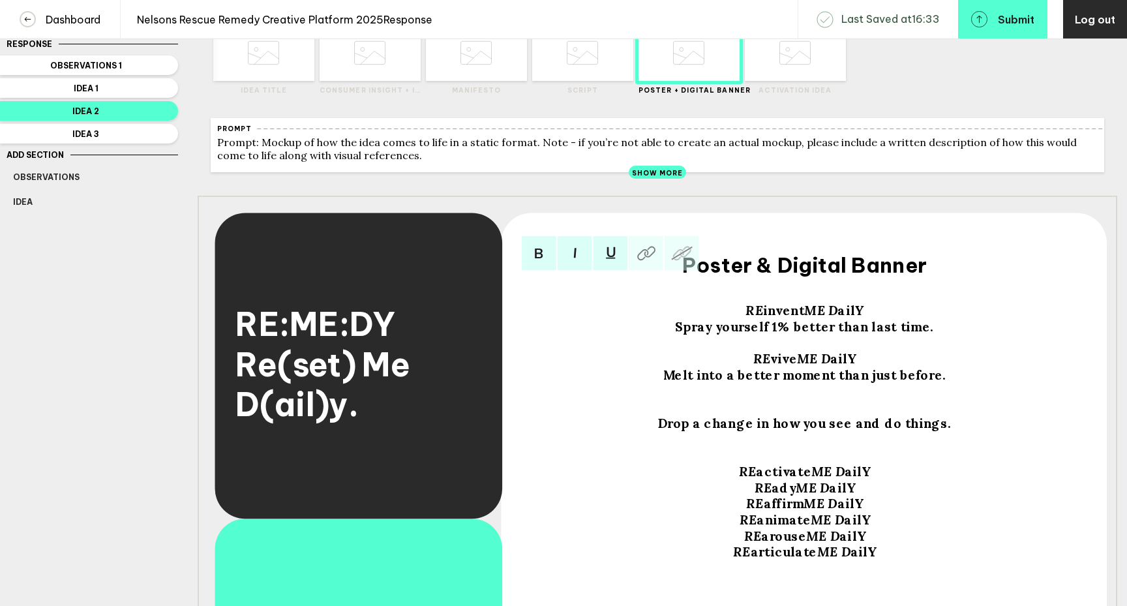
click at [806, 411] on div at bounding box center [804, 407] width 537 height 16
drag, startPoint x: 881, startPoint y: 561, endPoint x: 736, endPoint y: 561, distance: 144.7
click at [736, 560] on div "RE articulate ME D ailY" at bounding box center [804, 552] width 537 height 16
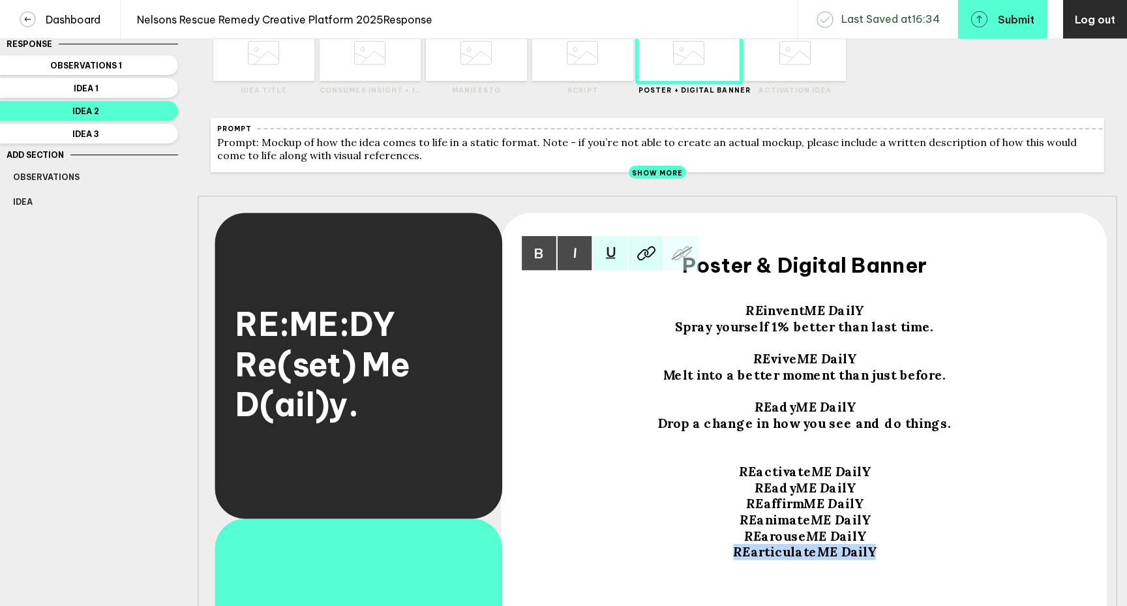
copy div "RE articulate ME D ailY"
drag, startPoint x: 855, startPoint y: 413, endPoint x: 740, endPoint y: 413, distance: 115.4
click at [740, 413] on div "RE ady ME D ailY" at bounding box center [804, 407] width 537 height 16
drag, startPoint x: 876, startPoint y: 559, endPoint x: 732, endPoint y: 553, distance: 144.9
click at [732, 553] on div "RE articulate ME D ailY" at bounding box center [804, 552] width 537 height 16
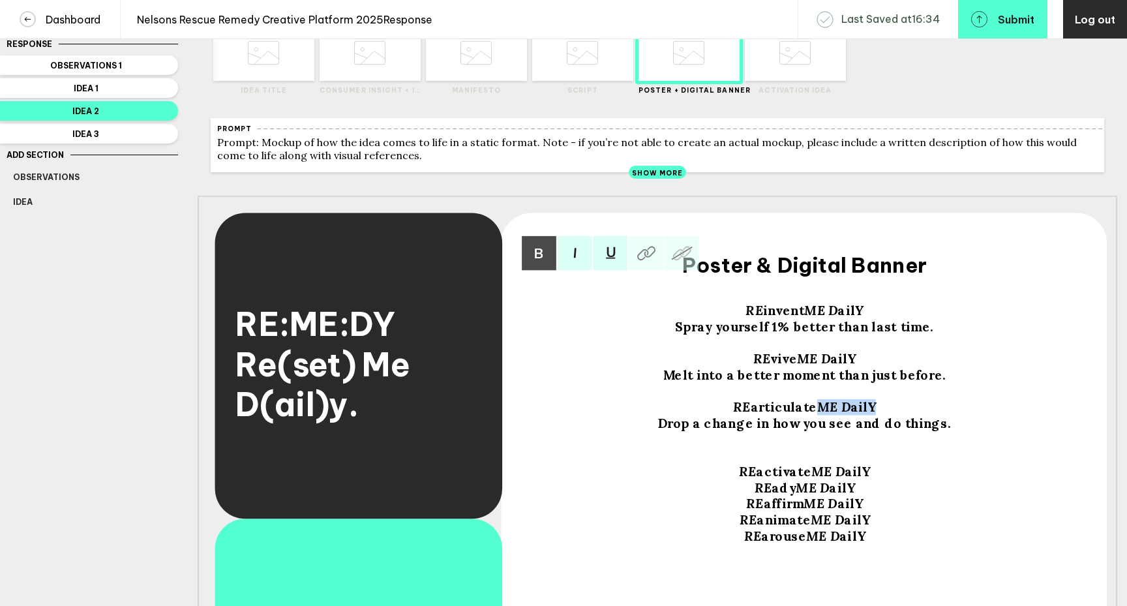
drag, startPoint x: 874, startPoint y: 415, endPoint x: 813, endPoint y: 413, distance: 60.7
click at [813, 413] on div "RE articulate ME D ailY" at bounding box center [804, 407] width 537 height 16
drag, startPoint x: 855, startPoint y: 365, endPoint x: 794, endPoint y: 368, distance: 60.7
click at [794, 367] on div "RE vive ME D ailY" at bounding box center [804, 359] width 537 height 16
drag, startPoint x: 865, startPoint y: 321, endPoint x: 805, endPoint y: 320, distance: 60.0
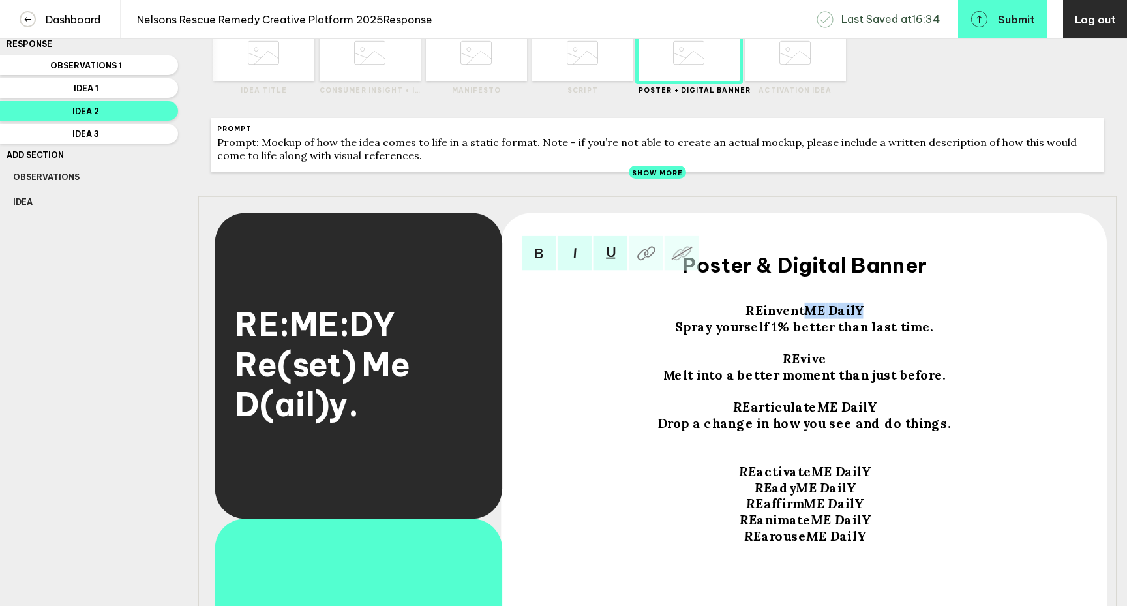
click at [805, 319] on div "RE invent ME D ail Y" at bounding box center [804, 311] width 537 height 16
drag, startPoint x: 877, startPoint y: 416, endPoint x: 812, endPoint y: 415, distance: 64.5
click at [812, 415] on div "RE articulate ME D ailY" at bounding box center [804, 407] width 537 height 16
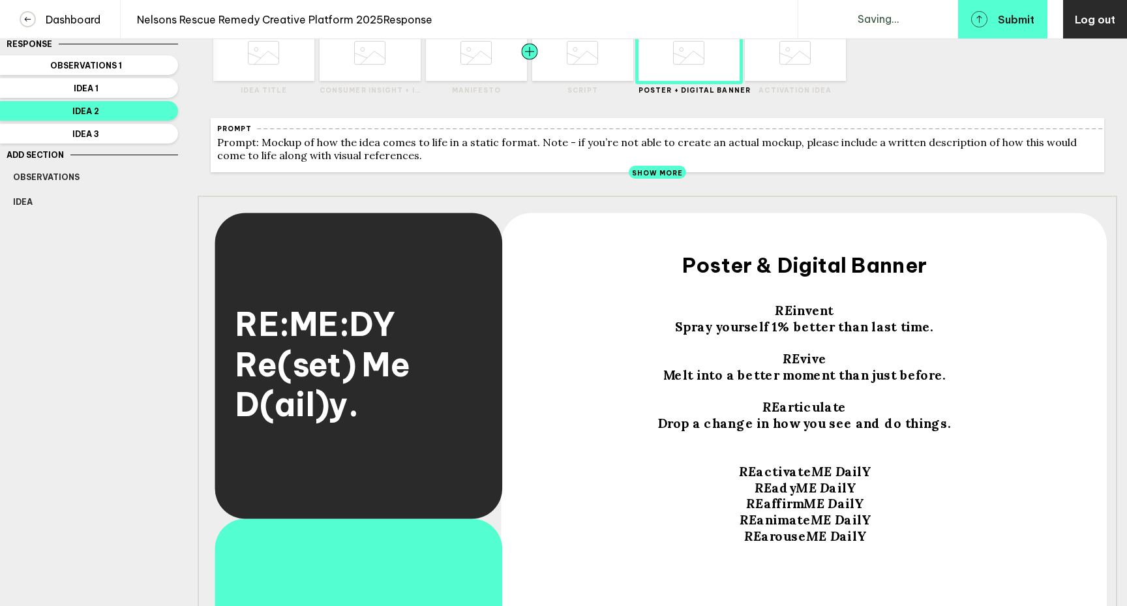
click at [486, 77] on div at bounding box center [504, 52] width 51 height 57
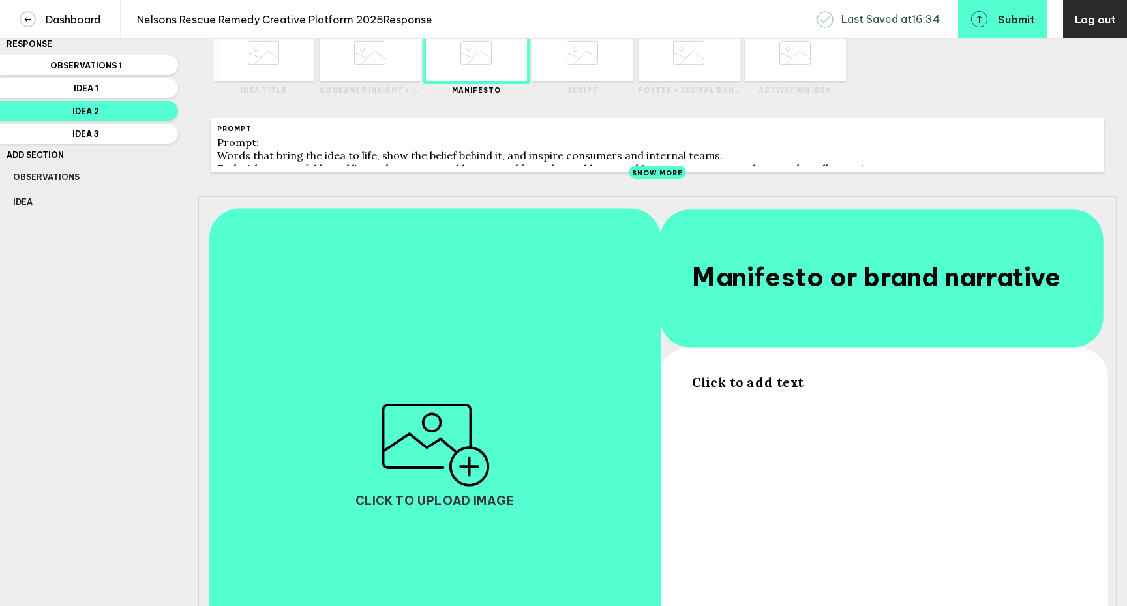
click at [370, 76] on icon at bounding box center [369, 53] width 31 height 50
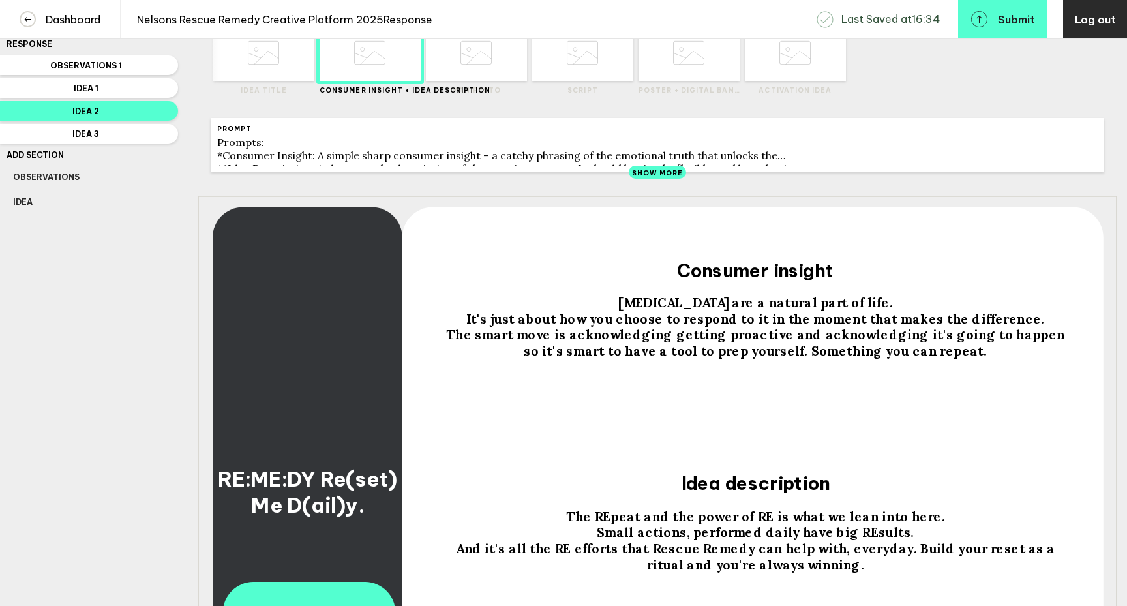
click at [877, 558] on span "And it's all the RE efforts that Rescue Remedy can help with, everyday. Build y…" at bounding box center [757, 556] width 602 height 32
click at [884, 555] on span "And it's all the RE efforts that Rescue Remedy can help with, everyday. Build y…" at bounding box center [757, 556] width 602 height 32
click at [880, 555] on span "And it's all the RE efforts that Rescue Remedy can help with, everyday. Build y…" at bounding box center [757, 556] width 602 height 32
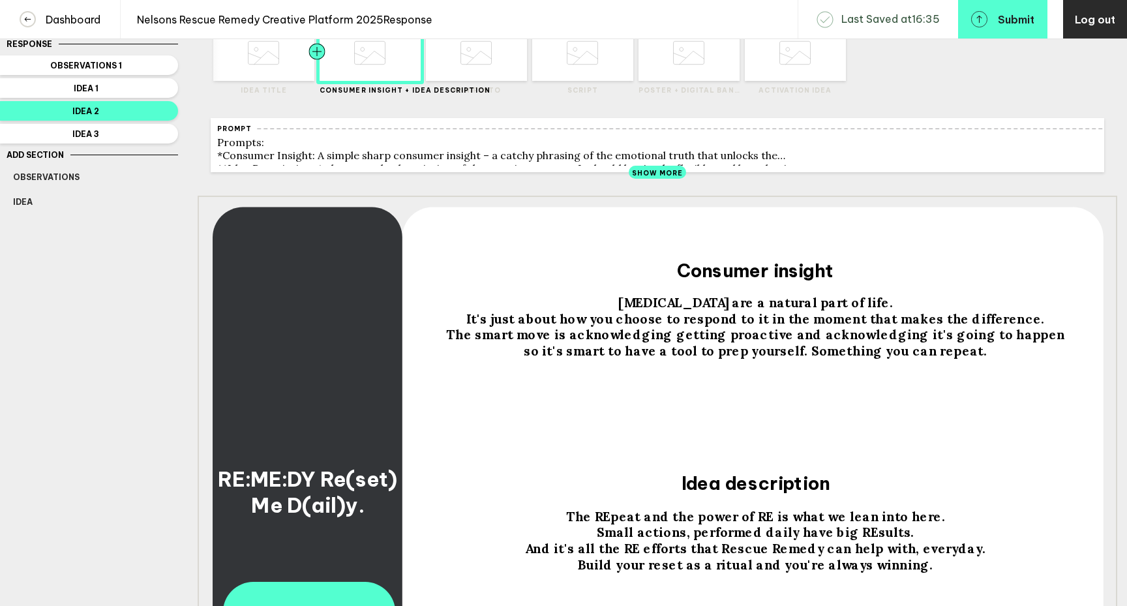
click at [288, 74] on div at bounding box center [291, 52] width 51 height 57
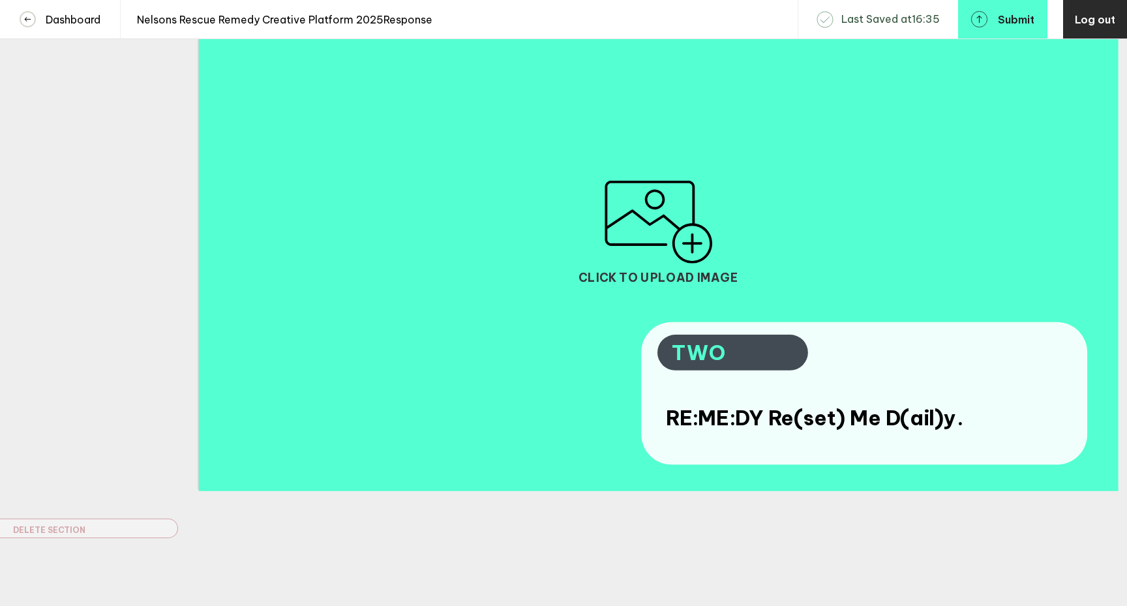
scroll to position [288, 0]
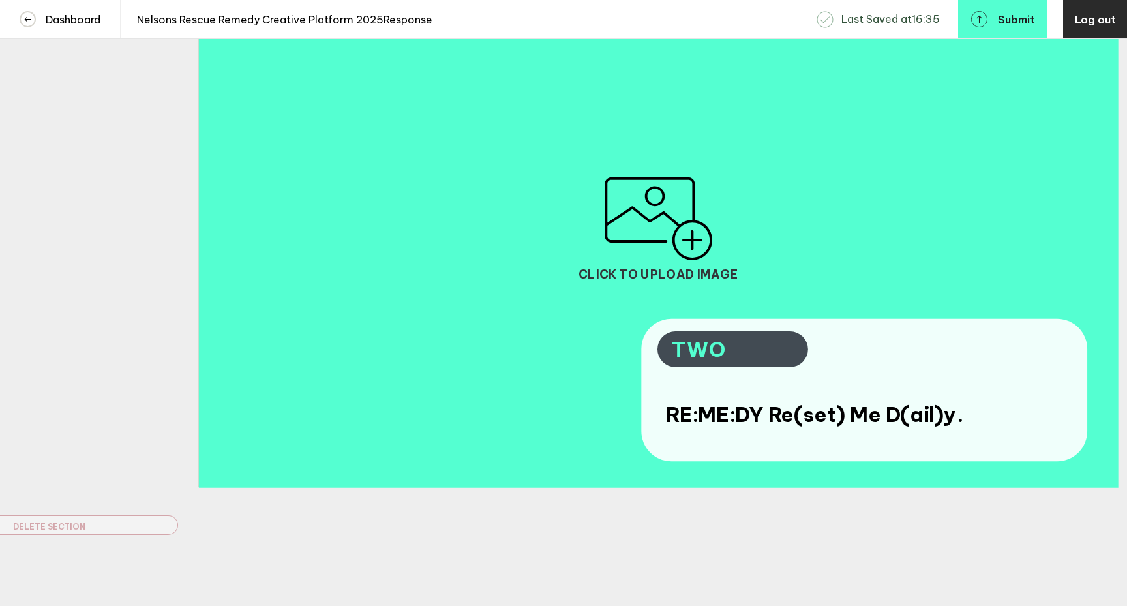
click at [692, 424] on span "RE:ME:DY Re(set) Me D(ail)y." at bounding box center [814, 414] width 297 height 27
click at [694, 424] on span "RE:ME:DY Re(set) Me D(ail)y." at bounding box center [814, 414] width 297 height 27
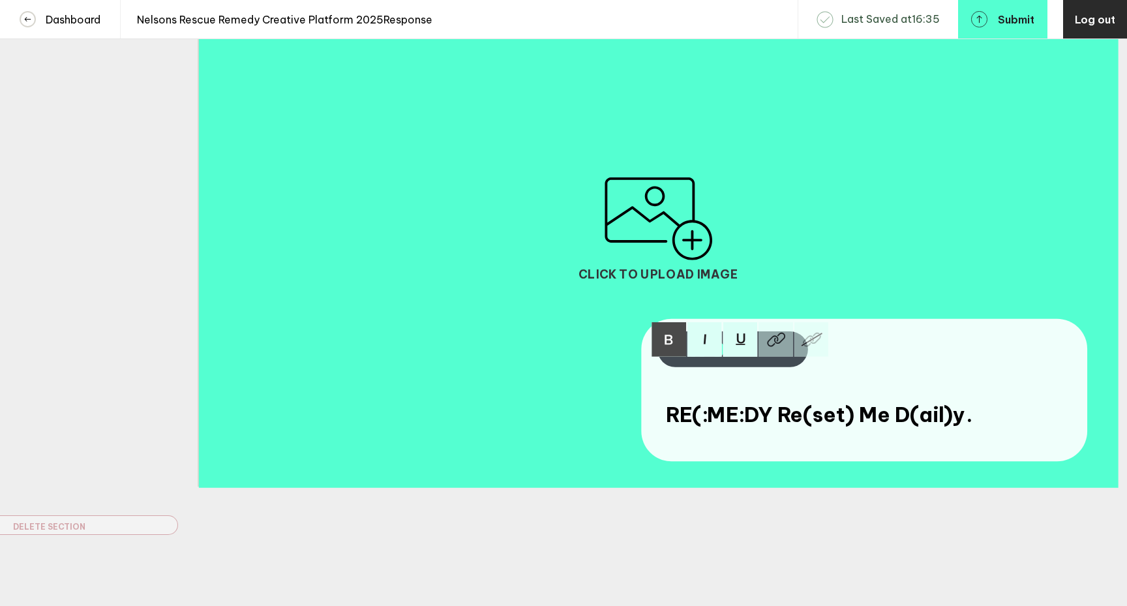
scroll to position [275, 0]
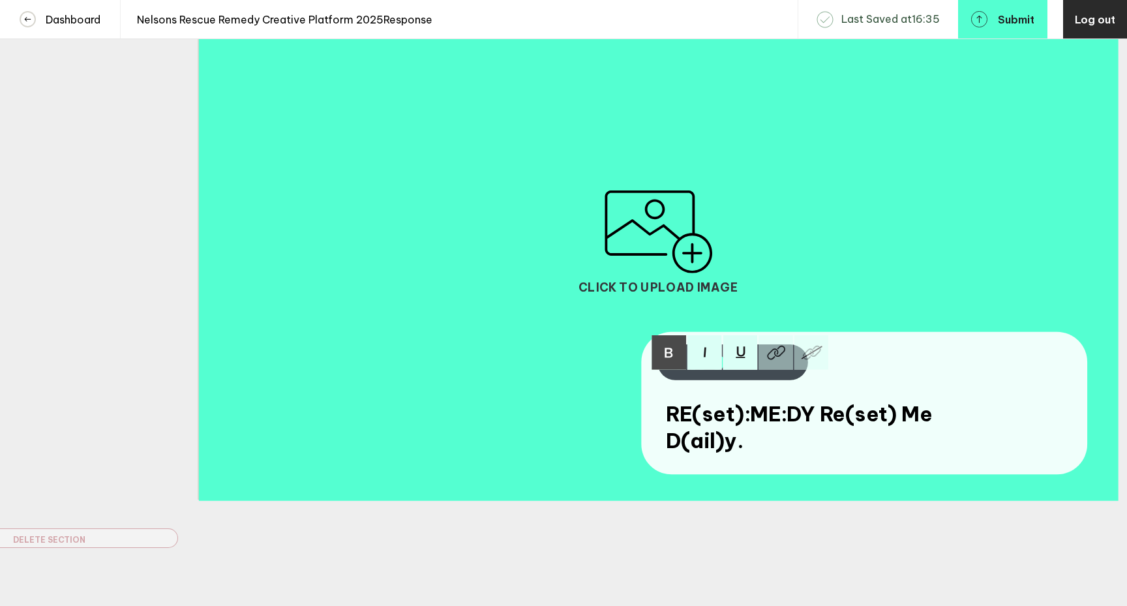
click at [805, 424] on span "RE(set):ME:DY Re(set) Me D(ail)y." at bounding box center [801, 427] width 271 height 53
drag, startPoint x: 870, startPoint y: 422, endPoint x: 901, endPoint y: 467, distance: 54.8
click at [901, 467] on div "RE(set):ME:D(ail)Y Re(set) Me D(ail)y." at bounding box center [826, 427] width 331 height 93
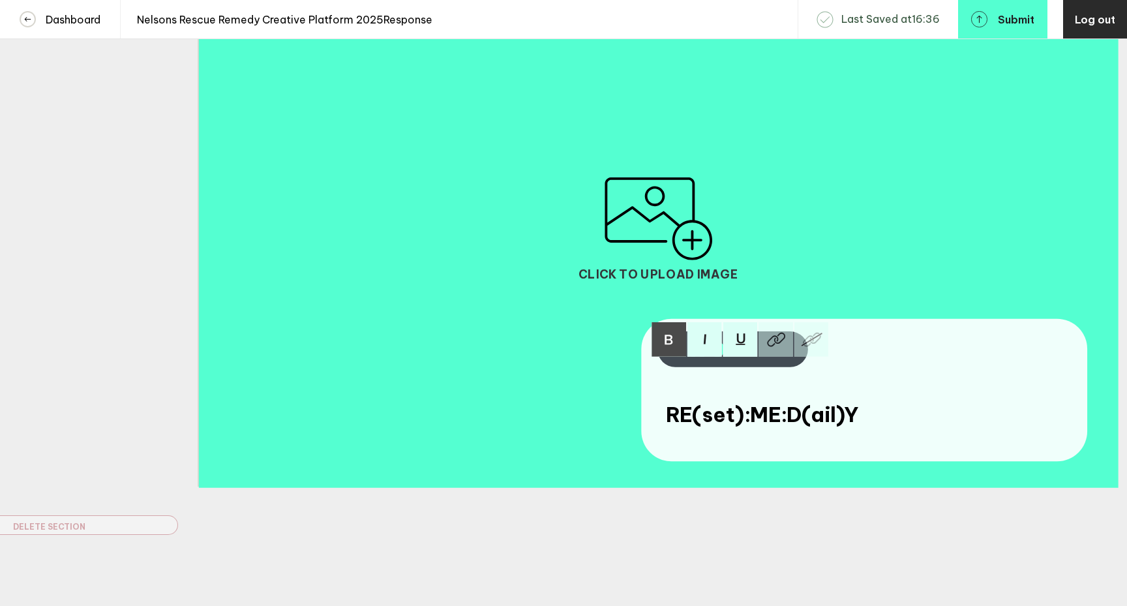
drag, startPoint x: 866, startPoint y: 423, endPoint x: 604, endPoint y: 400, distance: 262.5
click at [604, 400] on div "Click to upload image RE(set):ME:D(ail)Y TWO" at bounding box center [657, 227] width 919 height 517
copy span "RE(set):ME:D(ail)Y"
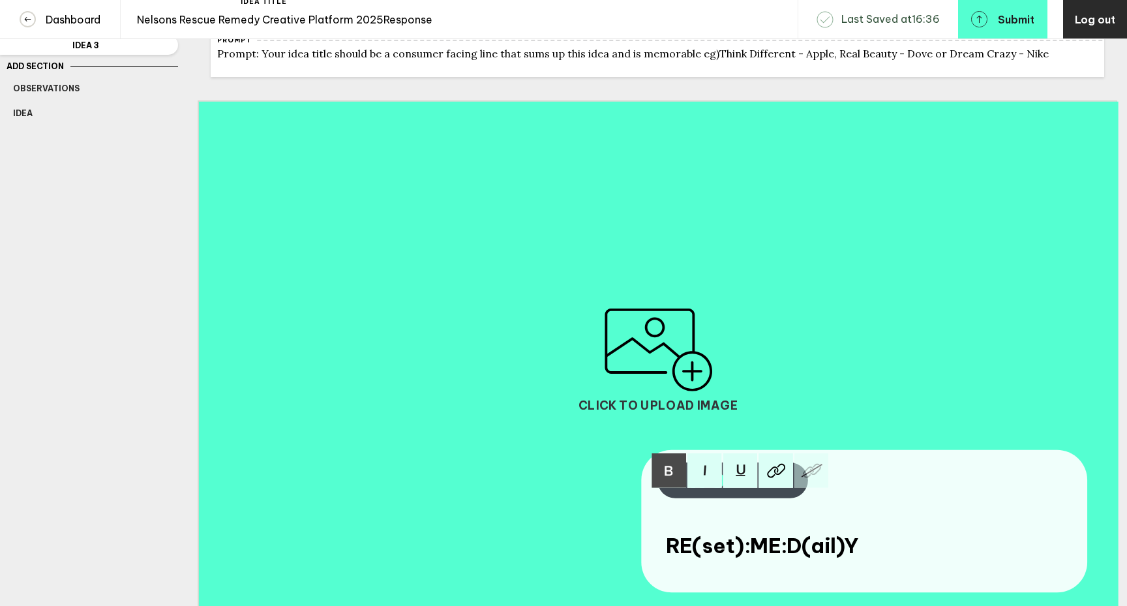
scroll to position [0, 0]
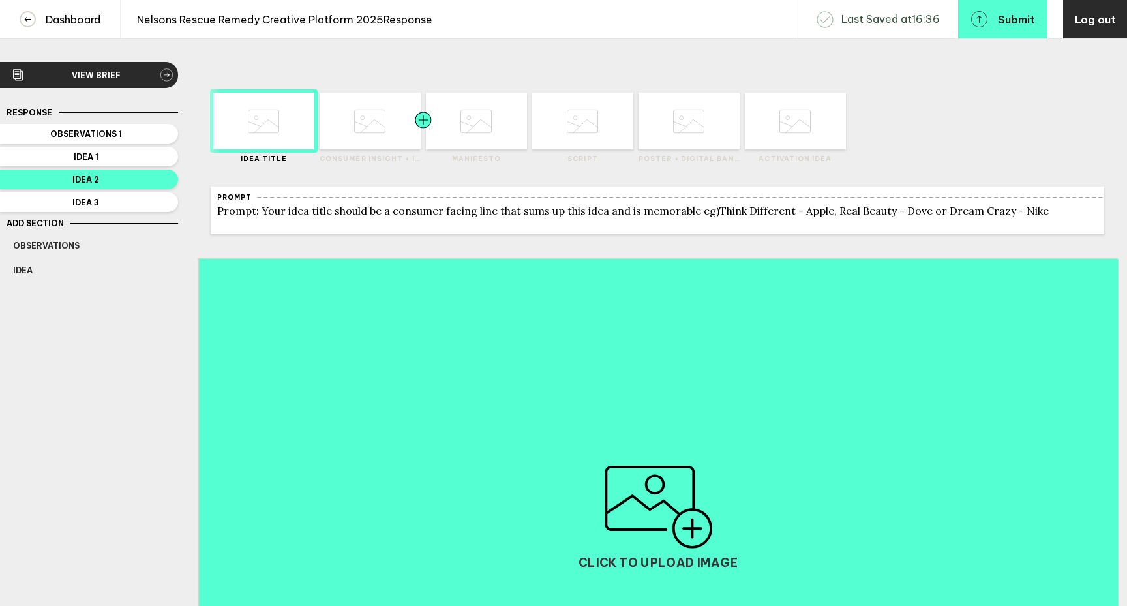
click at [402, 131] on div at bounding box center [397, 121] width 51 height 57
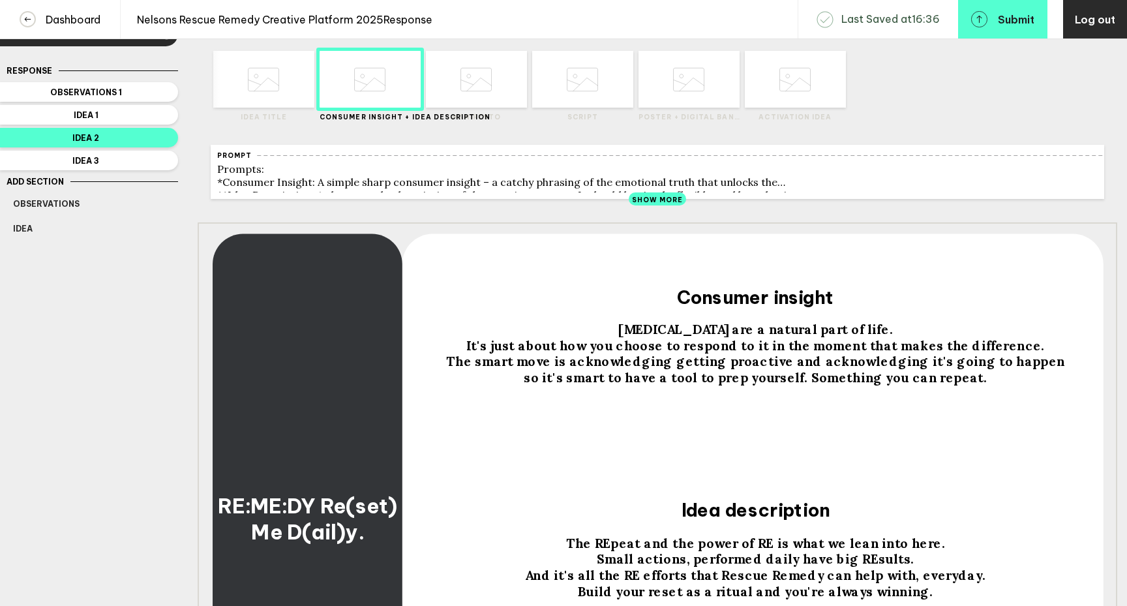
scroll to position [213, 0]
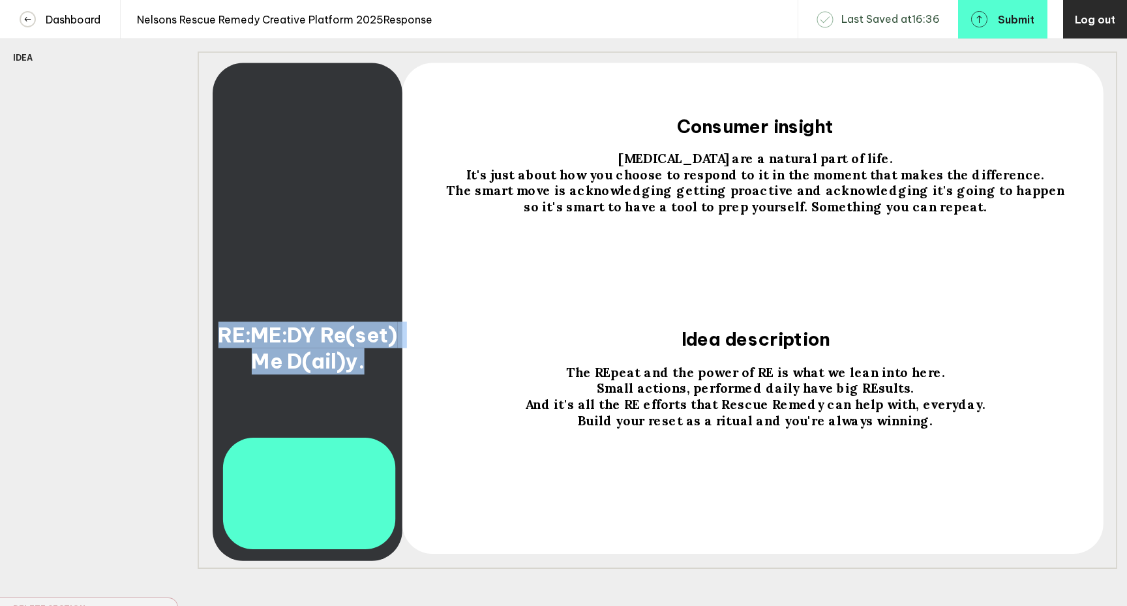
drag, startPoint x: 357, startPoint y: 385, endPoint x: 244, endPoint y: 321, distance: 130.2
click at [244, 321] on div "RE:ME:DY Re(set) Me D(ail)y." at bounding box center [307, 347] width 181 height 53
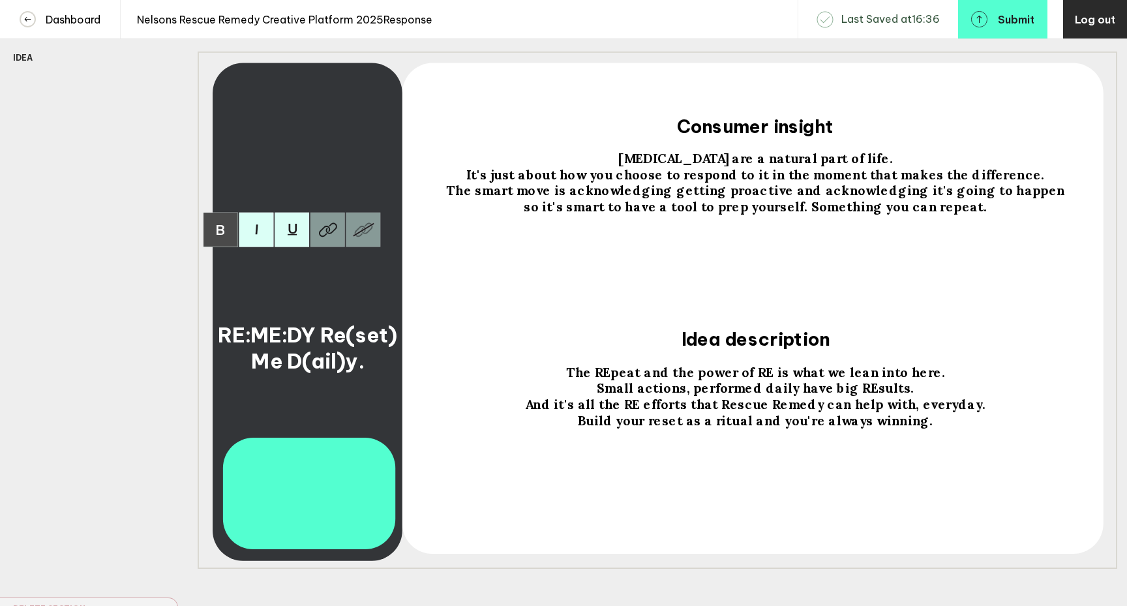
scroll to position [200, 0]
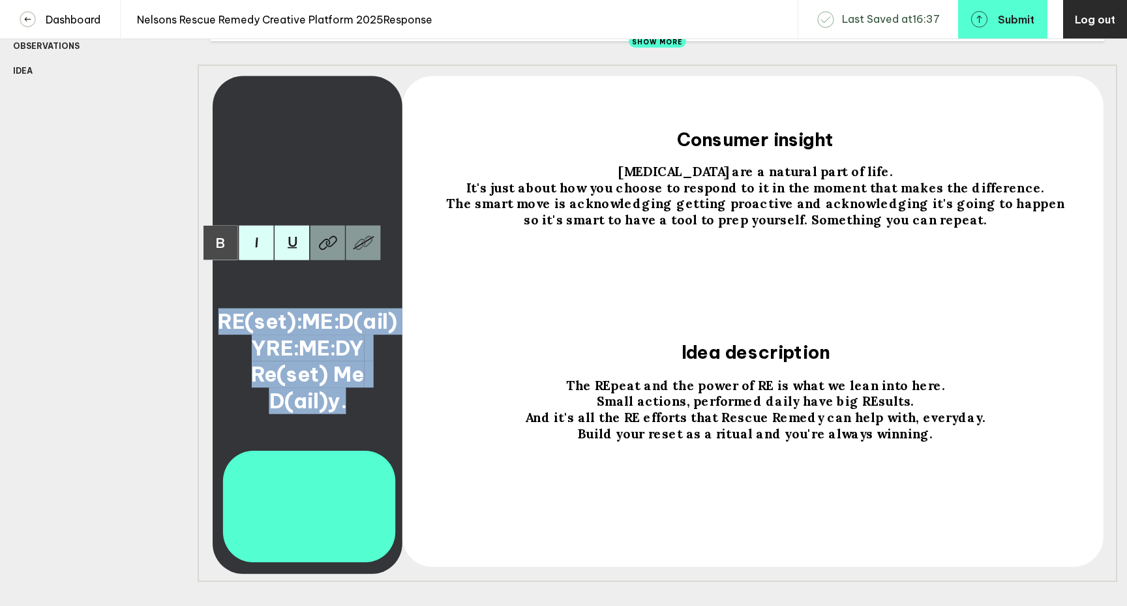
drag, startPoint x: 352, startPoint y: 410, endPoint x: 200, endPoint y: 319, distance: 177.4
click at [200, 319] on div "RE(set):ME:D(ail)YRE:ME:DY Re(set) Me D(ail)y. [MEDICAL_DATA] are a natural par…" at bounding box center [657, 323] width 919 height 517
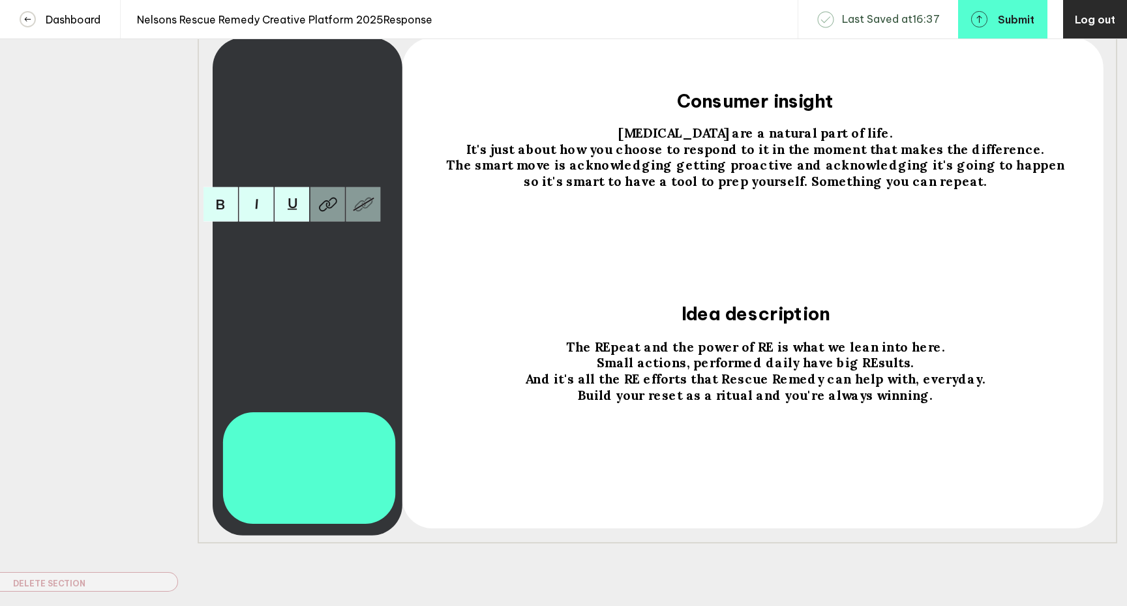
scroll to position [225, 0]
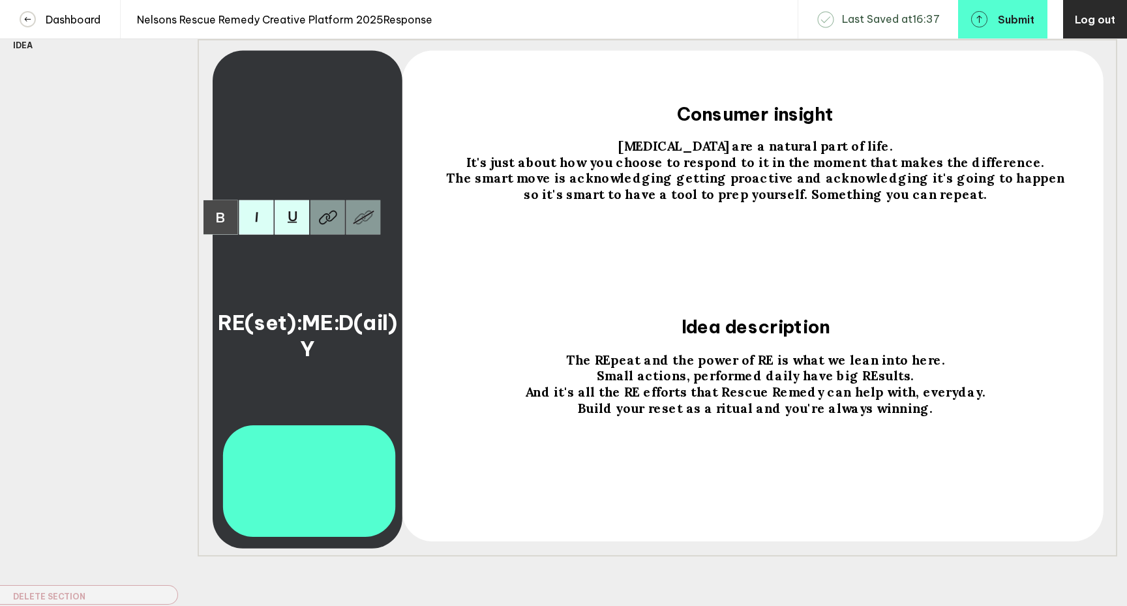
click at [307, 330] on span "RE(set):ME:D(ail)Y" at bounding box center [307, 335] width 179 height 53
click at [293, 361] on span "ME:D(ail)Y" at bounding box center [307, 349] width 109 height 27
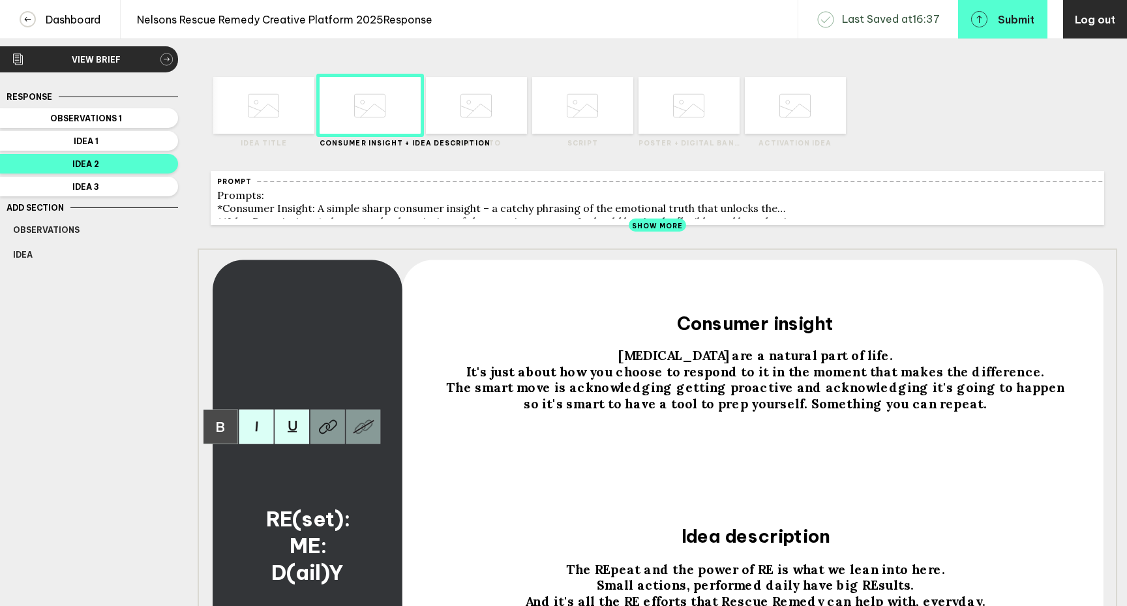
scroll to position [0, 0]
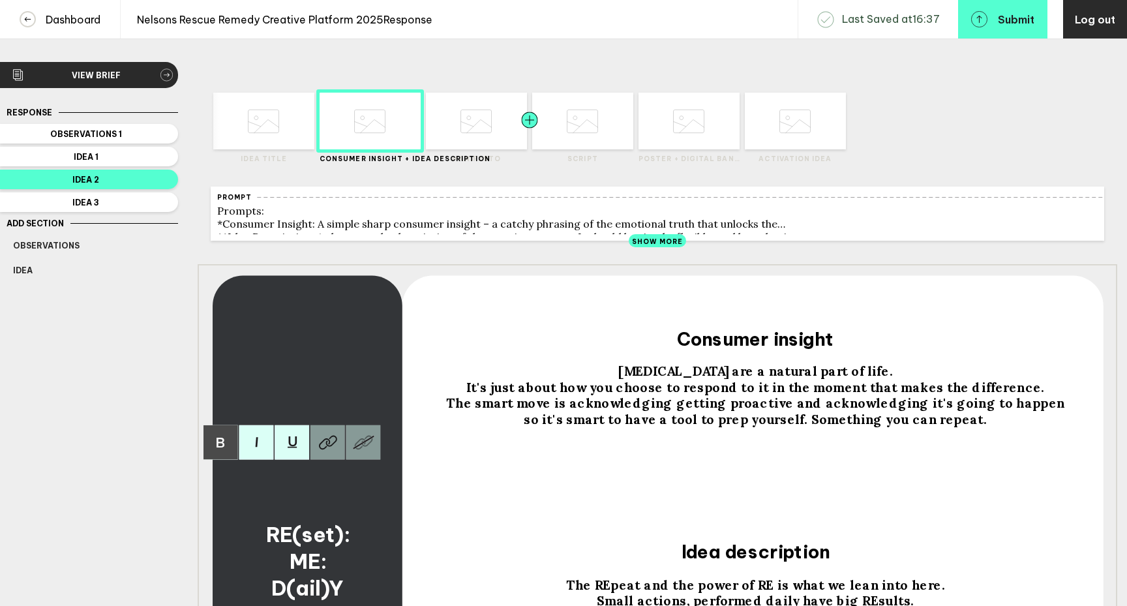
click at [495, 140] on div at bounding box center [504, 121] width 51 height 57
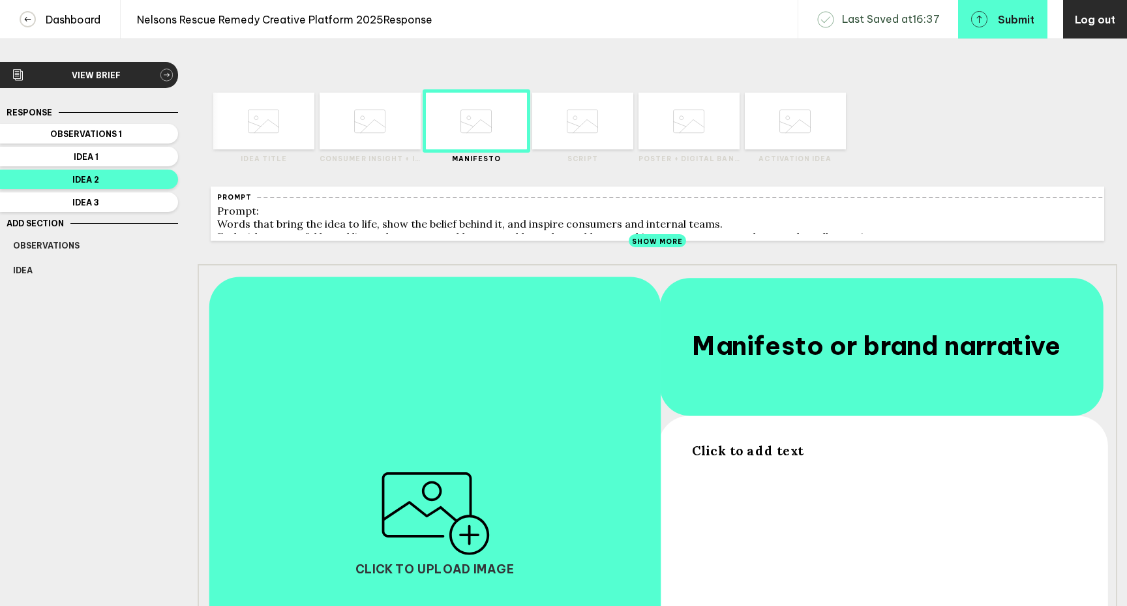
click at [584, 141] on icon at bounding box center [582, 121] width 31 height 50
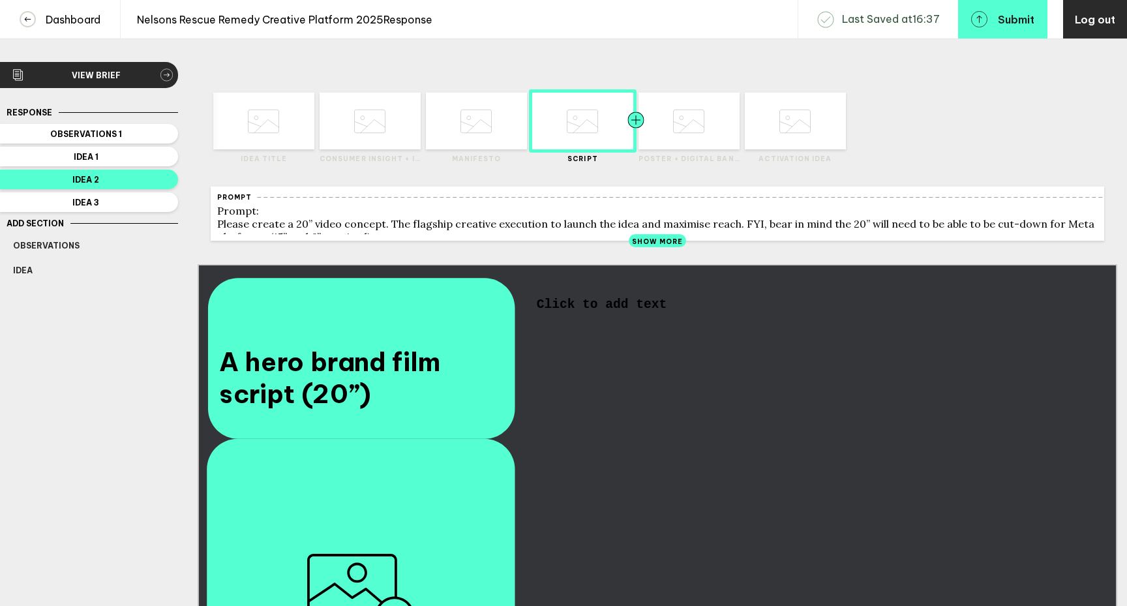
click at [666, 142] on div at bounding box center [661, 121] width 51 height 57
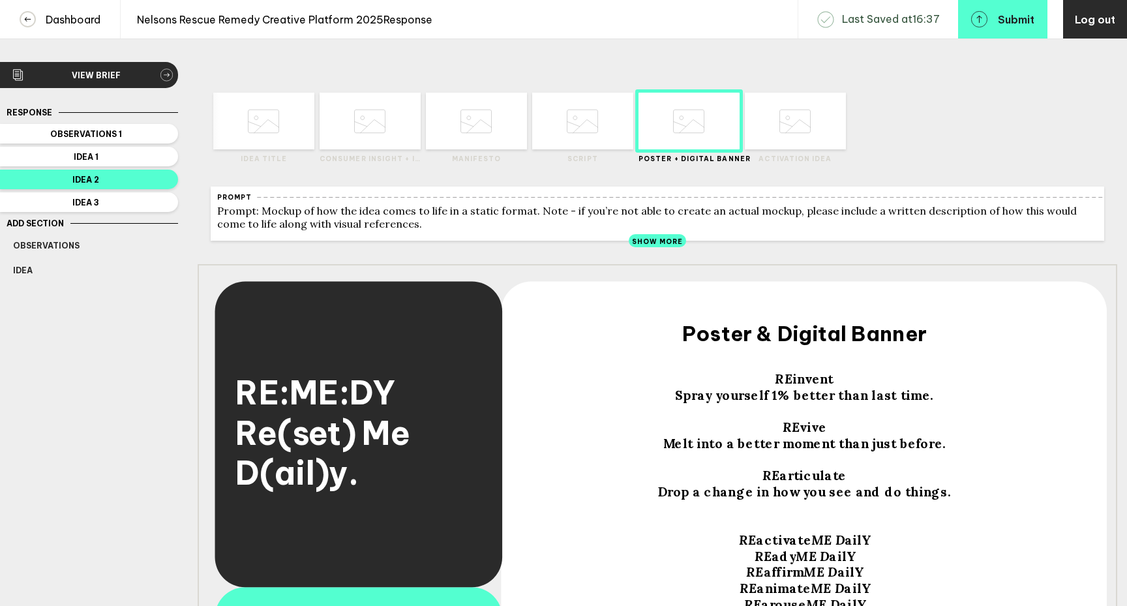
click at [350, 491] on span "RE:ME:DY Re(set) Me D(ail)y." at bounding box center [325, 432] width 181 height 121
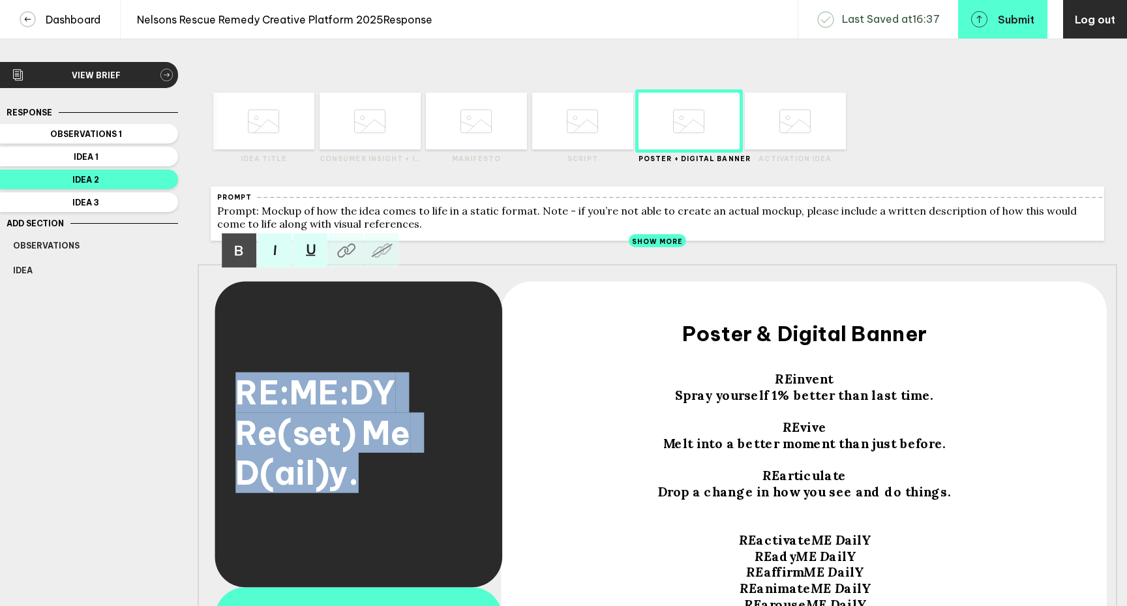
drag, startPoint x: 365, startPoint y: 492, endPoint x: 207, endPoint y: 388, distance: 189.7
click at [207, 388] on div "RE:ME:DY Re(set) Me D(ail)y. RE invent Spray yourself 1% better than last time.…" at bounding box center [657, 522] width 919 height 517
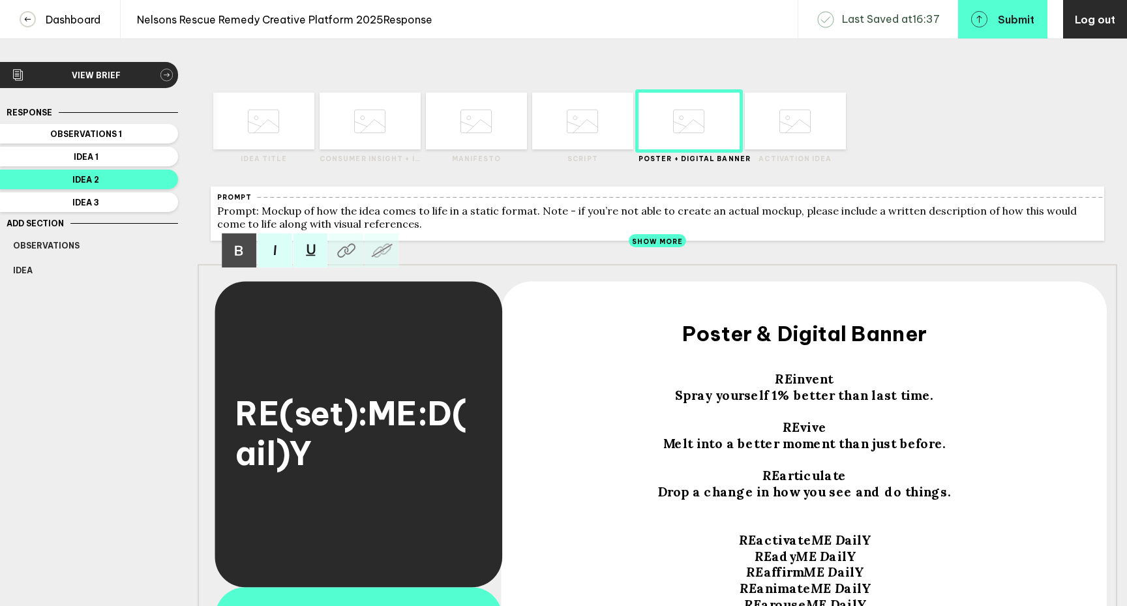
click at [372, 421] on span "RE(set):ME:D(ail)Y" at bounding box center [350, 432] width 231 height 80
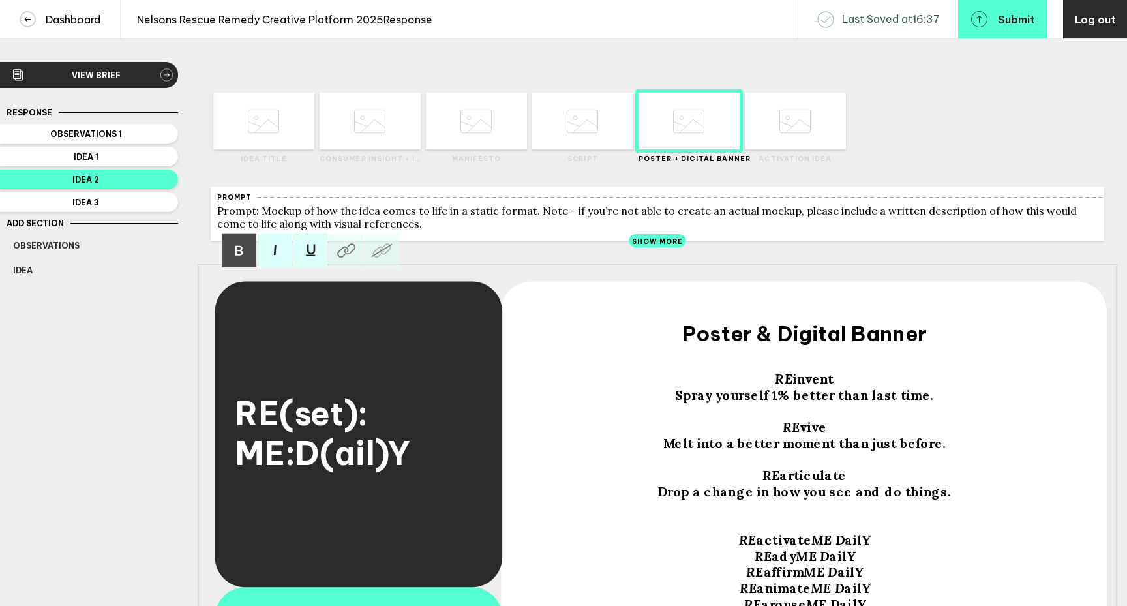
click at [301, 462] on span "ME:D(ail)Y" at bounding box center [322, 453] width 175 height 40
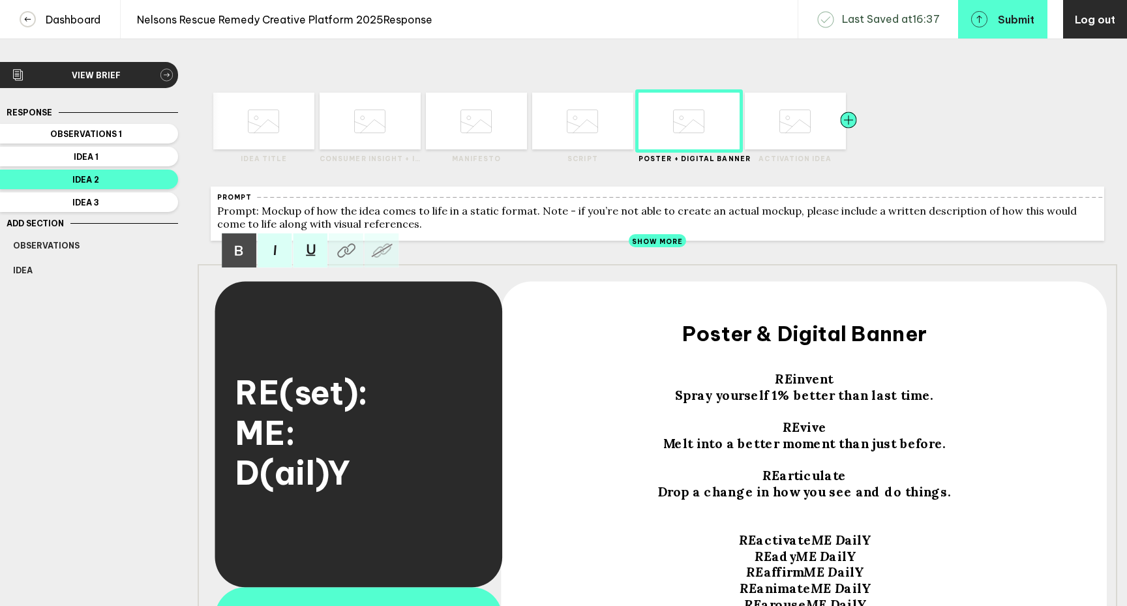
click at [799, 144] on div at bounding box center [822, 121] width 51 height 57
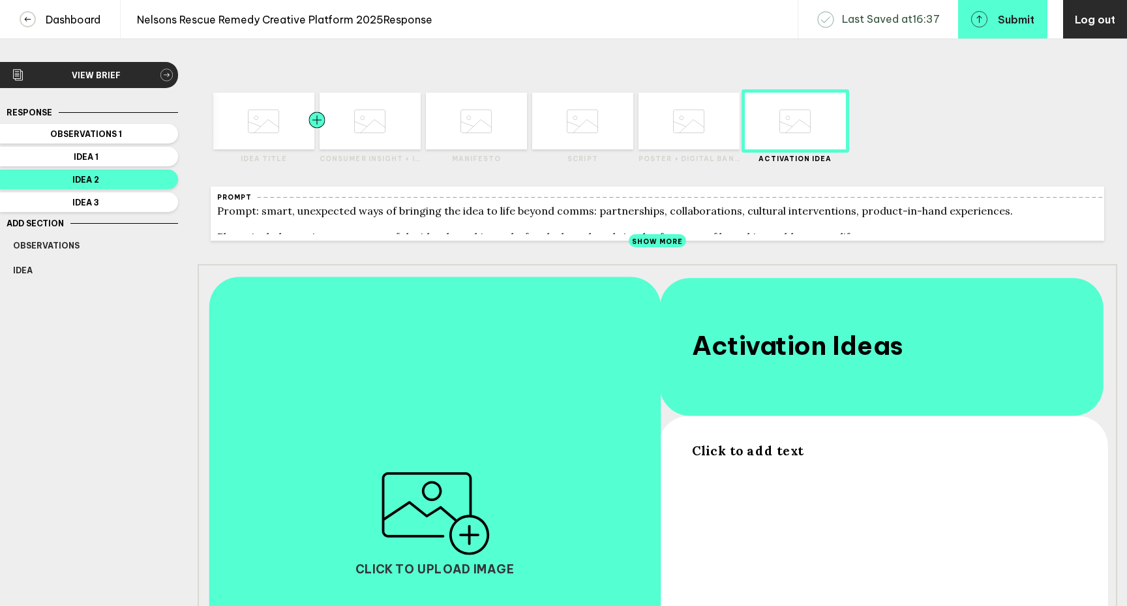
click at [286, 136] on div at bounding box center [291, 121] width 51 height 57
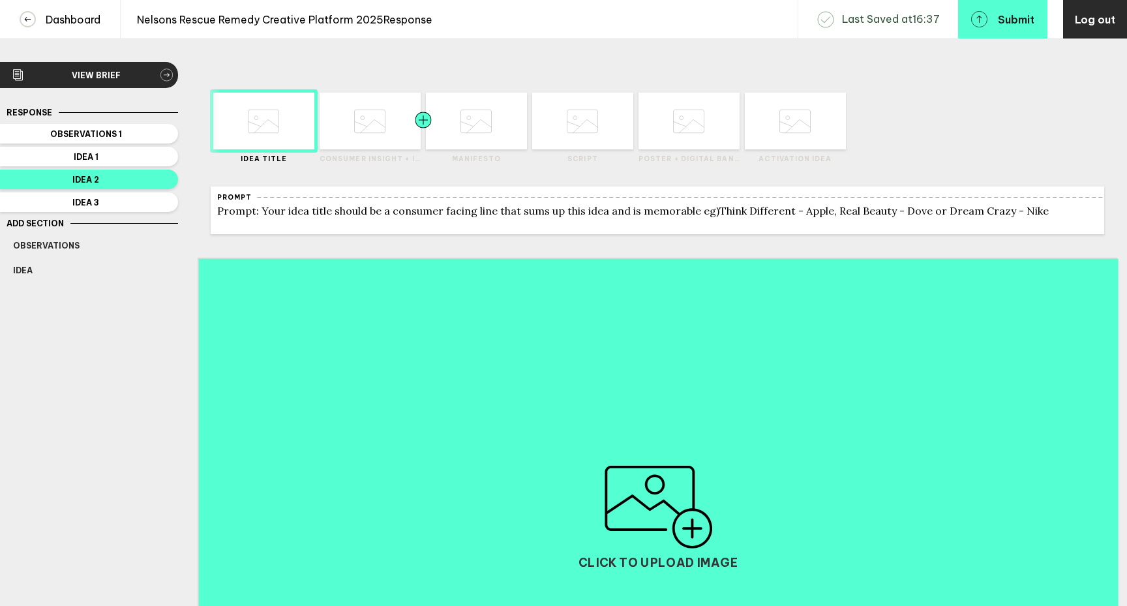
click at [376, 140] on div at bounding box center [397, 121] width 51 height 57
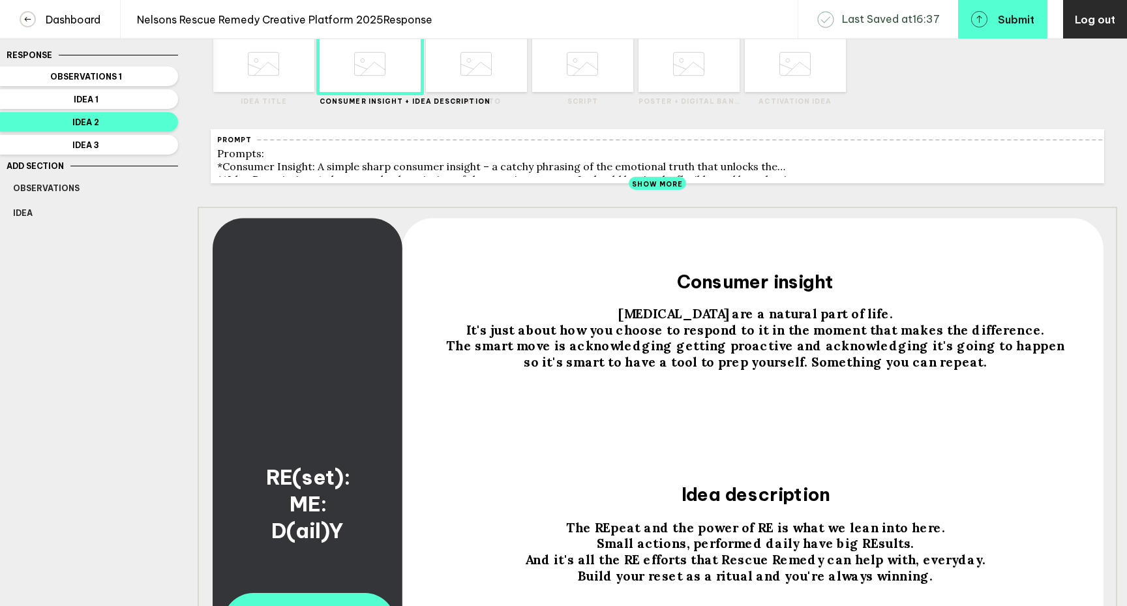
scroll to position [60, 0]
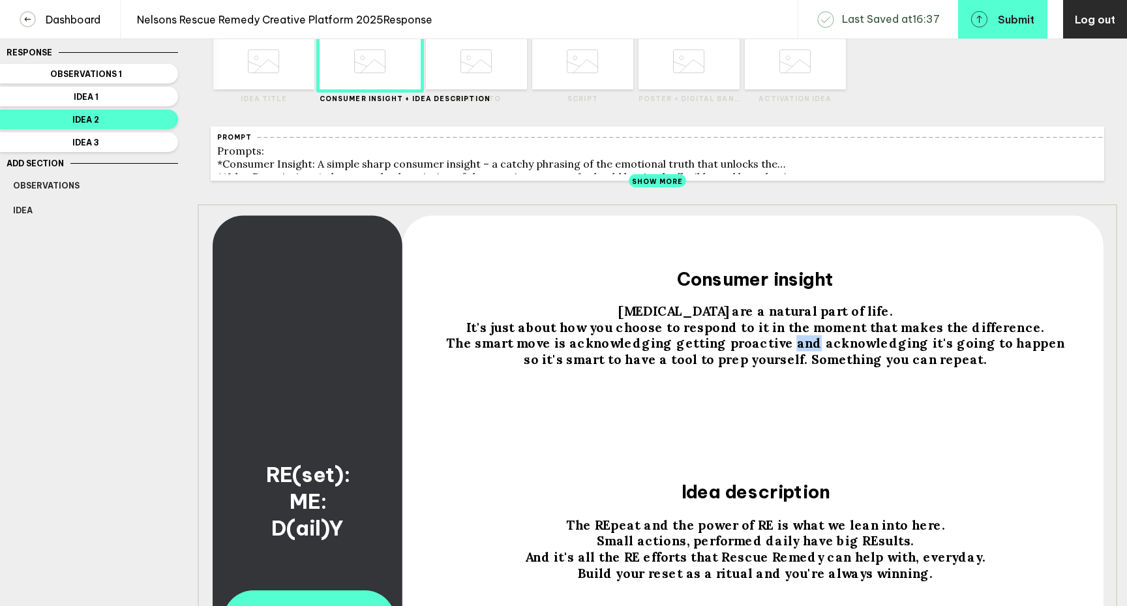
drag, startPoint x: 776, startPoint y: 351, endPoint x: 797, endPoint y: 350, distance: 20.9
click at [797, 350] on span "The smart move is acknowledging getting proactive and acknowledging it's going …" at bounding box center [756, 351] width 621 height 32
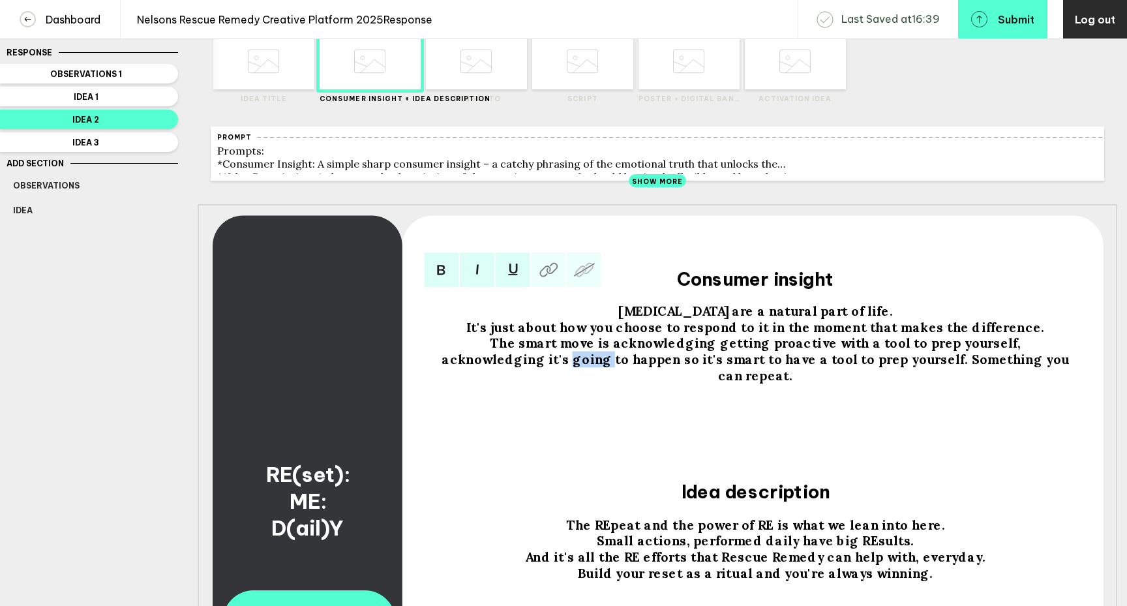
drag, startPoint x: 527, startPoint y: 367, endPoint x: 475, endPoint y: 367, distance: 51.5
click at [475, 367] on div "The smart move is acknowledging getting proactive with a tool to prep yourself,…" at bounding box center [755, 359] width 634 height 48
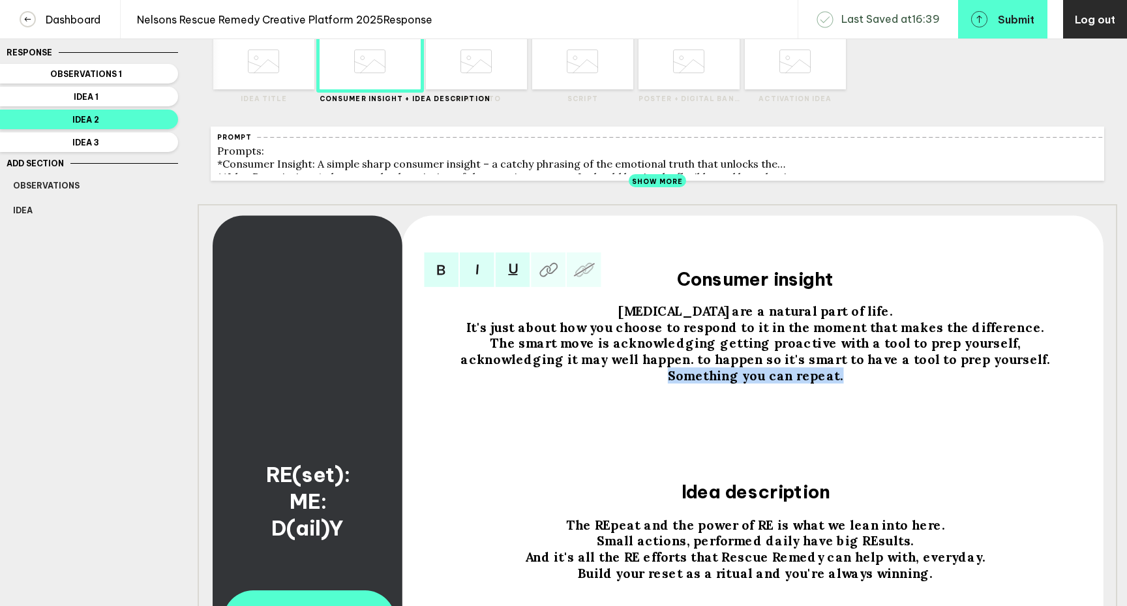
drag, startPoint x: 880, startPoint y: 365, endPoint x: 1051, endPoint y: 370, distance: 171.5
click at [1051, 370] on div "The smart move is acknowledging getting proactive with a tool to prep yourself,…" at bounding box center [755, 359] width 634 height 48
click at [936, 353] on span "The smart move is acknowledging getting proactive with a tool to prep yourself,…" at bounding box center [754, 351] width 589 height 32
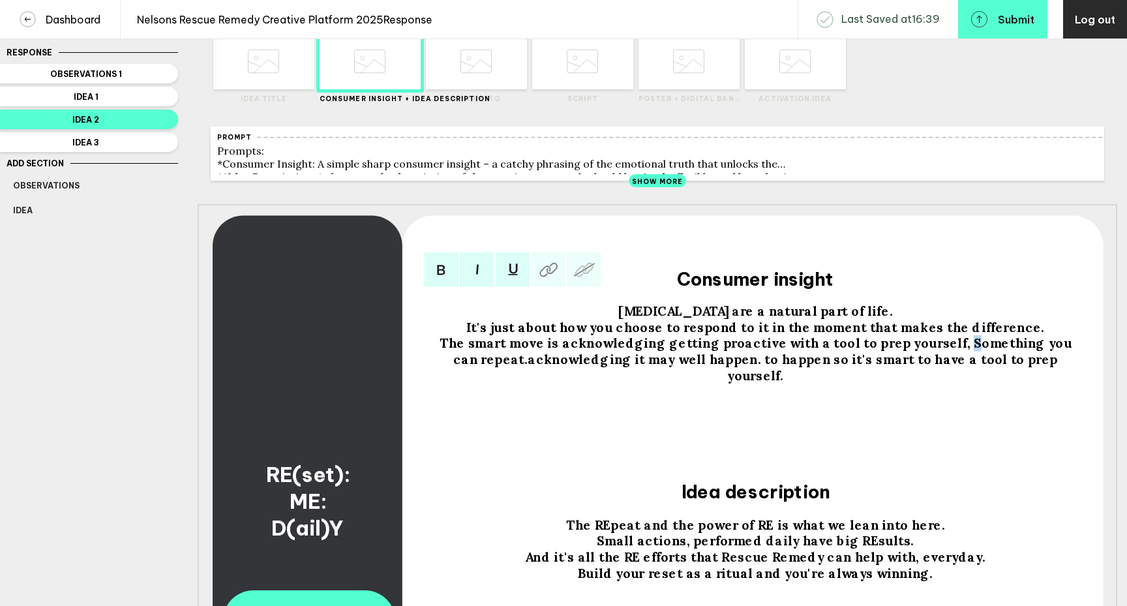
click at [944, 351] on span "The smart move is acknowledging getting proactive with a tool to prep yourself,…" at bounding box center [757, 359] width 636 height 48
click at [505, 370] on span "The smart move is acknowledging getting proactive with a tool to prep yourself,…" at bounding box center [757, 359] width 634 height 48
drag, startPoint x: 590, startPoint y: 368, endPoint x: 621, endPoint y: 370, distance: 30.7
click at [621, 370] on span "The smart move is acknowledging getting proactive with a tool to prep yourself,…" at bounding box center [757, 359] width 636 height 48
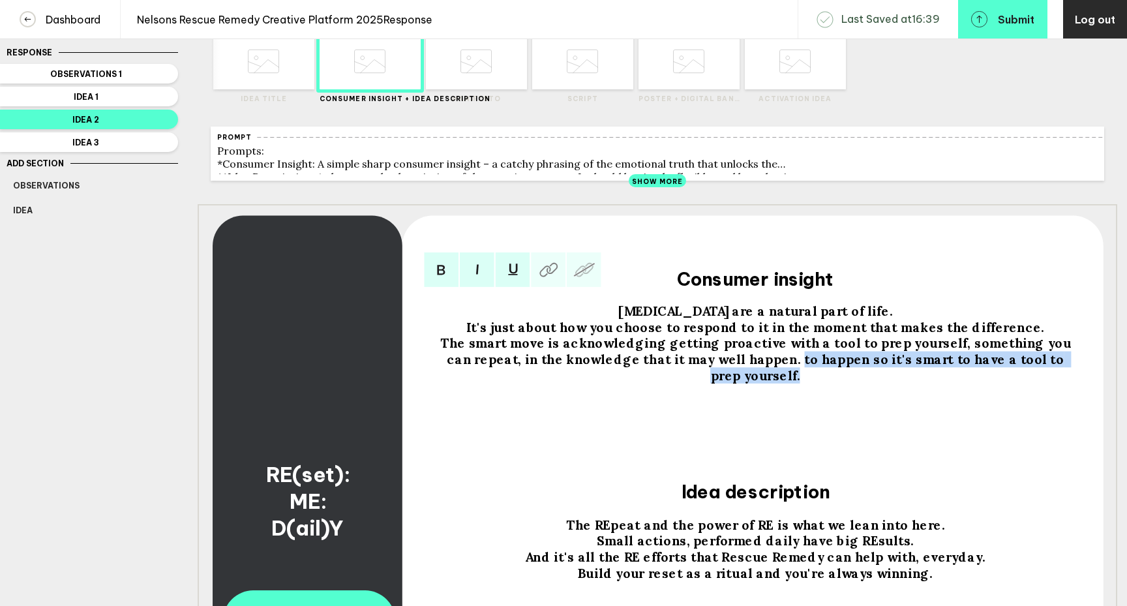
drag, startPoint x: 741, startPoint y: 370, endPoint x: 1069, endPoint y: 368, distance: 327.9
click at [1069, 368] on span "The smart move is acknowledging getting proactive with a tool to prep yourself,…" at bounding box center [757, 359] width 634 height 48
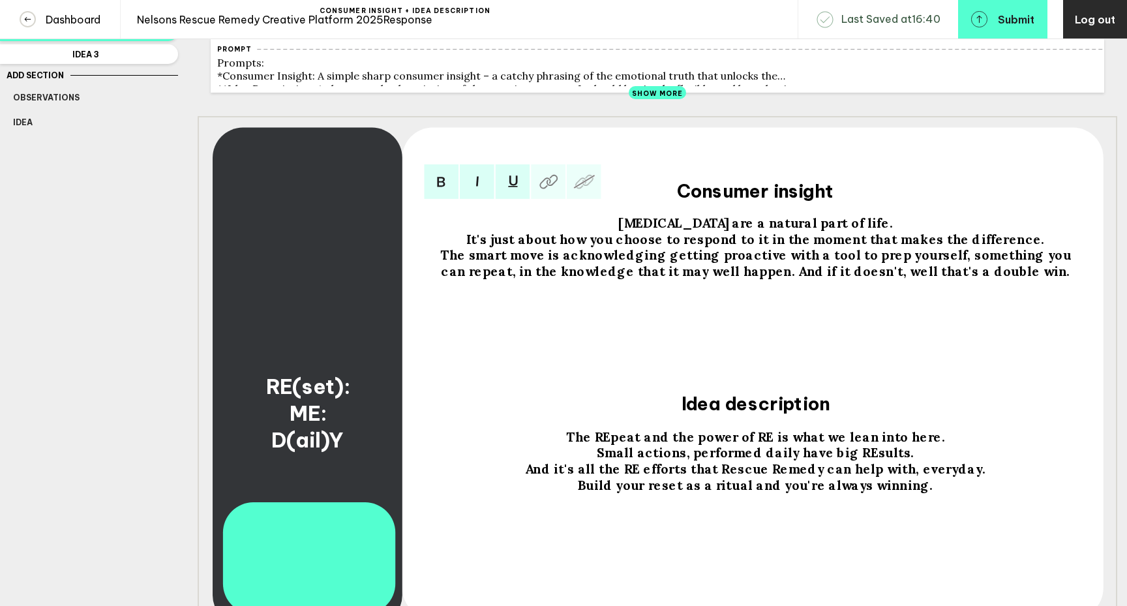
scroll to position [150, 0]
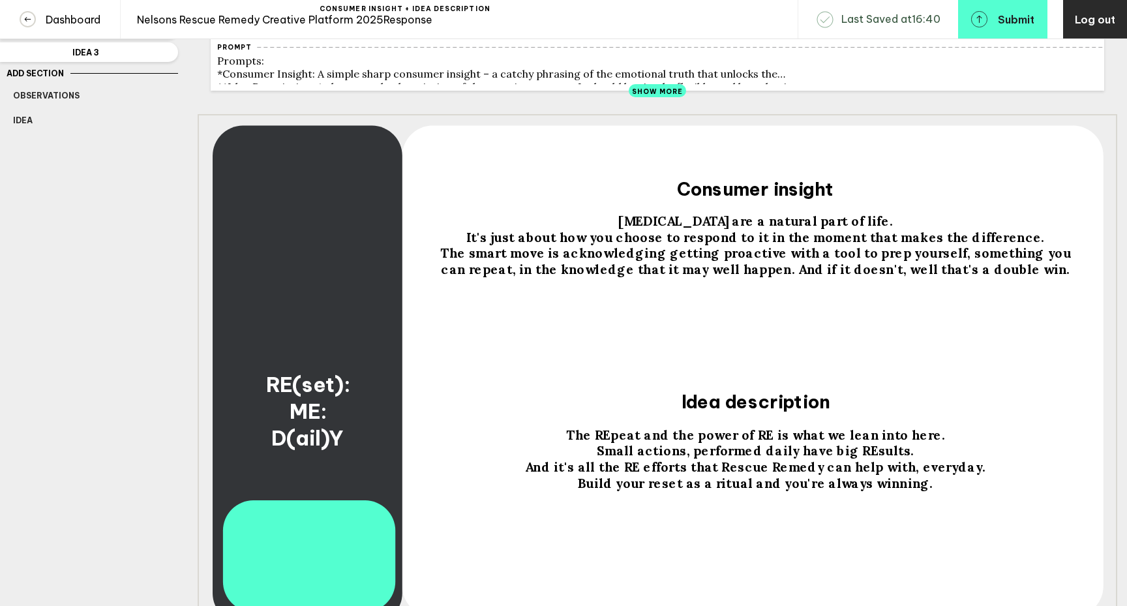
click at [964, 475] on span "And it's all the RE efforts that Rescue Remedy can help with, everyday." at bounding box center [755, 466] width 461 height 16
drag, startPoint x: 675, startPoint y: 492, endPoint x: 666, endPoint y: 494, distance: 9.3
click at [666, 491] on span "Build your reset as a ritual and you're always winning." at bounding box center [755, 483] width 355 height 16
drag, startPoint x: 669, startPoint y: 494, endPoint x: 660, endPoint y: 493, distance: 9.2
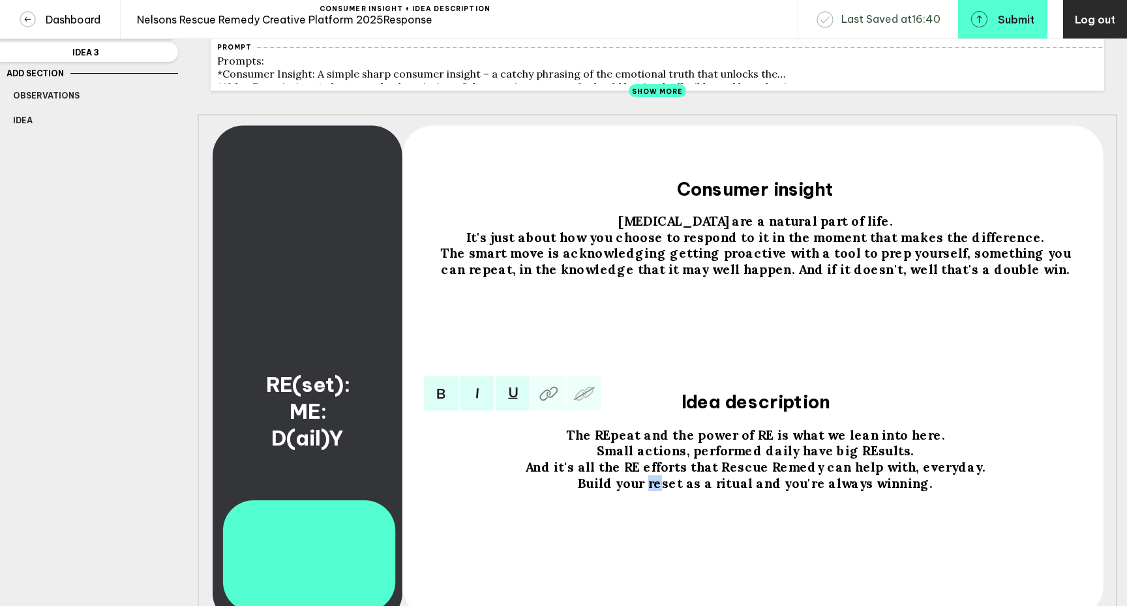
click at [660, 491] on span "Build your reset as a ritual and you're always winning." at bounding box center [755, 483] width 355 height 16
click at [970, 474] on span "And it's all the RE efforts that Rescue Remedy can help with, everyday." at bounding box center [755, 466] width 461 height 16
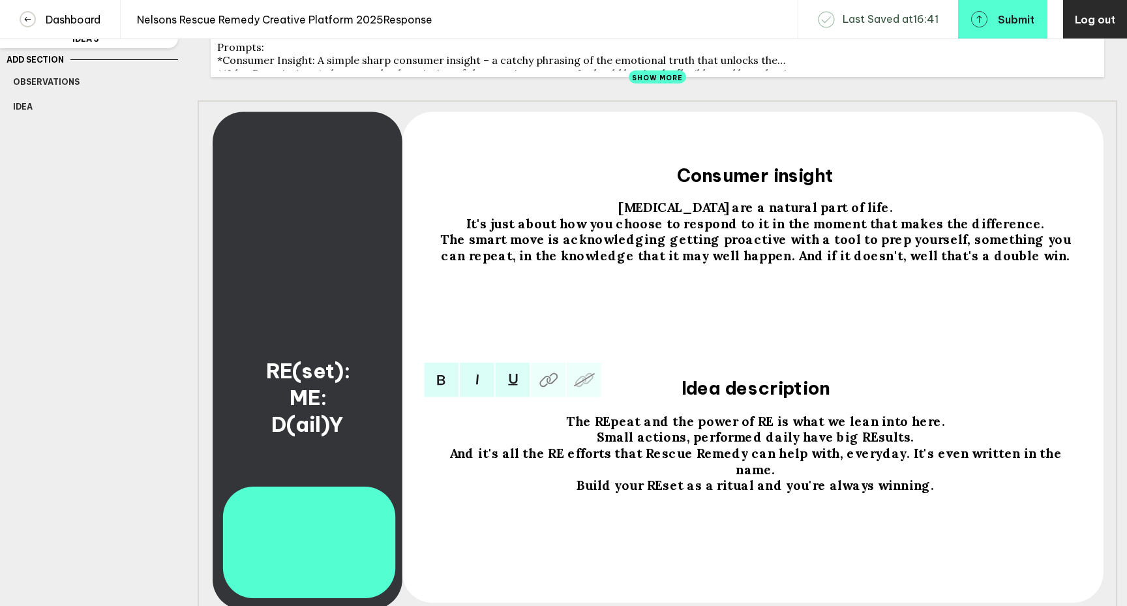
scroll to position [159, 0]
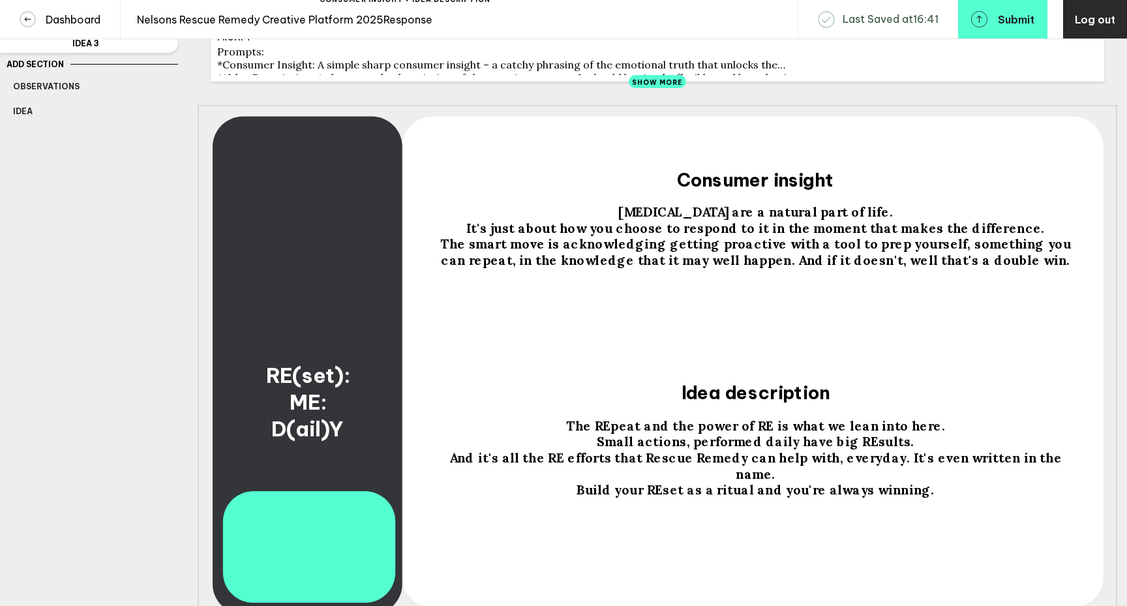
drag, startPoint x: 1039, startPoint y: 272, endPoint x: 585, endPoint y: 216, distance: 457.2
click at [585, 216] on div "[MEDICAL_DATA] are a natural part of life. It's just about how you choose to re…" at bounding box center [755, 236] width 634 height 65
click at [629, 220] on span "[MEDICAL_DATA] are a natural part of life." at bounding box center [755, 212] width 274 height 16
drag, startPoint x: 620, startPoint y: 217, endPoint x: 973, endPoint y: 347, distance: 376.4
click at [973, 347] on div "[MEDICAL_DATA] are a natural part of life. It's just about how you choose to re…" at bounding box center [755, 279] width 643 height 159
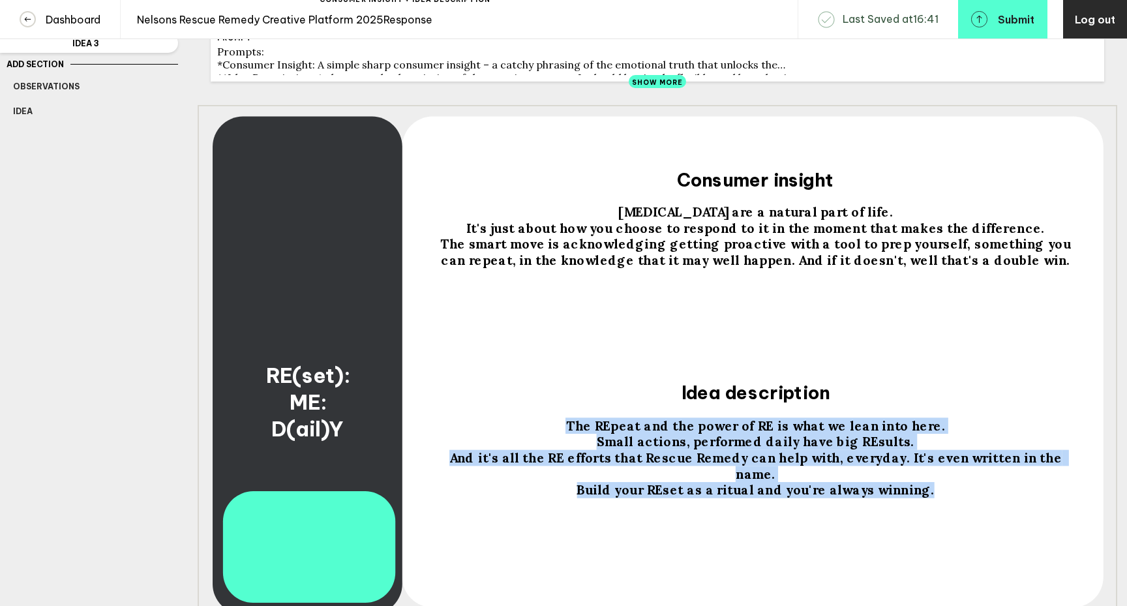
drag, startPoint x: 578, startPoint y: 432, endPoint x: 938, endPoint y: 508, distance: 367.7
click at [938, 508] on div "The REpeat and the power of RE is what we lean into here. Small actions, perfor…" at bounding box center [755, 492] width 634 height 150
drag, startPoint x: 924, startPoint y: 481, endPoint x: 534, endPoint y: 413, distance: 395.7
click at [534, 413] on div "RE(set): ME: D(ail)Y [MEDICAL_DATA] are a natural part of life. It's just about…" at bounding box center [657, 363] width 919 height 517
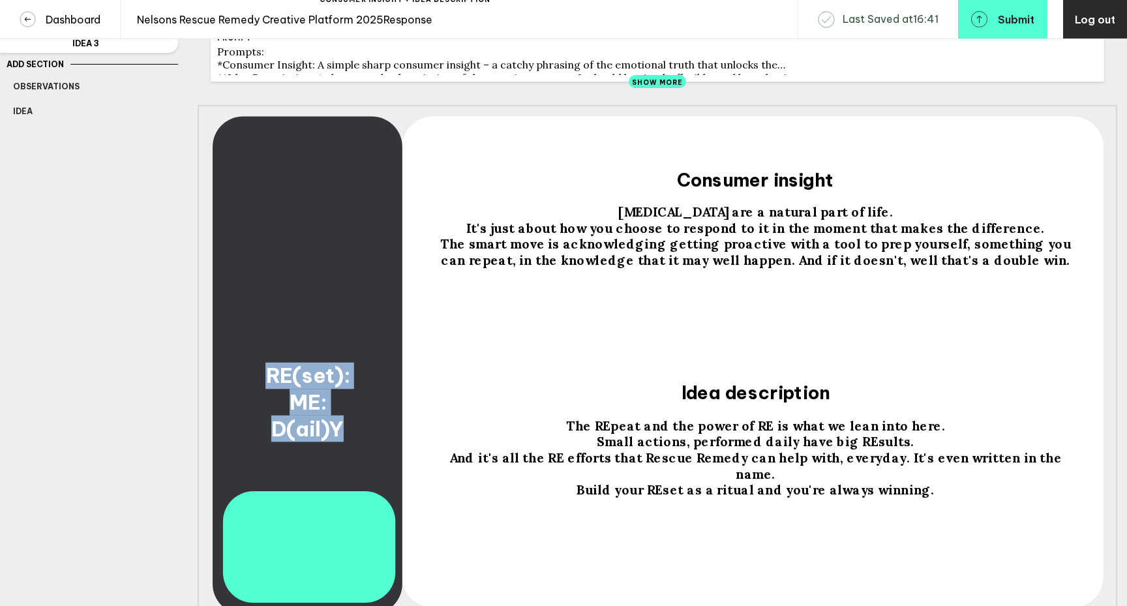
drag, startPoint x: 344, startPoint y: 436, endPoint x: 254, endPoint y: 383, distance: 104.3
click at [254, 383] on div "RE(set): ME: D(ail)Y" at bounding box center [307, 402] width 181 height 80
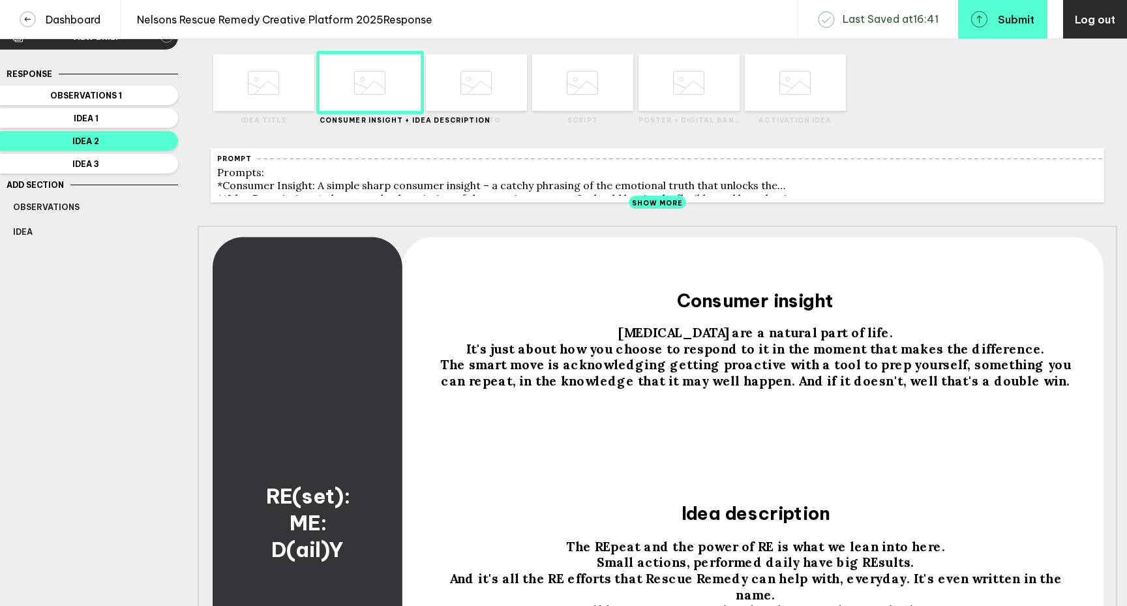
scroll to position [0, 0]
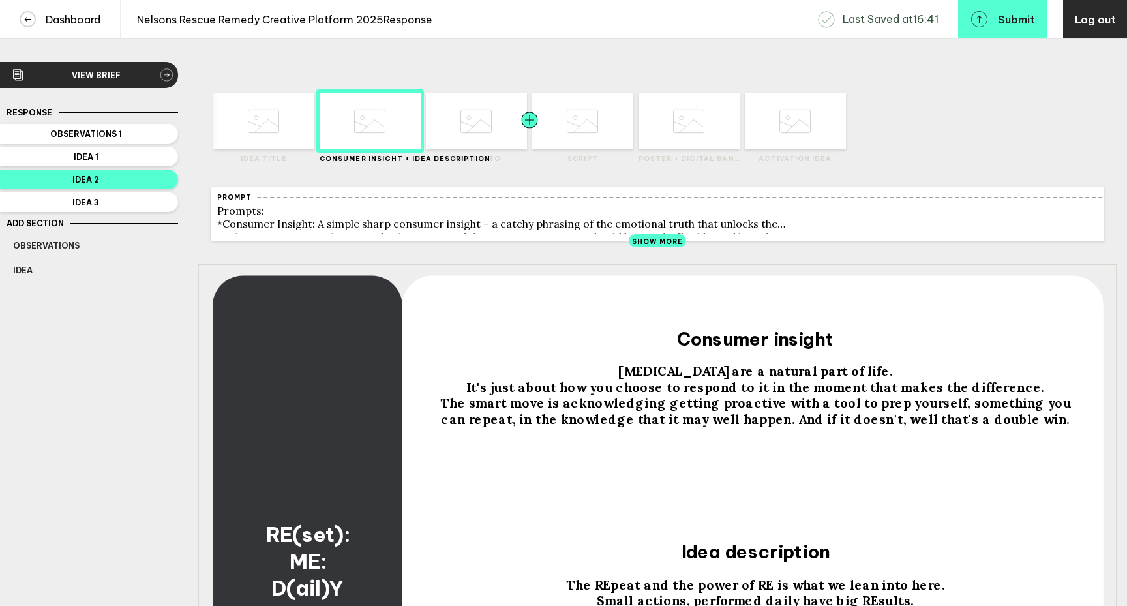
click at [488, 127] on div at bounding box center [504, 121] width 51 height 57
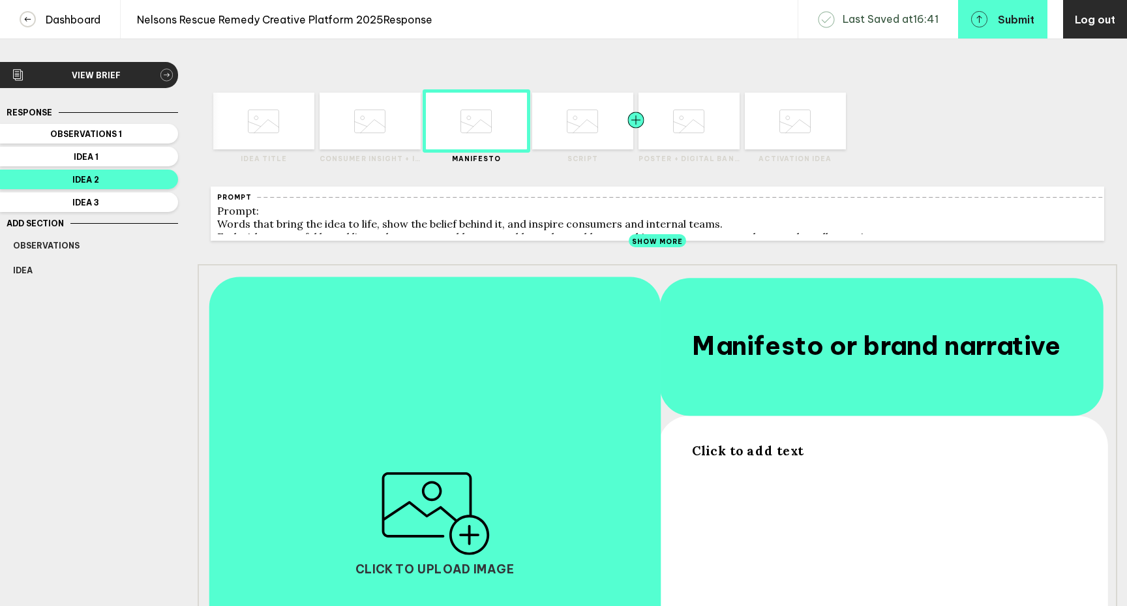
click at [593, 118] on div at bounding box center [610, 121] width 51 height 57
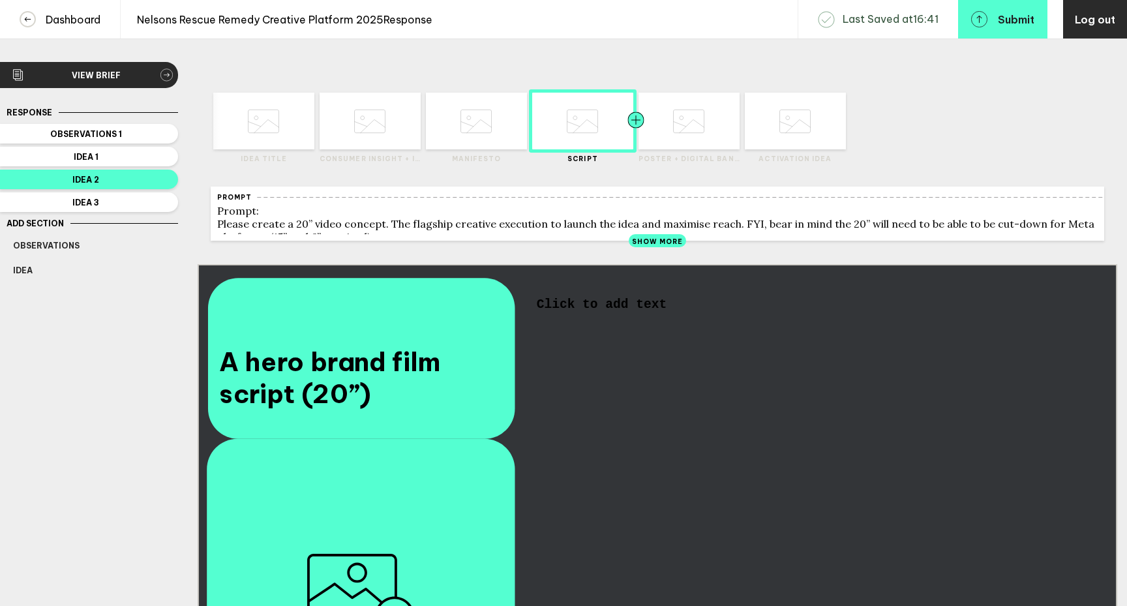
click at [672, 118] on div at bounding box center [661, 121] width 51 height 57
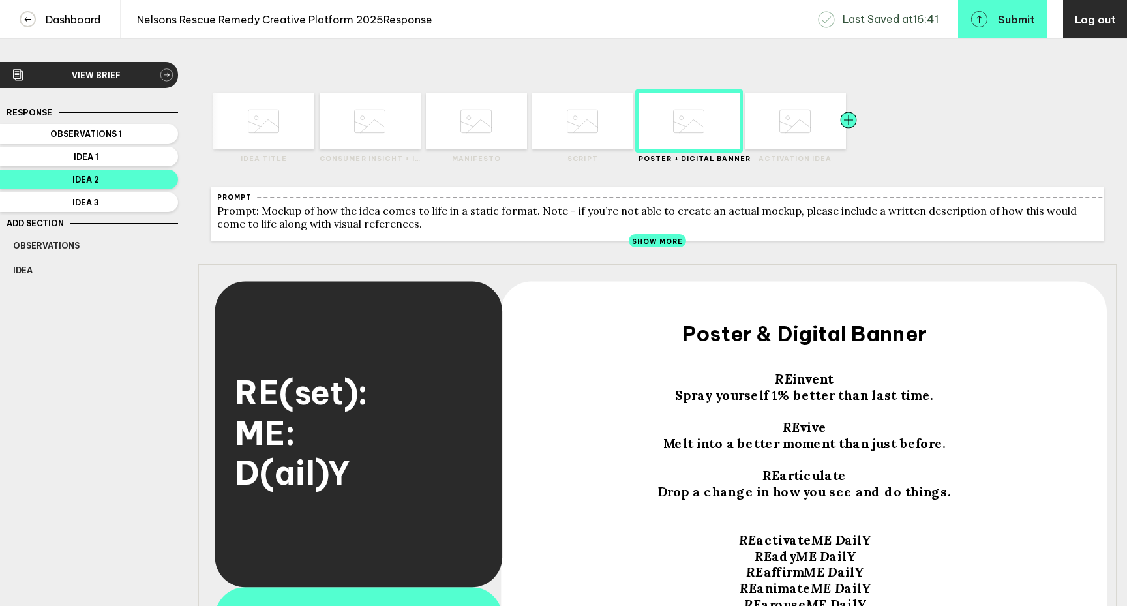
click at [797, 115] on div at bounding box center [822, 121] width 51 height 57
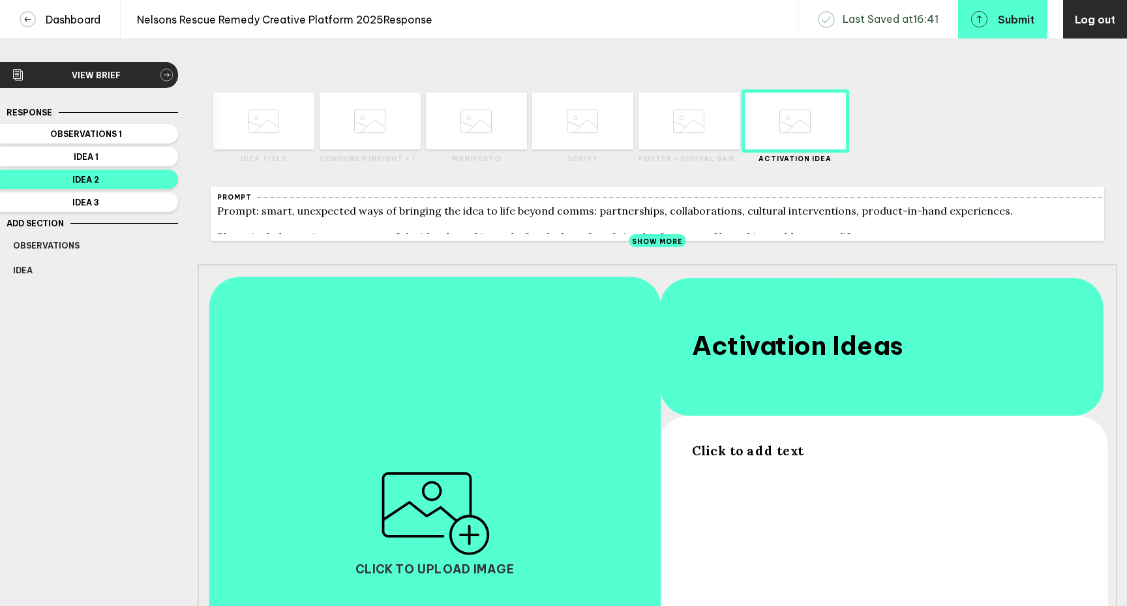
click at [263, 133] on icon at bounding box center [263, 121] width 31 height 50
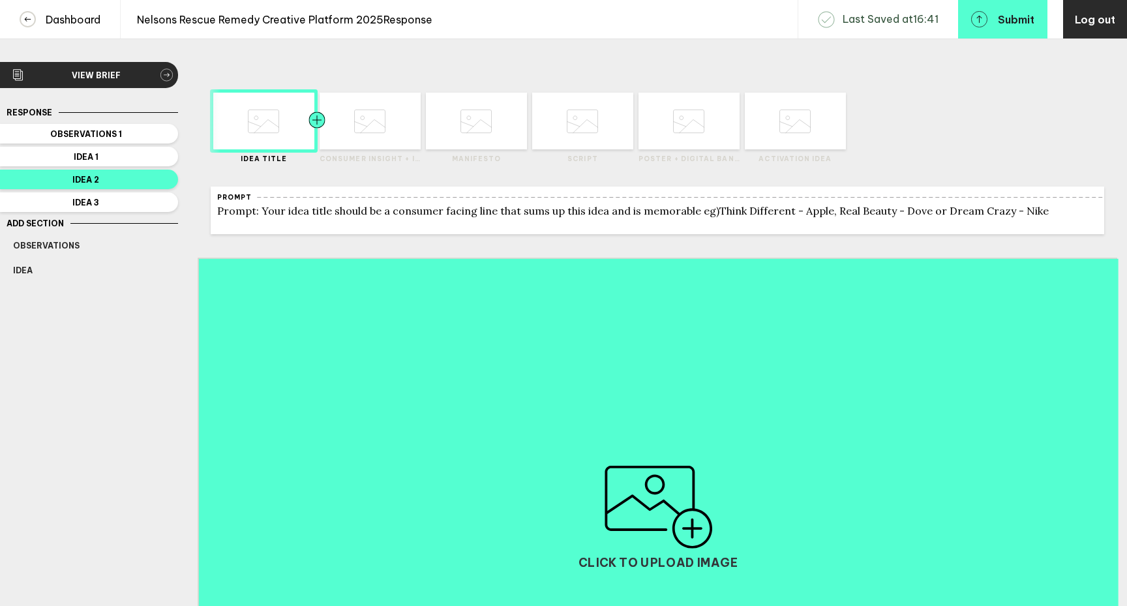
click at [357, 134] on div at bounding box center [342, 121] width 51 height 57
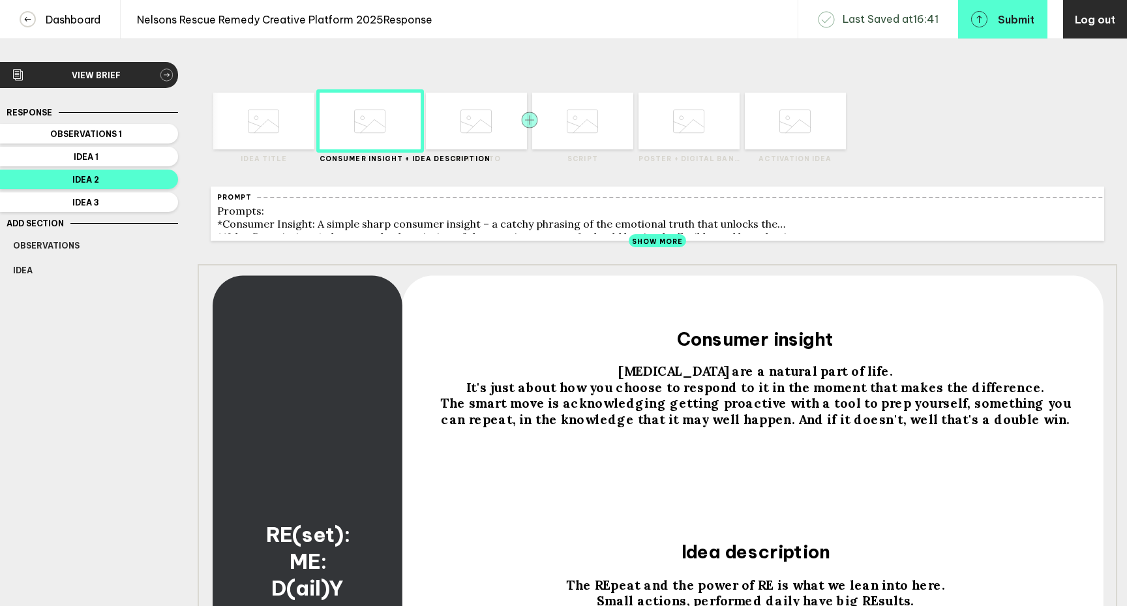
click at [524, 123] on rect "button" at bounding box center [529, 119] width 16 height 16
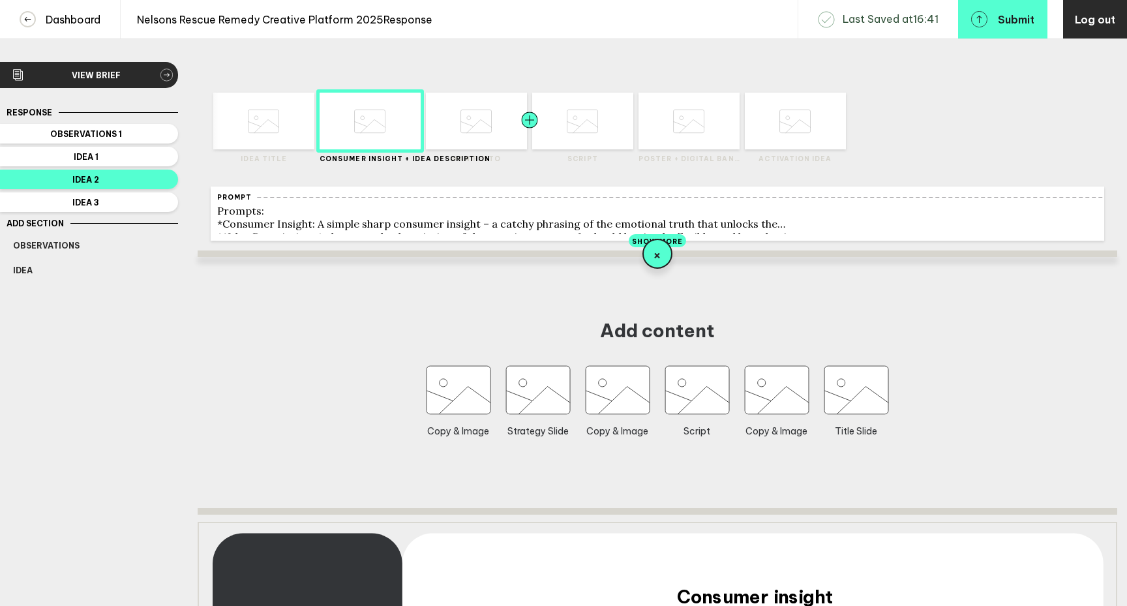
click at [479, 133] on div at bounding box center [504, 121] width 51 height 57
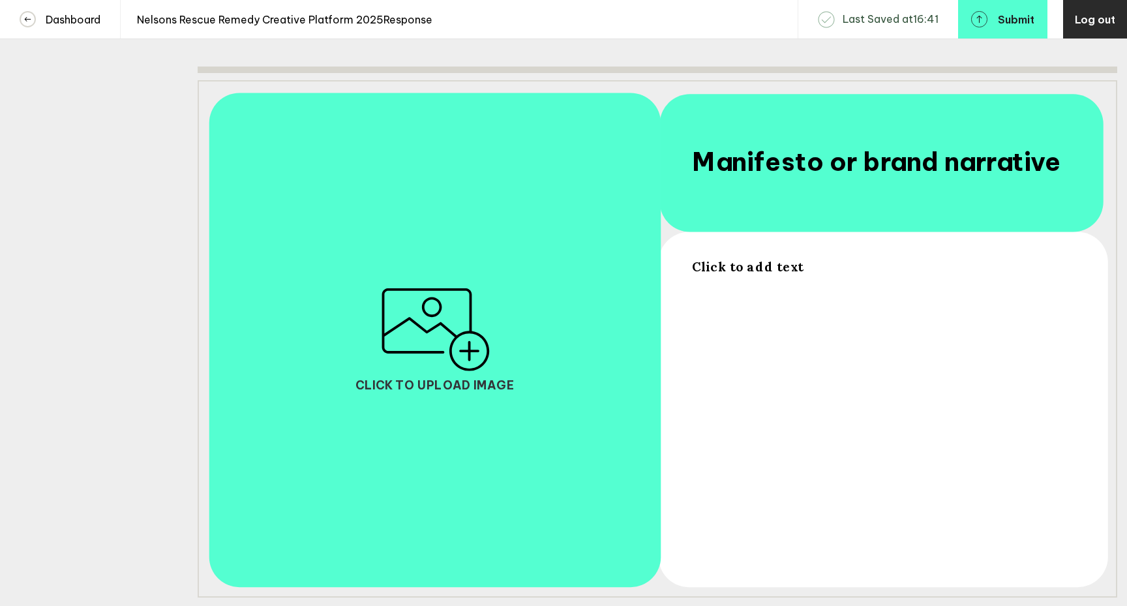
scroll to position [443, 0]
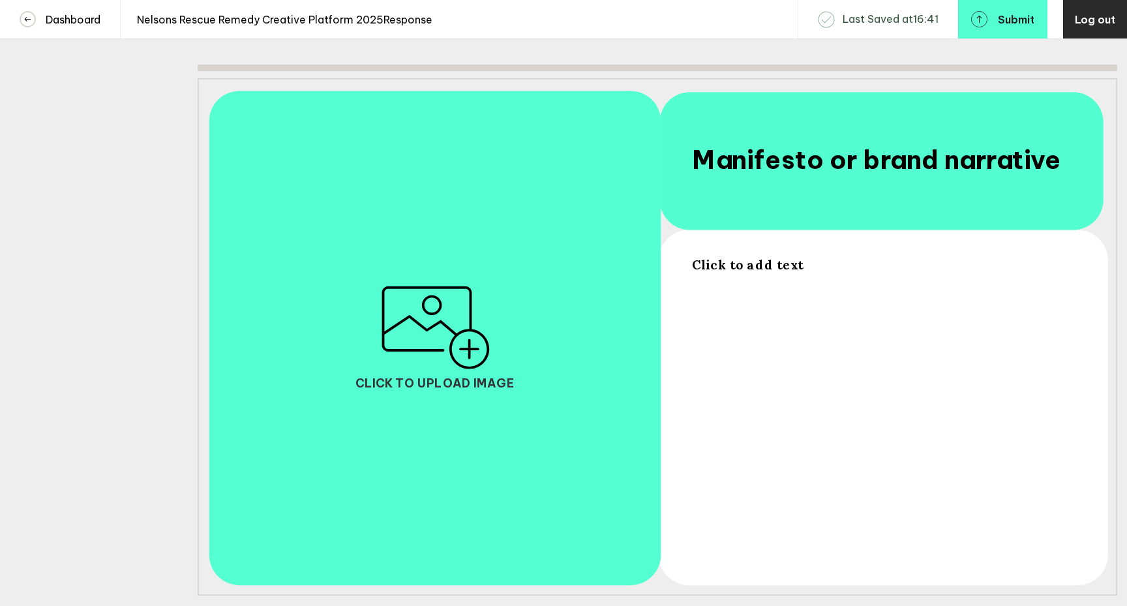
click at [724, 272] on span "Click to add text" at bounding box center [747, 264] width 111 height 16
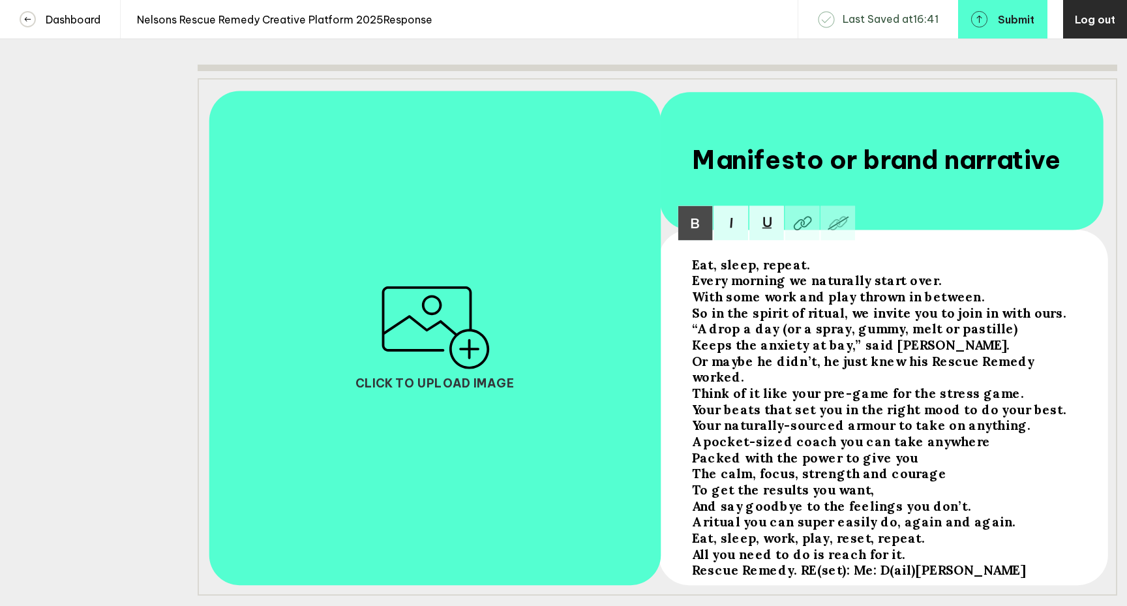
click at [894, 548] on div "All you need to do is reach for it." at bounding box center [882, 553] width 380 height 16
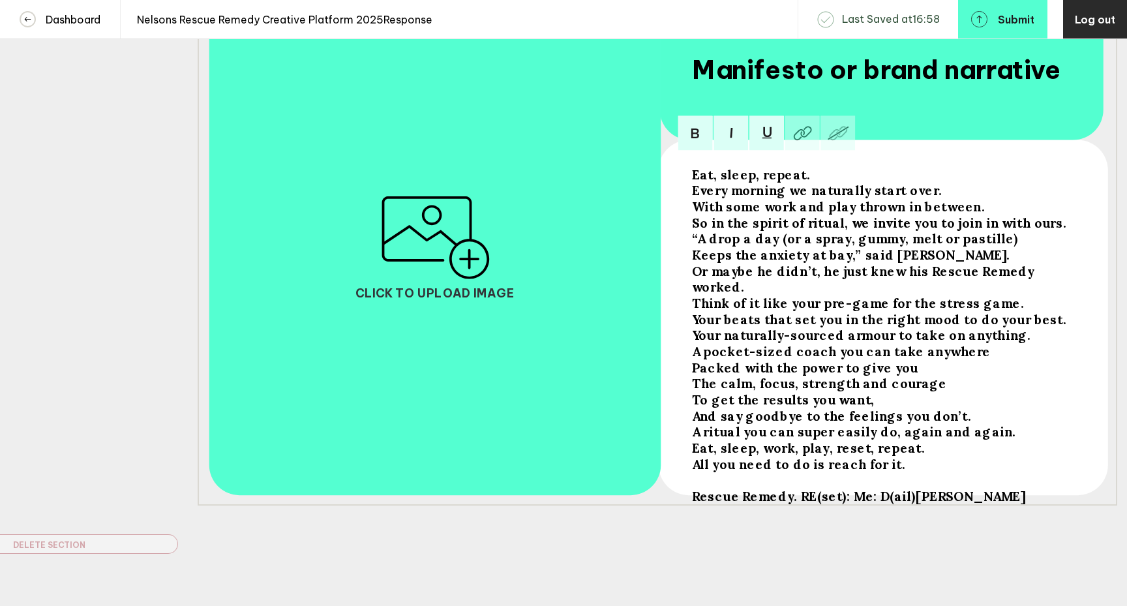
scroll to position [529, 0]
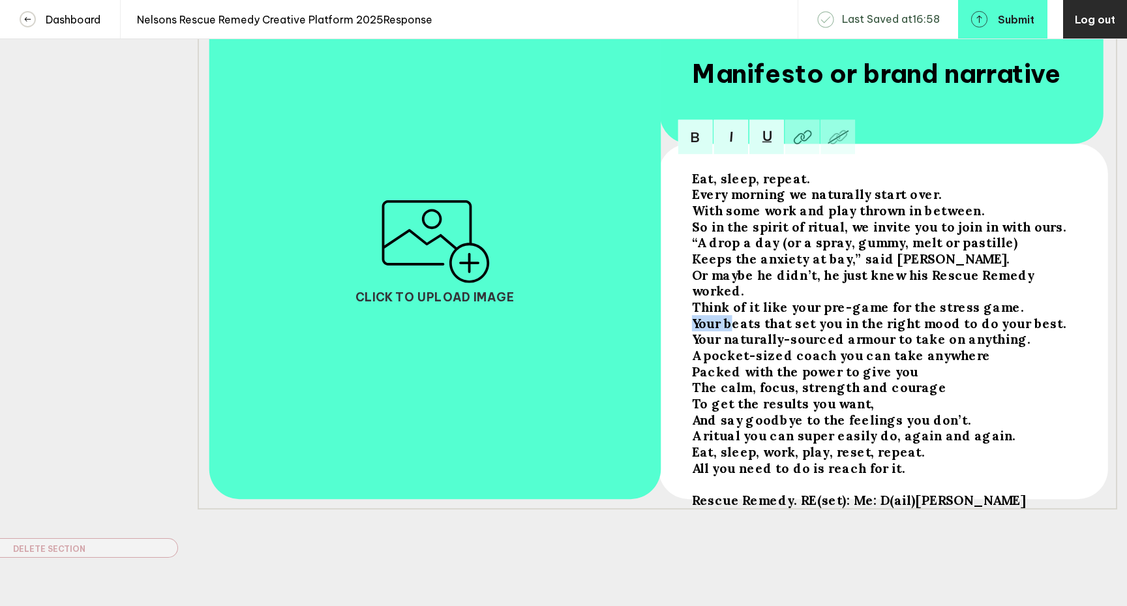
drag, startPoint x: 733, startPoint y: 315, endPoint x: 679, endPoint y: 317, distance: 54.1
click at [679, 317] on div "Eat, sleep, repeat. Every morning we naturally start over. With some work and p…" at bounding box center [657, 250] width 919 height 517
click at [730, 316] on span "Beats that set you in the right mood to do your best." at bounding box center [863, 322] width 342 height 16
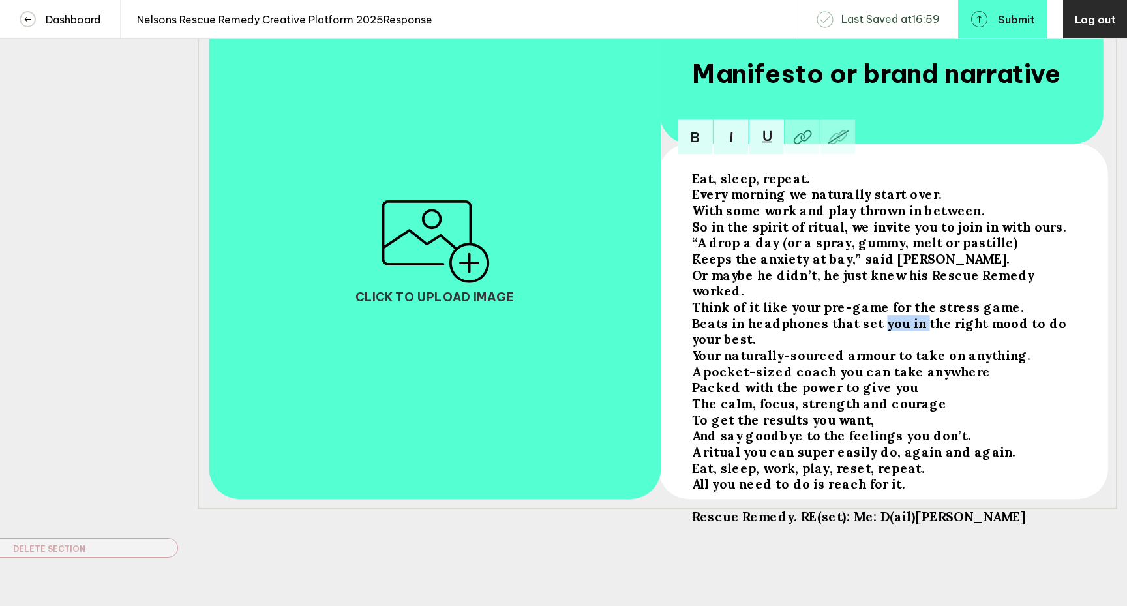
drag, startPoint x: 911, startPoint y: 318, endPoint x: 873, endPoint y: 316, distance: 37.8
click at [873, 316] on span "Beats in headphones that set you in the right mood to do your best." at bounding box center [881, 330] width 378 height 32
click at [760, 315] on span "Beats in headphones that set the right mood to do your best." at bounding box center [876, 330] width 368 height 32
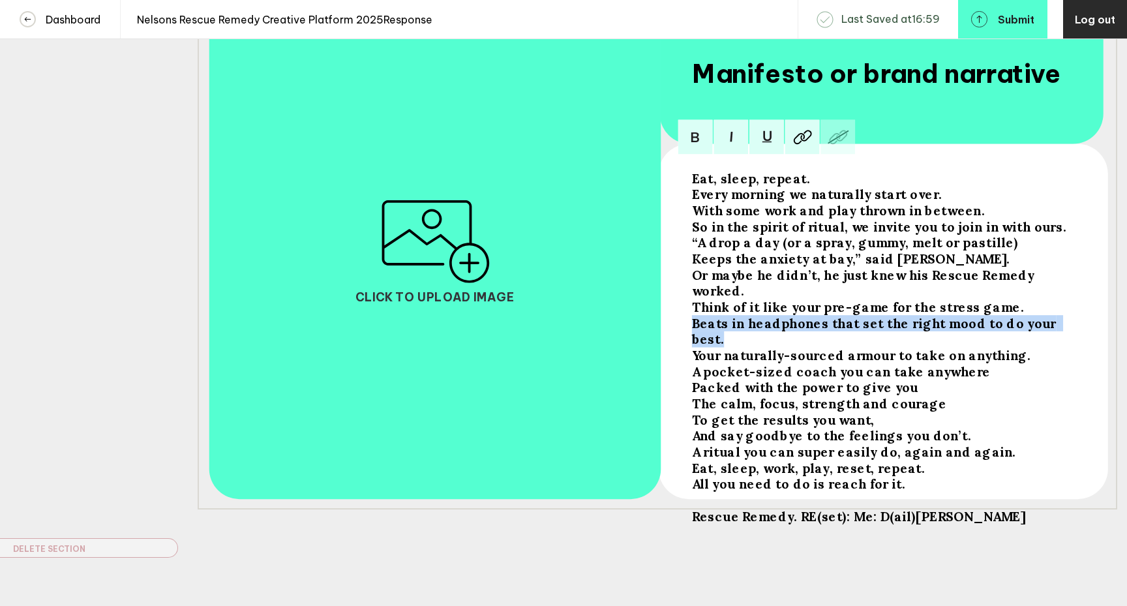
click at [760, 315] on span "Beats in headphones that set the right mood to do your best." at bounding box center [876, 330] width 368 height 32
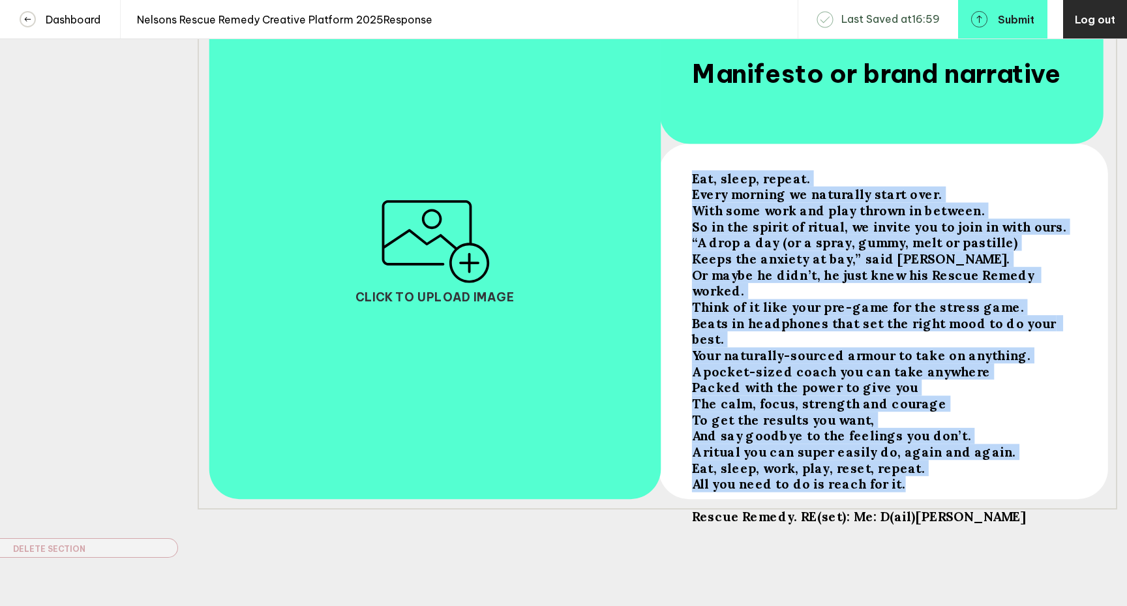
drag, startPoint x: 898, startPoint y: 458, endPoint x: 683, endPoint y: 173, distance: 356.6
click at [683, 173] on div "Eat, sleep, repeat. Every morning we naturally start over. With some work and p…" at bounding box center [657, 250] width 919 height 517
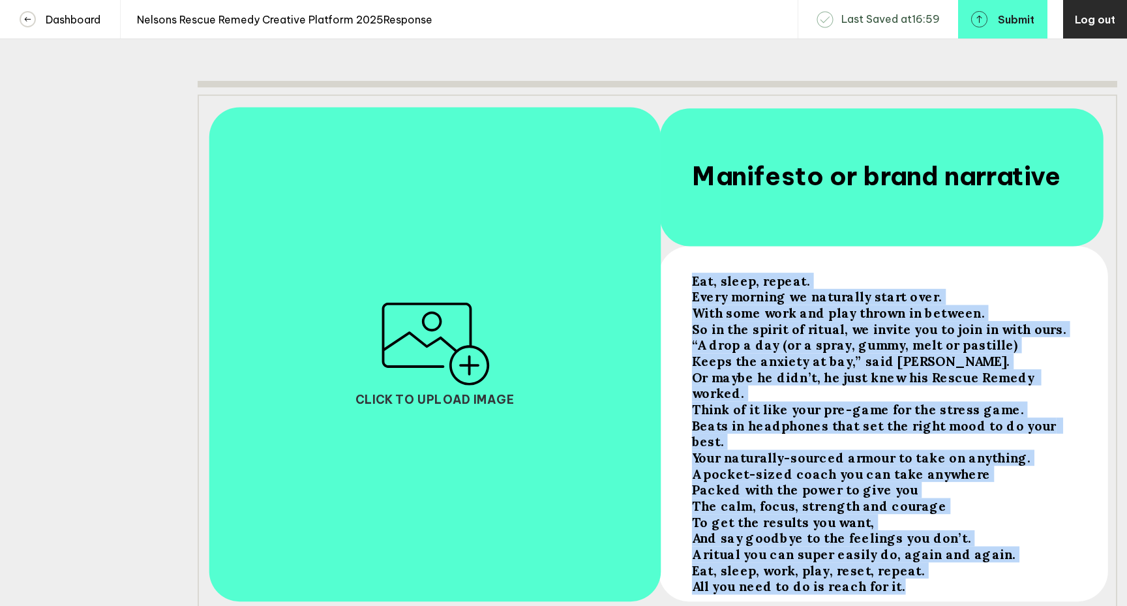
scroll to position [394, 0]
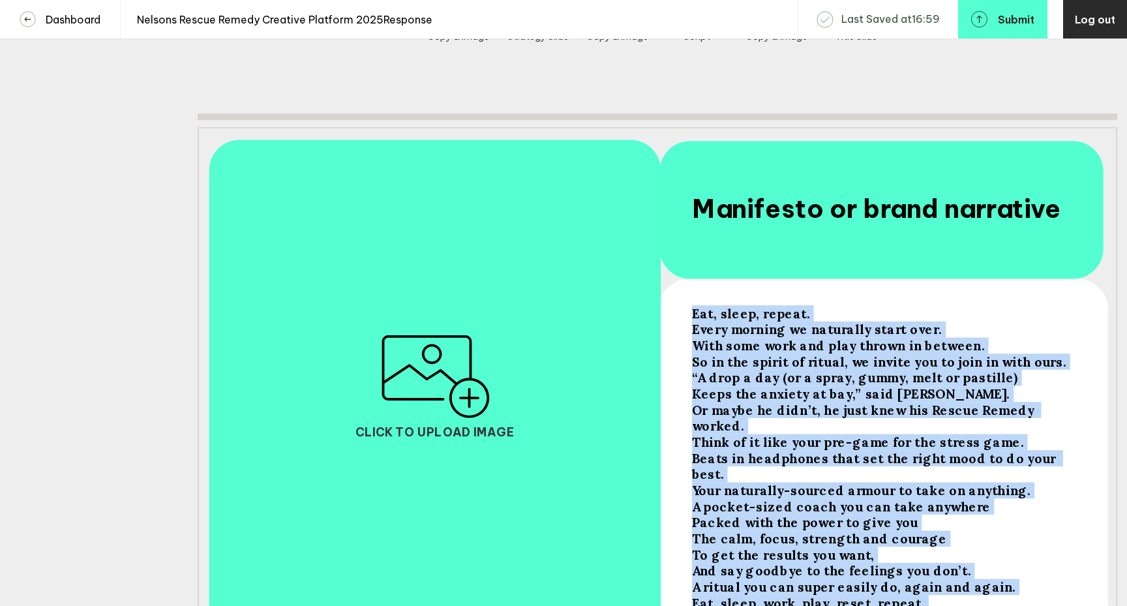
click at [698, 321] on span "Eat, sleep, repeat." at bounding box center [751, 312] width 119 height 16
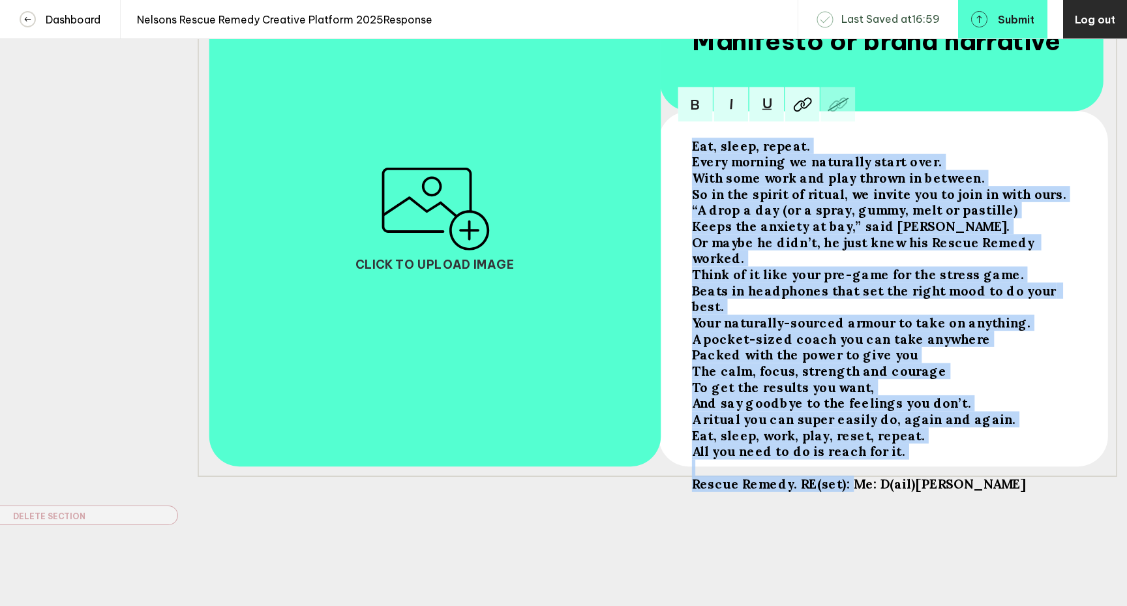
scroll to position [573, 0]
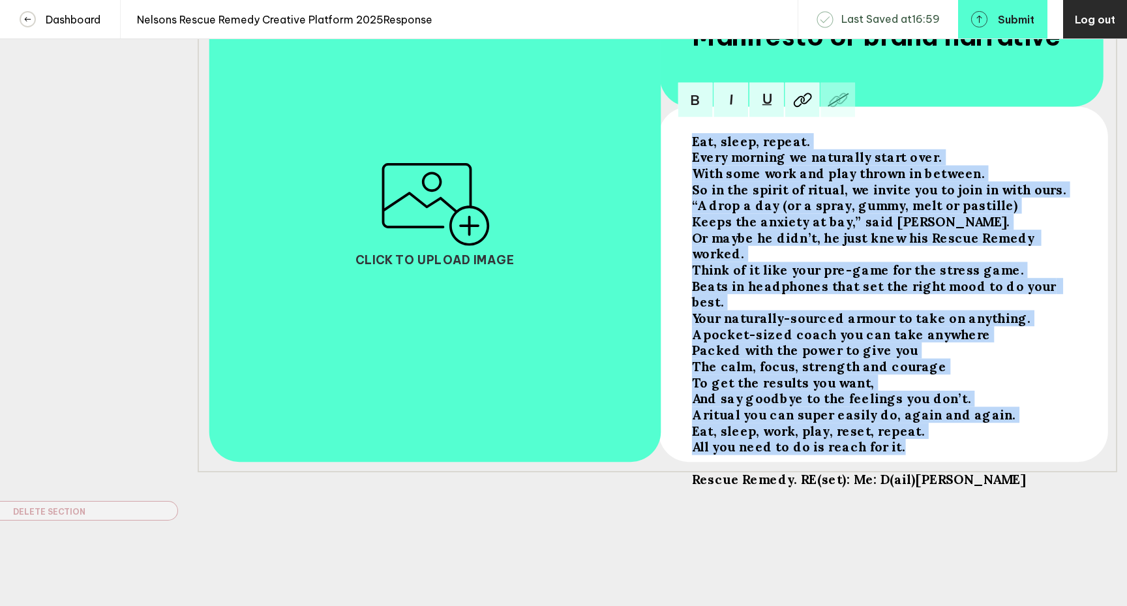
drag, startPoint x: 694, startPoint y: 319, endPoint x: 891, endPoint y: 410, distance: 216.4
click at [891, 410] on div "Eat, sleep, repeat. Every morning we naturally start over. With some work and p…" at bounding box center [882, 309] width 380 height 354
click at [697, 108] on img at bounding box center [694, 99] width 35 height 35
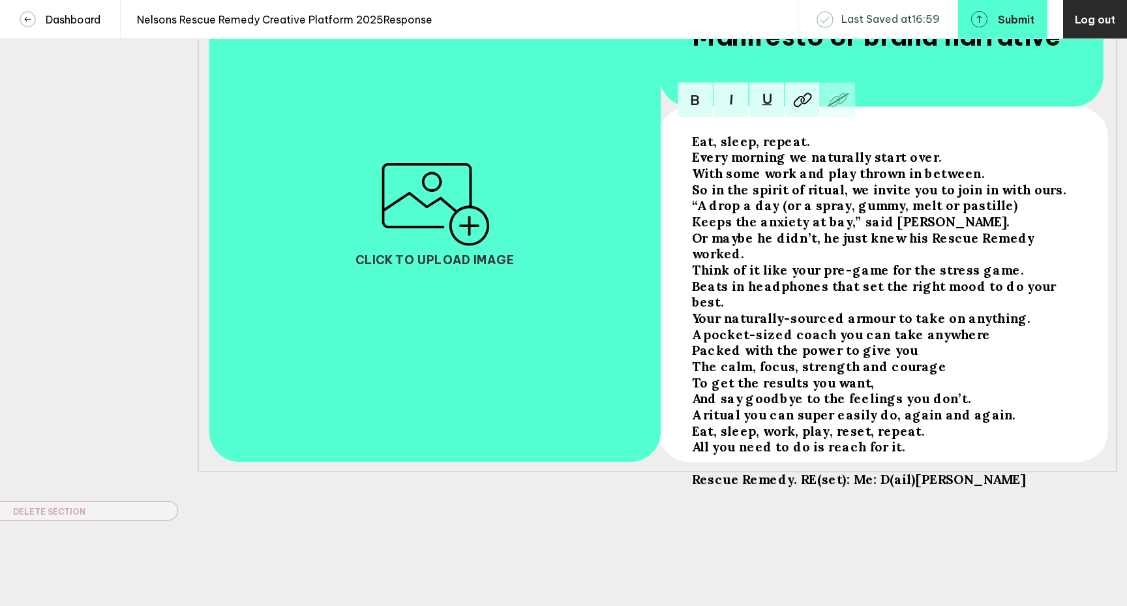
click at [803, 563] on div "Brief Client: [PERSON_NAME] Brand: Rescue Remedy Project: Creative Platform 202…" at bounding box center [563, 19] width 1127 height 1172
click at [694, 160] on span "Every morning we naturally start over." at bounding box center [817, 157] width 250 height 16
click at [692, 166] on span "With some work and play thrown in between." at bounding box center [838, 173] width 293 height 16
click at [694, 162] on span "Every morning we naturally start over." at bounding box center [817, 157] width 250 height 16
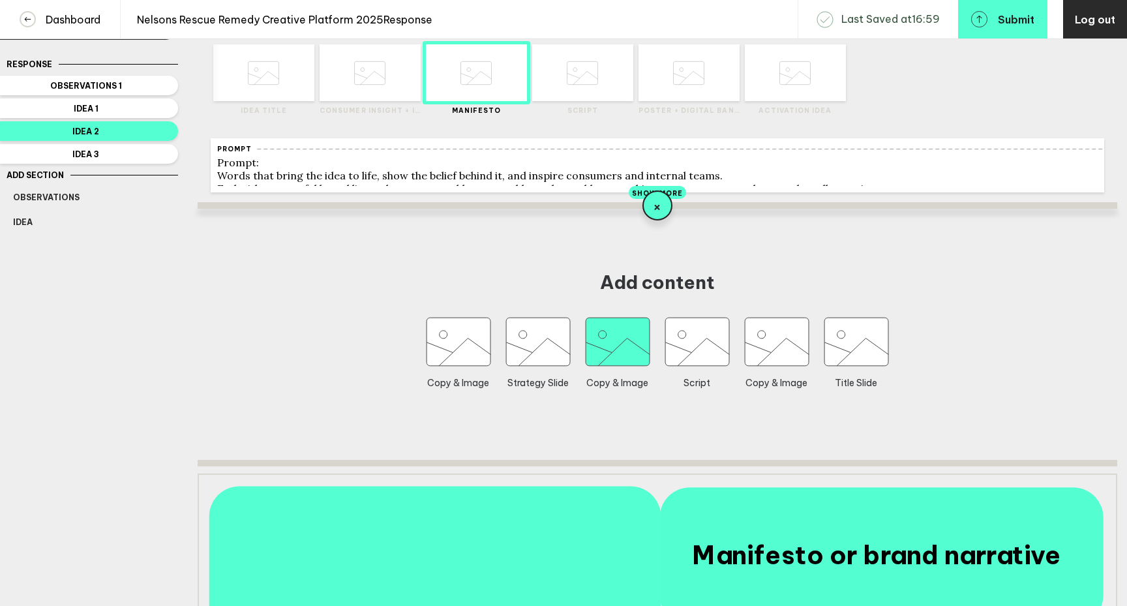
scroll to position [0, 0]
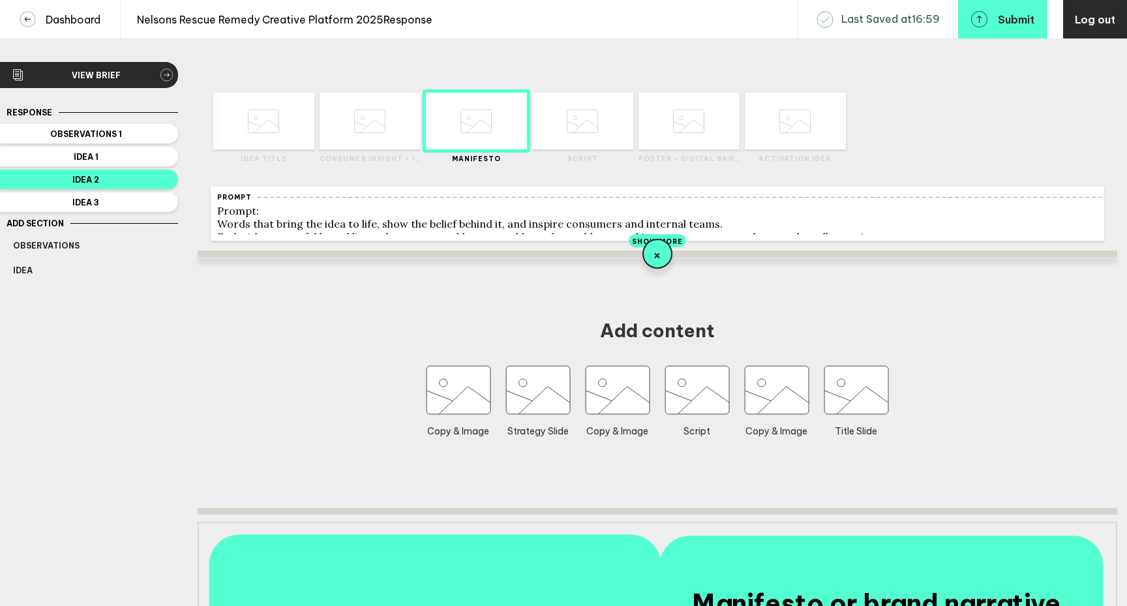
click at [583, 134] on icon at bounding box center [582, 121] width 31 height 50
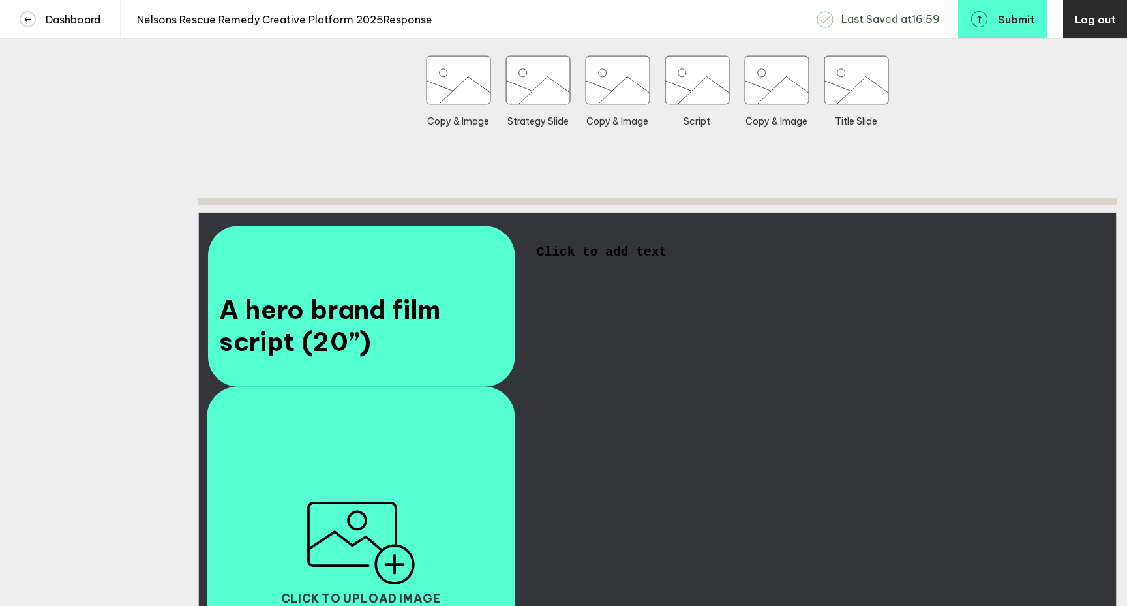
scroll to position [340, 0]
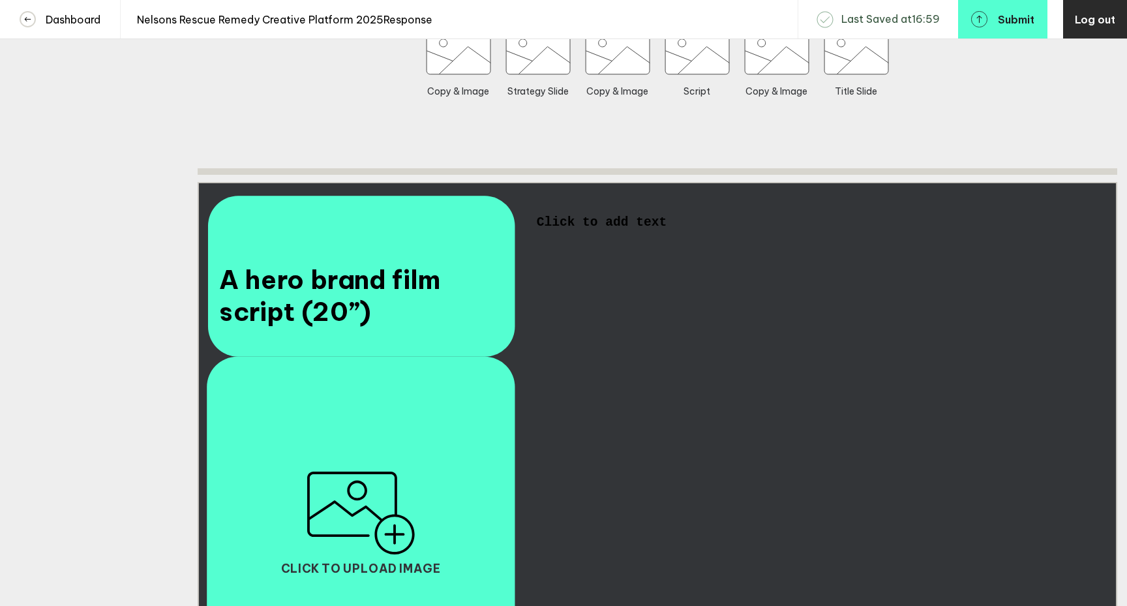
click at [581, 229] on span "Click to add text" at bounding box center [602, 222] width 130 height 14
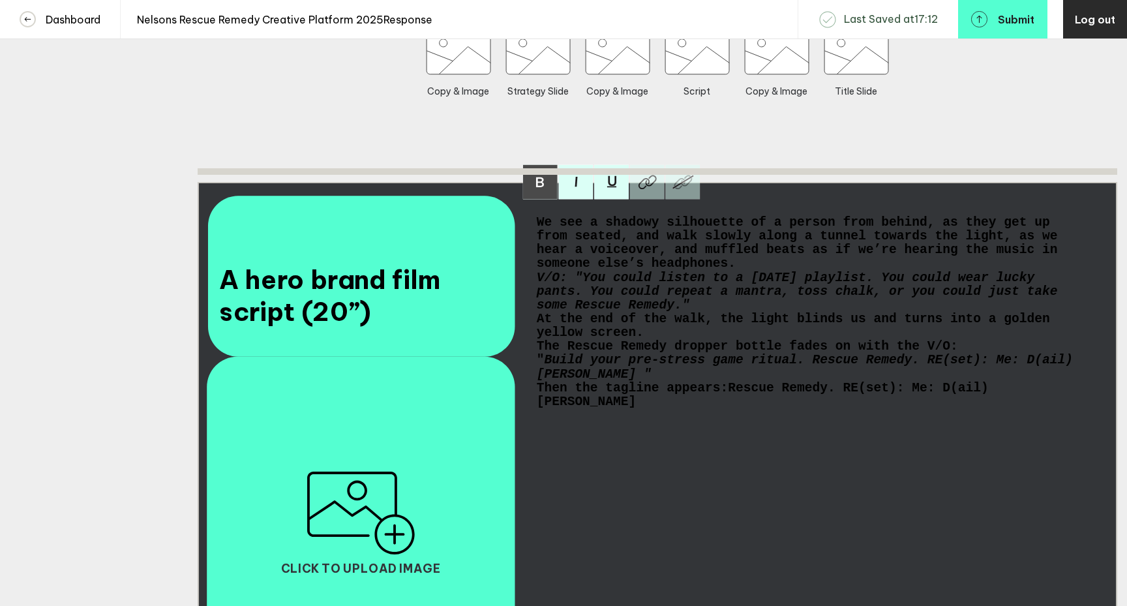
click at [537, 229] on span "We see a shadowy silhouette of a person from behind, as they get up from seated…" at bounding box center [801, 242] width 529 height 55
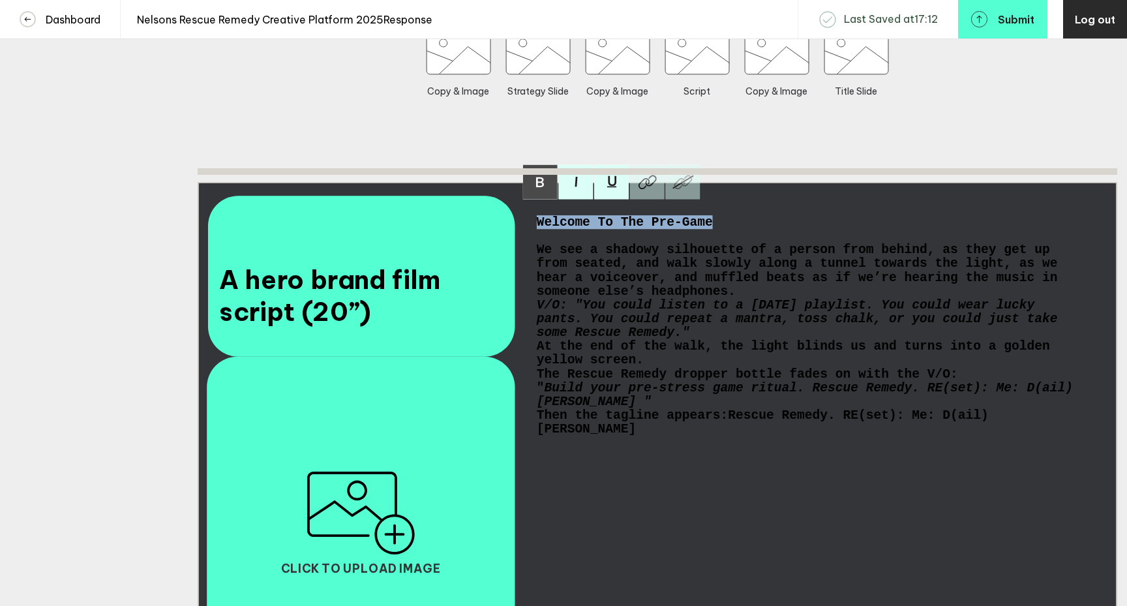
drag, startPoint x: 713, startPoint y: 233, endPoint x: 532, endPoint y: 229, distance: 180.6
click at [532, 229] on div "Welcome To The Pre-Game We see a shadowy silhouette of a person from behind, as…" at bounding box center [810, 441] width 556 height 461
click at [540, 192] on img at bounding box center [539, 182] width 35 height 35
click at [539, 314] on span "V/O: "You could listen to a [DATE] playlist. You could wear lucky pants. You co…" at bounding box center [801, 318] width 529 height 41
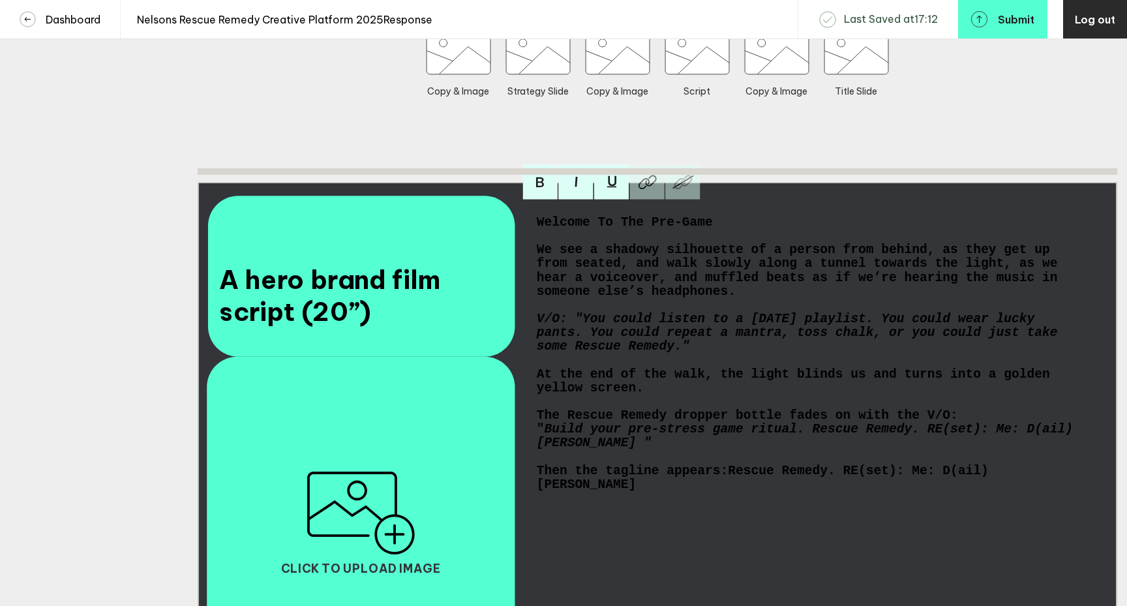
click at [735, 487] on span "Rescue Remedy. RE(set): Me: D(ail)[PERSON_NAME]" at bounding box center [763, 477] width 452 height 27
click at [720, 491] on span "Rescue Remedy. RE(set): Me: D(ail)[PERSON_NAME]" at bounding box center [717, 484] width 360 height 14
click at [743, 491] on span "Rescue Remedy. RE(set):Me: D(ail)[PERSON_NAME]" at bounding box center [713, 484] width 352 height 14
click at [814, 446] on span "Build your pre-stress game ritual. Rescue Remedy. RE(set): Me: D(ail)[PERSON_NA…" at bounding box center [805, 435] width 536 height 27
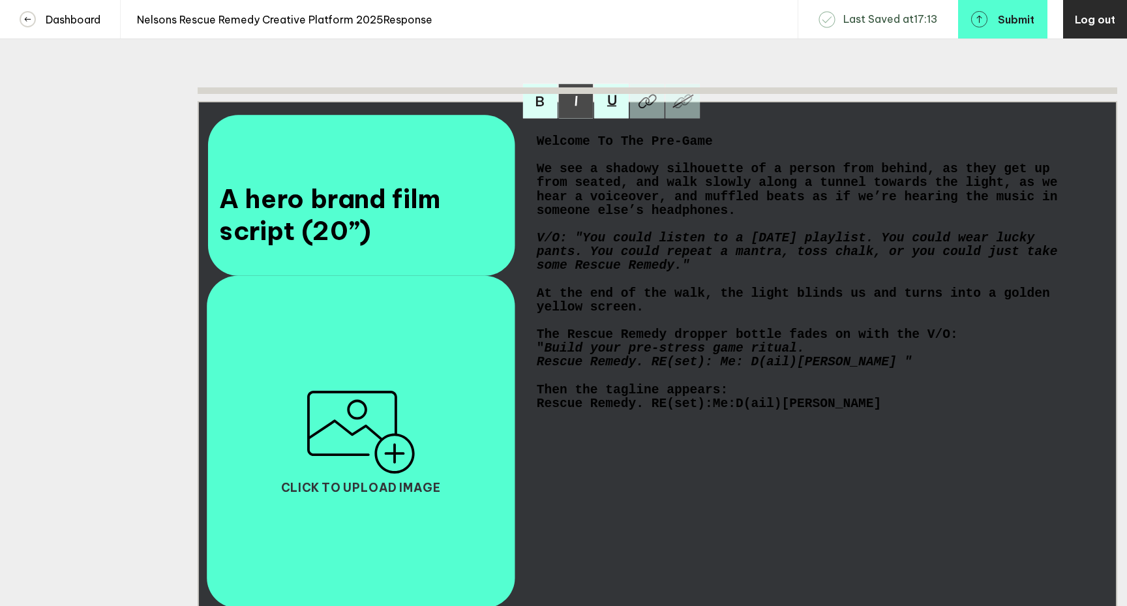
scroll to position [422, 0]
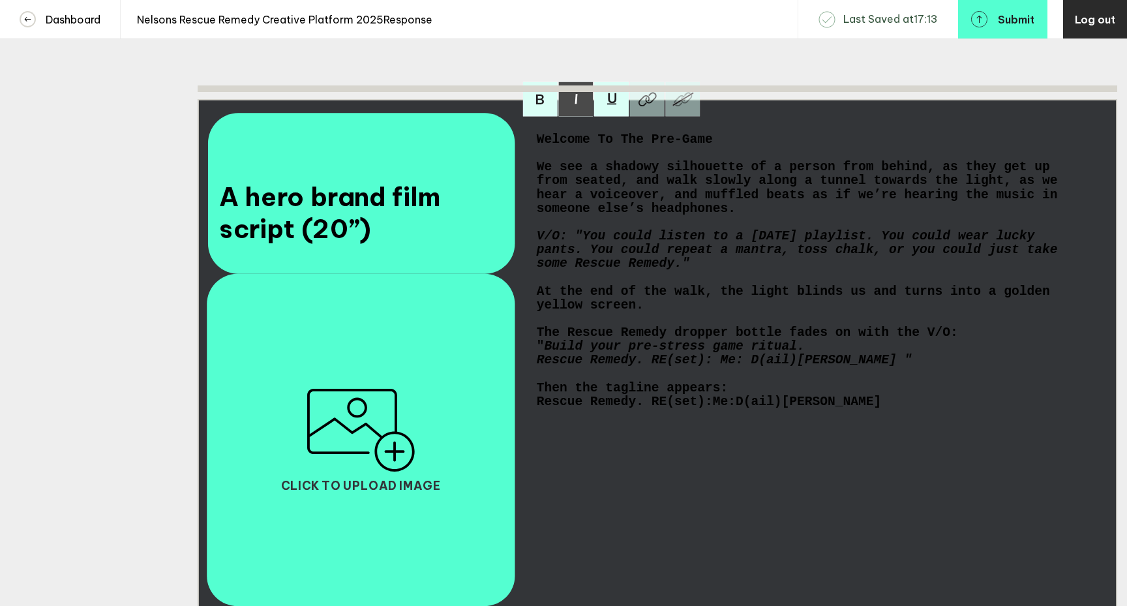
click at [734, 215] on span "We see a shadowy silhouette of a person from behind, as they get up from seated…" at bounding box center [801, 187] width 529 height 55
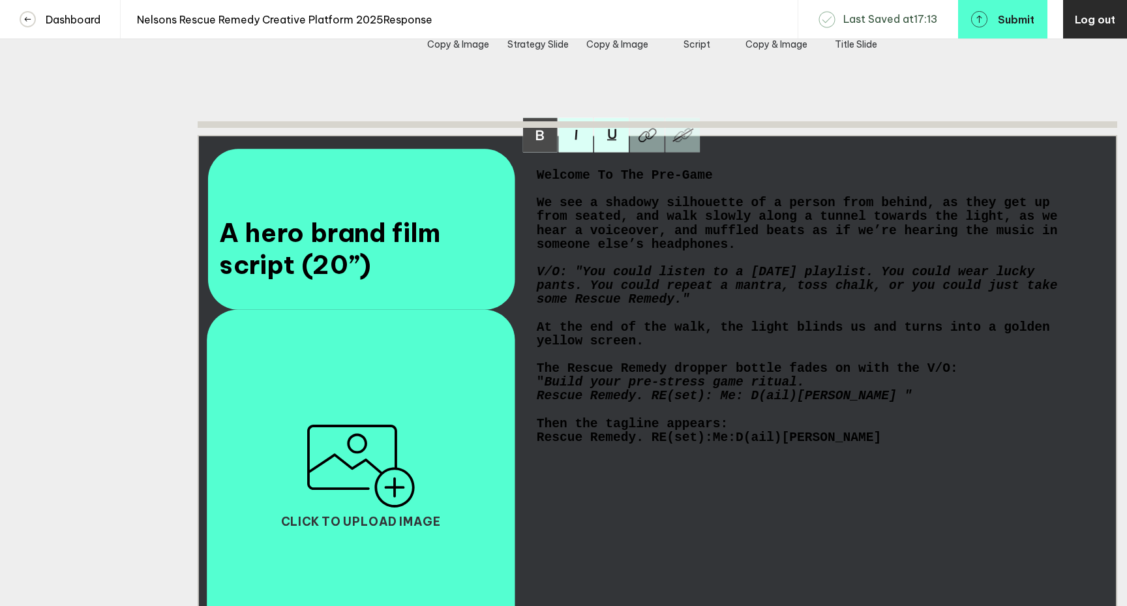
scroll to position [390, 0]
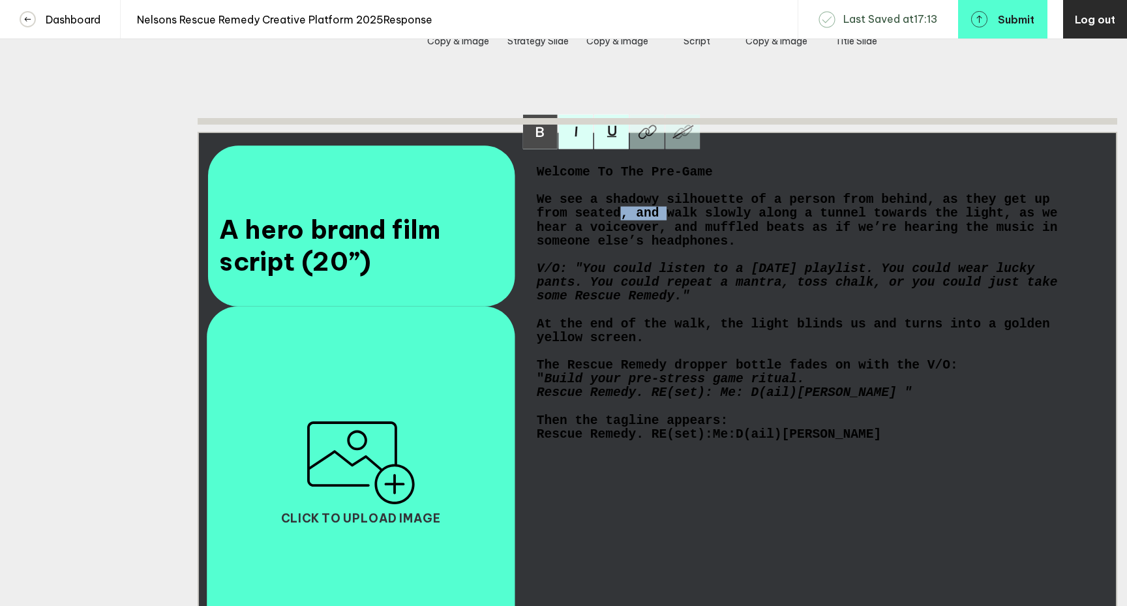
drag, startPoint x: 666, startPoint y: 223, endPoint x: 620, endPoint y: 225, distance: 45.7
click at [620, 225] on span "We see a shadowy silhouette of a person from behind, as they get up from seated…" at bounding box center [801, 219] width 529 height 55
click at [760, 224] on span "We see a shadowy silhouette of a person from behind, as they get up from seated…" at bounding box center [805, 219] width 536 height 55
drag, startPoint x: 672, startPoint y: 226, endPoint x: 630, endPoint y: 225, distance: 42.4
click at [630, 225] on span "We see a shadowy silhouette of a person from behind, as they get up from seated…" at bounding box center [805, 219] width 536 height 55
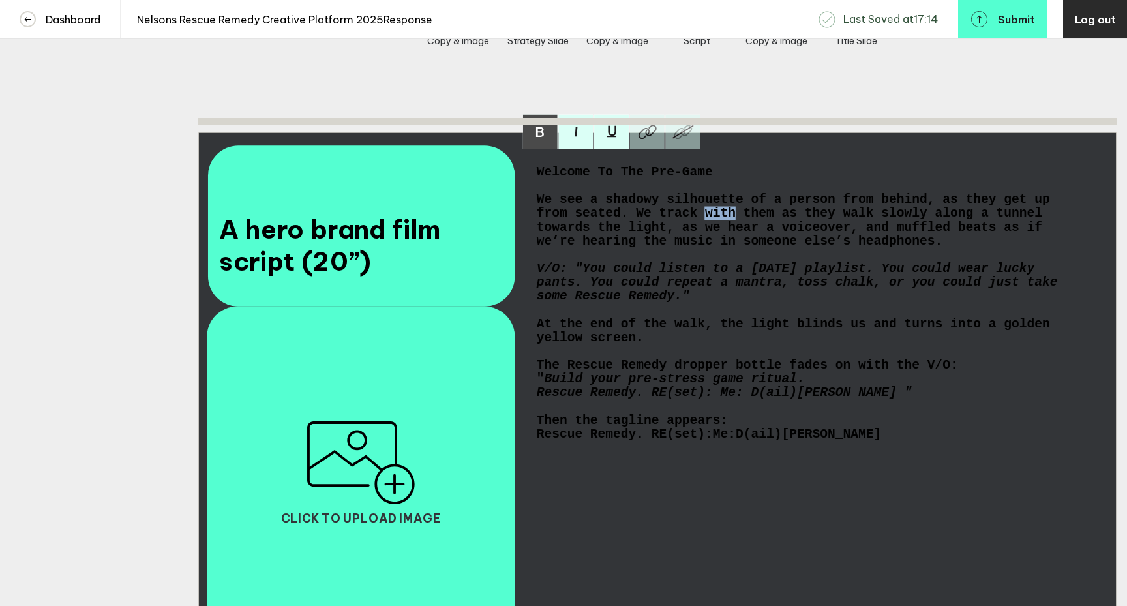
drag, startPoint x: 703, startPoint y: 223, endPoint x: 734, endPoint y: 223, distance: 30.6
click at [734, 223] on span "We see a shadowy silhouette of a person from behind, as they get up from seated…" at bounding box center [797, 219] width 521 height 55
drag, startPoint x: 630, startPoint y: 237, endPoint x: 596, endPoint y: 235, distance: 34.0
click at [596, 235] on span "We see a shadowy silhouette of a person from behind, as they get up from seated…" at bounding box center [801, 219] width 529 height 55
click at [651, 238] on span "We see a shadowy silhouette of a person from behind, as they get up from seated…" at bounding box center [809, 219] width 544 height 55
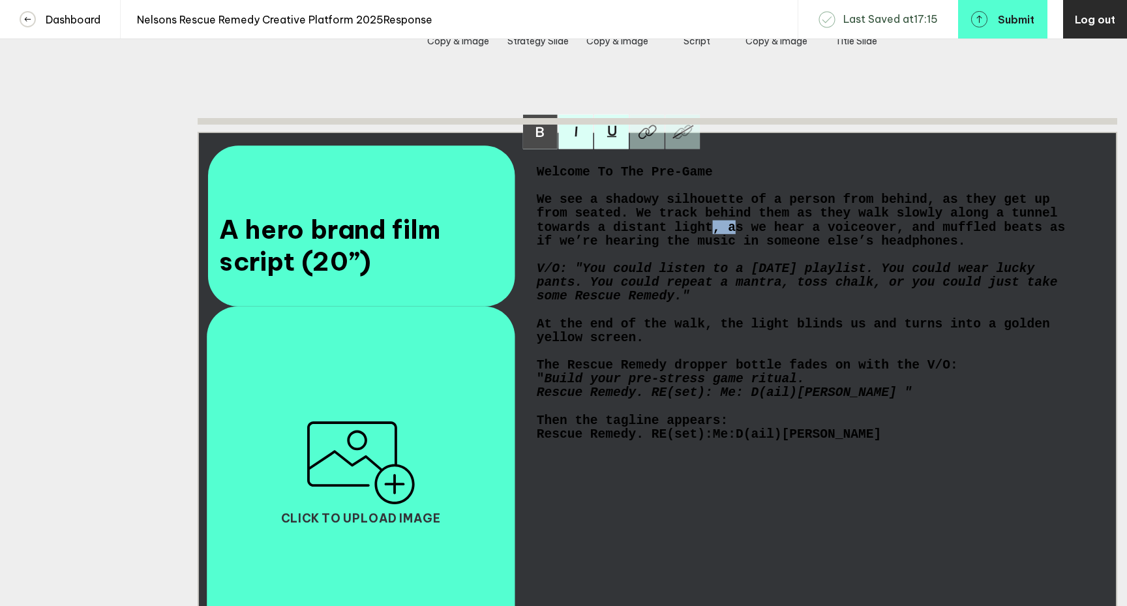
drag, startPoint x: 735, startPoint y: 238, endPoint x: 712, endPoint y: 238, distance: 23.5
click at [712, 238] on span "We see a shadowy silhouette of a person from behind, as they get up from seated…" at bounding box center [805, 219] width 536 height 55
click at [988, 241] on span "We see a shadowy silhouette of a person from behind, as they get up from seated…" at bounding box center [813, 219] width 552 height 55
drag, startPoint x: 1026, startPoint y: 237, endPoint x: 1029, endPoint y: 254, distance: 16.6
click at [1026, 237] on span "We see a shadowy silhouette of a person from behind, as they get up from seated…" at bounding box center [813, 219] width 552 height 55
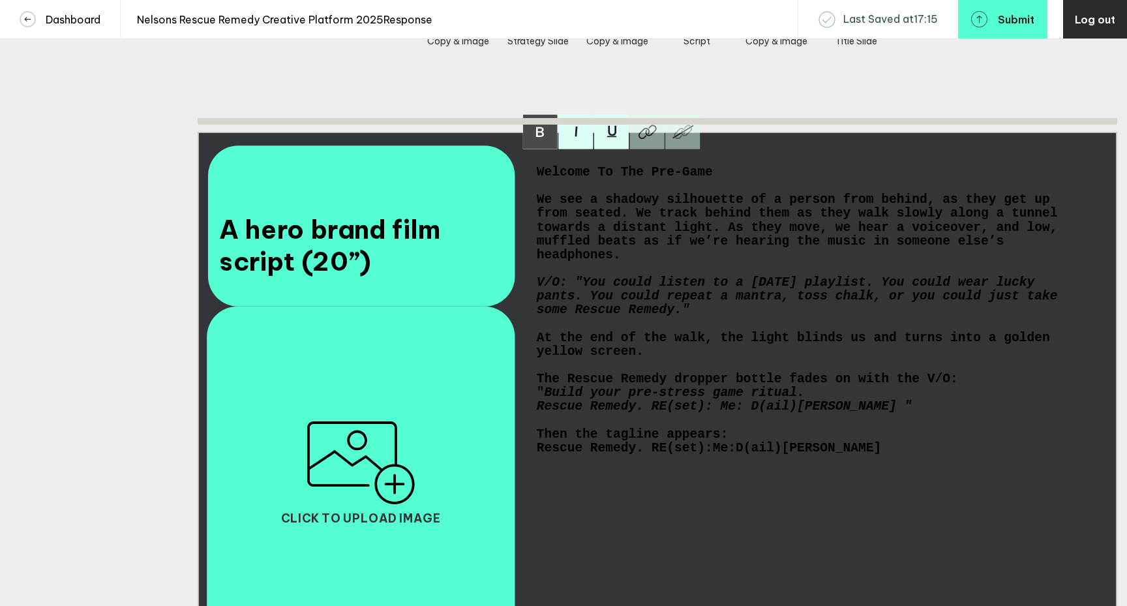
drag, startPoint x: 642, startPoint y: 265, endPoint x: 531, endPoint y: 208, distance: 124.8
click at [531, 208] on div "A hero brand film script (20”) Welcome To The Pre-Game We see a shadowy silhoue…" at bounding box center [657, 390] width 919 height 517
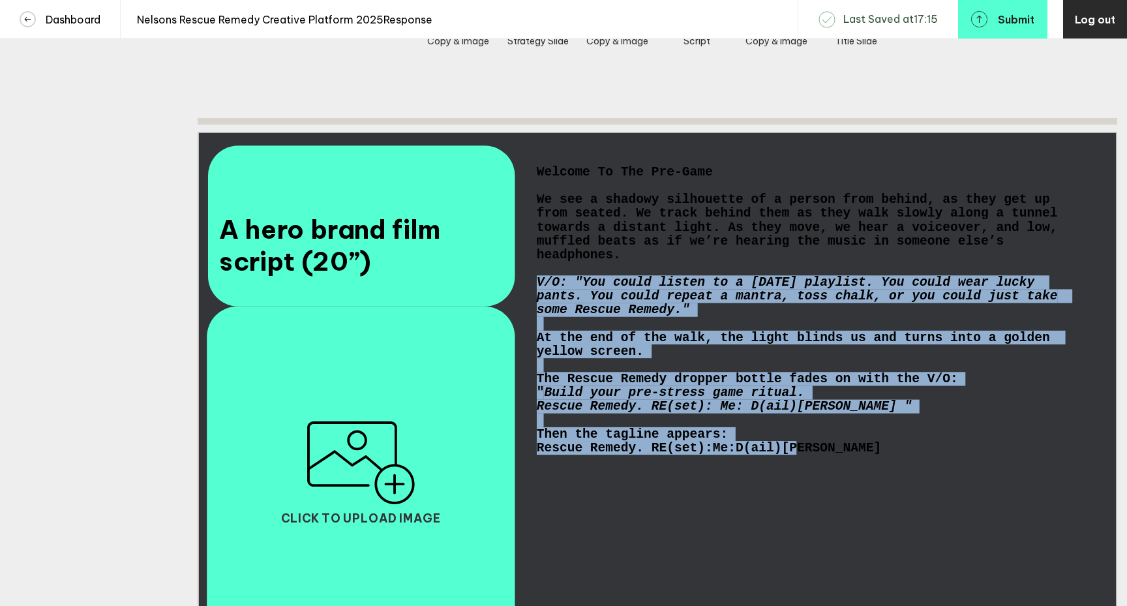
drag, startPoint x: 814, startPoint y: 469, endPoint x: 537, endPoint y: 290, distance: 330.2
click at [537, 290] on div "Welcome To The Pre-Game We see a shadowy silhouette of a person from behind, as…" at bounding box center [810, 309] width 547 height 289
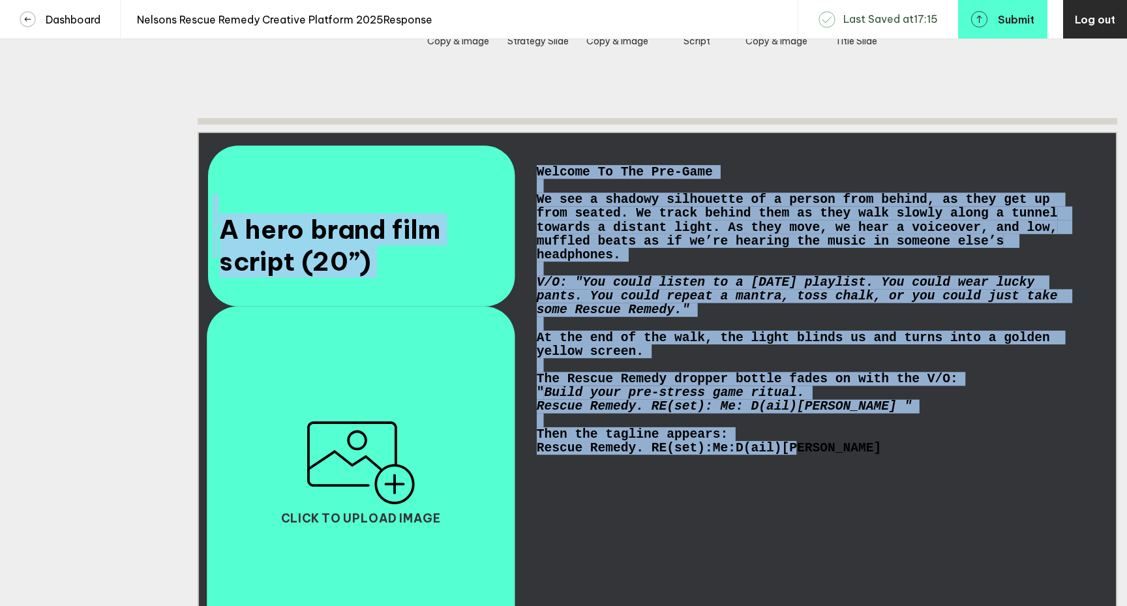
drag, startPoint x: 812, startPoint y: 460, endPoint x: 529, endPoint y: 173, distance: 402.5
click at [529, 173] on div "A hero brand film script (20”) Welcome To The Pre-Game We see a shadowy silhoue…" at bounding box center [657, 390] width 919 height 517
click at [796, 441] on div "Then the tagline appears:" at bounding box center [810, 434] width 547 height 14
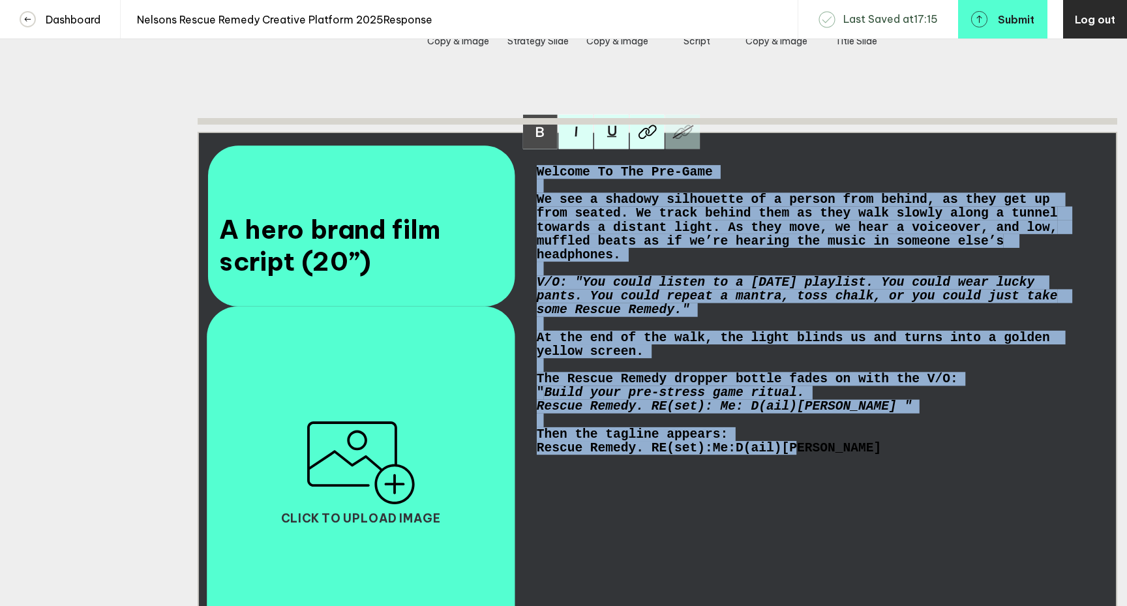
drag, startPoint x: 797, startPoint y: 471, endPoint x: 536, endPoint y: 181, distance: 390.6
click at [537, 181] on div "Welcome To The Pre-Game We see a shadowy silhouette of a person from behind, as…" at bounding box center [810, 309] width 547 height 289
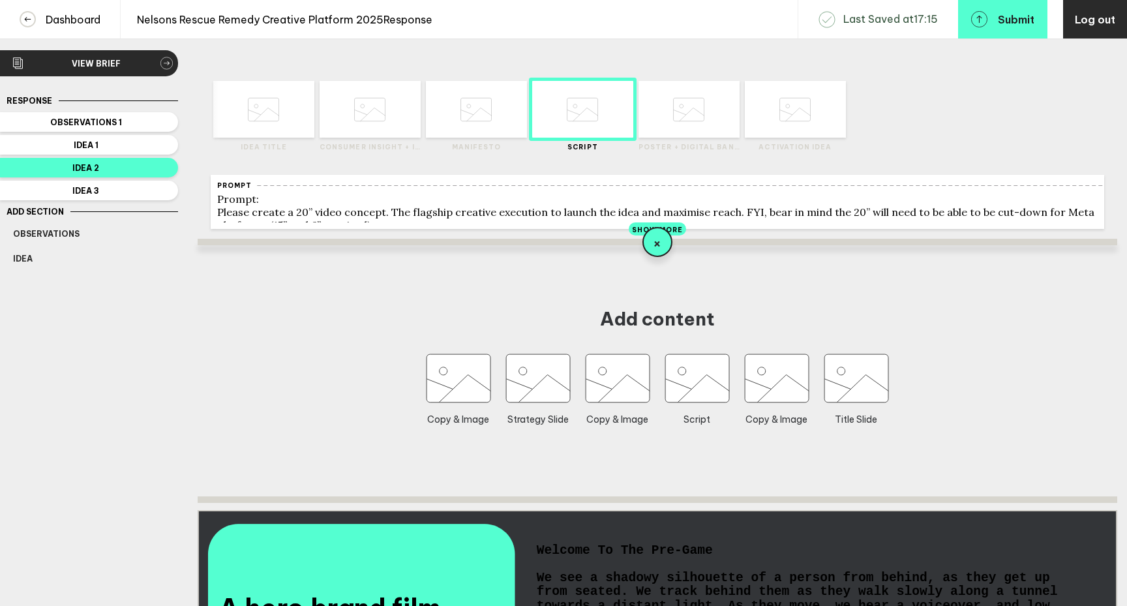
scroll to position [0, 0]
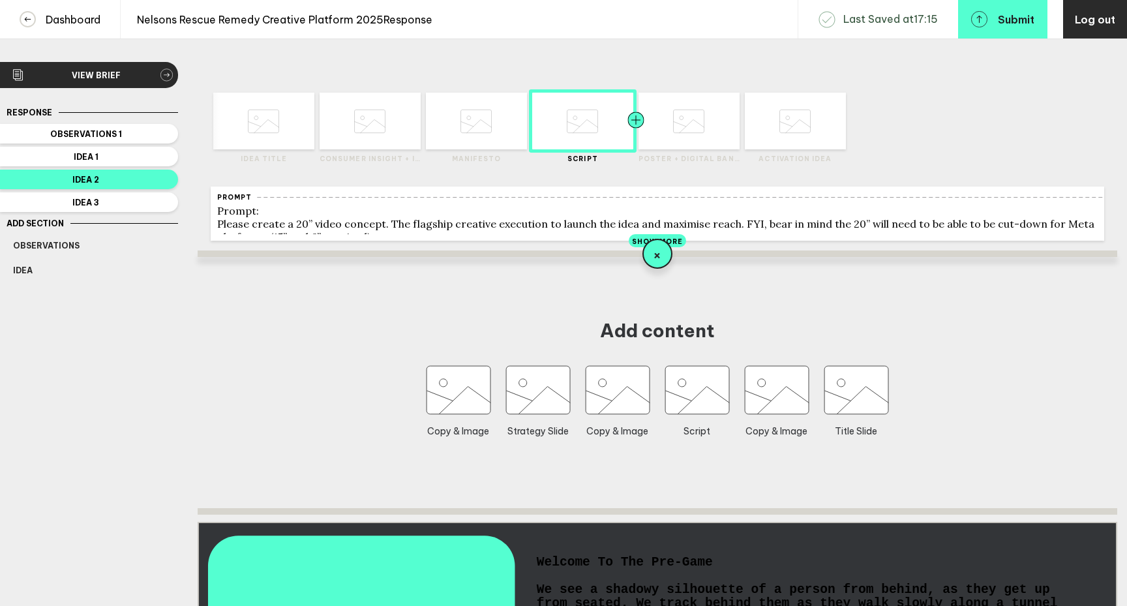
click at [676, 126] on div at bounding box center [661, 121] width 51 height 57
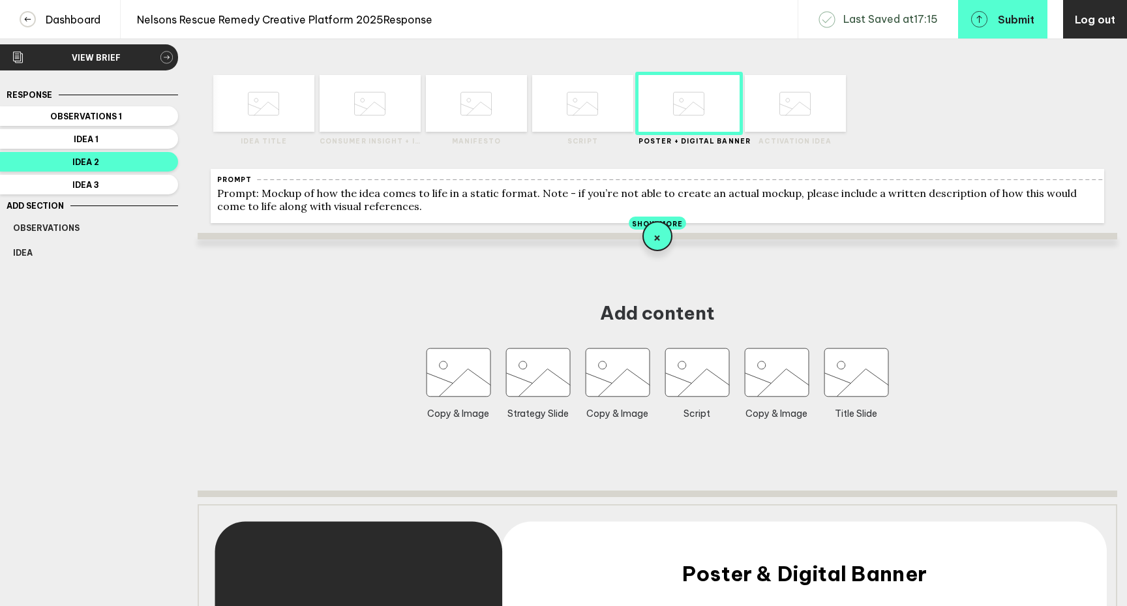
scroll to position [12, 0]
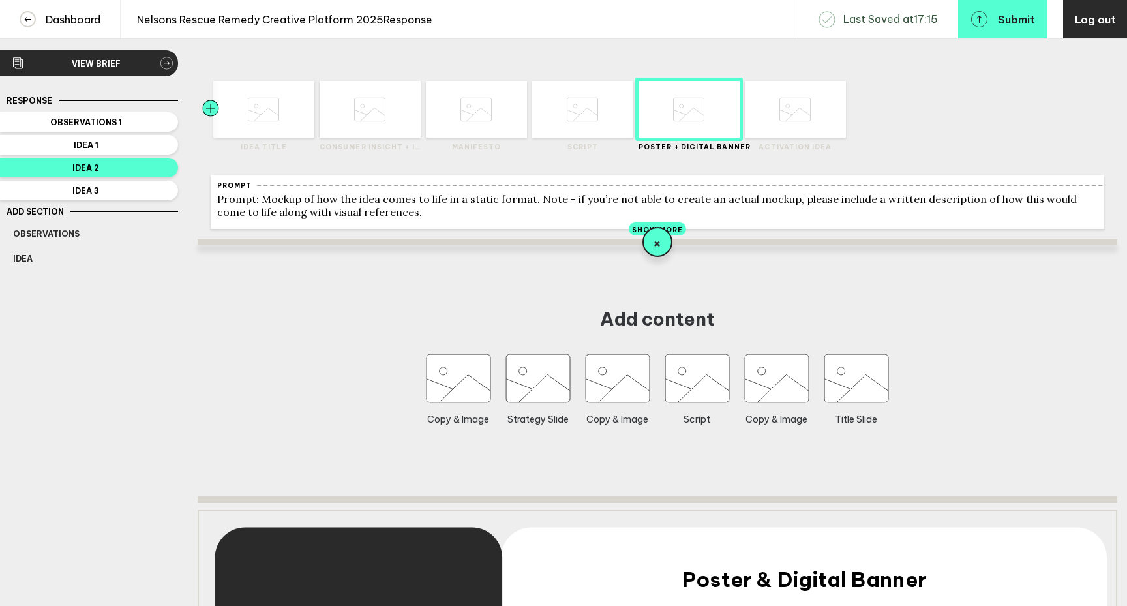
click at [261, 126] on div at bounding box center [236, 109] width 51 height 57
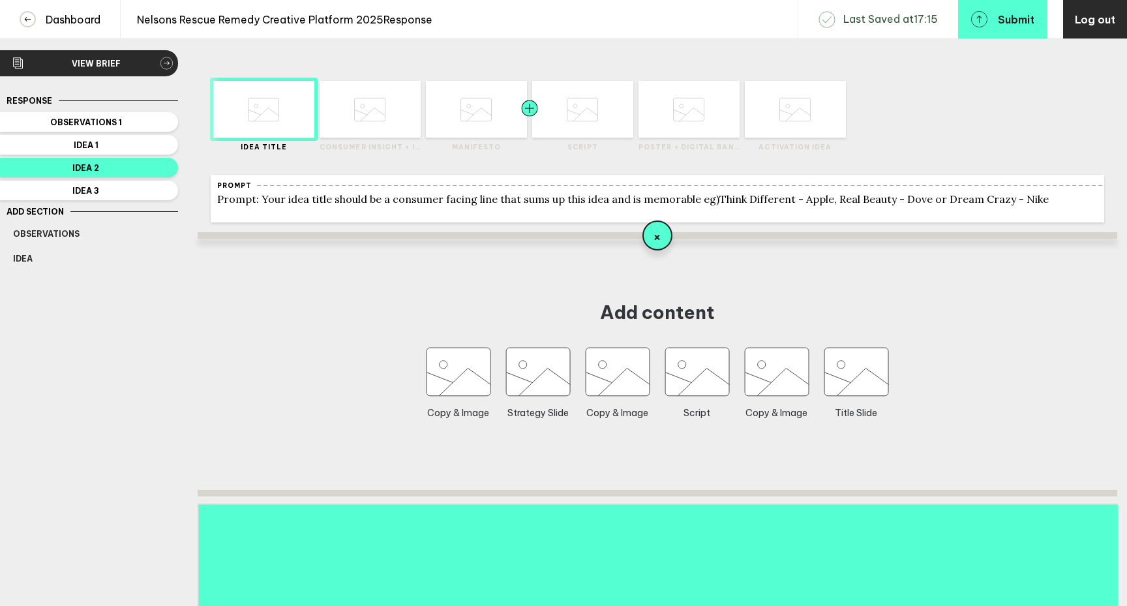
click at [488, 128] on div at bounding box center [504, 109] width 51 height 57
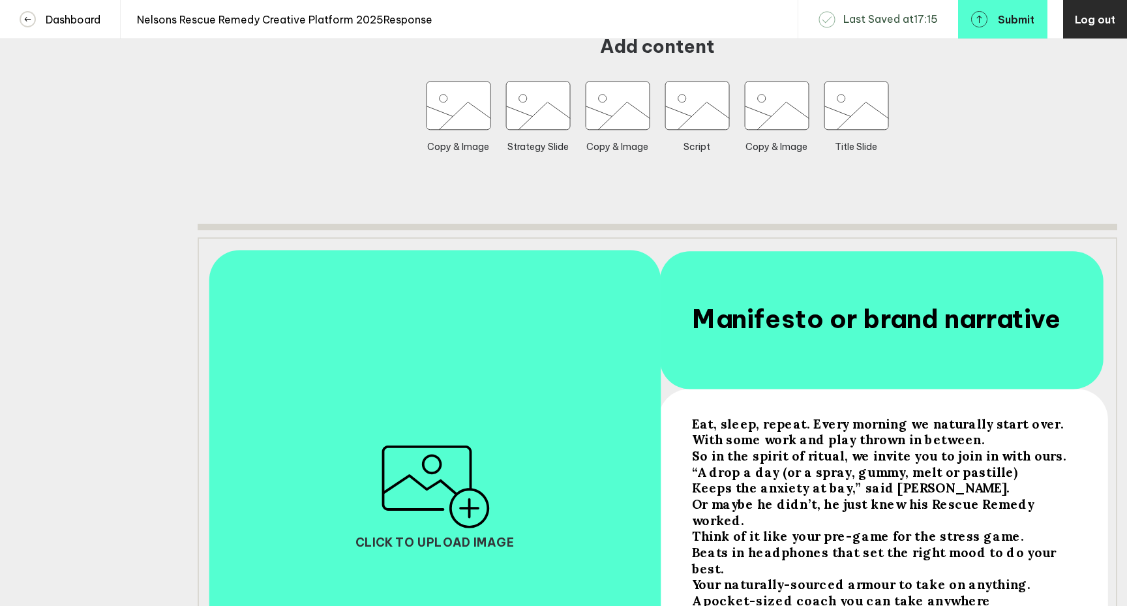
scroll to position [287, 0]
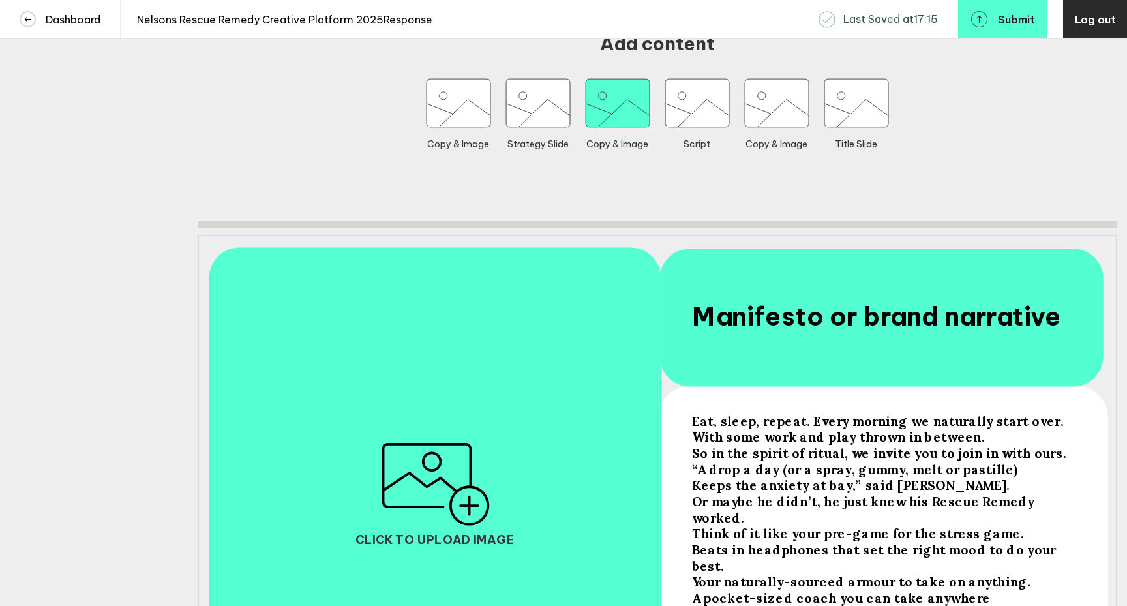
click at [615, 115] on icon "button" at bounding box center [617, 103] width 64 height 48
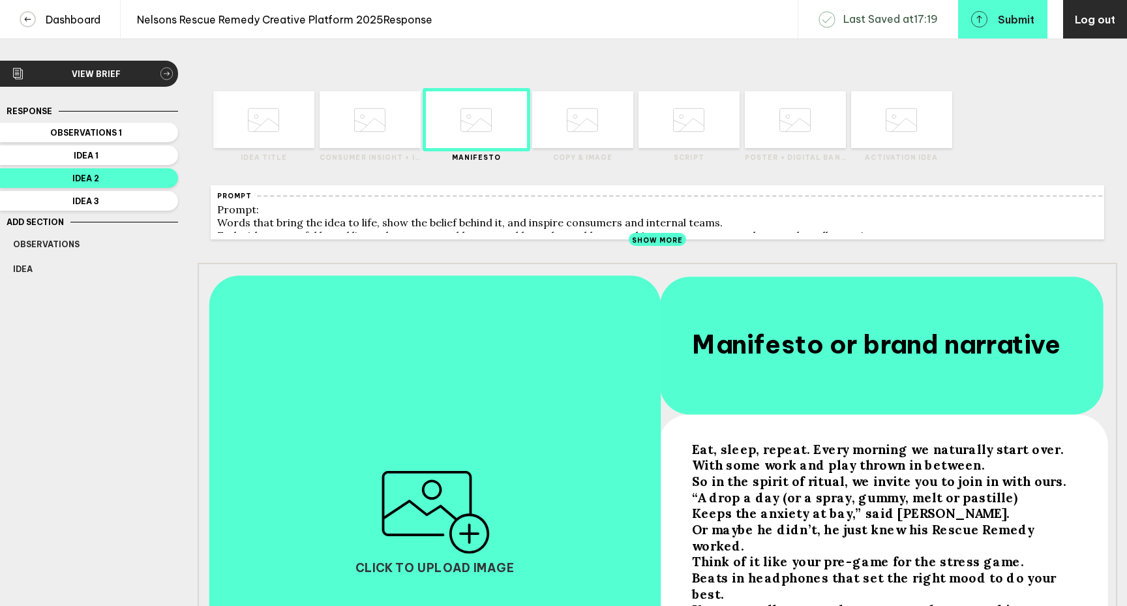
scroll to position [0, 0]
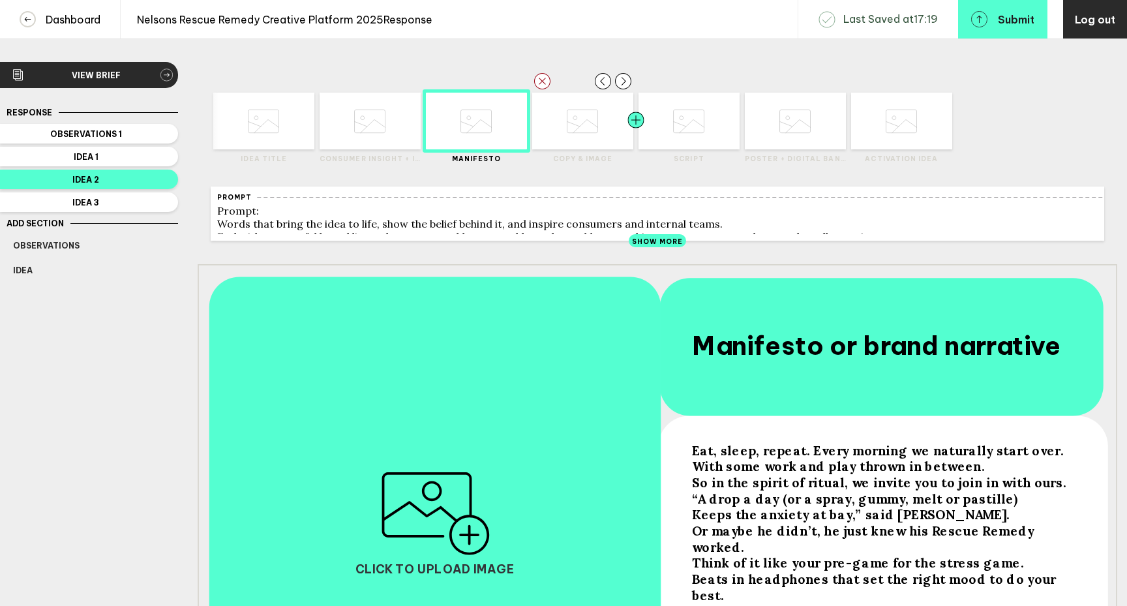
click at [594, 135] on div at bounding box center [610, 121] width 51 height 57
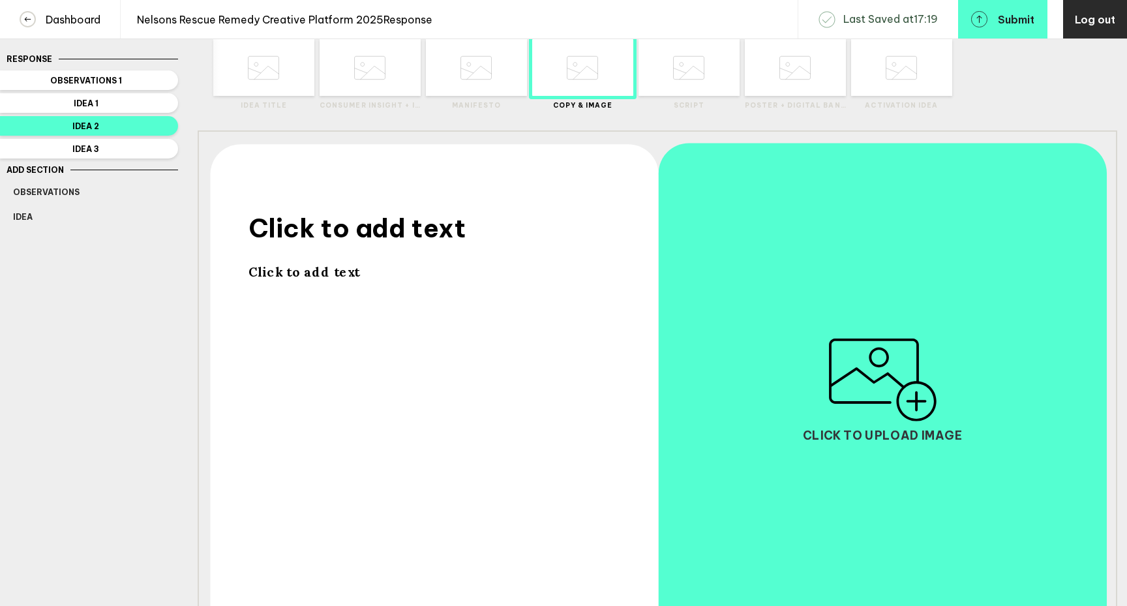
scroll to position [33, 0]
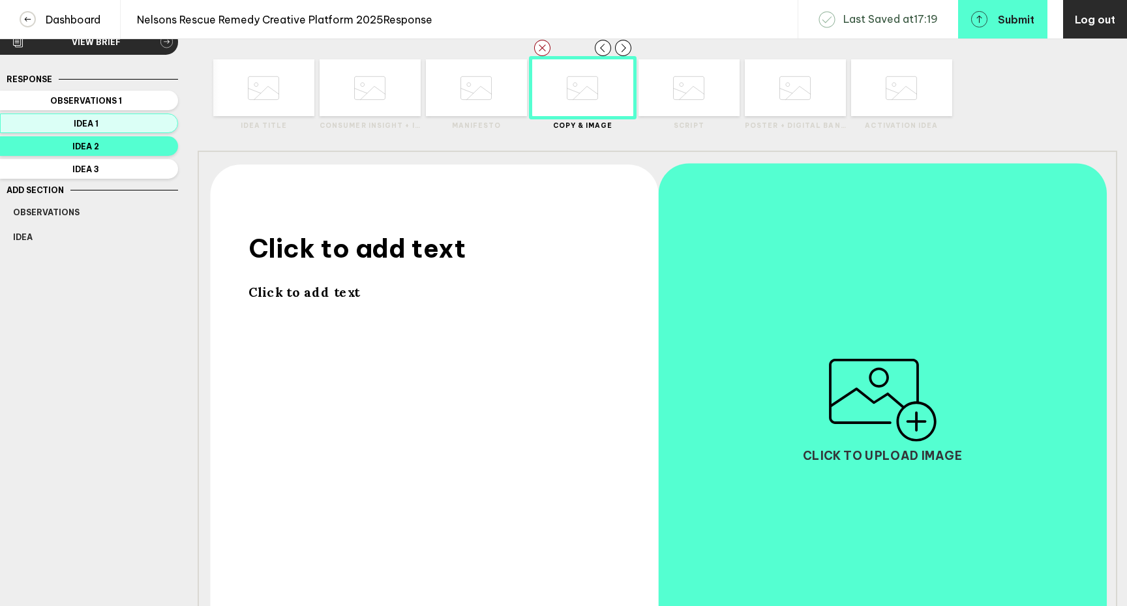
click at [158, 120] on span "Idea 1" at bounding box center [86, 124] width 146 height 10
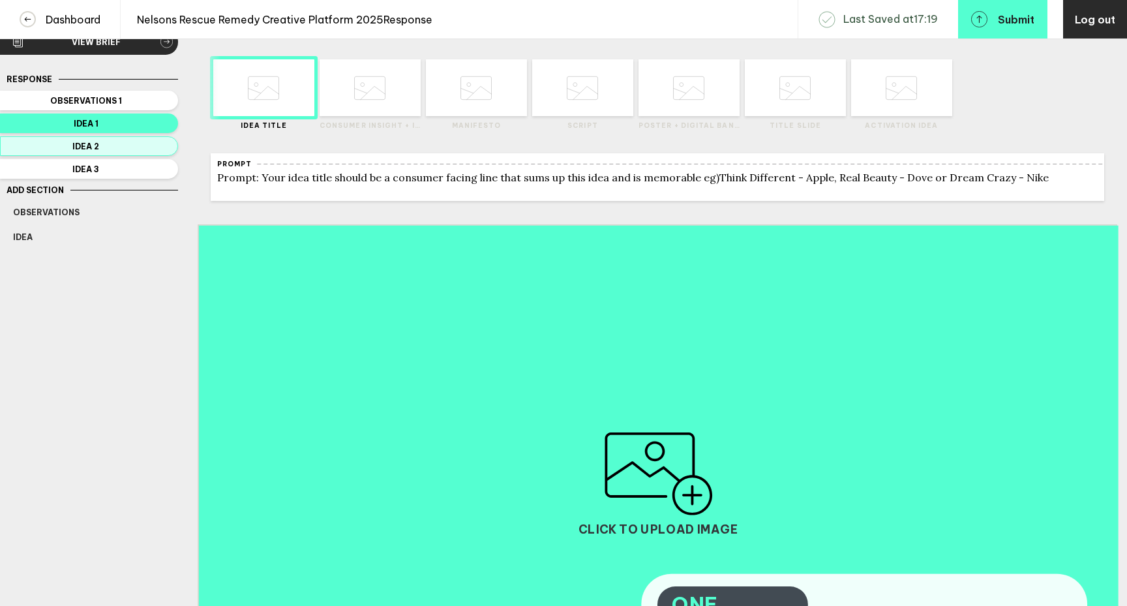
click at [132, 149] on span "Idea 2" at bounding box center [86, 146] width 146 height 10
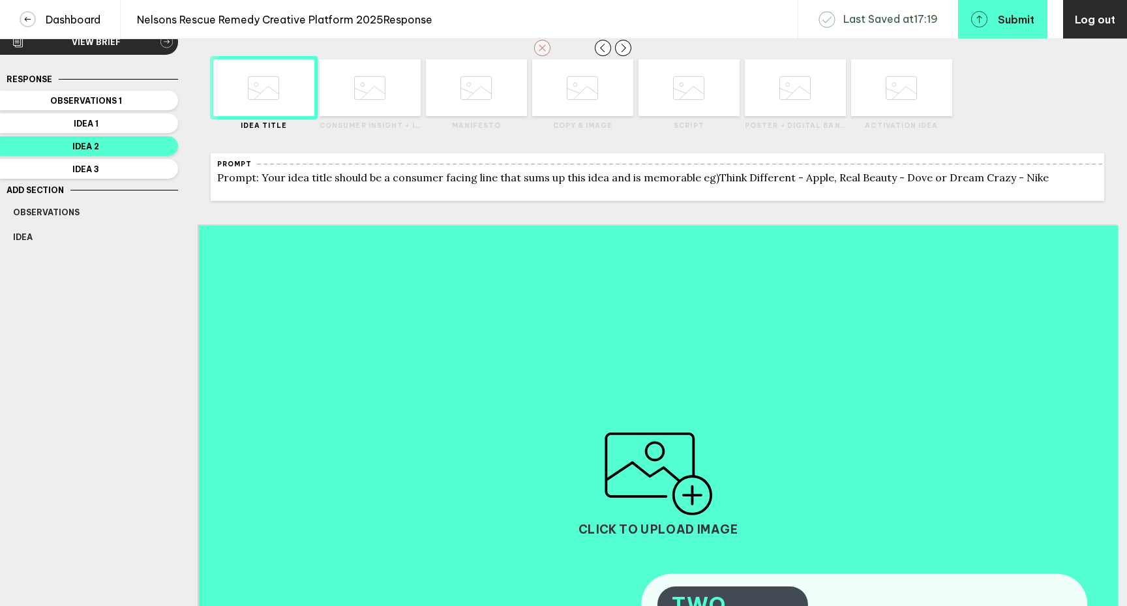
click at [545, 50] on rect "button" at bounding box center [542, 48] width 16 height 16
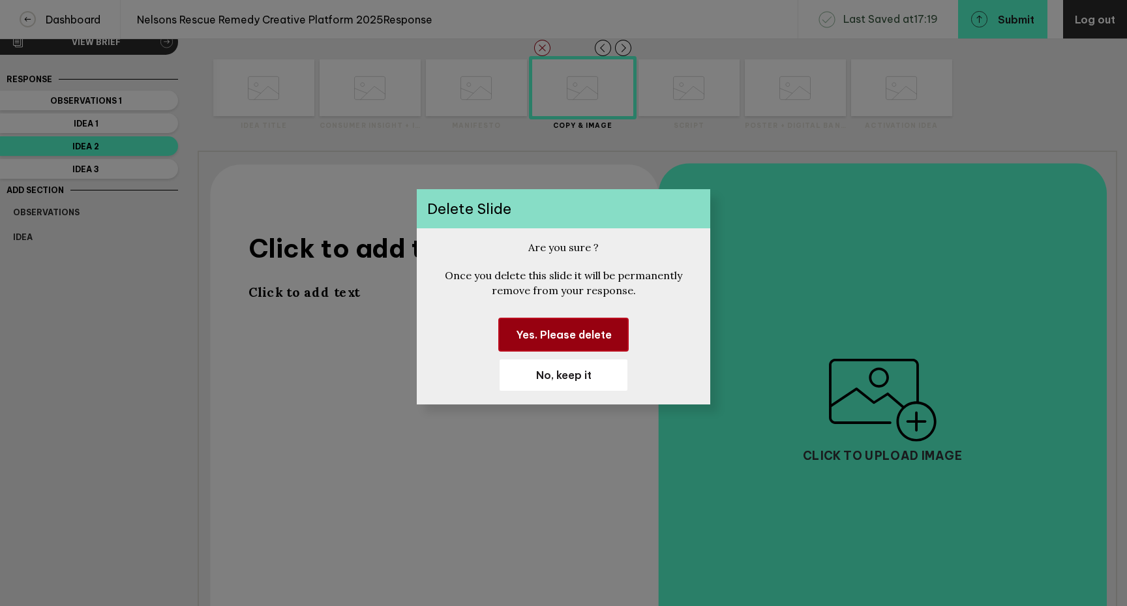
click at [582, 338] on span "Yes. Please delete" at bounding box center [564, 334] width 96 height 13
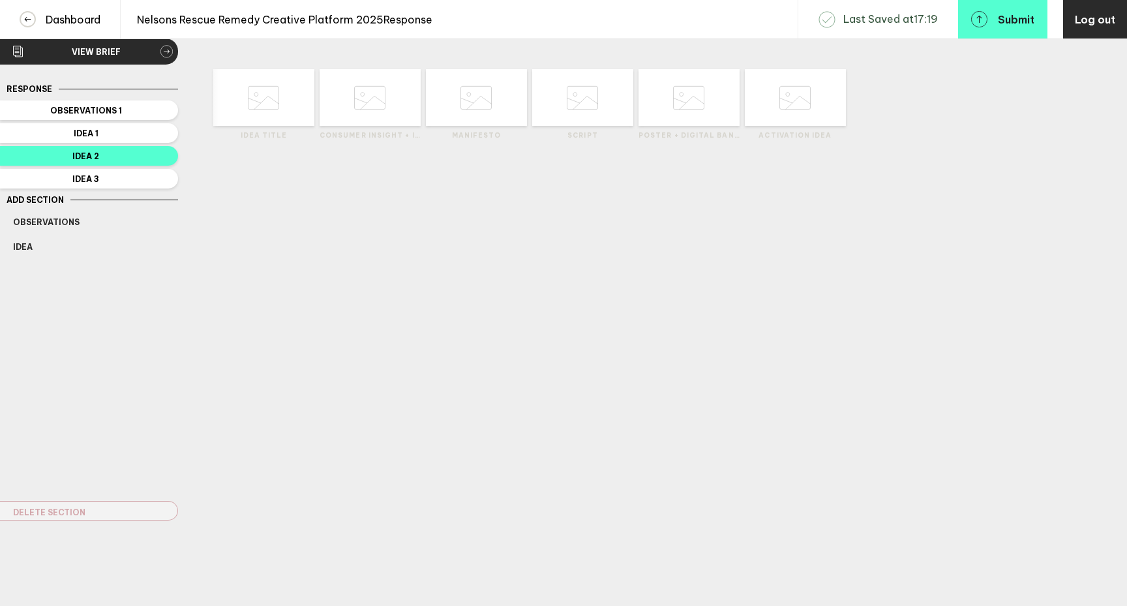
scroll to position [23, 0]
click at [120, 130] on span "Idea 1" at bounding box center [86, 133] width 146 height 10
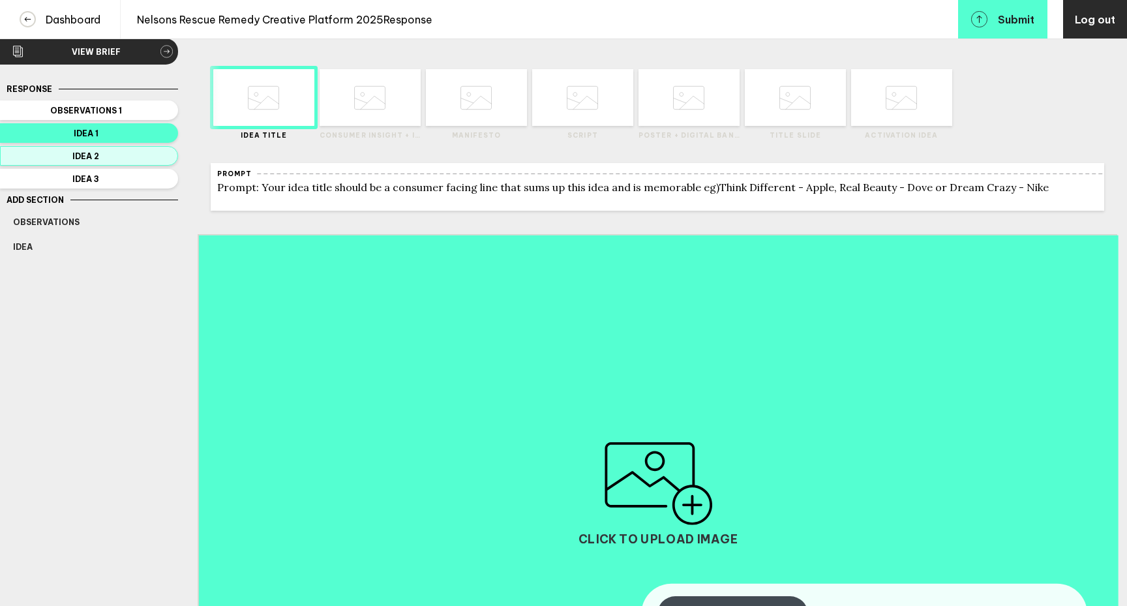
click at [140, 158] on span "Idea 2" at bounding box center [86, 156] width 146 height 10
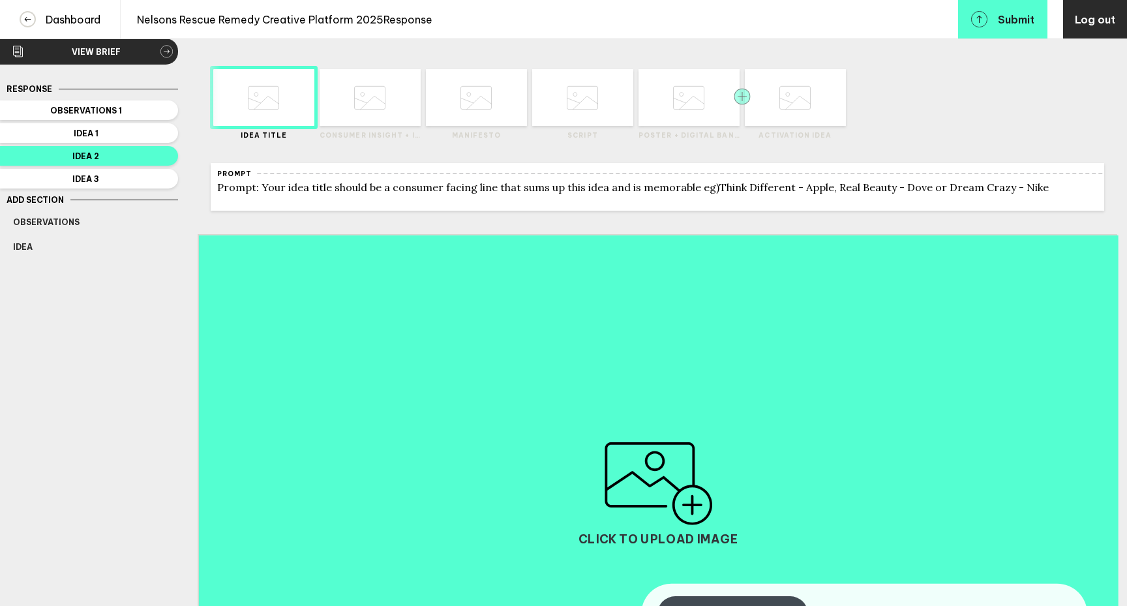
click at [744, 99] on rect "button" at bounding box center [741, 96] width 16 height 16
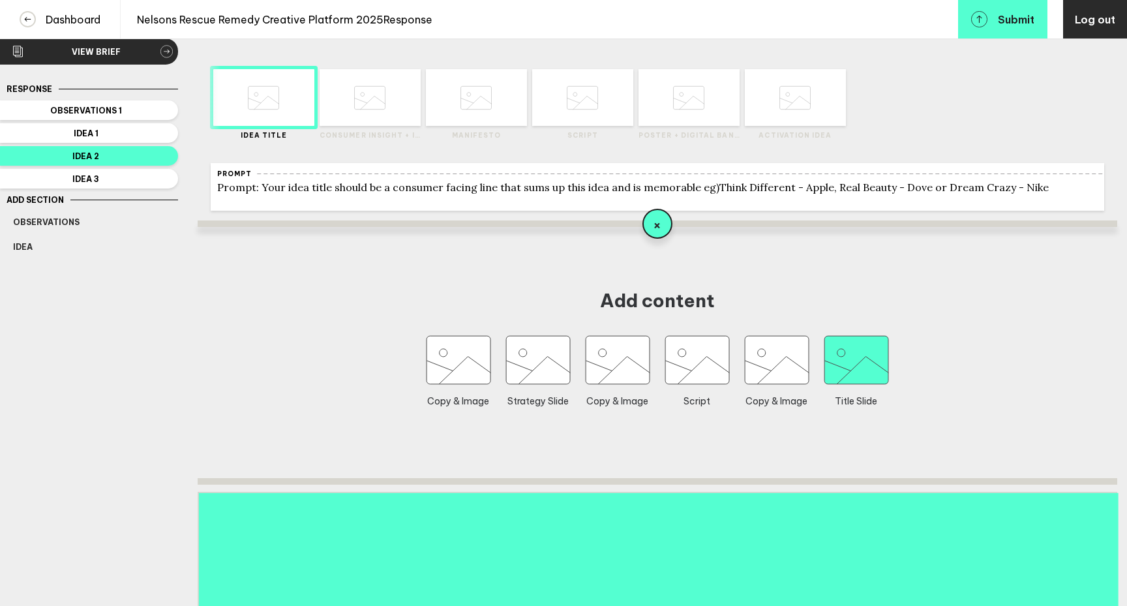
click at [855, 381] on icon "button" at bounding box center [856, 360] width 64 height 48
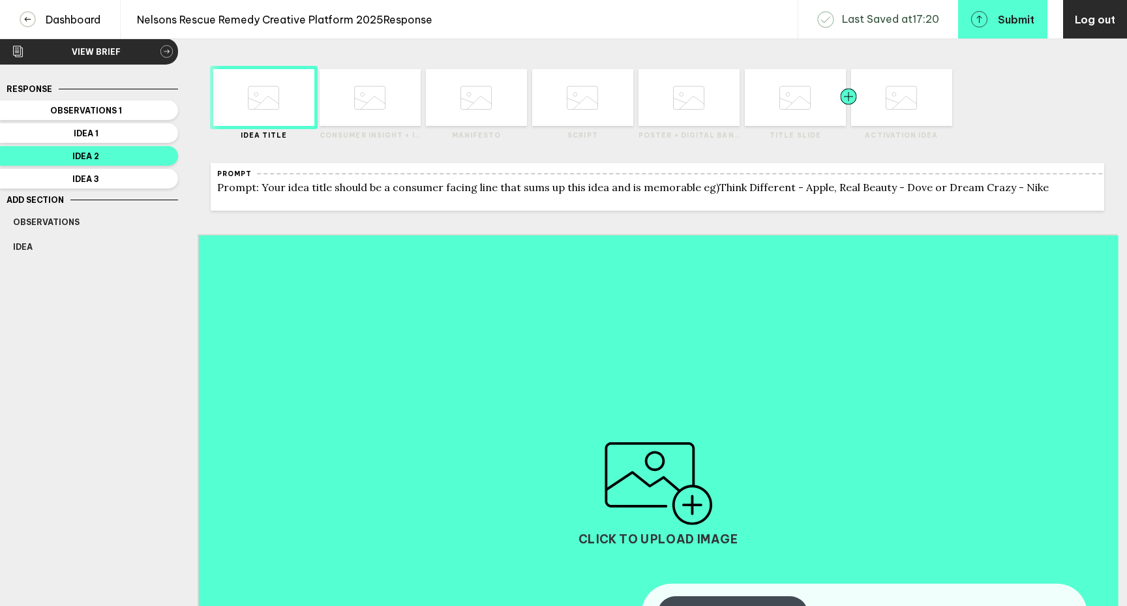
click at [881, 111] on div at bounding box center [873, 97] width 51 height 57
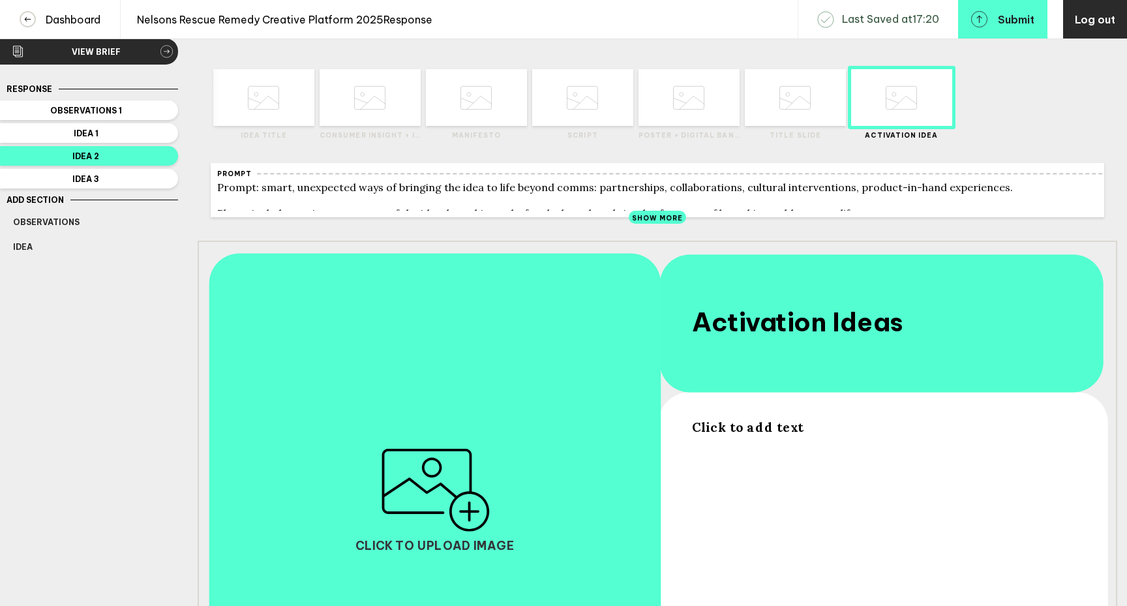
click at [724, 445] on div "Click to add text" at bounding box center [882, 573] width 380 height 308
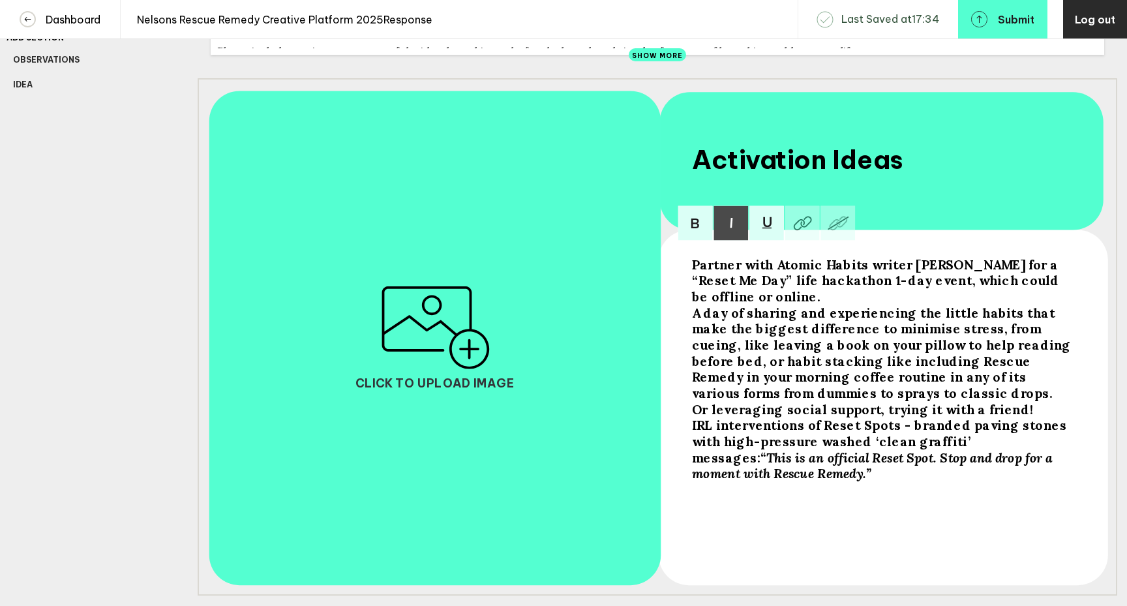
scroll to position [196, 0]
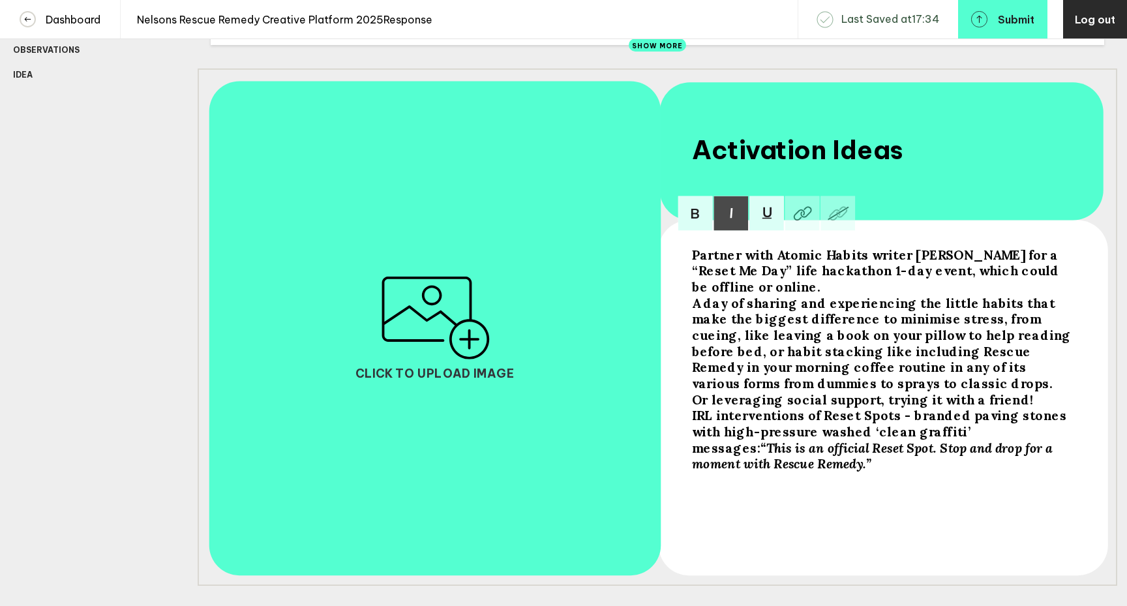
click at [747, 295] on div "Partner with Atomic Habits writer [PERSON_NAME] for a “Reset Me Day” life hacka…" at bounding box center [882, 270] width 380 height 48
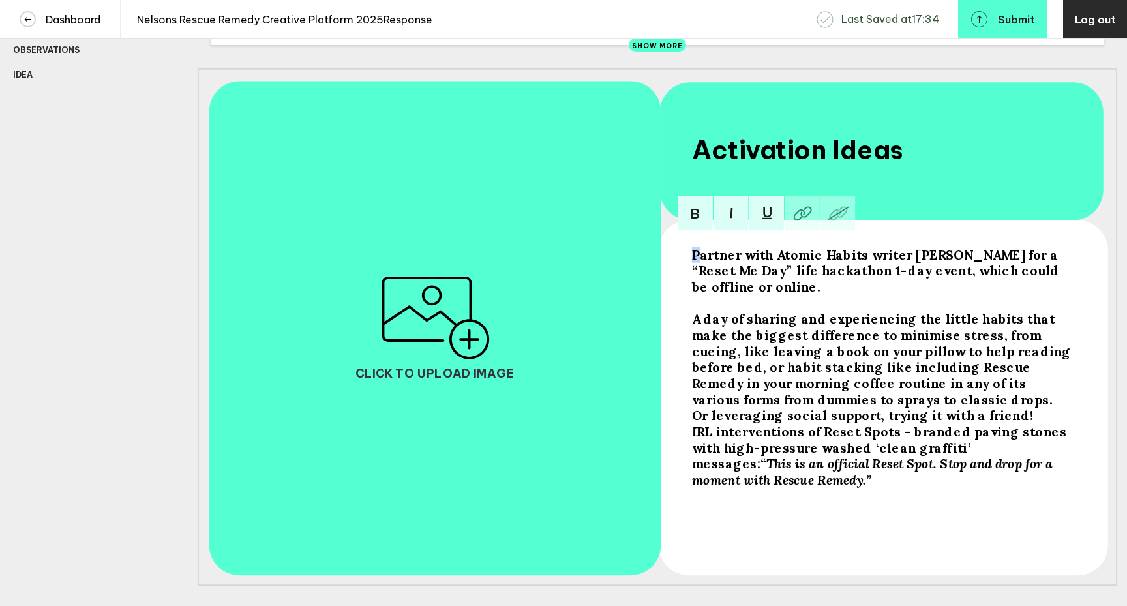
drag, startPoint x: 698, startPoint y: 265, endPoint x: 690, endPoint y: 265, distance: 7.8
click at [690, 265] on div "Partner with Atomic Habits writer [PERSON_NAME] for a “Reset Me Day” life hacka…" at bounding box center [881, 401] width 389 height 318
click at [707, 277] on span "We partner with Atomic Habits writer [PERSON_NAME] for a “Reset Me Day” life ha…" at bounding box center [883, 270] width 383 height 48
click at [748, 280] on span "We partner with Atomic Habits writer [PERSON_NAME] for a “REset Me Day” life ha…" at bounding box center [883, 270] width 383 height 48
click at [784, 282] on span "We partner with Atomic Habits writer [PERSON_NAME] for a “REset ME Day” life ha…" at bounding box center [883, 270] width 383 height 48
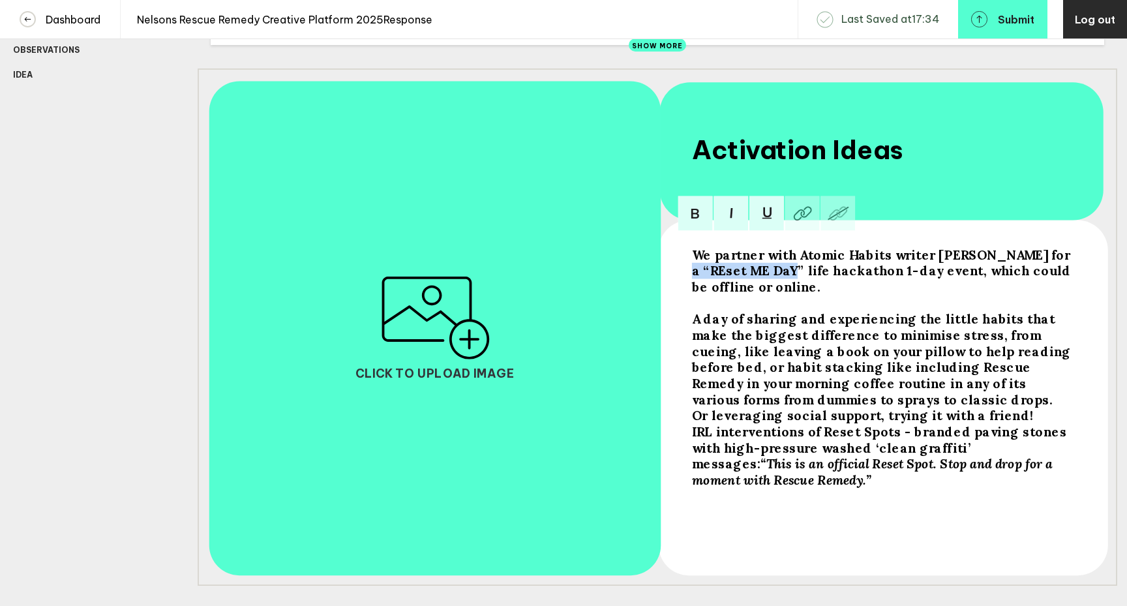
drag, startPoint x: 791, startPoint y: 274, endPoint x: 683, endPoint y: 278, distance: 108.3
click at [683, 278] on div "We partner with Atomic Habits writer [PERSON_NAME] for a “REset ME DaY” life ha…" at bounding box center [657, 326] width 919 height 517
click at [730, 218] on img at bounding box center [730, 213] width 35 height 35
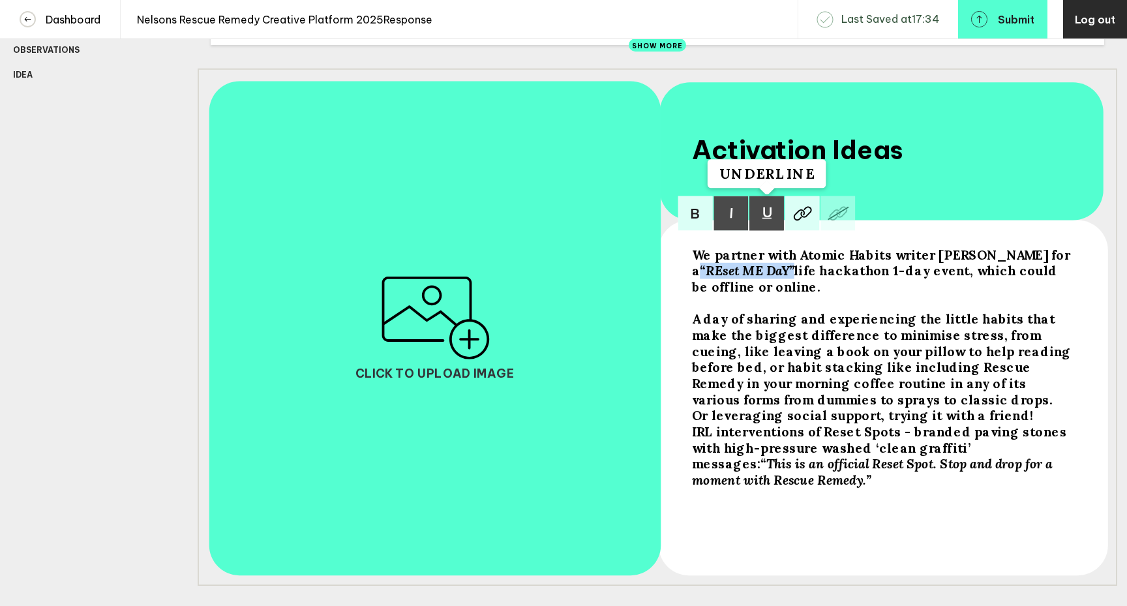
click at [768, 223] on img at bounding box center [766, 213] width 35 height 35
click at [803, 421] on div "A day of sharing and experiencing the little habits that make the biggest diffe…" at bounding box center [882, 366] width 380 height 113
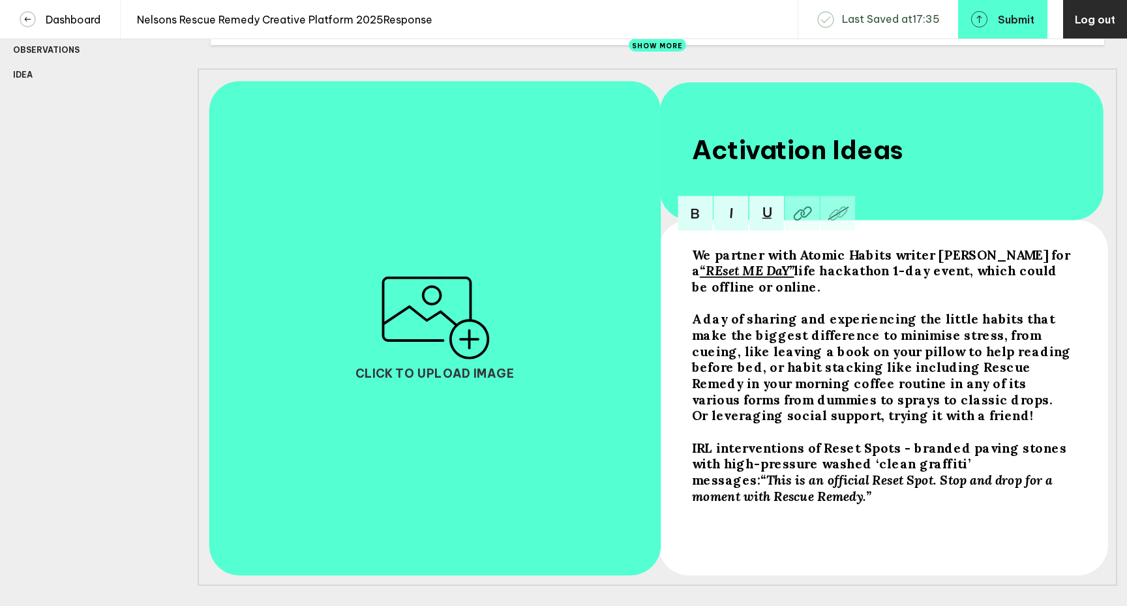
click at [692, 454] on span "IRL interventions of Reset Spots - branded paving stones with high-pressure was…" at bounding box center [881, 463] width 378 height 48
drag, startPoint x: 953, startPoint y: 456, endPoint x: 883, endPoint y: 456, distance: 69.8
click at [883, 456] on span "We create IRL interventions of Reset Spots - branded paving stones with high-pr…" at bounding box center [881, 463] width 378 height 48
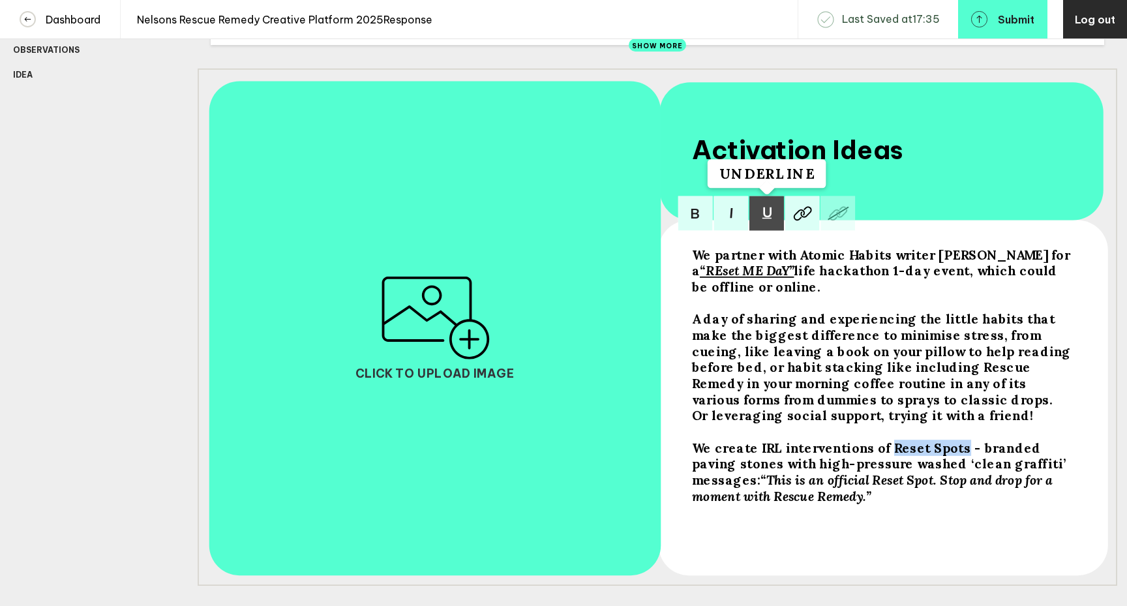
click at [765, 228] on img at bounding box center [766, 213] width 35 height 35
click at [729, 222] on img at bounding box center [730, 213] width 35 height 35
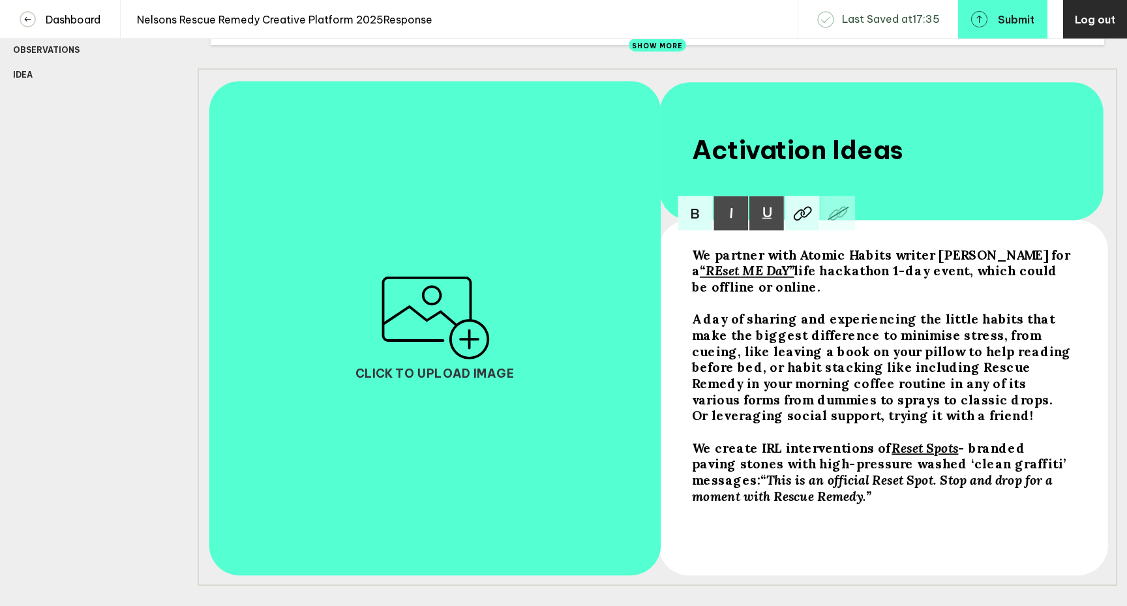
click at [791, 280] on span "life hackathon 1-day event, which could be offline or online." at bounding box center [876, 278] width 369 height 32
drag, startPoint x: 791, startPoint y: 280, endPoint x: 689, endPoint y: 280, distance: 101.7
click at [689, 280] on div "We partner with Atomic Habits writer [PERSON_NAME] for a “REset ME DaY” life ha…" at bounding box center [881, 401] width 389 height 318
click at [731, 227] on img at bounding box center [730, 213] width 35 height 35
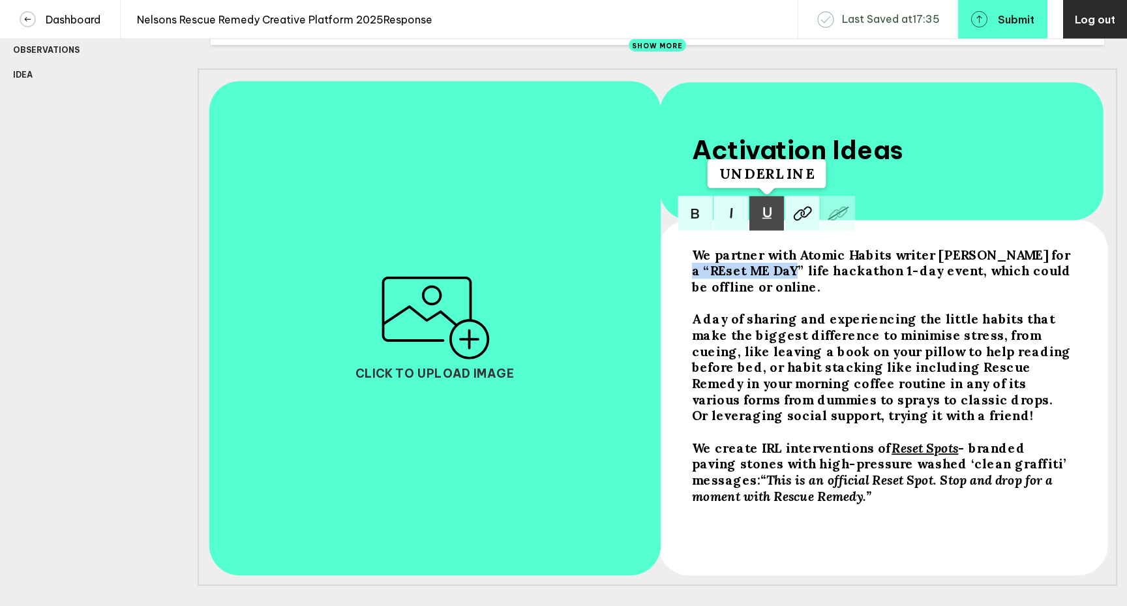
click at [761, 225] on img at bounding box center [766, 213] width 35 height 35
click at [788, 277] on span "We partner with Atomic Habits writer [PERSON_NAME] for a “REset ME DaY” life ha…" at bounding box center [883, 270] width 383 height 48
drag, startPoint x: 788, startPoint y: 277, endPoint x: 691, endPoint y: 280, distance: 96.5
click at [692, 280] on span "We partner with Atomic Habits writer [PERSON_NAME] for a “REset ME DaY” life ha…" at bounding box center [883, 270] width 383 height 48
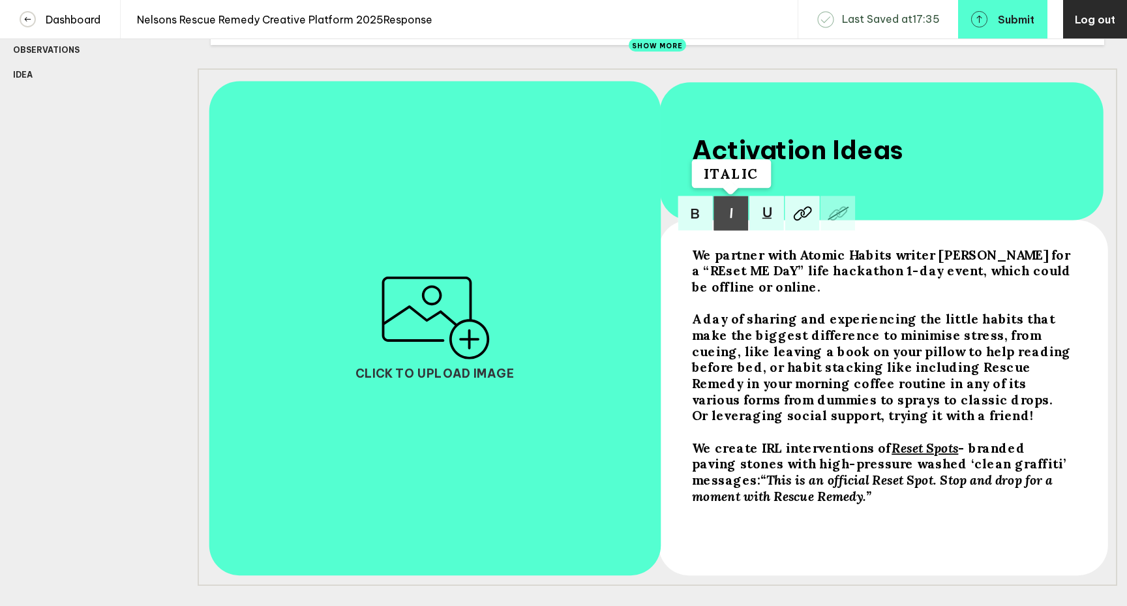
click at [732, 220] on img at bounding box center [730, 213] width 35 height 35
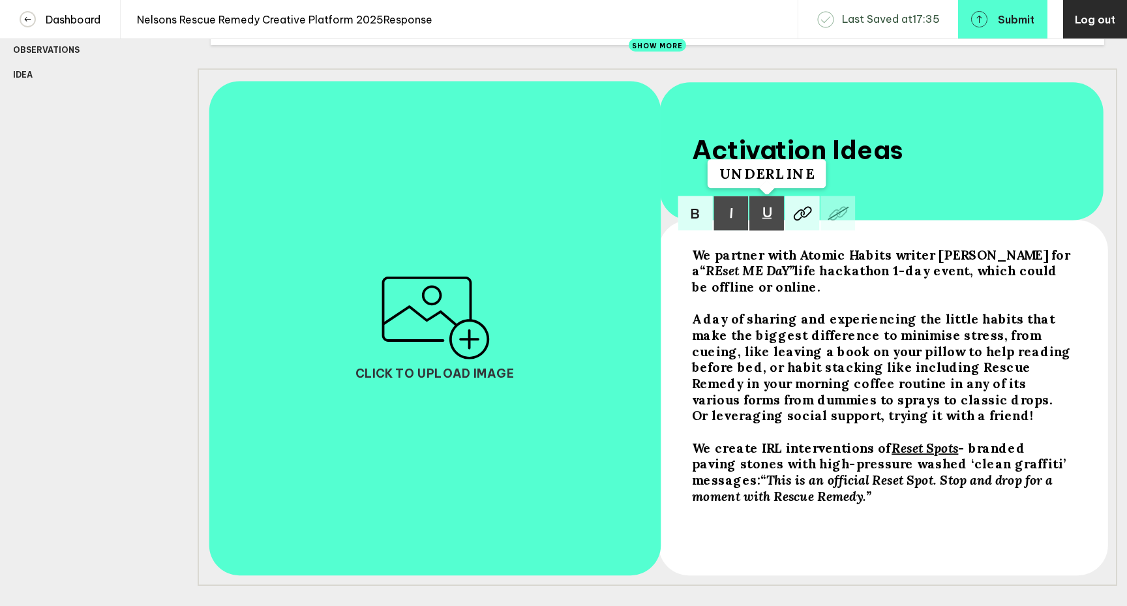
click at [762, 222] on img at bounding box center [766, 213] width 35 height 35
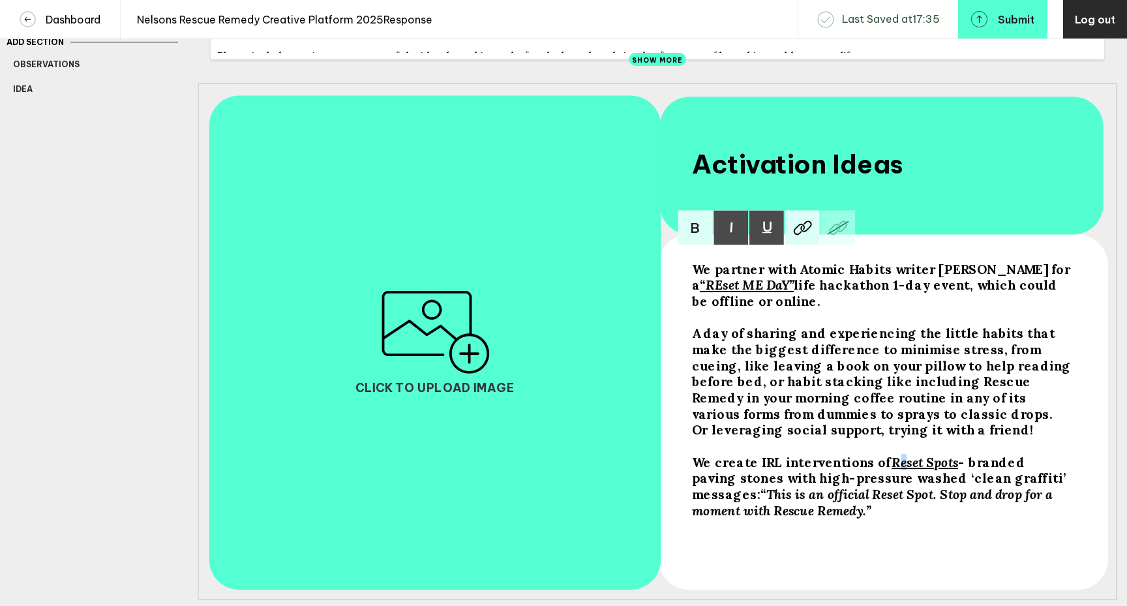
click at [891, 470] on span "Reset Spots" at bounding box center [924, 462] width 67 height 16
click at [833, 535] on div "We partner with Atomic Habits writer [PERSON_NAME] for a “REset ME DaY” life ha…" at bounding box center [881, 415] width 389 height 318
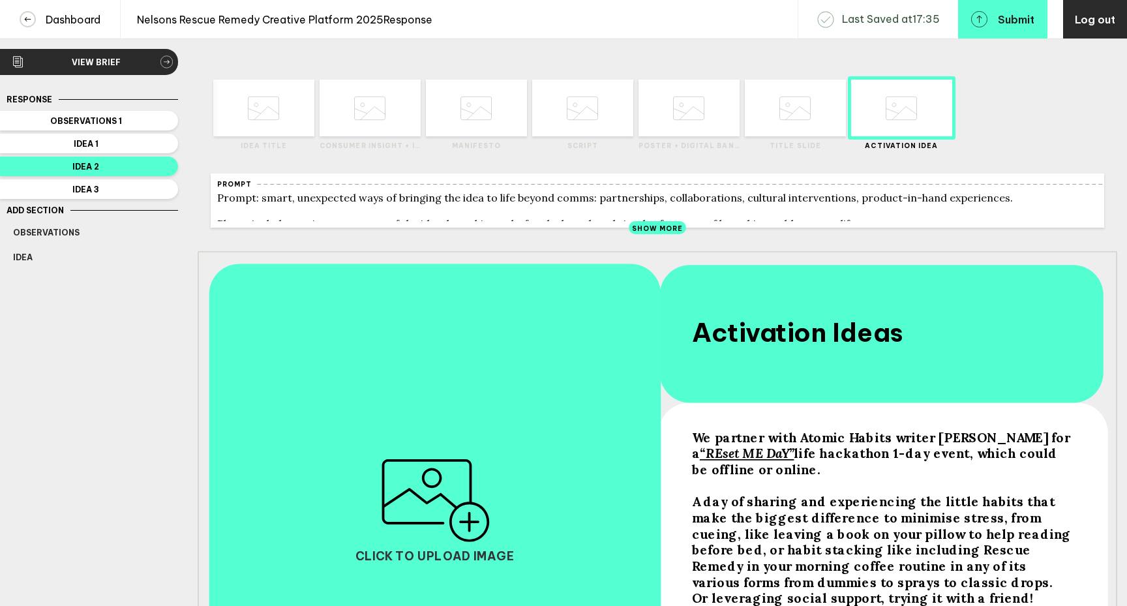
scroll to position [0, 0]
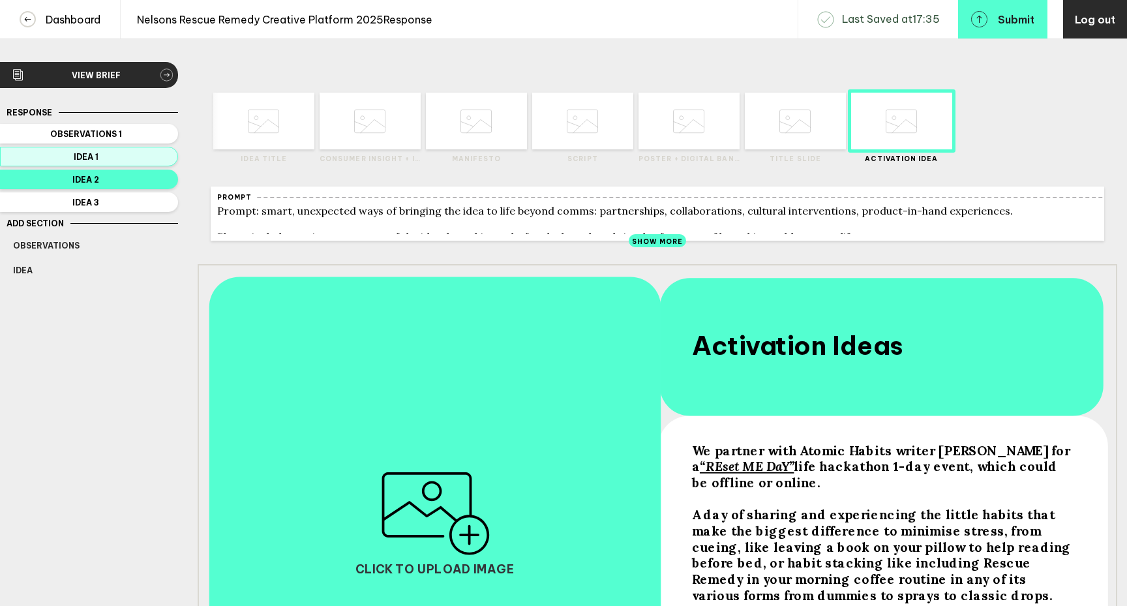
click at [122, 156] on span "Idea 1" at bounding box center [86, 157] width 146 height 10
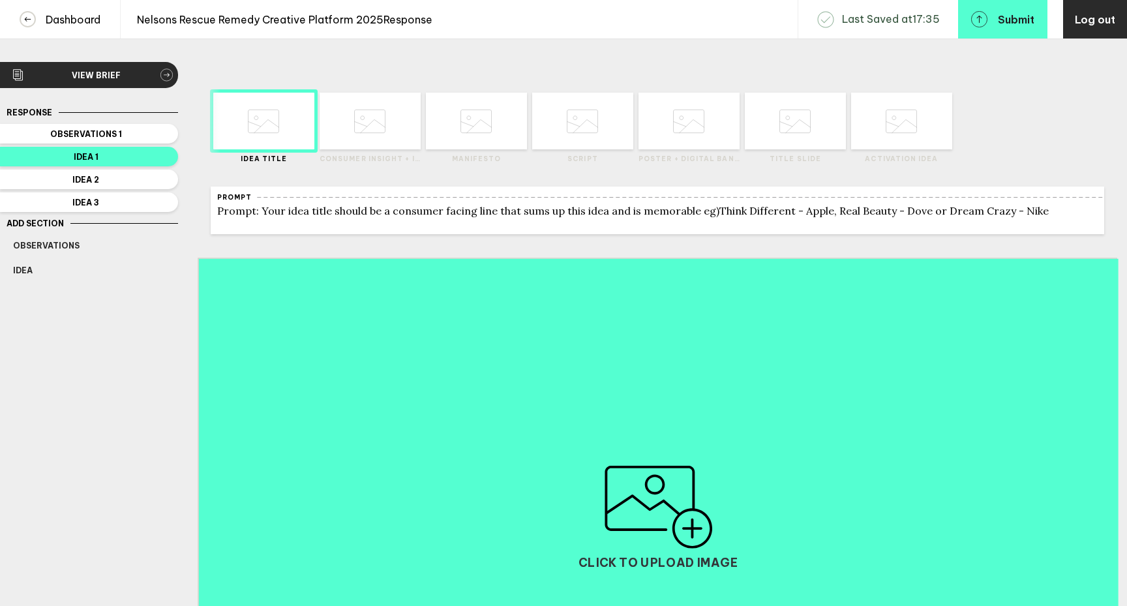
click at [903, 129] on icon at bounding box center [900, 121] width 31 height 50
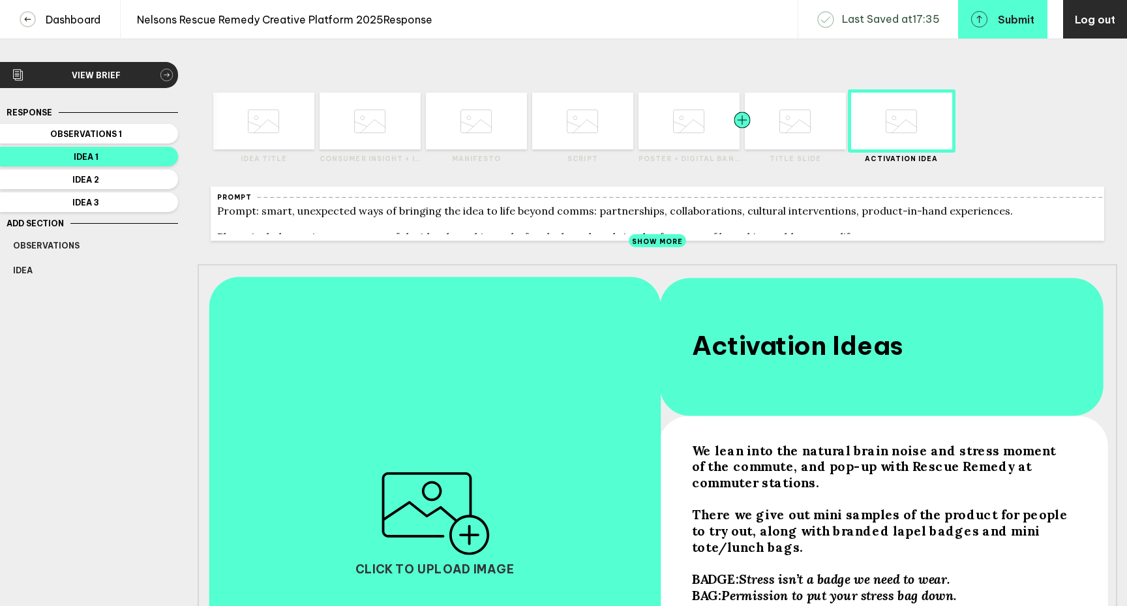
click at [713, 138] on div at bounding box center [716, 121] width 51 height 57
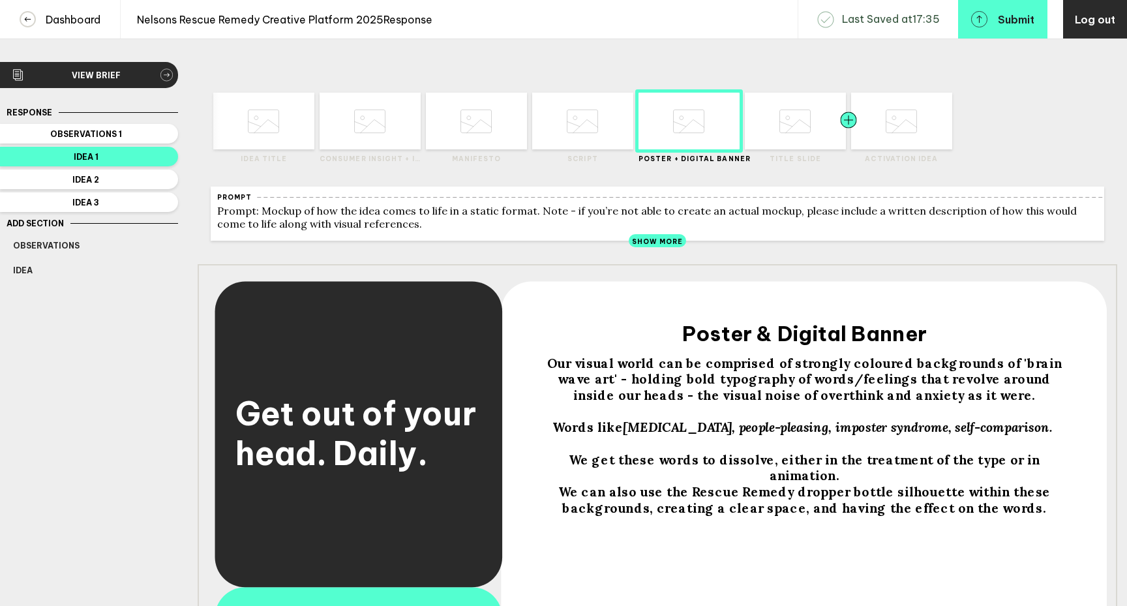
click at [869, 140] on div at bounding box center [873, 121] width 51 height 57
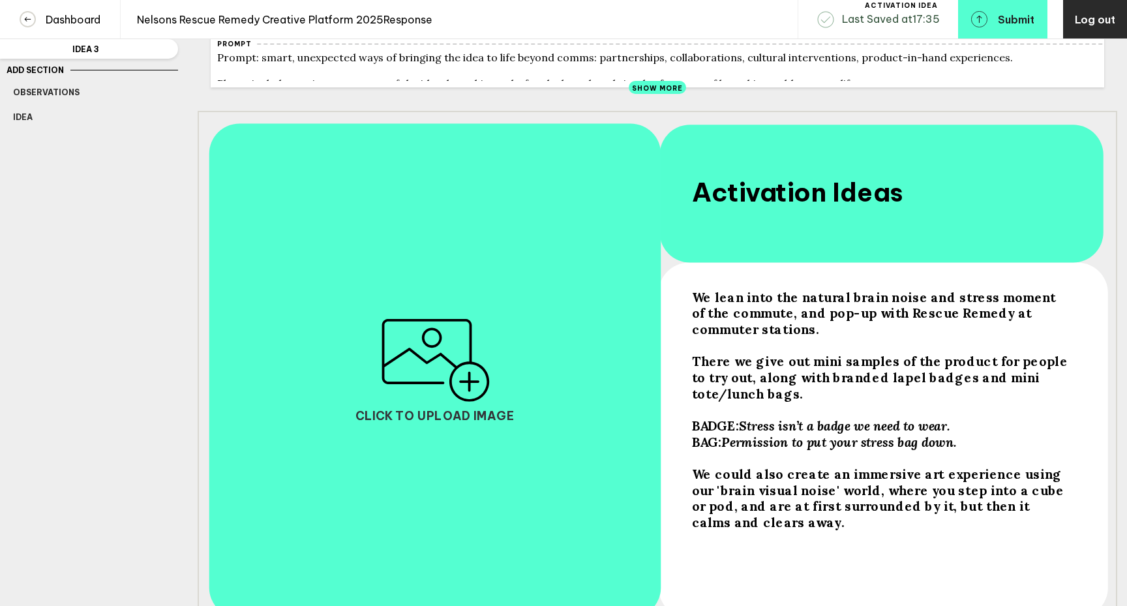
scroll to position [158, 0]
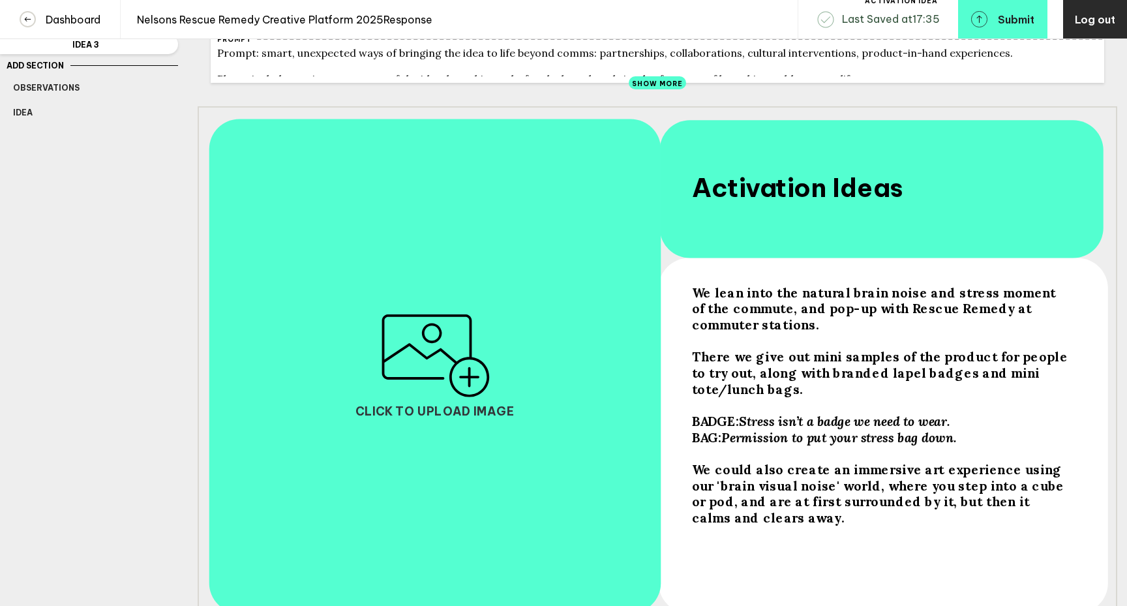
click at [724, 396] on div "There we give out mini samples of the product for people to try out, along with…" at bounding box center [882, 372] width 380 height 48
click at [725, 391] on div "There we give out mini samples of the product for people to try out, along with…" at bounding box center [882, 372] width 380 height 48
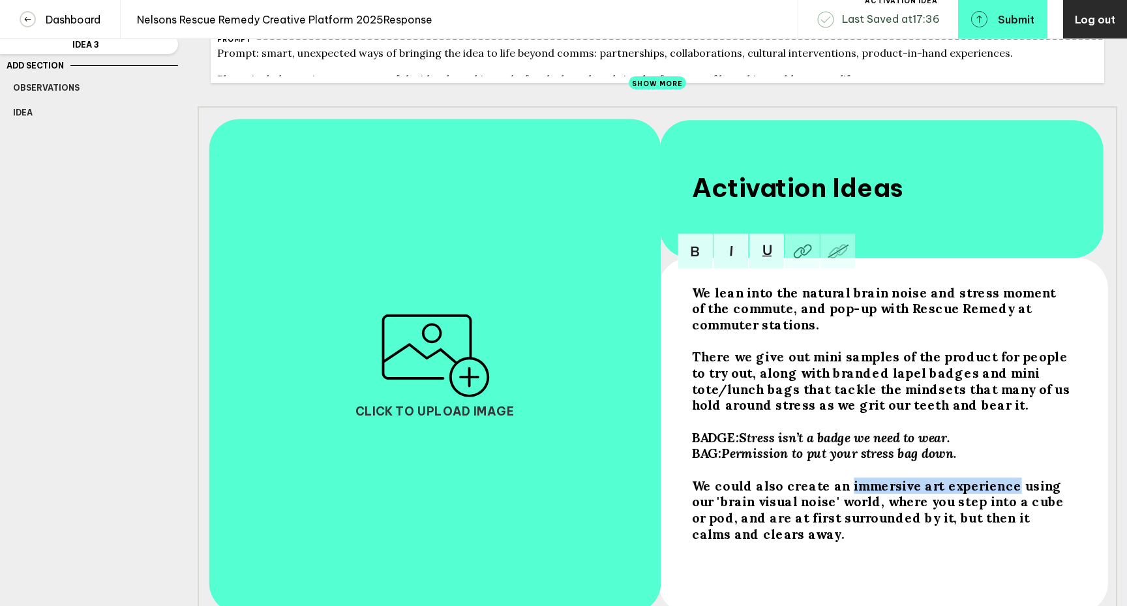
drag, startPoint x: 839, startPoint y: 494, endPoint x: 993, endPoint y: 494, distance: 153.9
click at [993, 494] on span "We could also create an immersive art experience using our 'brain visual noise'…" at bounding box center [880, 509] width 376 height 65
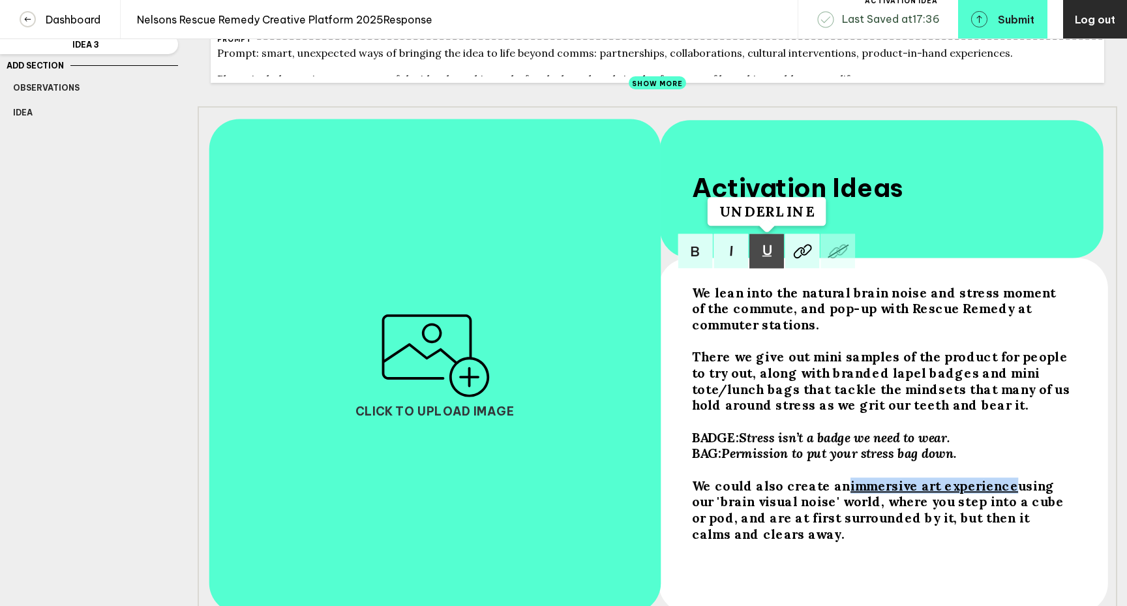
click at [766, 261] on img at bounding box center [766, 250] width 35 height 35
click at [735, 264] on img at bounding box center [730, 250] width 35 height 35
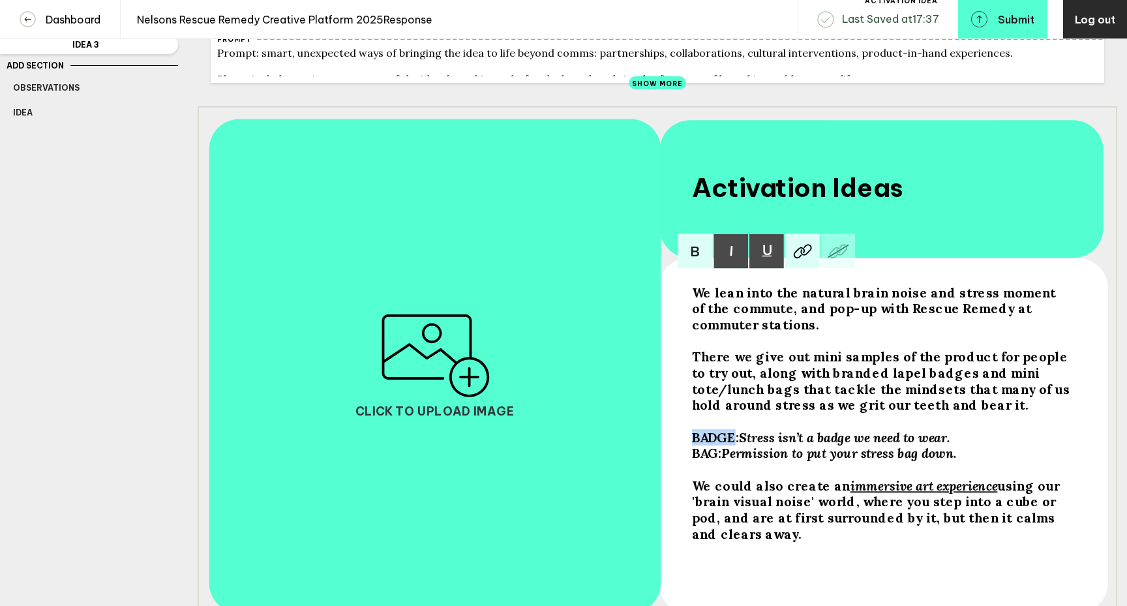
drag, startPoint x: 736, startPoint y: 445, endPoint x: 690, endPoint y: 445, distance: 46.3
click at [690, 445] on div "We lean into the natural brain noise and stress moment of the commute, and pop-…" at bounding box center [881, 439] width 389 height 318
drag, startPoint x: 732, startPoint y: 447, endPoint x: 694, endPoint y: 444, distance: 37.9
click at [694, 444] on span "Badge:" at bounding box center [715, 437] width 46 height 16
click at [771, 257] on img at bounding box center [766, 250] width 35 height 35
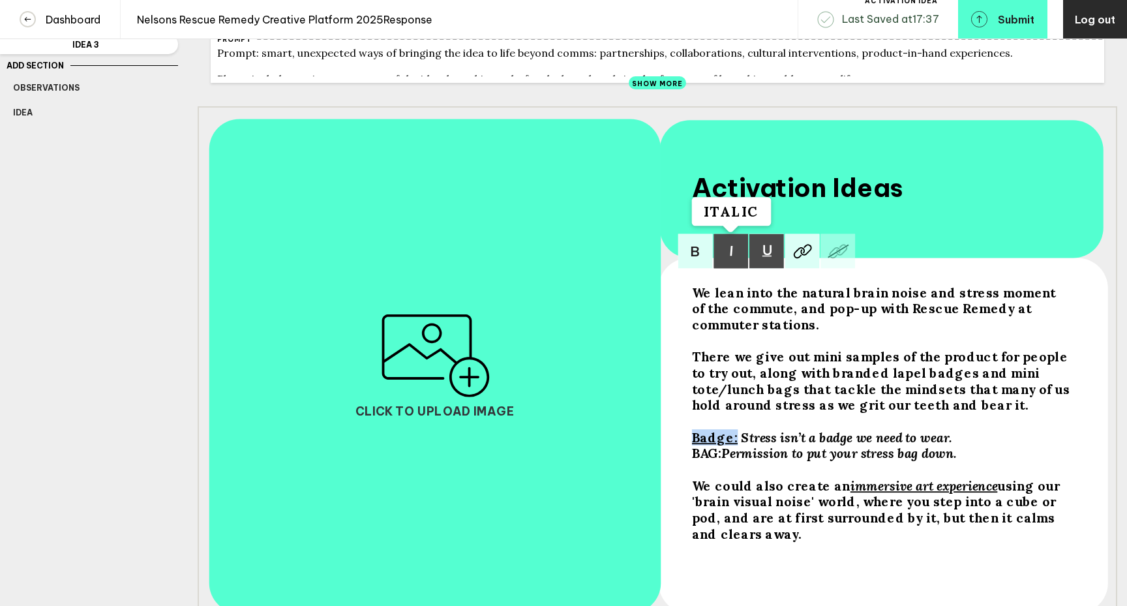
click at [735, 259] on img at bounding box center [730, 250] width 35 height 35
drag, startPoint x: 717, startPoint y: 462, endPoint x: 702, endPoint y: 462, distance: 15.6
click at [702, 461] on span "BAG:" at bounding box center [707, 453] width 30 height 16
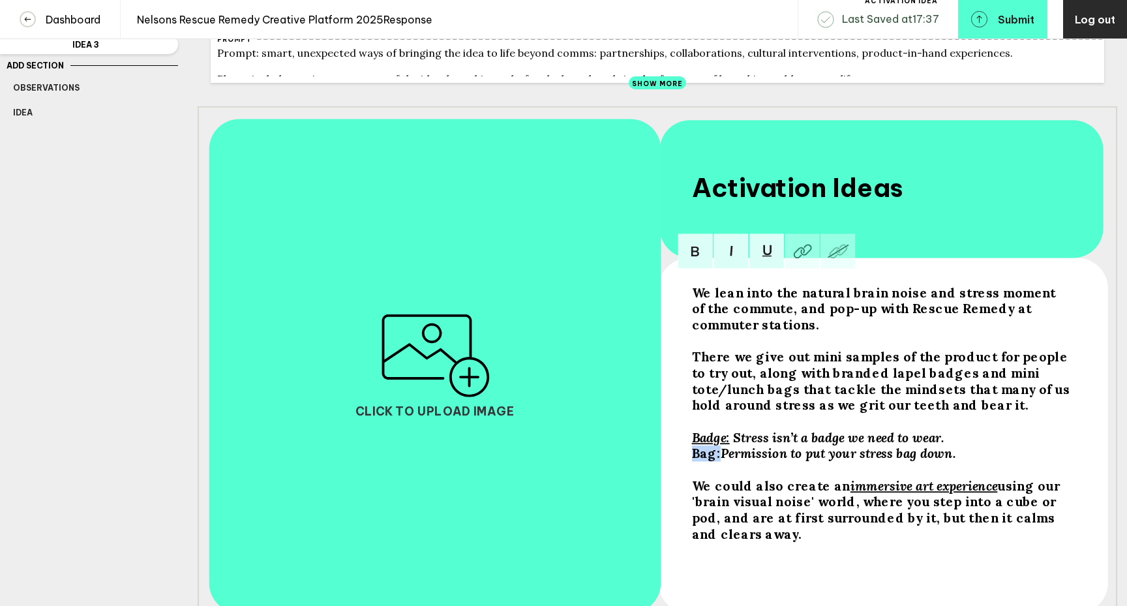
drag, startPoint x: 717, startPoint y: 463, endPoint x: 691, endPoint y: 462, distance: 25.5
click at [691, 462] on div "We lean into the natural brain noise and stress moment of the commute, and pop-…" at bounding box center [881, 439] width 389 height 318
click at [765, 262] on img at bounding box center [766, 250] width 35 height 35
click at [735, 267] on img at bounding box center [730, 250] width 35 height 35
click at [874, 528] on span "using our 'brain visual noise' world, where you step into a cube or pod, and ar…" at bounding box center [877, 509] width 371 height 65
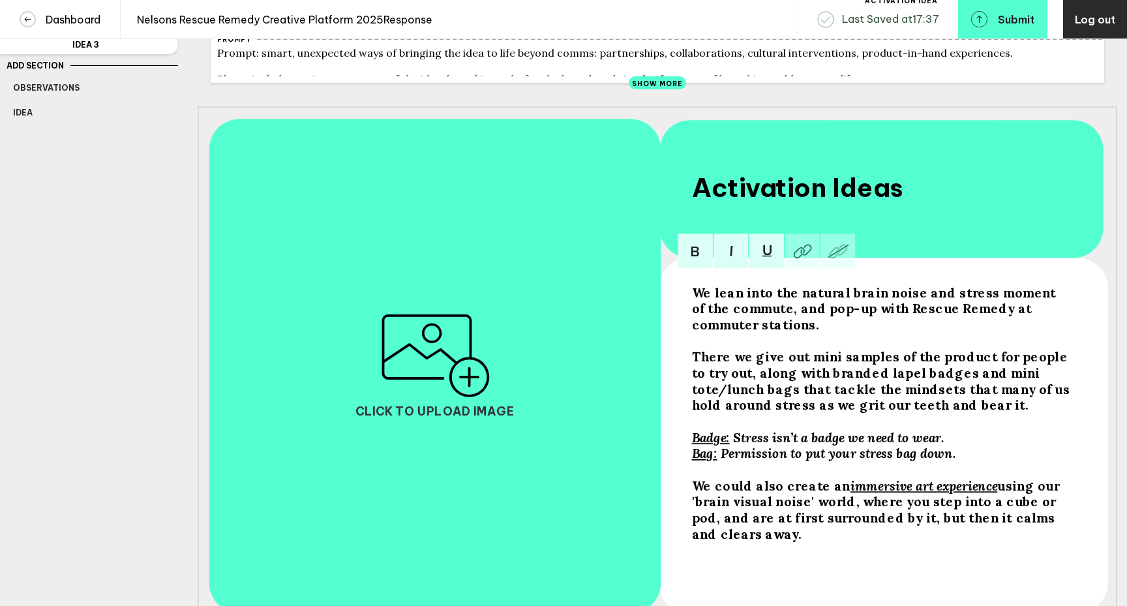
click at [887, 528] on span "using our 'brain visual noise' world, where you step into a cube or pod, and ar…" at bounding box center [877, 509] width 371 height 65
click at [941, 525] on span "using our 'brain visual noise' world, where you step into a cube or pod, and ar…" at bounding box center [879, 509] width 374 height 65
drag, startPoint x: 733, startPoint y: 542, endPoint x: 725, endPoint y: 541, distance: 7.9
click at [725, 541] on span "using our 'brain visual noise' world, where you step into a cube or pod, and ar…" at bounding box center [877, 509] width 371 height 65
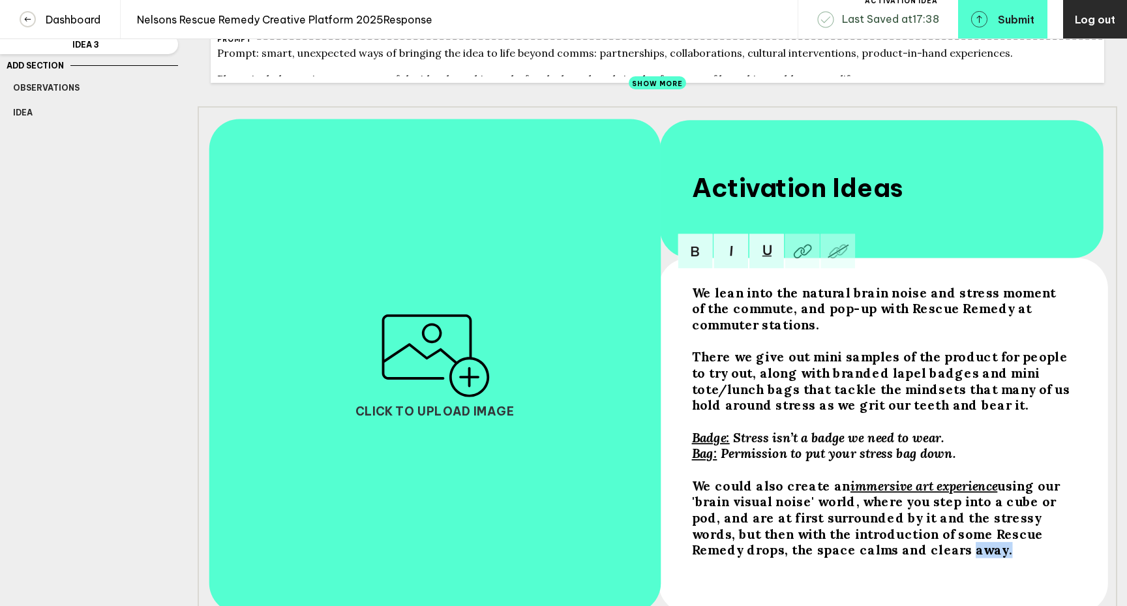
drag, startPoint x: 862, startPoint y: 559, endPoint x: 828, endPoint y: 559, distance: 33.9
click at [828, 557] on span "using our 'brain visual noise' world, where you step into a cube or pod, and ar…" at bounding box center [877, 517] width 371 height 80
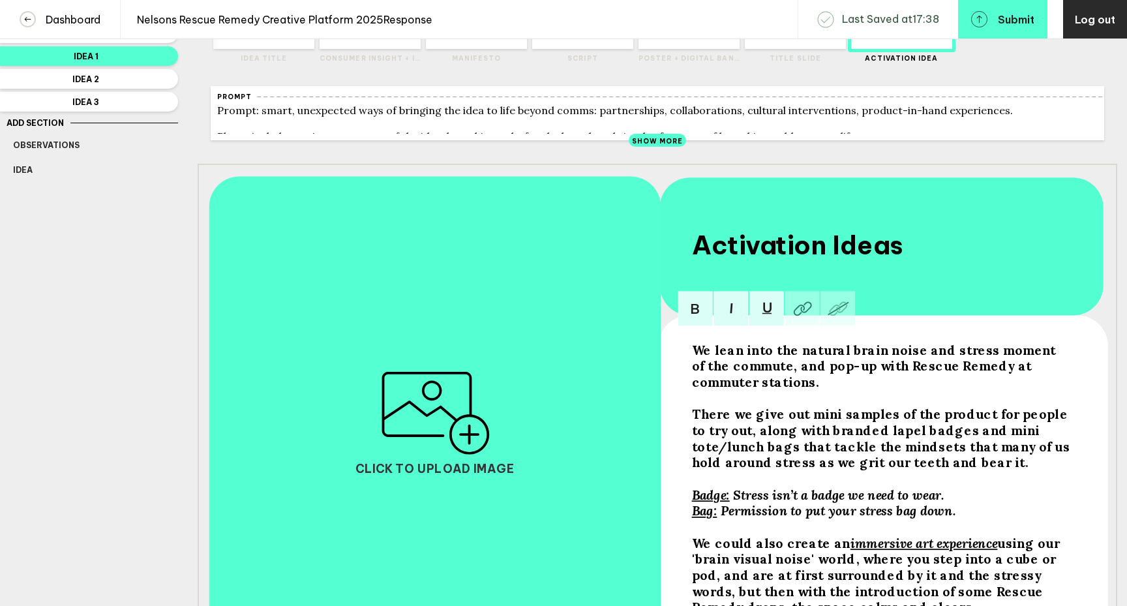
scroll to position [0, 0]
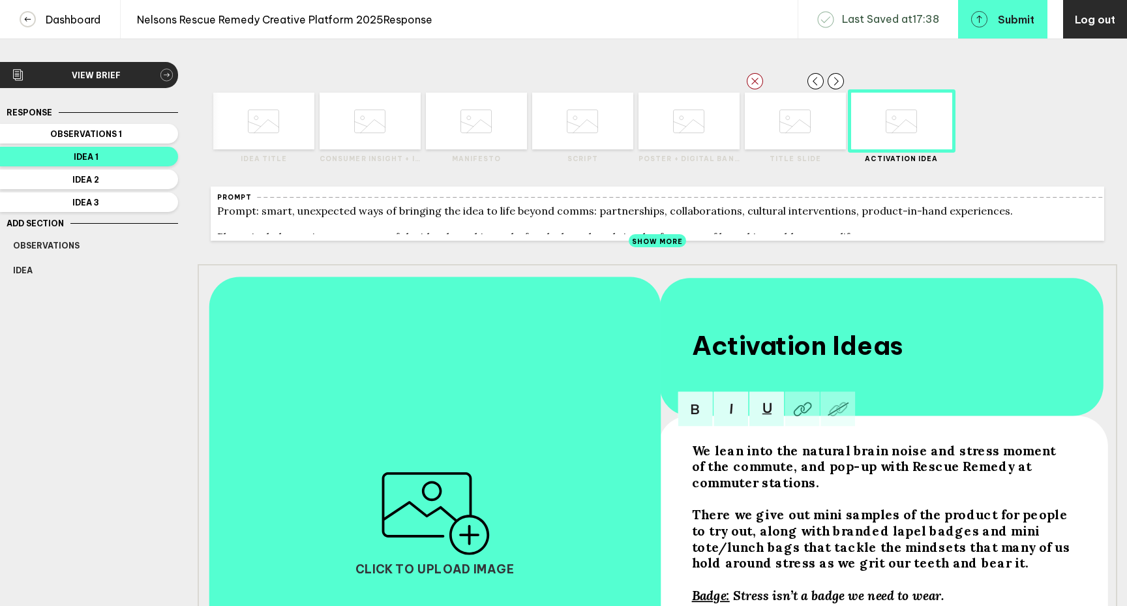
click at [793, 124] on icon at bounding box center [794, 121] width 31 height 50
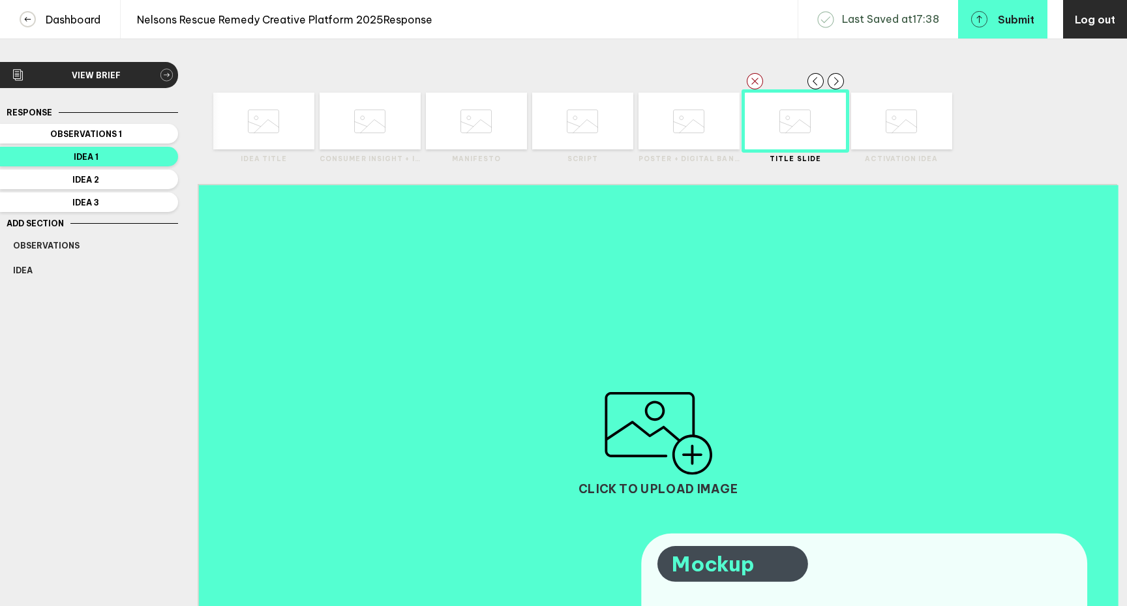
click at [688, 138] on icon at bounding box center [688, 121] width 31 height 50
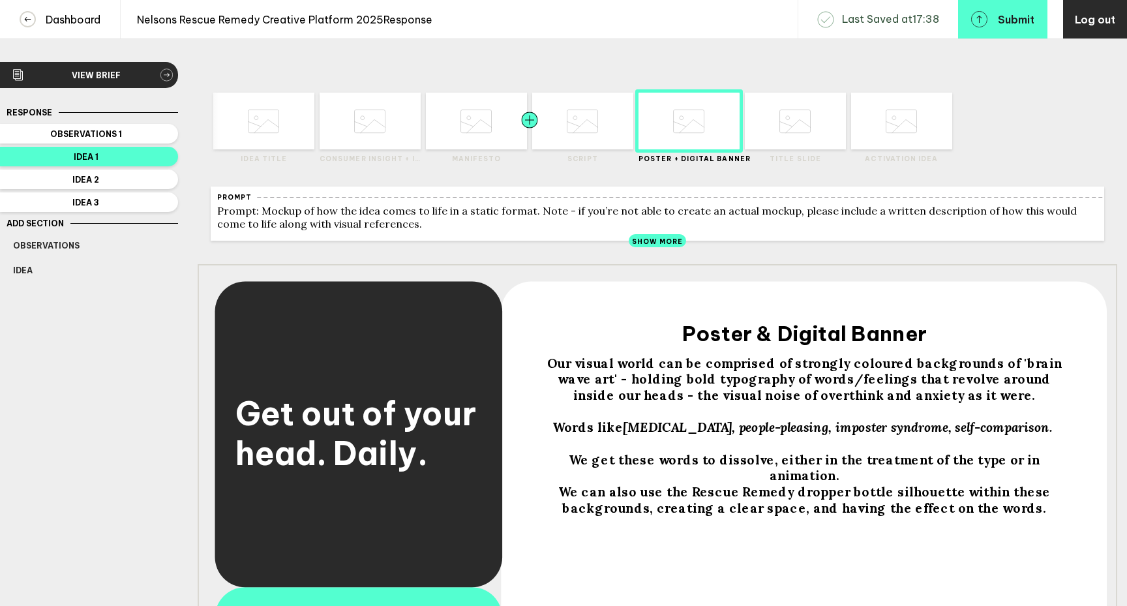
click at [564, 143] on div at bounding box center [554, 121] width 51 height 57
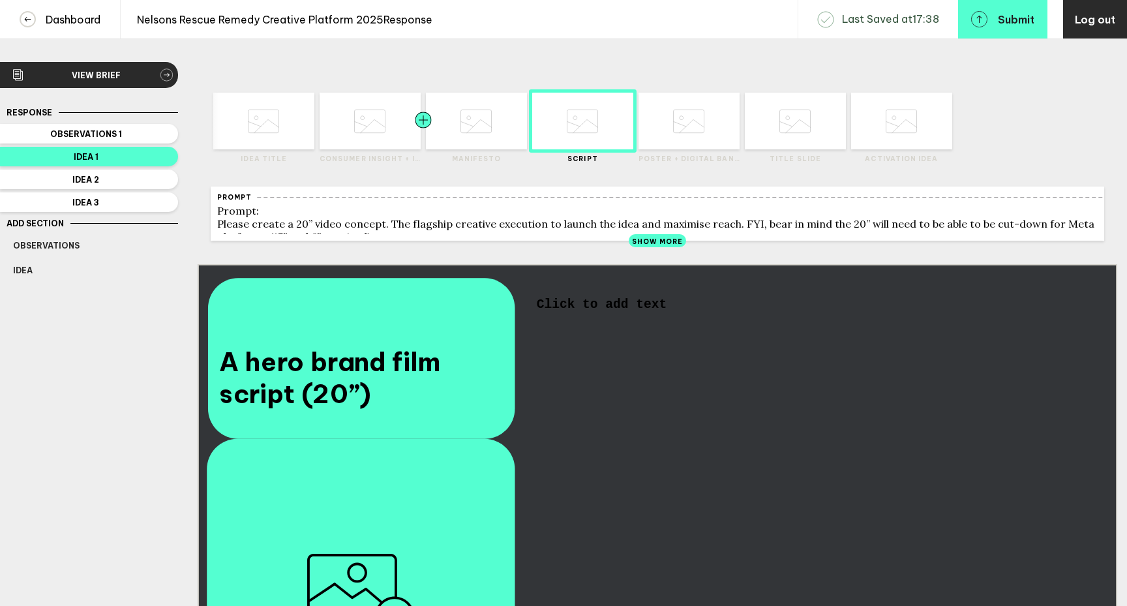
click at [456, 139] on div at bounding box center [448, 121] width 51 height 57
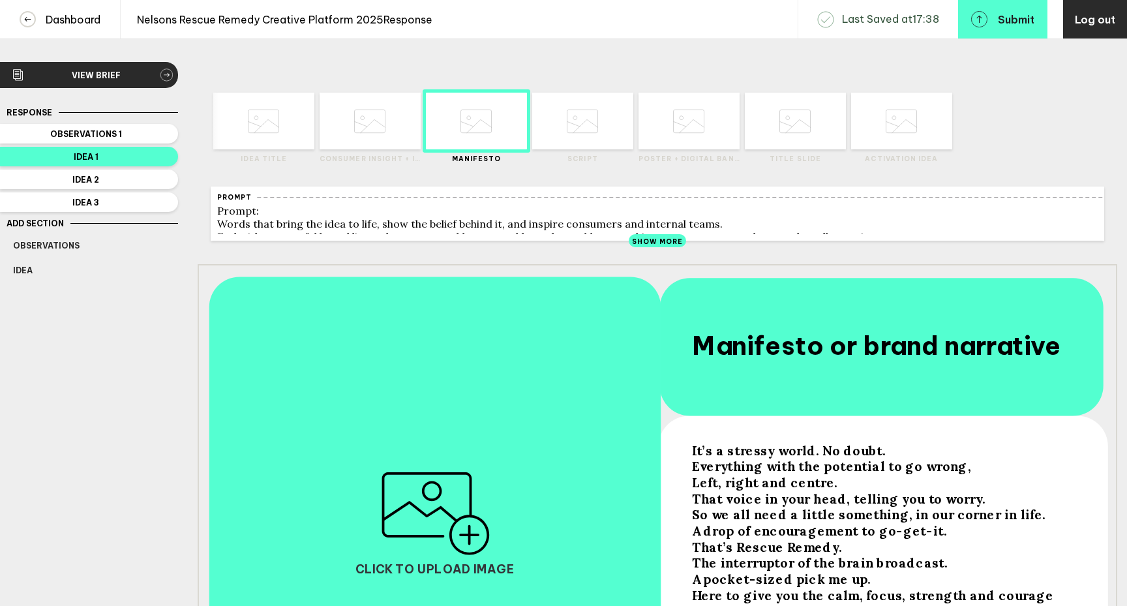
click at [584, 138] on icon at bounding box center [582, 121] width 31 height 50
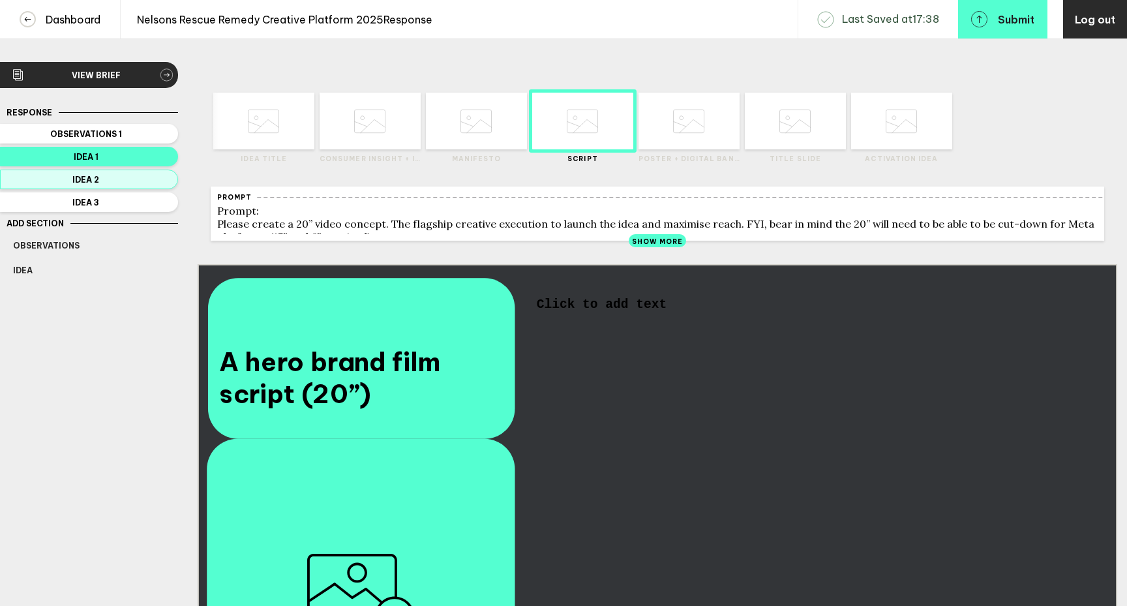
click at [141, 185] on button "Idea 2" at bounding box center [89, 180] width 178 height 20
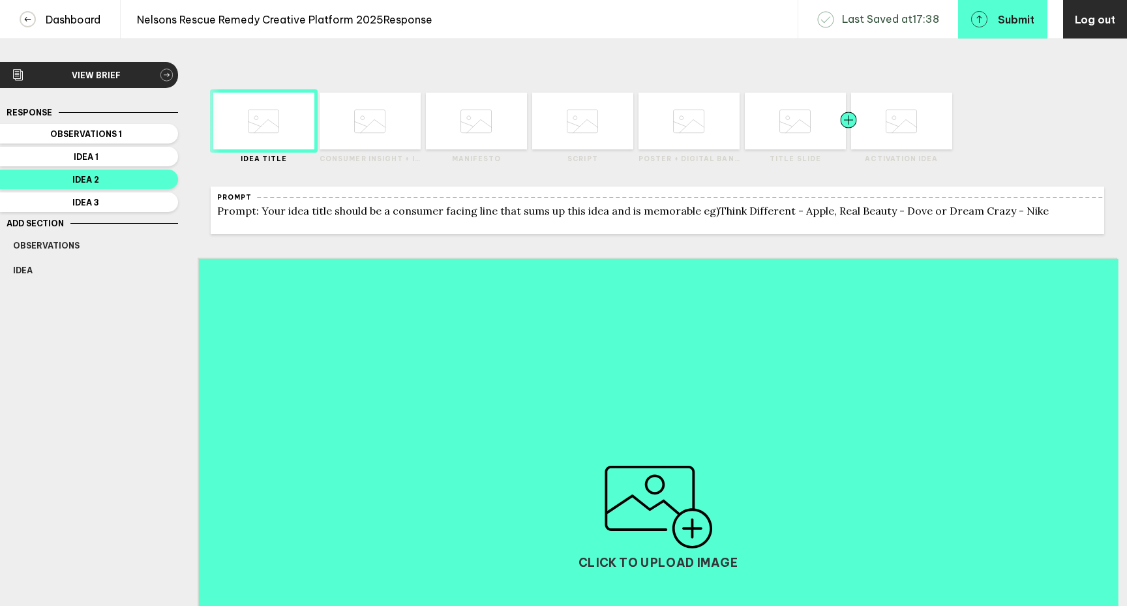
click at [893, 130] on div at bounding box center [873, 121] width 51 height 57
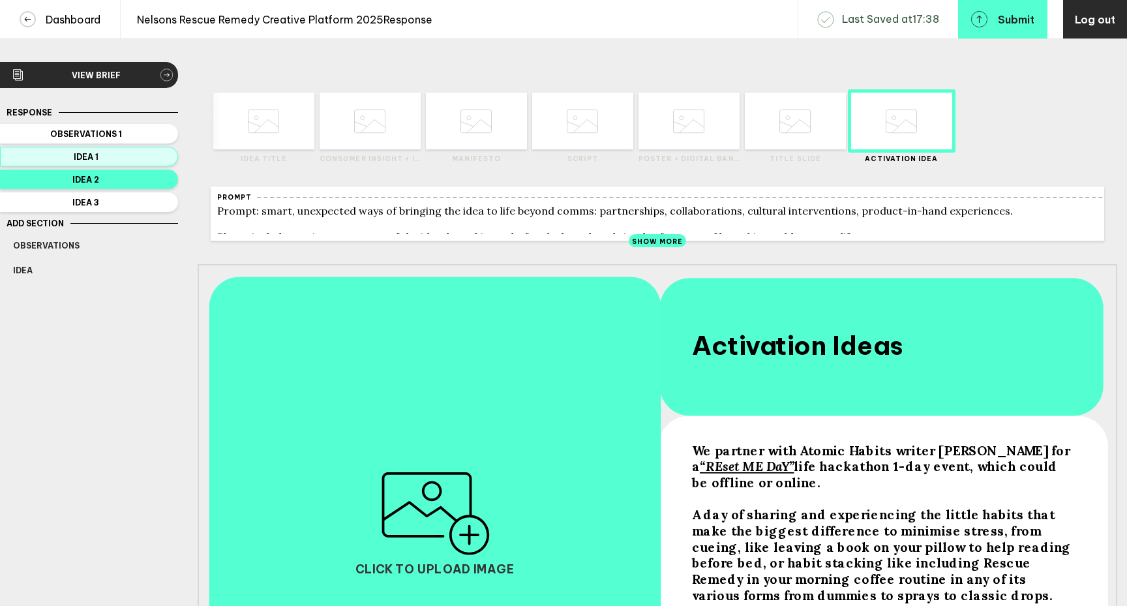
click at [116, 158] on span "Idea 1" at bounding box center [86, 157] width 146 height 10
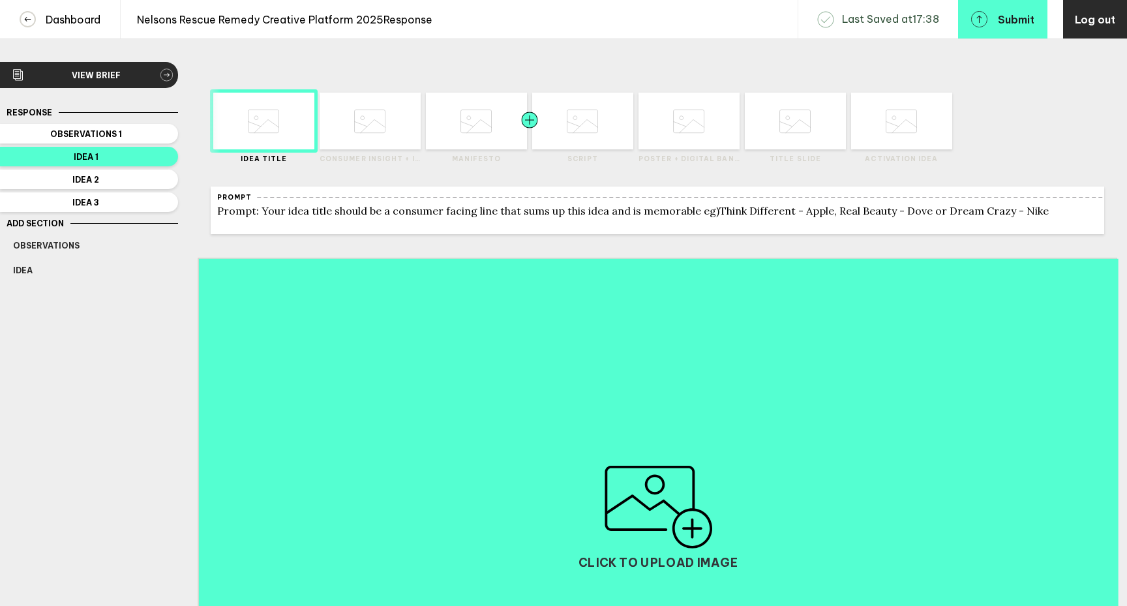
click at [579, 135] on div at bounding box center [554, 121] width 51 height 57
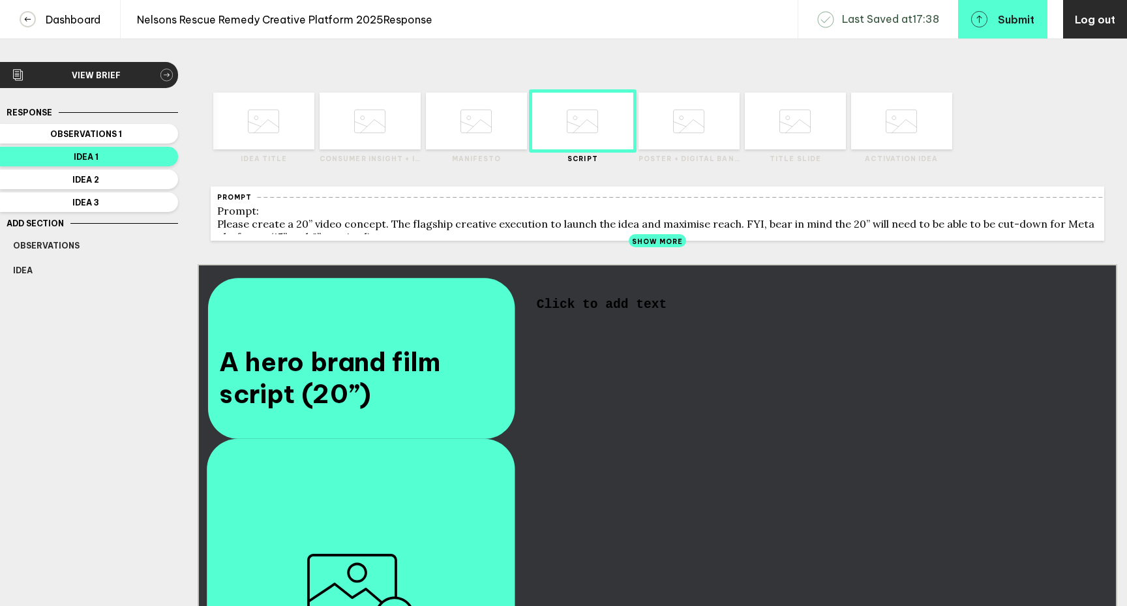
click at [574, 312] on span "Click to add text" at bounding box center [602, 305] width 130 height 14
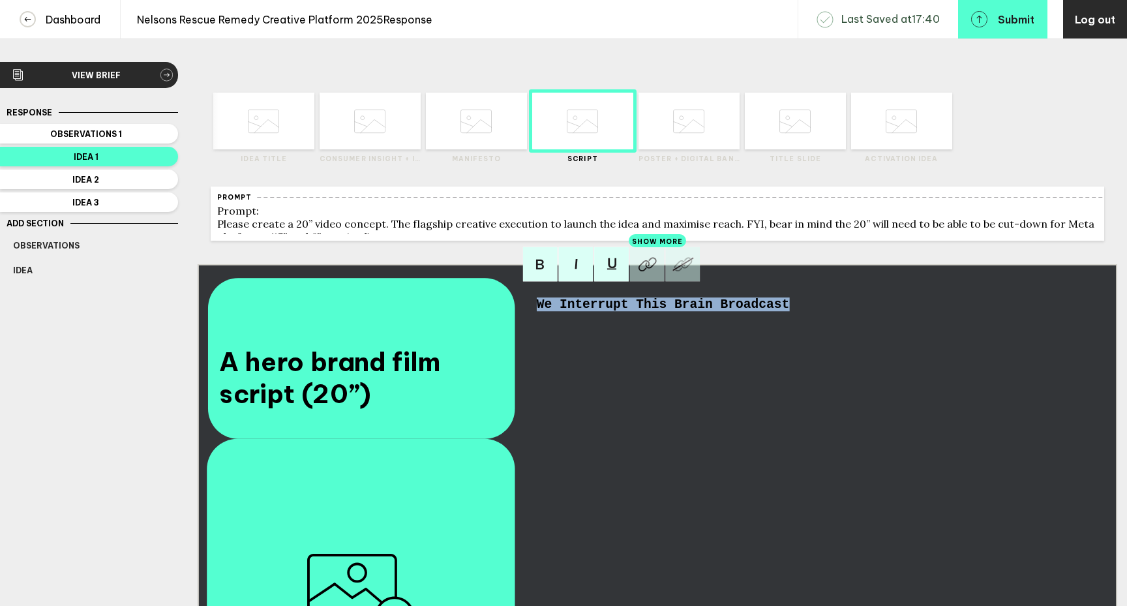
drag, startPoint x: 797, startPoint y: 316, endPoint x: 531, endPoint y: 315, distance: 266.7
click at [531, 315] on div "A hero brand film script (20”) We Interrupt This Brain Broadcast Click to uploa…" at bounding box center [657, 522] width 919 height 517
